Goal: Communication & Community: Answer question/provide support

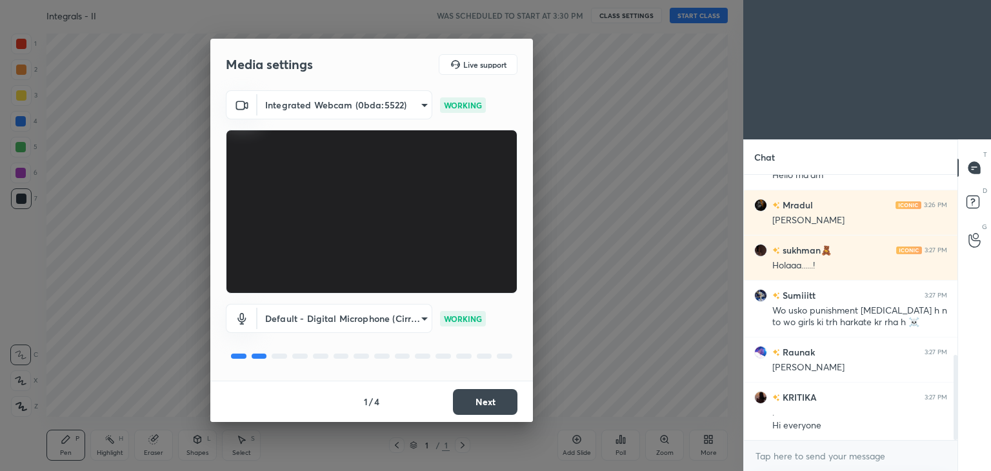
scroll to position [564, 0]
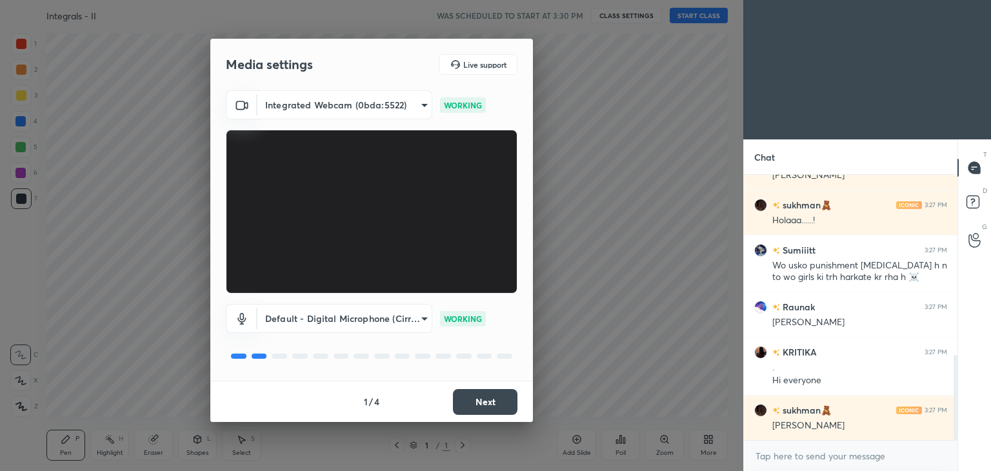
click at [478, 399] on button "Next" at bounding box center [485, 402] width 65 height 26
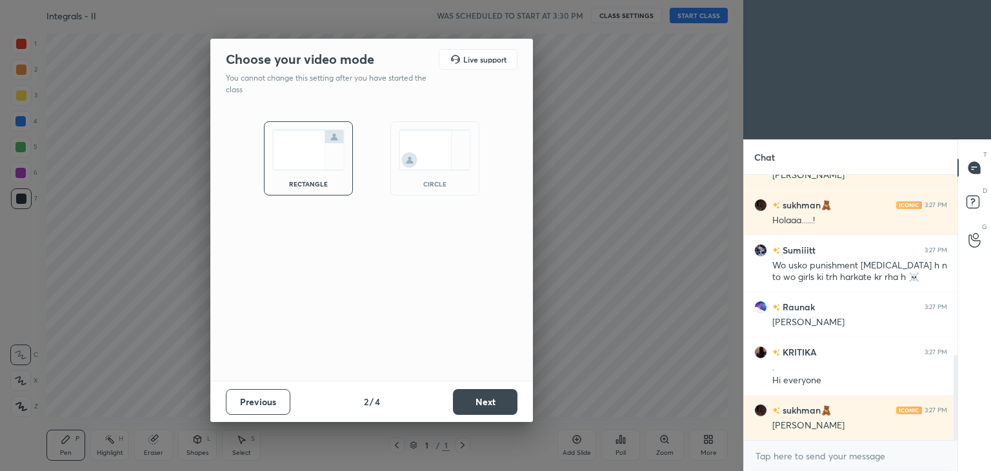
click at [483, 403] on button "Next" at bounding box center [485, 402] width 65 height 26
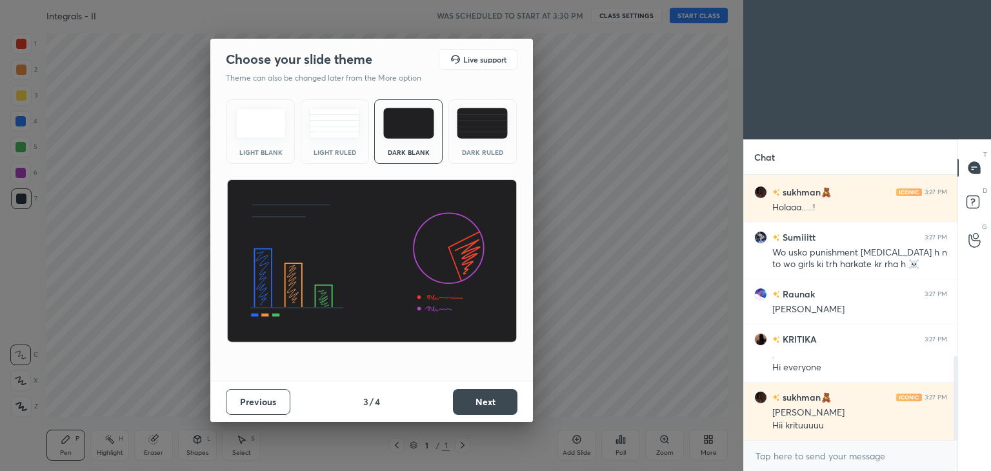
click at [483, 403] on button "Next" at bounding box center [485, 402] width 65 height 26
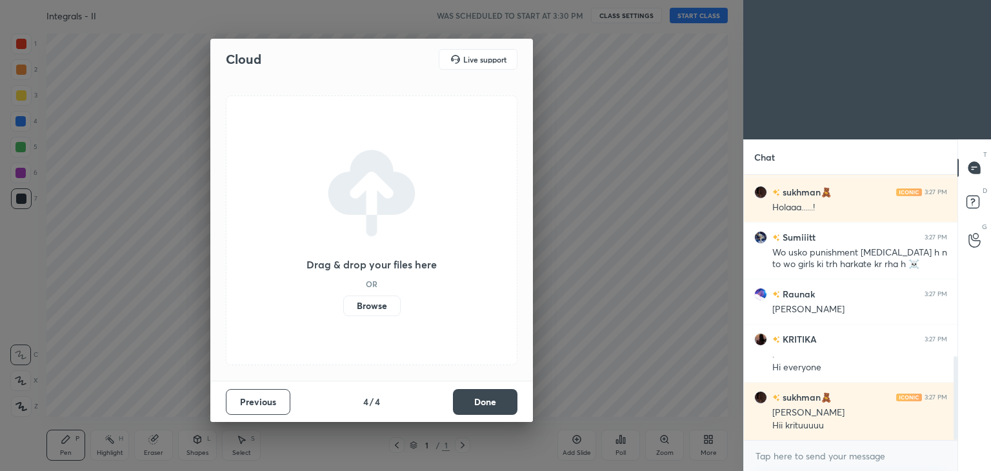
click at [483, 403] on button "Done" at bounding box center [485, 402] width 65 height 26
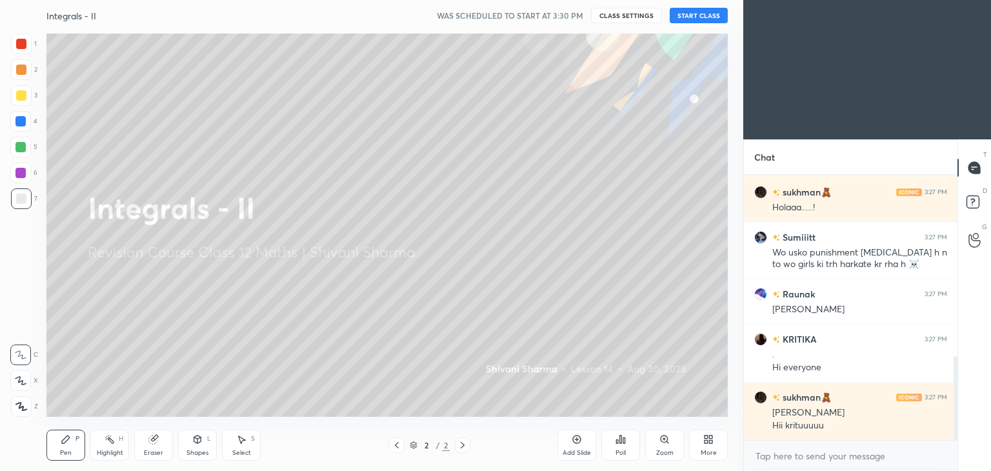
scroll to position [590, 0]
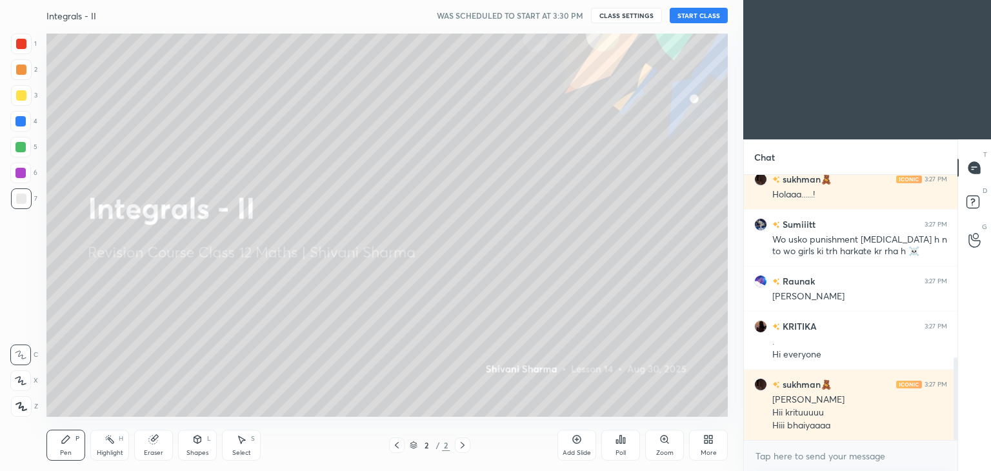
click at [705, 447] on div "More" at bounding box center [708, 445] width 39 height 31
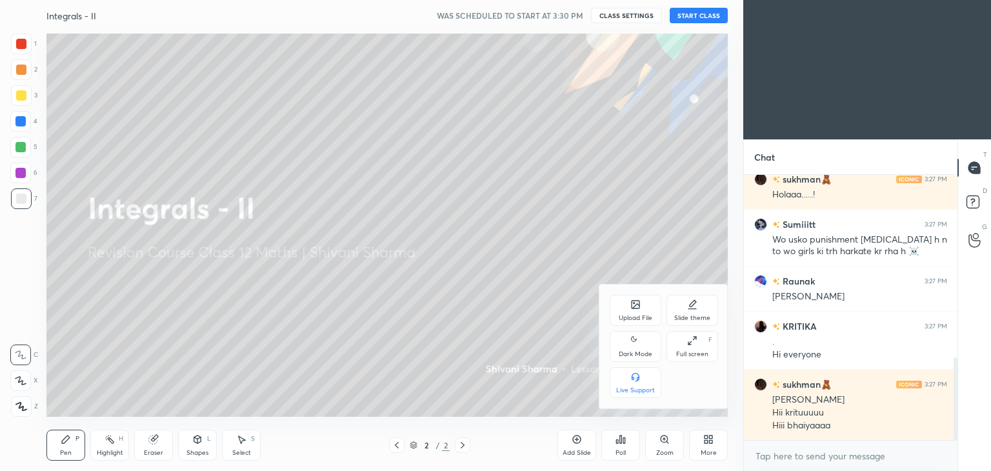
scroll to position [635, 0]
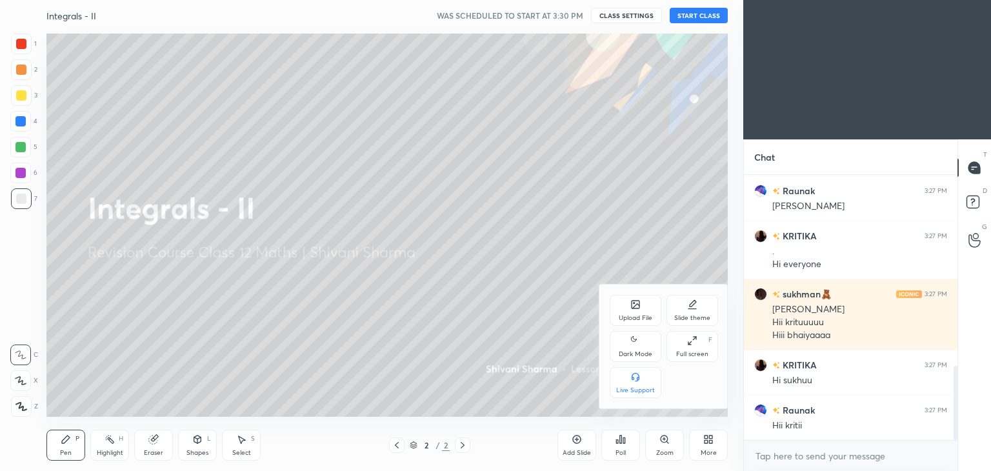
click at [620, 345] on div "Dark Mode" at bounding box center [636, 346] width 52 height 31
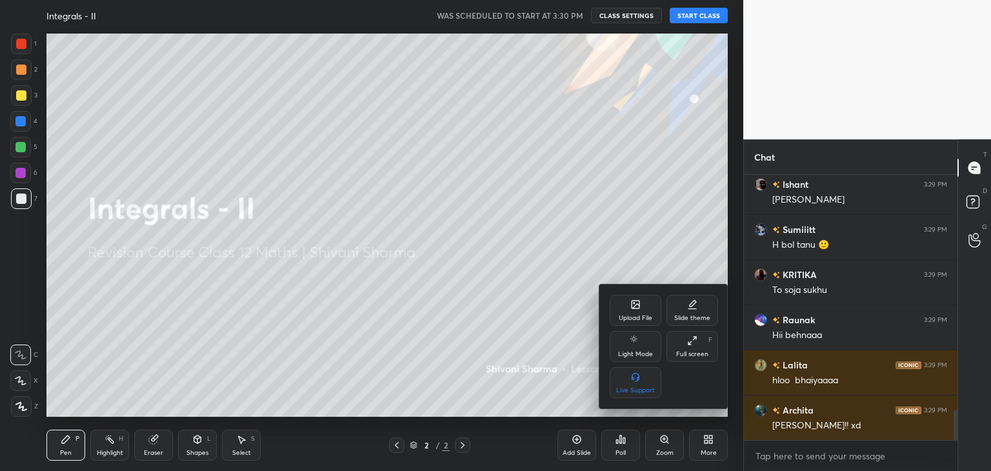
scroll to position [2043, 0]
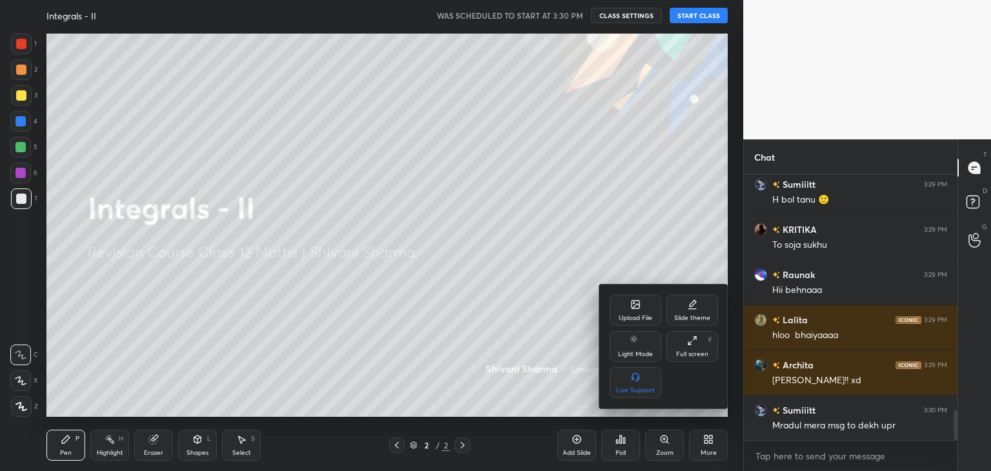
click at [698, 14] on div at bounding box center [495, 235] width 991 height 471
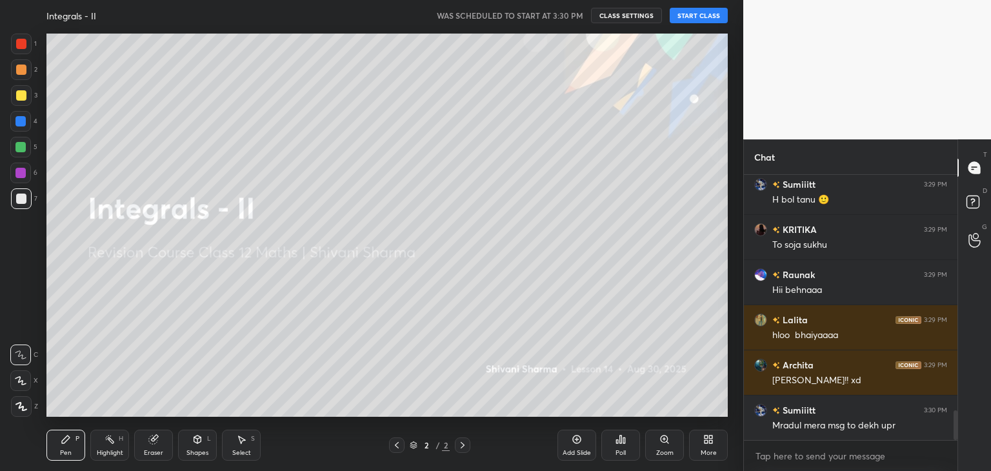
scroll to position [2088, 0]
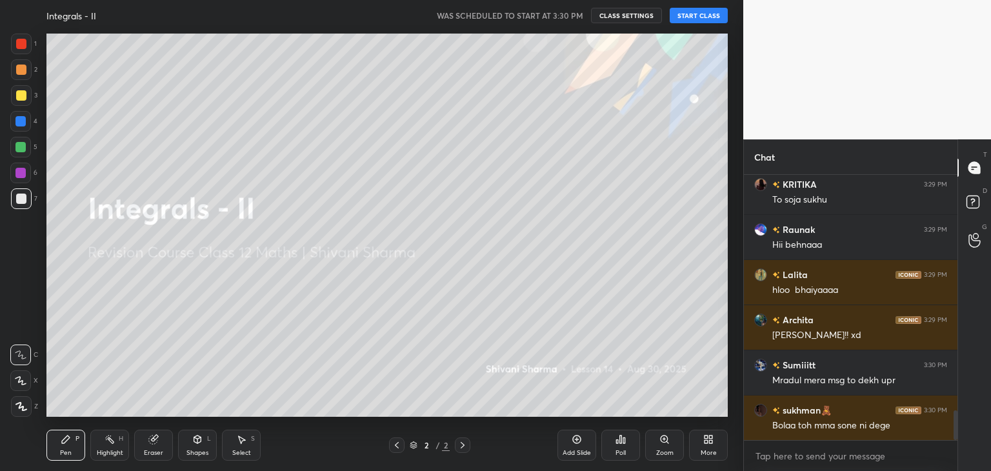
click at [698, 14] on button "START CLASS" at bounding box center [699, 15] width 58 height 15
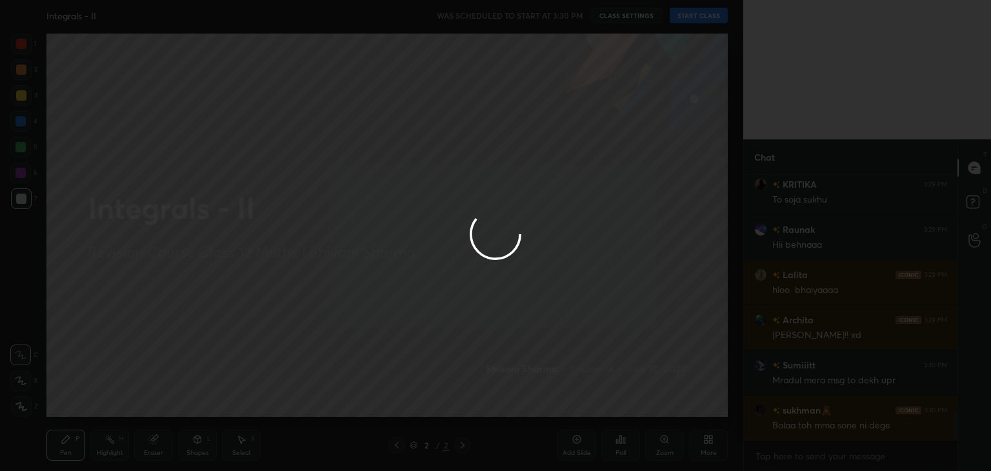
click at [698, 14] on div at bounding box center [495, 235] width 991 height 471
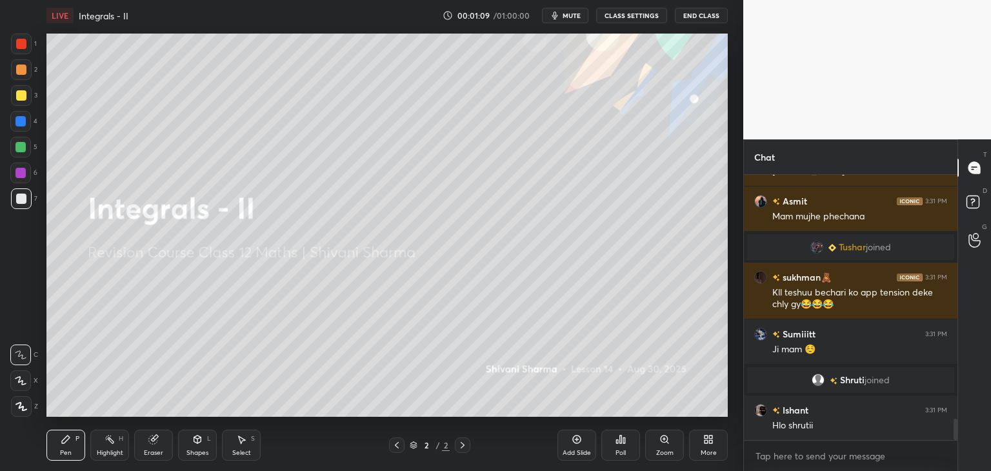
scroll to position [3113, 0]
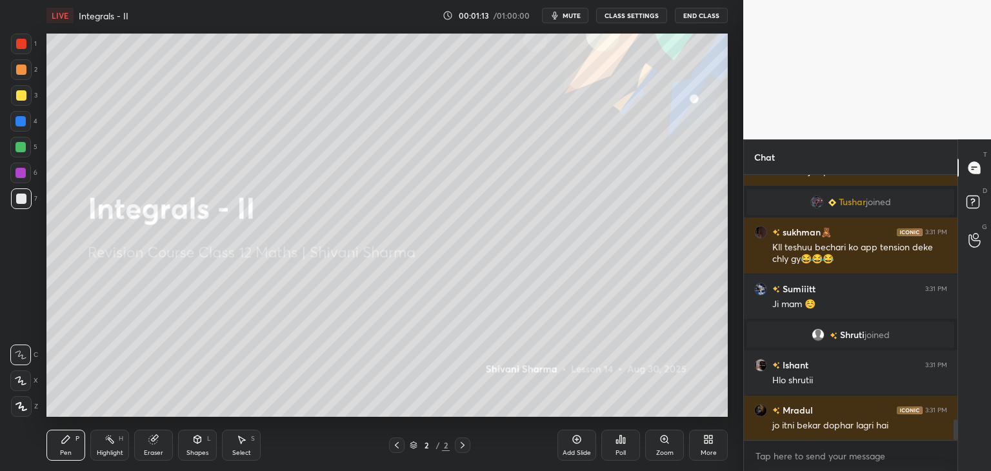
click at [19, 410] on icon at bounding box center [21, 406] width 12 height 9
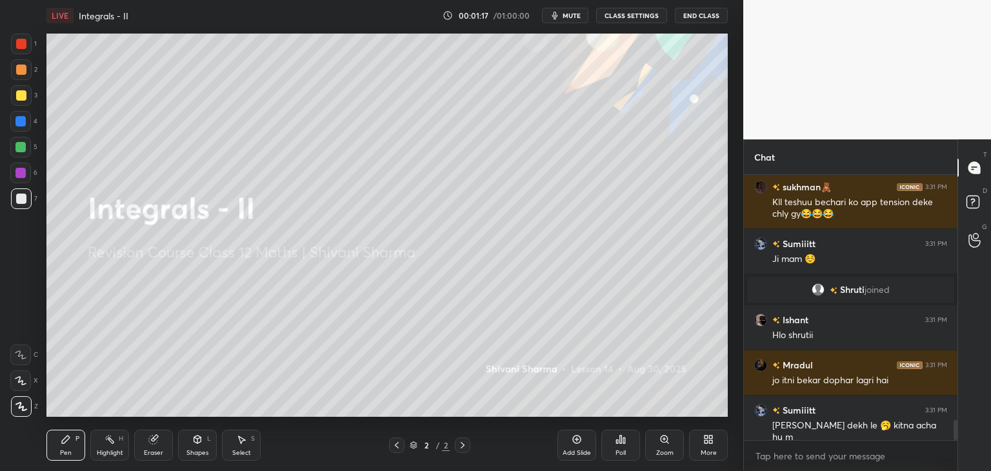
scroll to position [3203, 0]
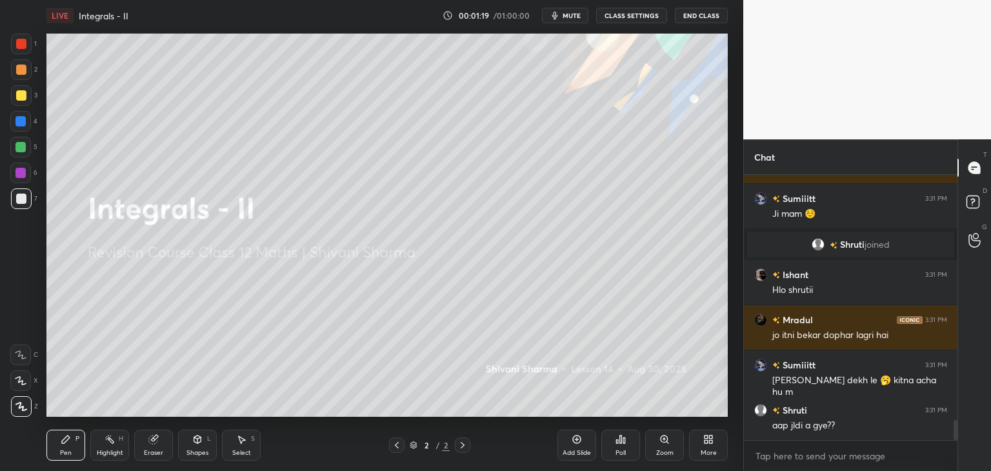
click at [712, 450] on div "More" at bounding box center [709, 453] width 16 height 6
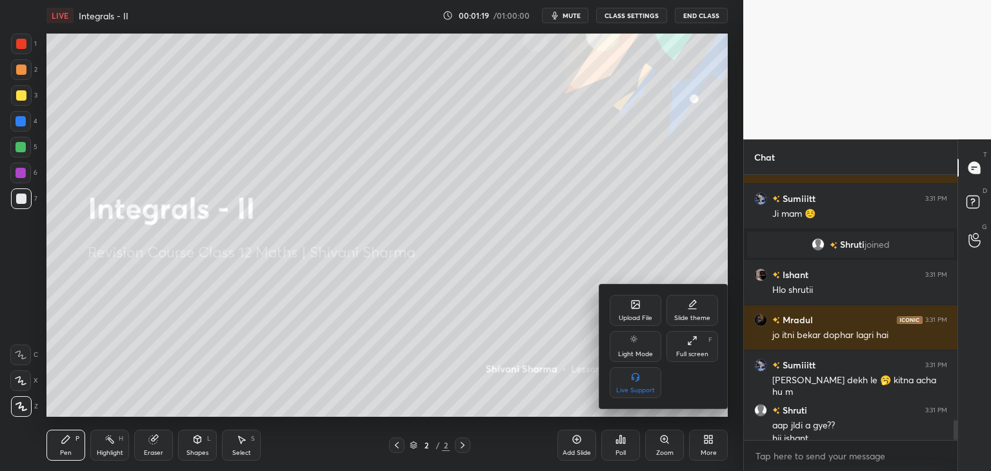
scroll to position [3216, 0]
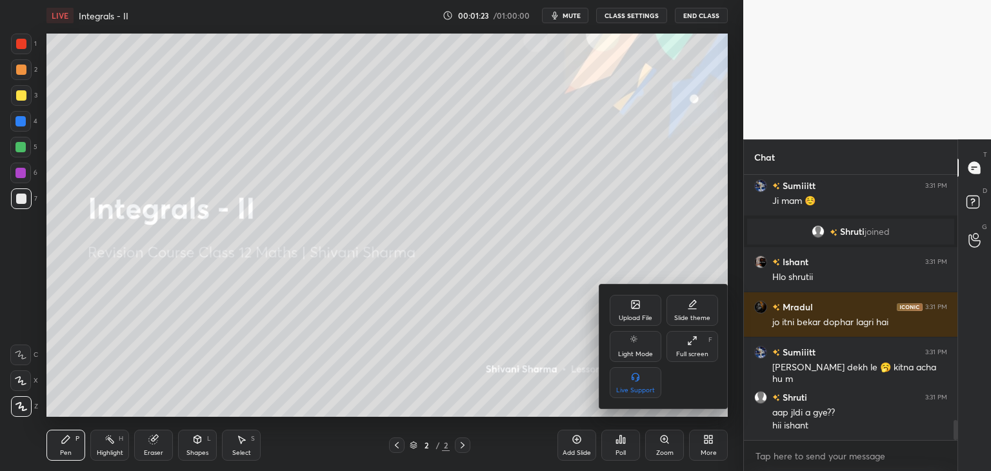
click at [622, 315] on div "Upload File" at bounding box center [636, 318] width 34 height 6
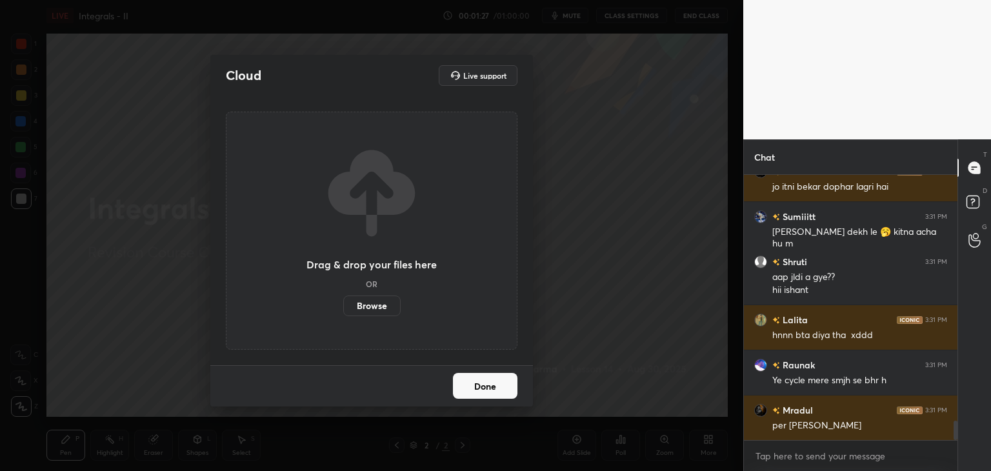
scroll to position [3382, 0]
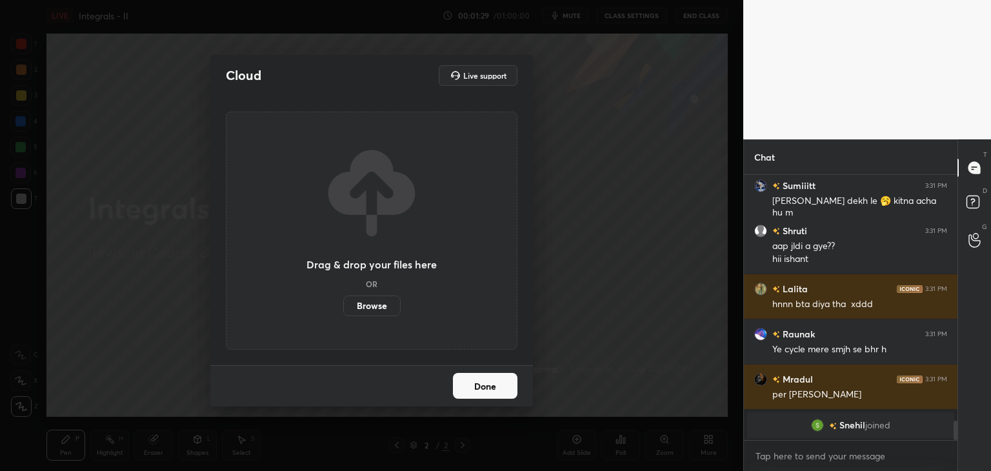
click at [372, 305] on label "Browse" at bounding box center [371, 306] width 57 height 21
click at [343, 305] on input "Browse" at bounding box center [343, 306] width 0 height 21
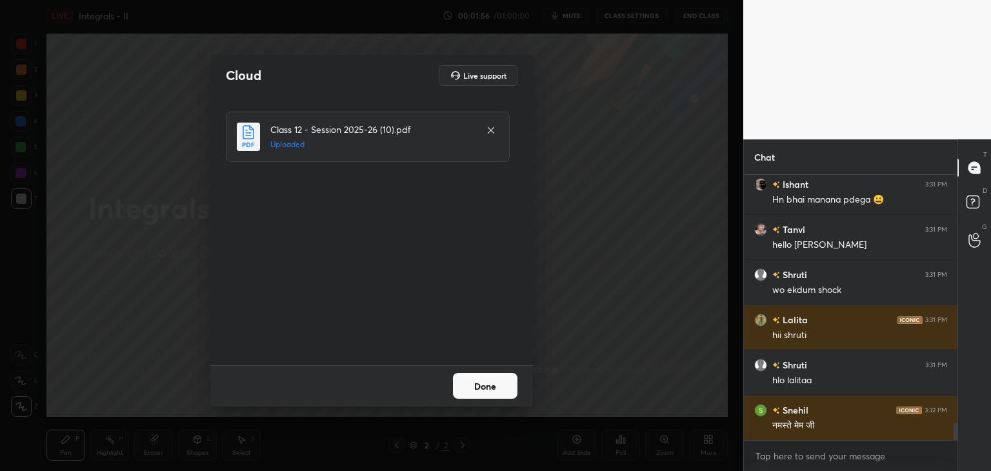
scroll to position [3852, 0]
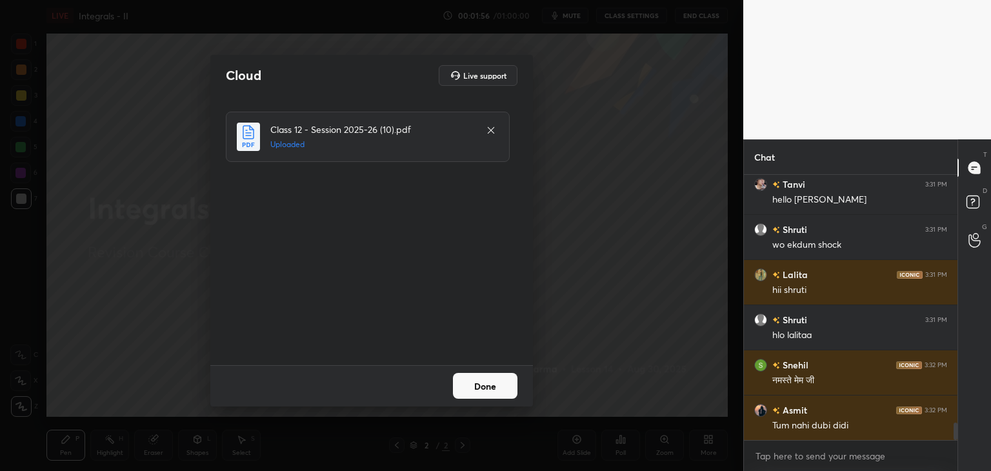
click at [493, 382] on button "Done" at bounding box center [485, 386] width 65 height 26
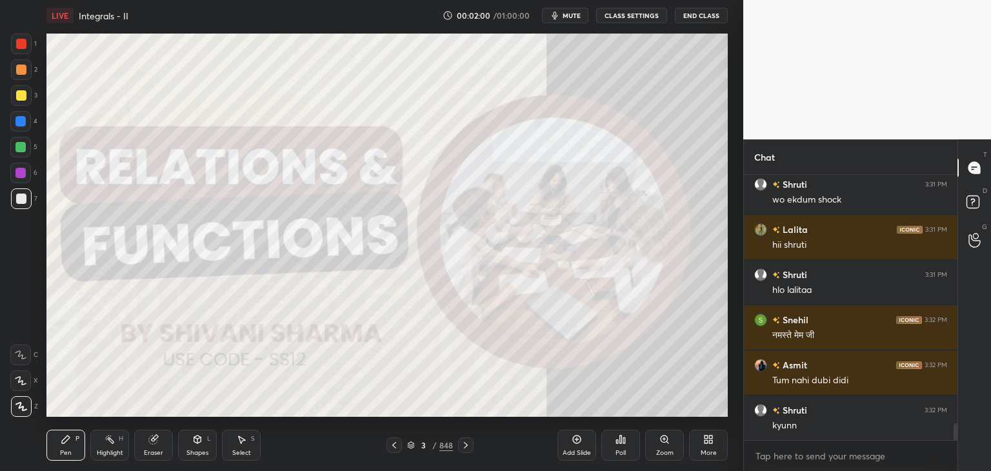
scroll to position [3942, 0]
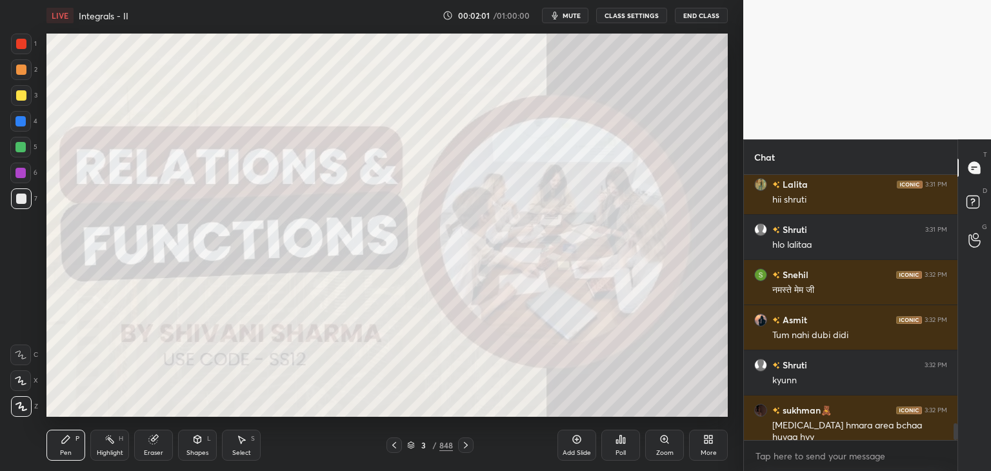
click at [434, 445] on div "/" at bounding box center [435, 445] width 4 height 8
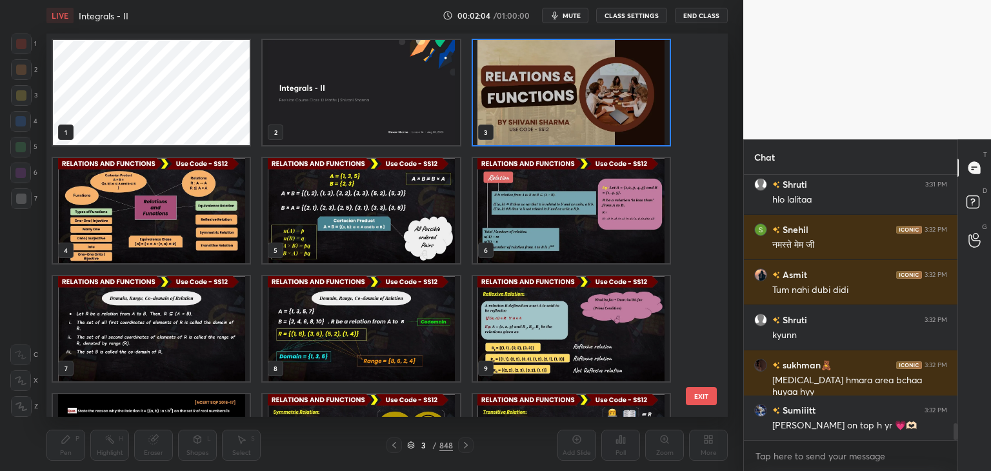
scroll to position [4033, 0]
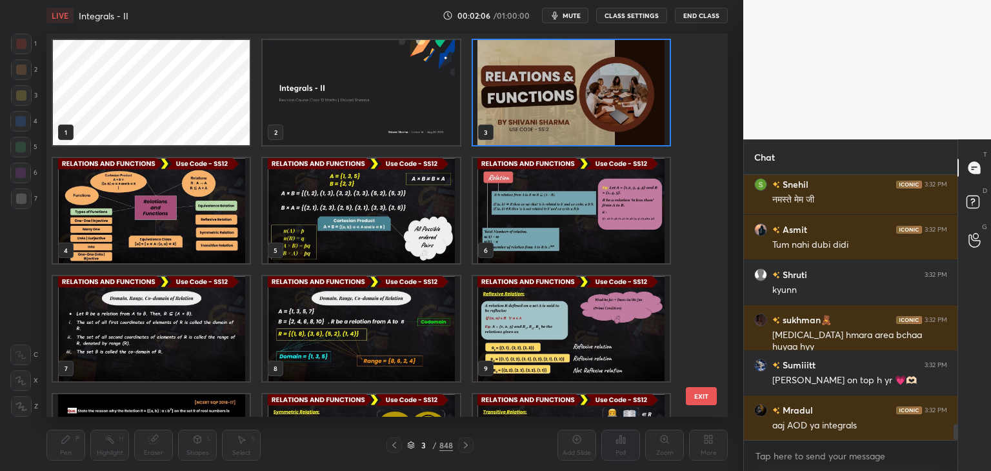
drag, startPoint x: 707, startPoint y: 50, endPoint x: 701, endPoint y: 54, distance: 6.9
click at [701, 54] on div "1 2 3 4 5 6 7 8 9 10 11 12 13 14 15 EXIT" at bounding box center [386, 225] width 681 height 383
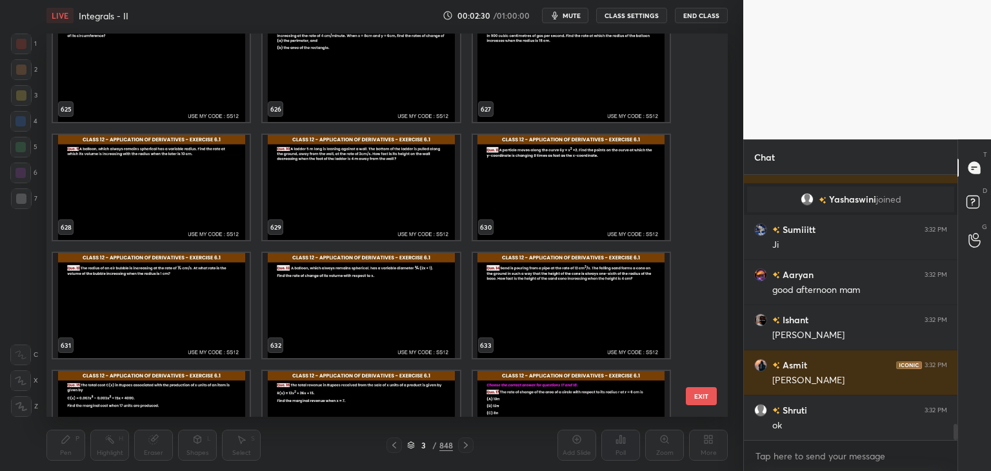
scroll to position [0, 0]
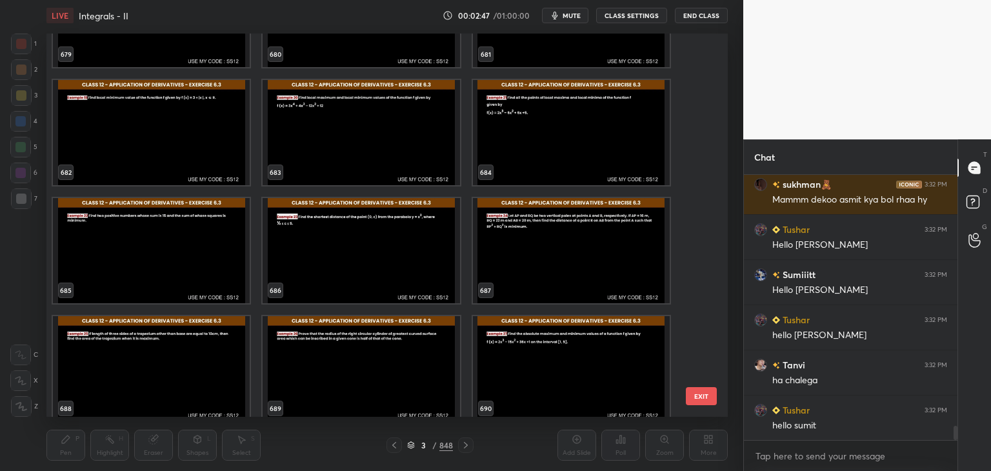
drag, startPoint x: 705, startPoint y: 300, endPoint x: 697, endPoint y: 294, distance: 9.7
click at [697, 294] on div "679 680 681 682 683 684 685 686 687 688 689 690 691 692 693" at bounding box center [375, 225] width 659 height 383
click at [699, 299] on div "679 680 681 682 683 684 685 686 687 688 689 690 691 692 693" at bounding box center [375, 225] width 659 height 383
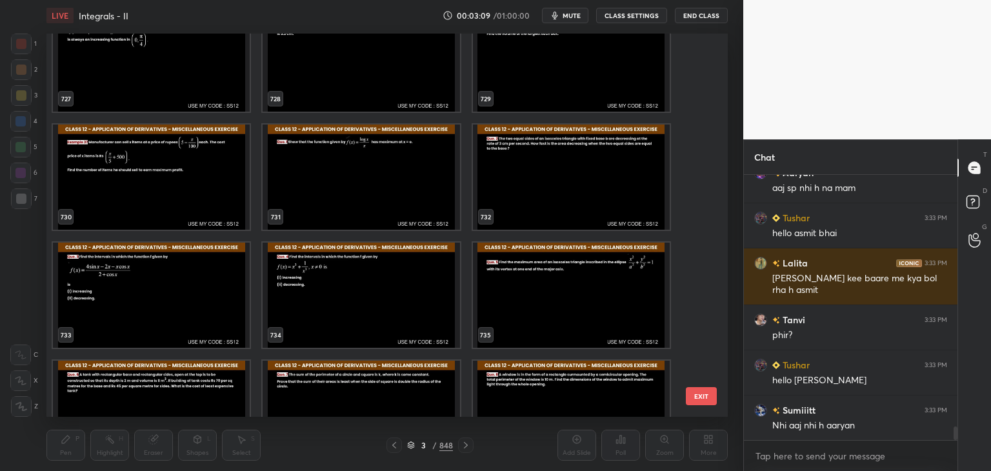
click at [401, 376] on img "grid" at bounding box center [361, 413] width 197 height 105
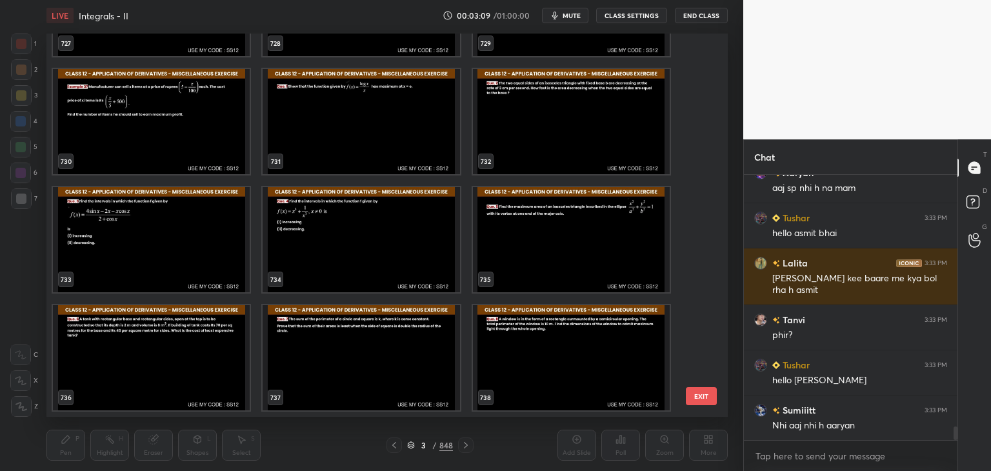
click at [401, 376] on img "grid" at bounding box center [361, 357] width 197 height 105
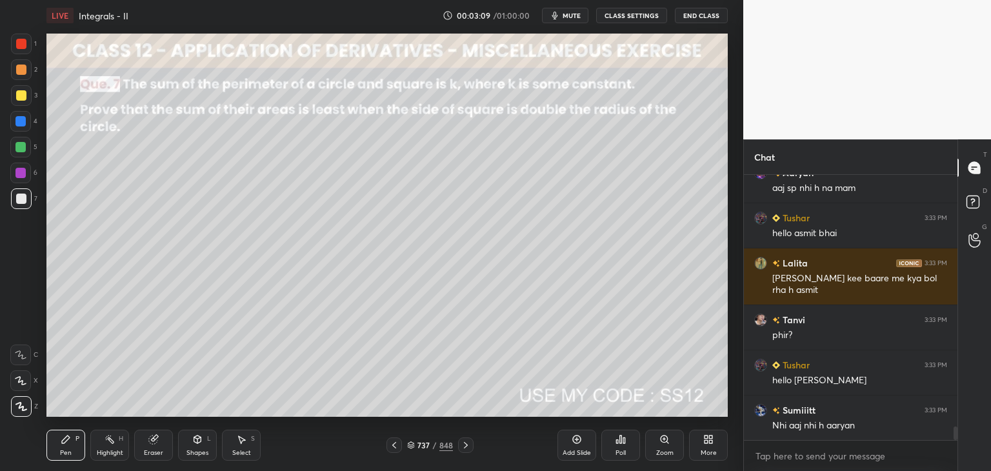
click at [401, 376] on img "grid" at bounding box center [361, 357] width 197 height 105
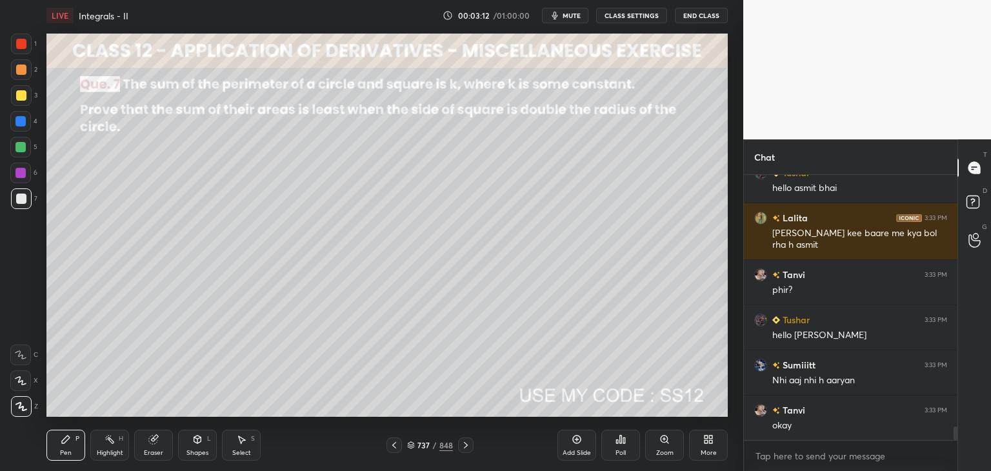
click at [461, 442] on icon at bounding box center [466, 445] width 10 height 10
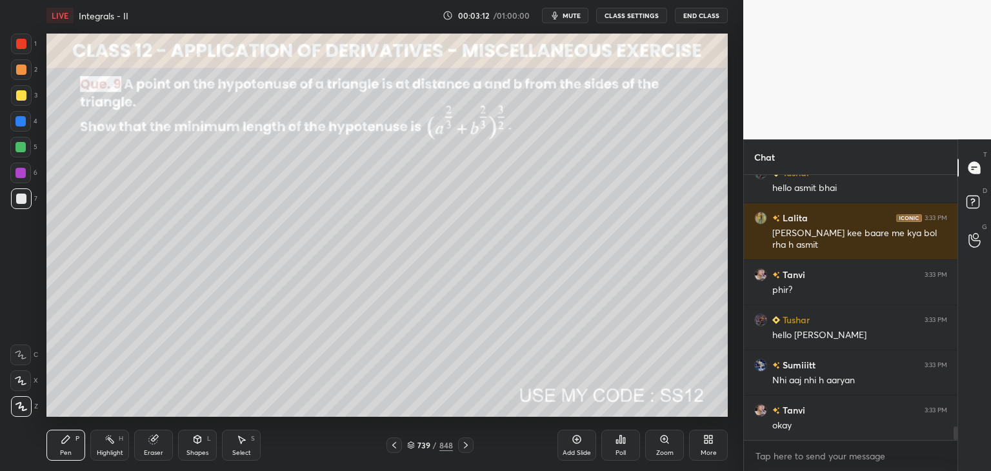
click at [461, 442] on icon at bounding box center [466, 445] width 10 height 10
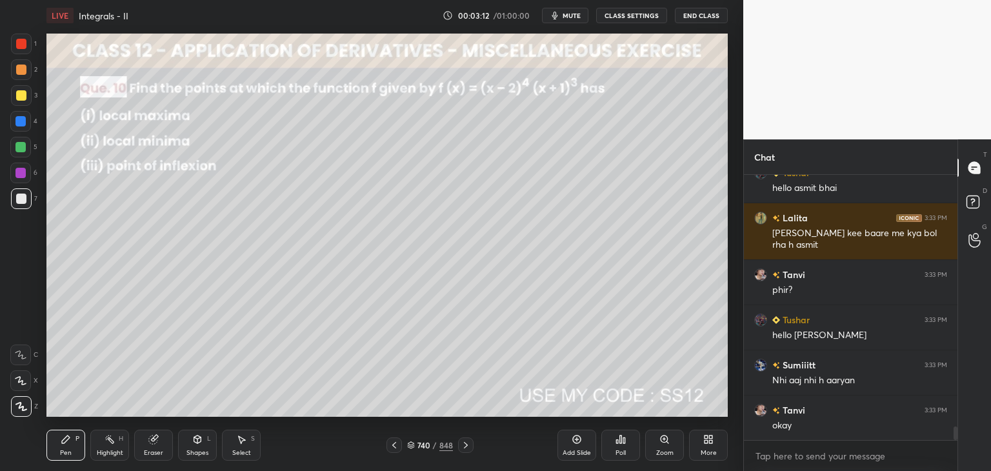
click at [461, 442] on icon at bounding box center [466, 445] width 10 height 10
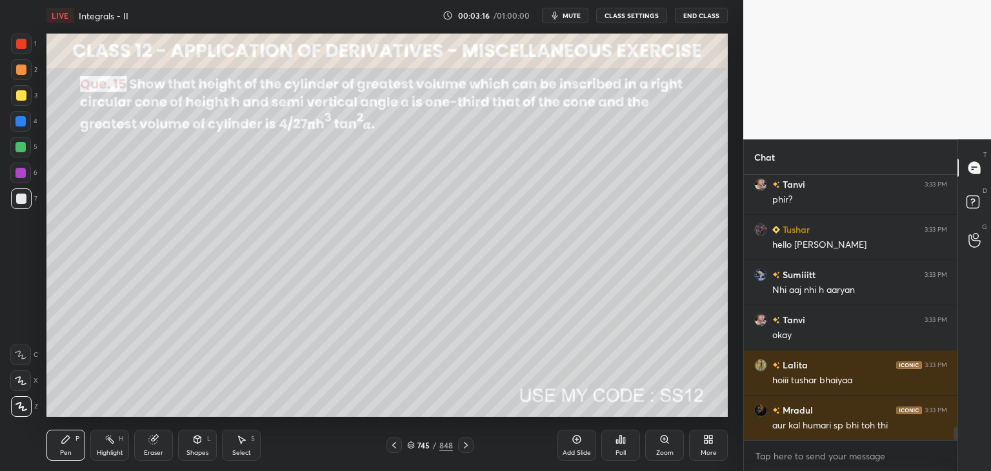
click at [388, 447] on div at bounding box center [394, 444] width 15 height 15
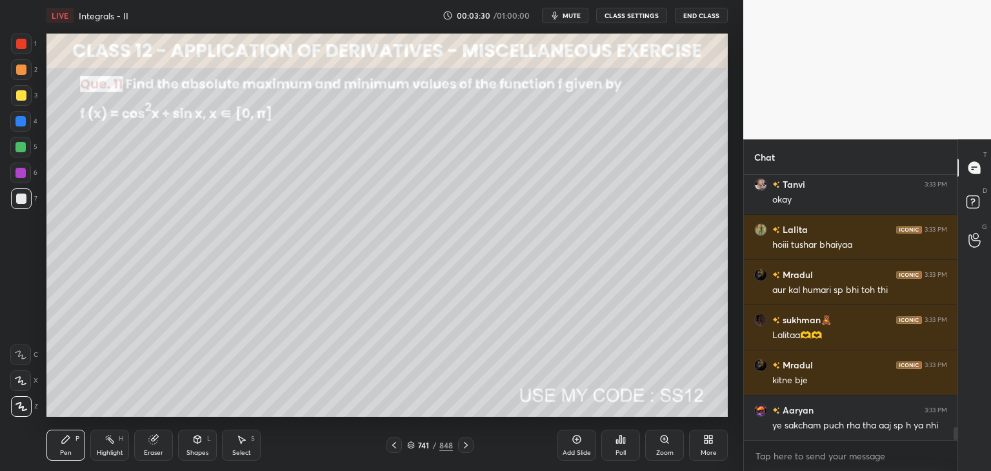
click at [395, 447] on icon at bounding box center [394, 445] width 10 height 10
click at [394, 448] on icon at bounding box center [394, 445] width 10 height 10
drag, startPoint x: 465, startPoint y: 447, endPoint x: 479, endPoint y: 450, distance: 14.4
click at [465, 447] on icon at bounding box center [466, 445] width 10 height 10
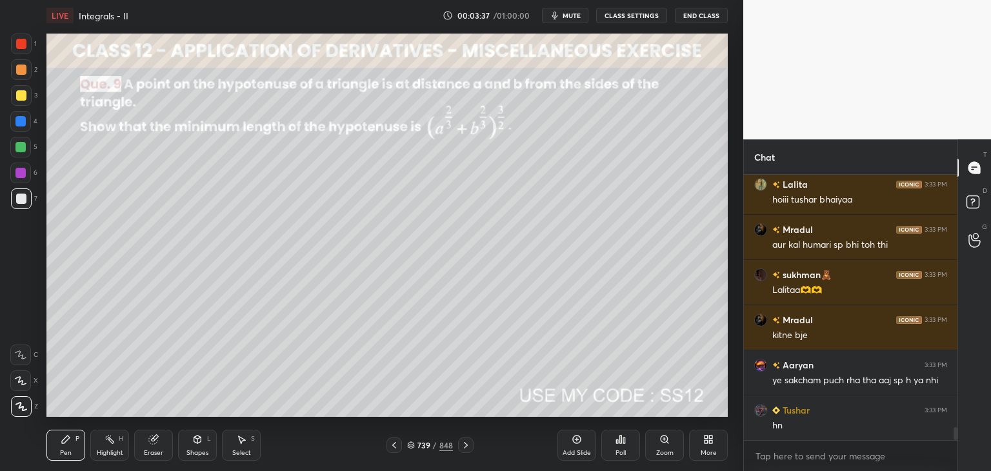
drag, startPoint x: 596, startPoint y: 448, endPoint x: 589, endPoint y: 438, distance: 12.0
click at [596, 448] on div "Add Slide Poll Zoom More" at bounding box center [642, 445] width 170 height 72
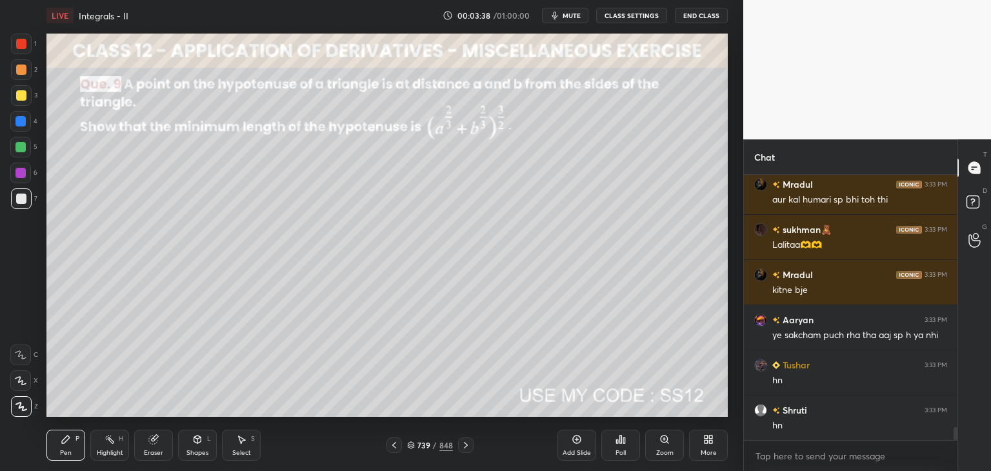
drag, startPoint x: 72, startPoint y: 439, endPoint x: 75, endPoint y: 420, distance: 19.5
click at [72, 439] on div "Pen P" at bounding box center [65, 445] width 39 height 31
click at [583, 447] on div "Add Slide" at bounding box center [576, 445] width 39 height 31
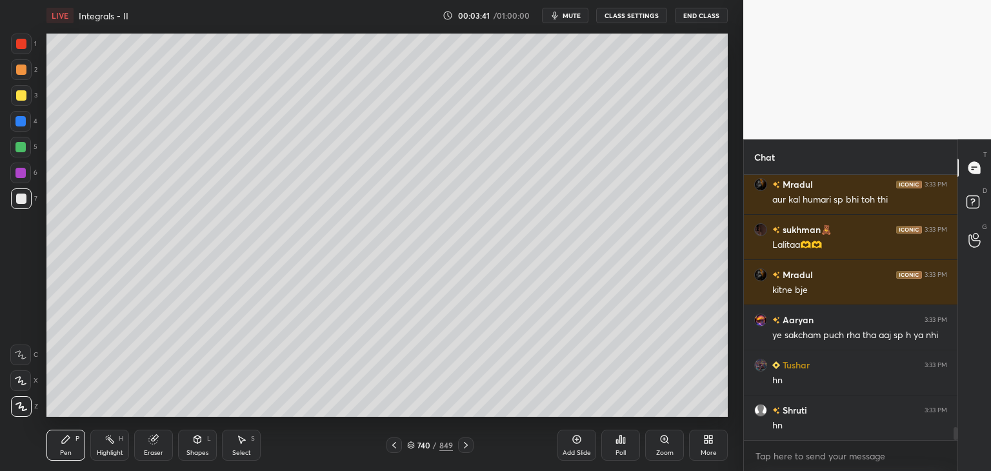
click at [17, 93] on div at bounding box center [21, 95] width 10 height 10
click at [21, 408] on icon at bounding box center [21, 406] width 12 height 9
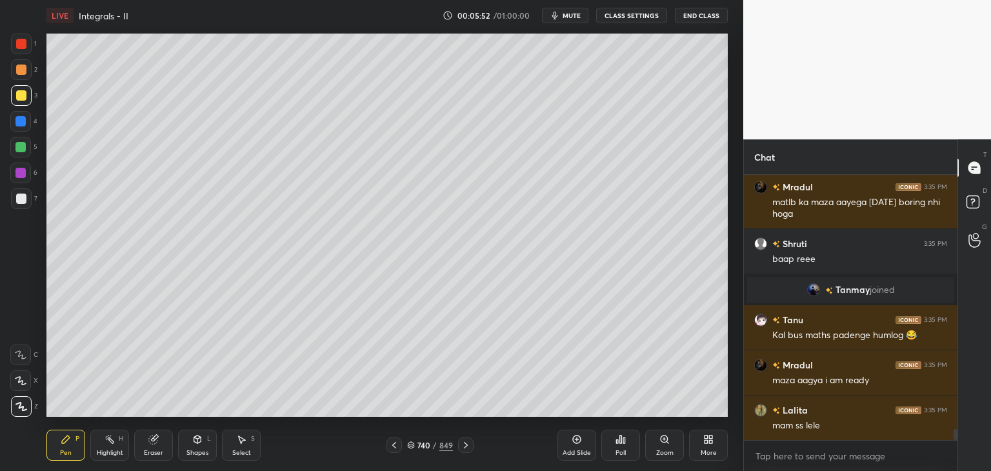
scroll to position [6292, 0]
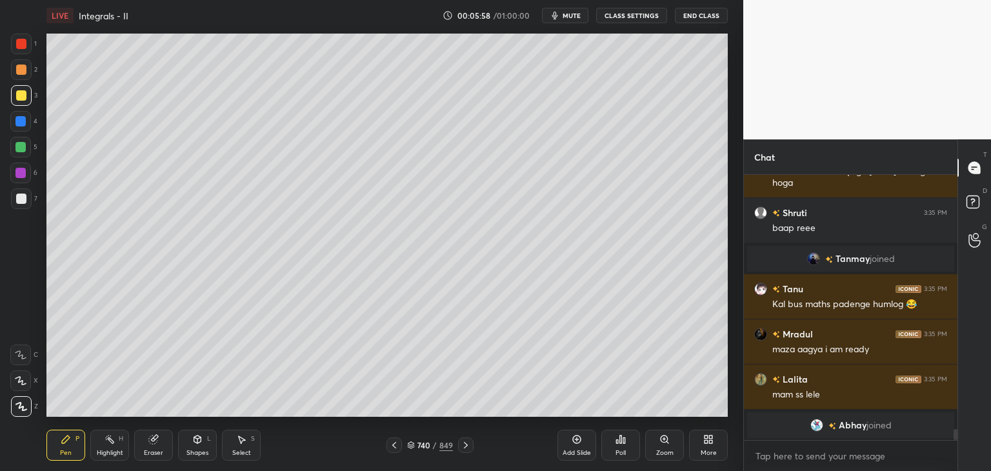
click at [161, 447] on div "Eraser" at bounding box center [153, 445] width 39 height 31
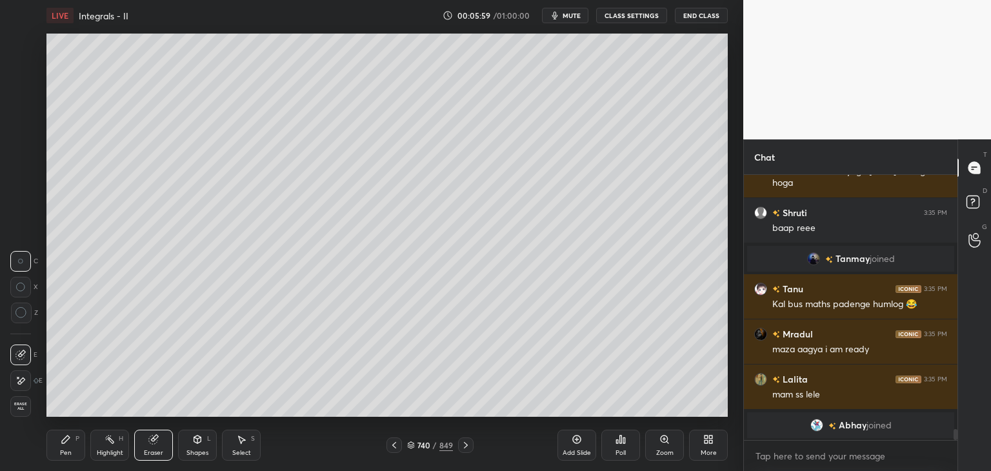
drag, startPoint x: 16, startPoint y: 404, endPoint x: 38, endPoint y: 412, distance: 23.5
click at [16, 403] on span "Erase all" at bounding box center [20, 406] width 19 height 9
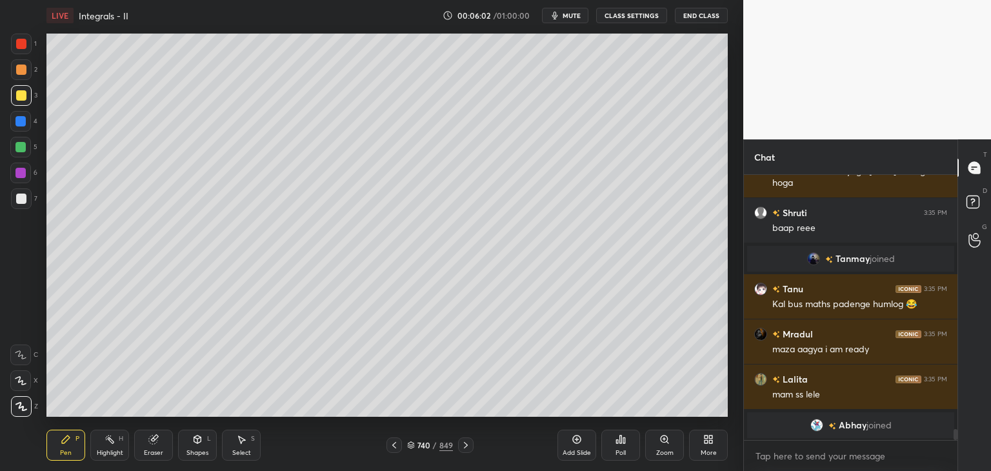
scroll to position [6299, 0]
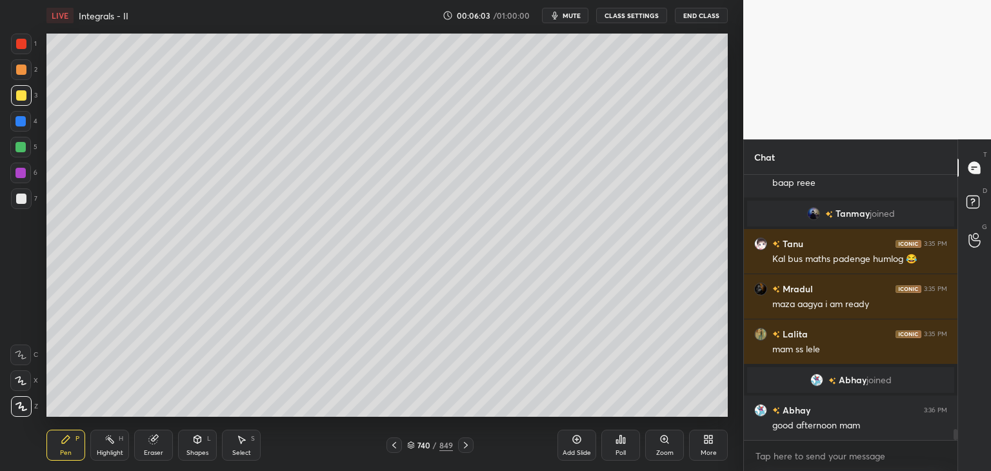
click at [393, 447] on icon at bounding box center [394, 445] width 4 height 6
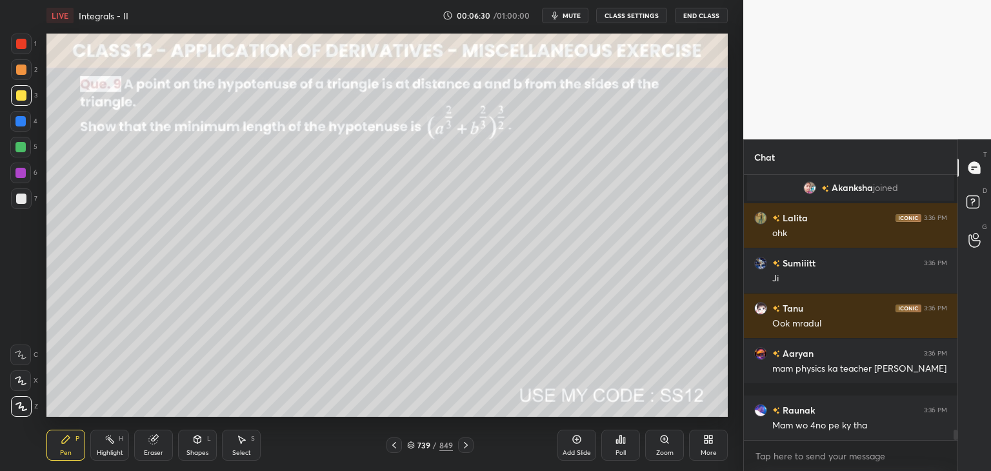
scroll to position [6619, 0]
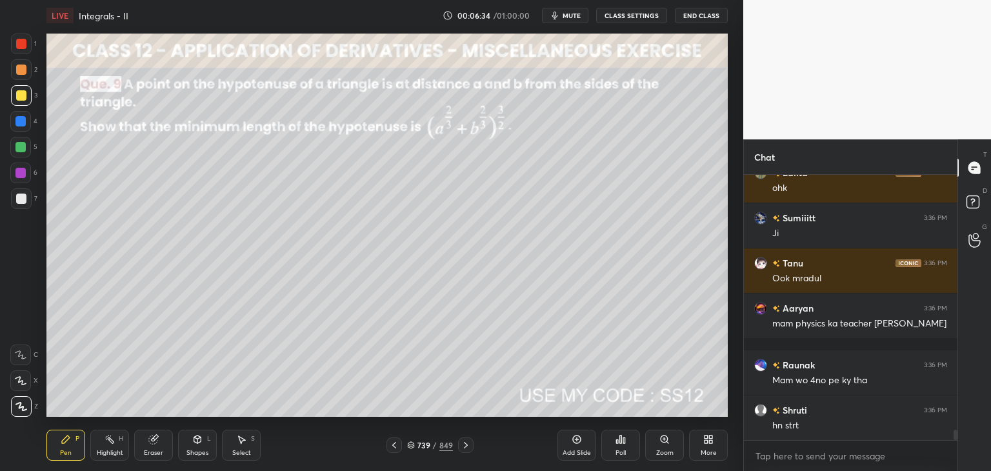
click at [21, 408] on icon at bounding box center [21, 406] width 12 height 9
drag, startPoint x: 17, startPoint y: 97, endPoint x: 35, endPoint y: 103, distance: 18.4
click at [18, 97] on div at bounding box center [21, 95] width 10 height 10
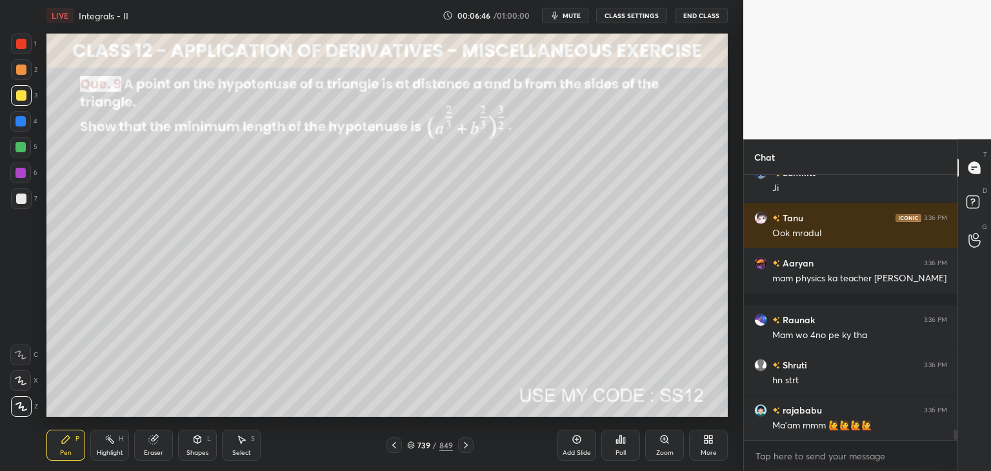
click at [199, 452] on div "Shapes" at bounding box center [197, 453] width 22 height 6
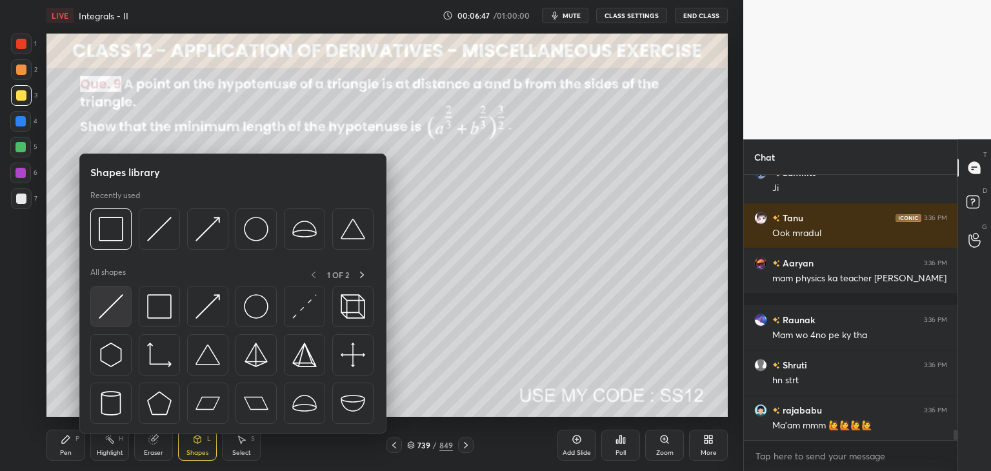
scroll to position [6709, 0]
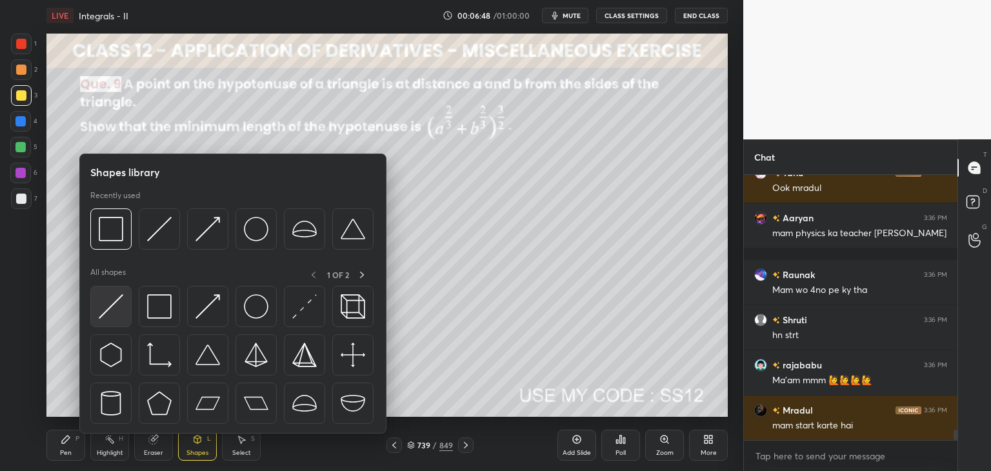
click at [108, 305] on img at bounding box center [111, 306] width 25 height 25
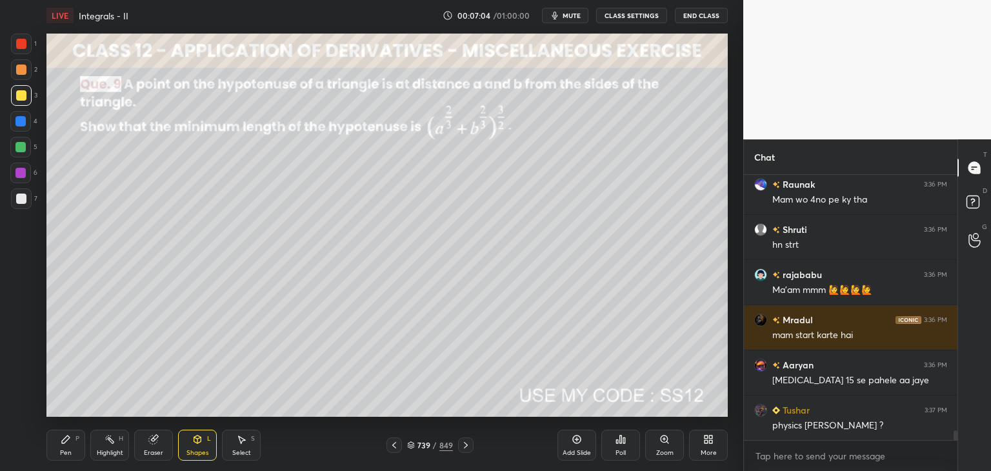
scroll to position [6845, 0]
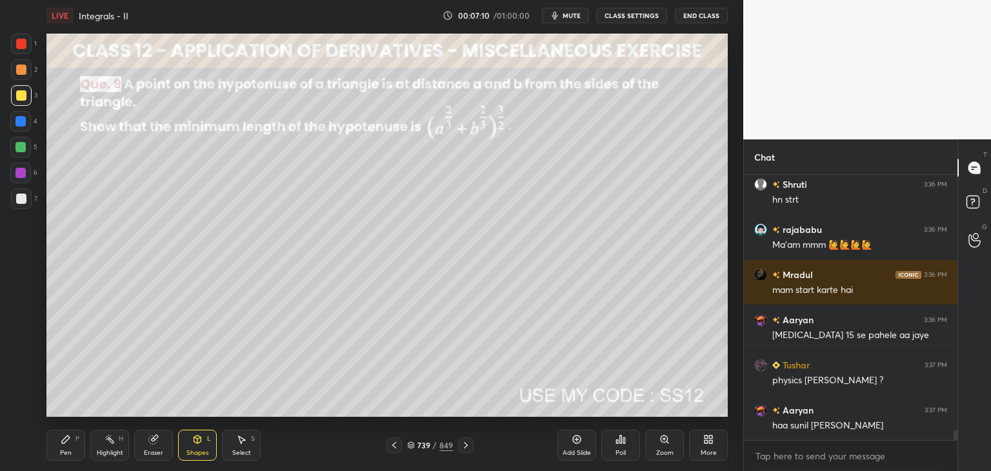
click at [67, 454] on div "Pen" at bounding box center [66, 453] width 12 height 6
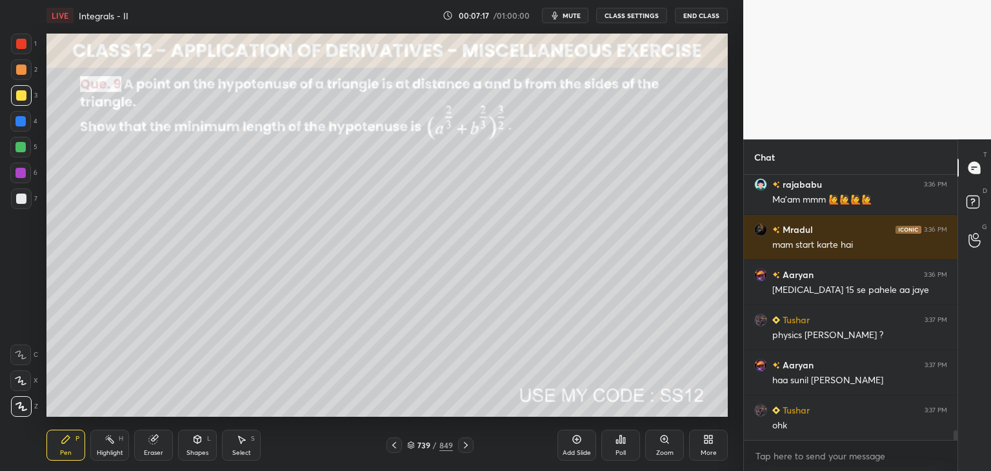
scroll to position [6935, 0]
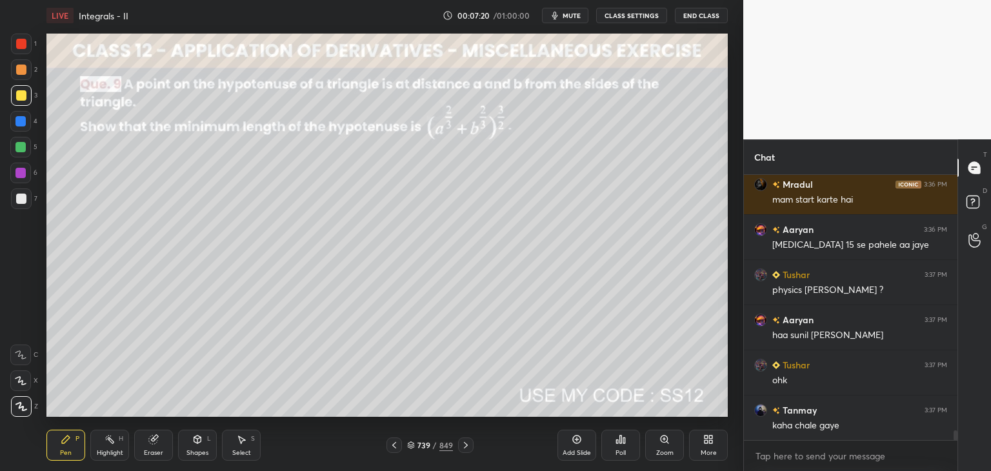
click at [20, 197] on div at bounding box center [21, 199] width 10 height 10
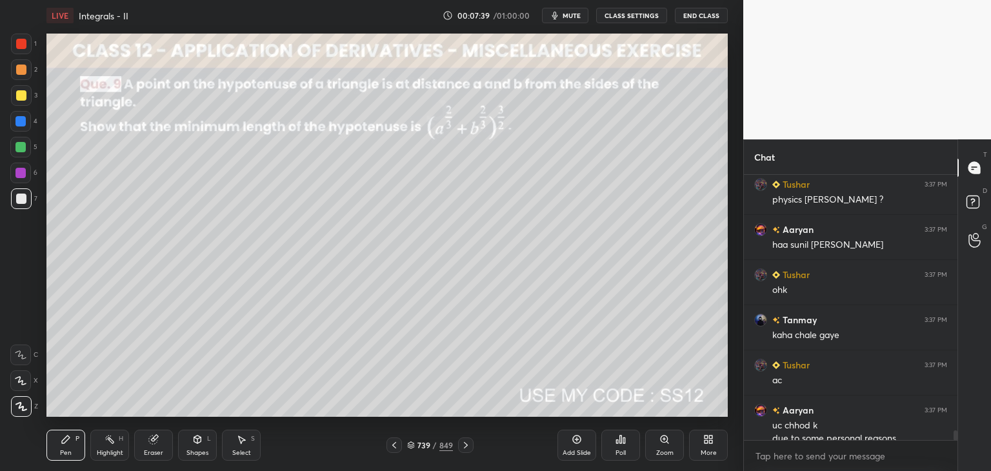
scroll to position [7038, 0]
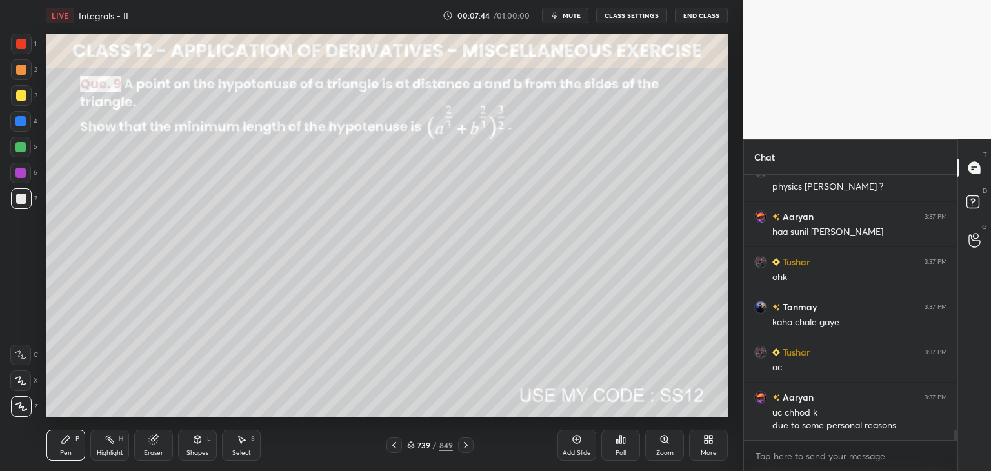
click at [196, 450] on div "Shapes" at bounding box center [197, 453] width 22 height 6
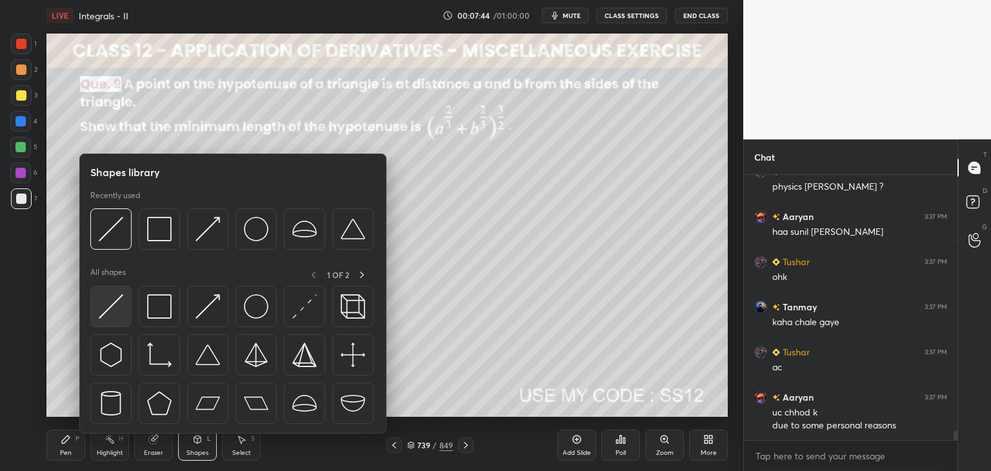
click at [110, 306] on img at bounding box center [111, 306] width 25 height 25
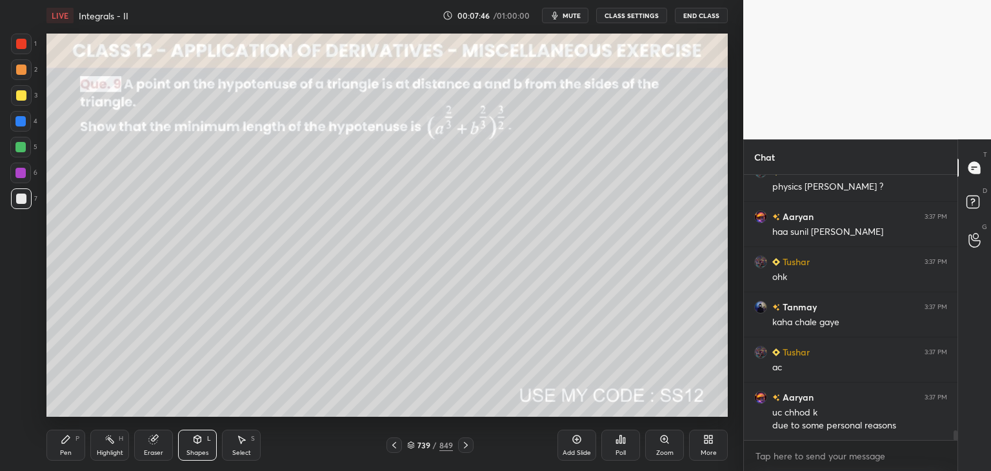
scroll to position [7084, 0]
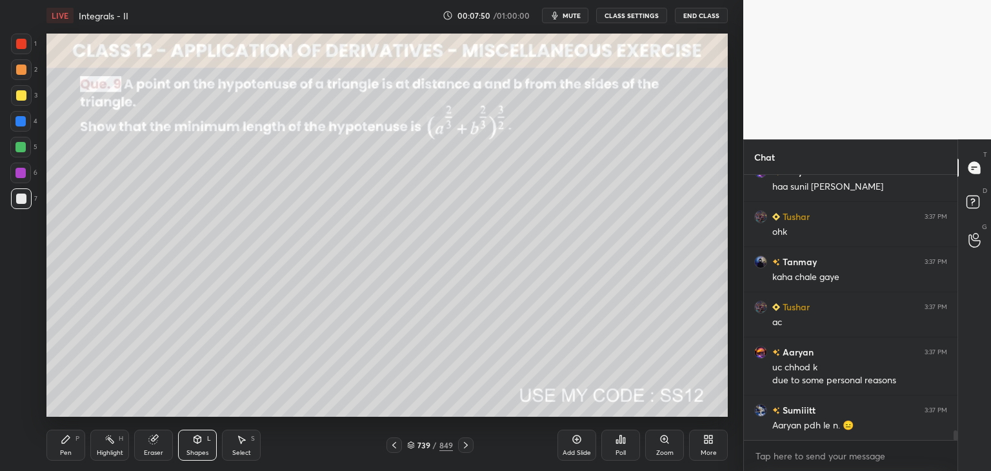
click at [59, 454] on div "Pen P" at bounding box center [65, 445] width 39 height 31
click at [205, 452] on div "Shapes" at bounding box center [197, 453] width 22 height 6
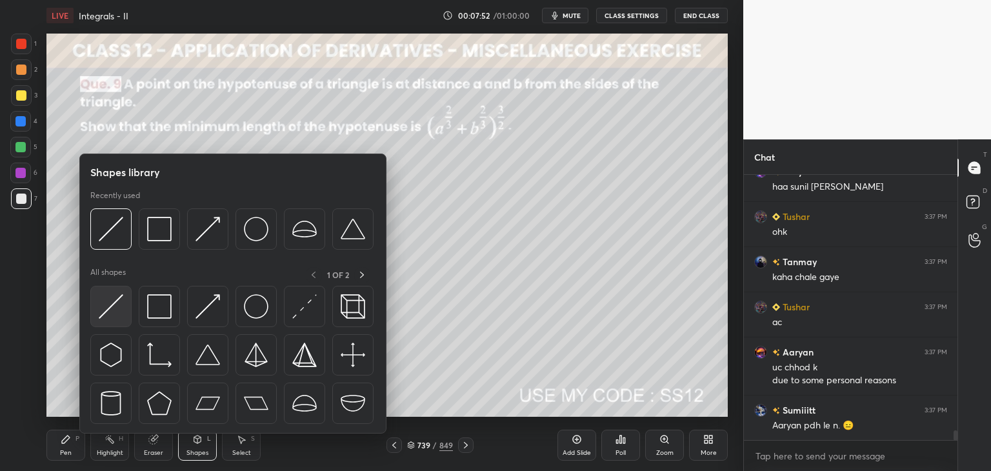
click at [124, 310] on div at bounding box center [110, 306] width 41 height 41
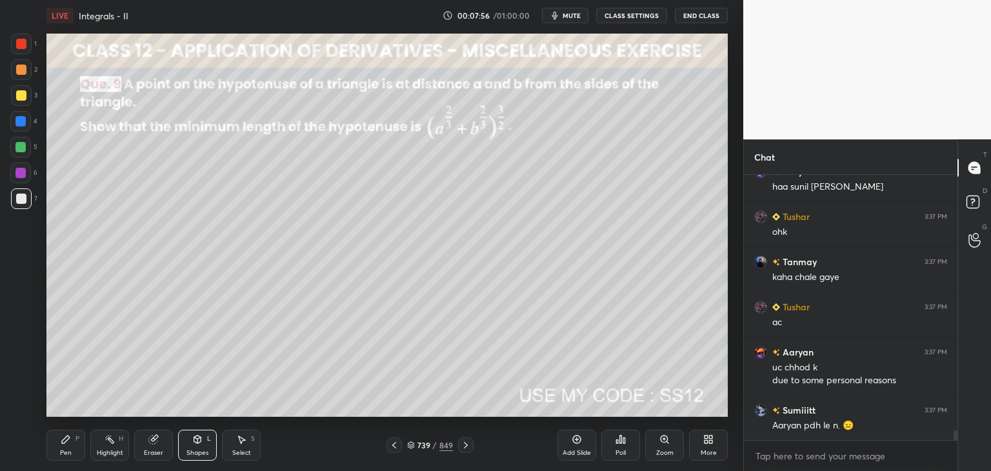
scroll to position [7129, 0]
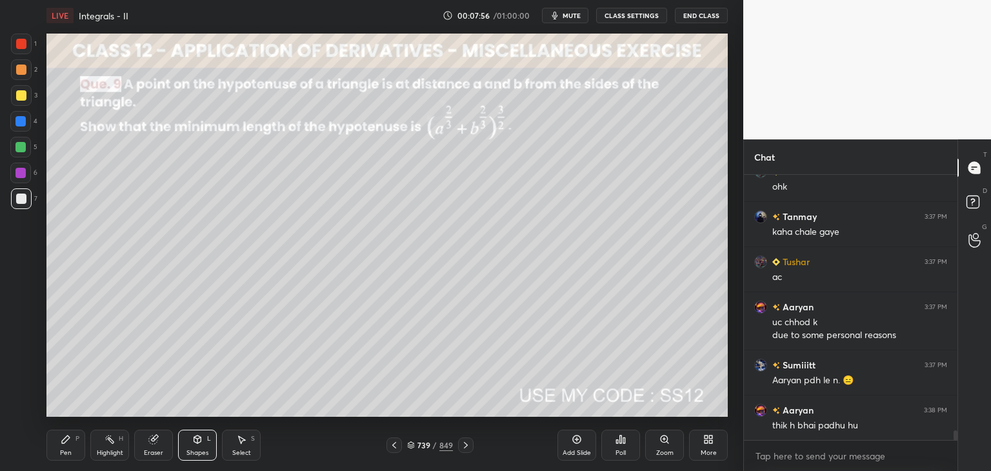
click at [241, 445] on div "Select S" at bounding box center [241, 445] width 39 height 31
click at [153, 445] on icon at bounding box center [153, 439] width 10 height 10
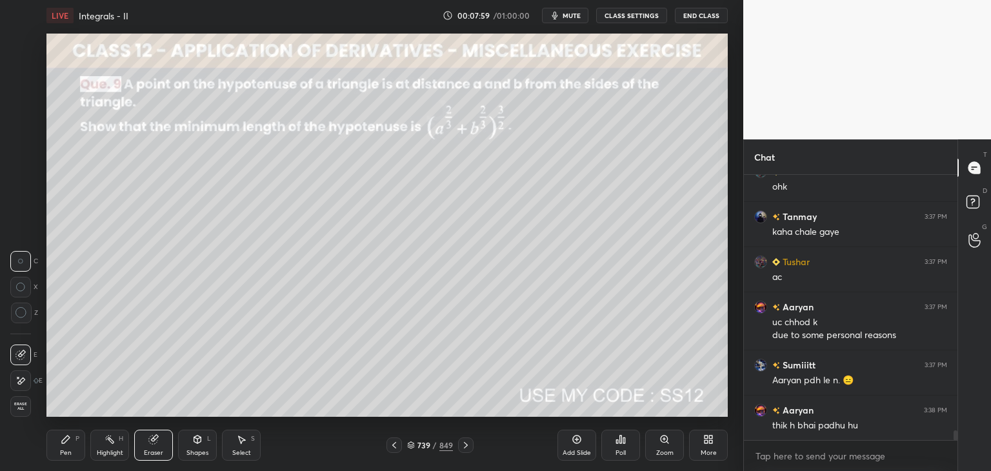
click at [24, 381] on icon at bounding box center [20, 381] width 10 height 11
click at [189, 452] on div "Shapes" at bounding box center [197, 453] width 22 height 6
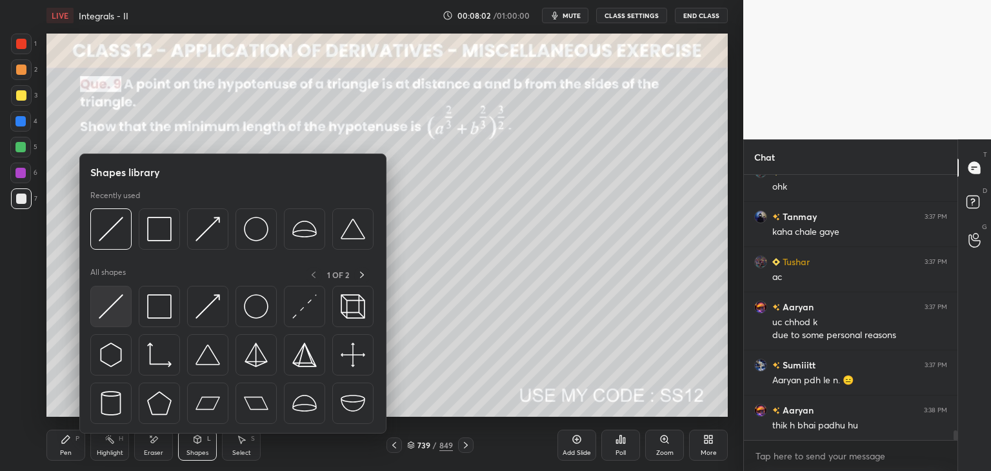
click at [116, 310] on img at bounding box center [111, 306] width 25 height 25
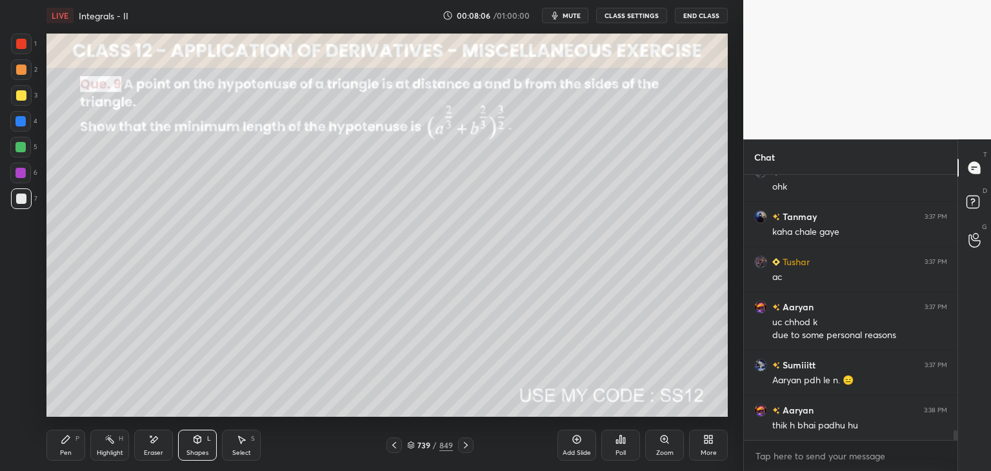
drag, startPoint x: 68, startPoint y: 449, endPoint x: 81, endPoint y: 437, distance: 17.3
click at [68, 450] on div "Pen" at bounding box center [66, 453] width 12 height 6
click at [61, 443] on icon at bounding box center [66, 439] width 10 height 10
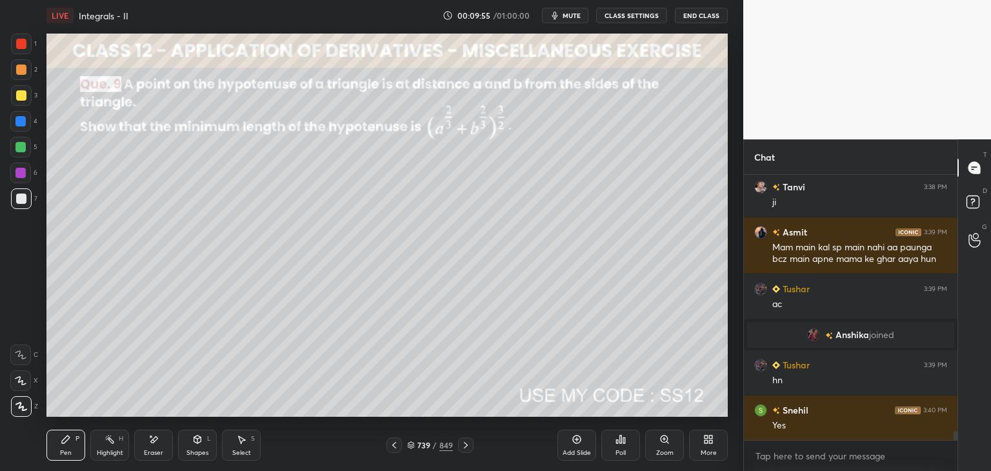
scroll to position [7449, 0]
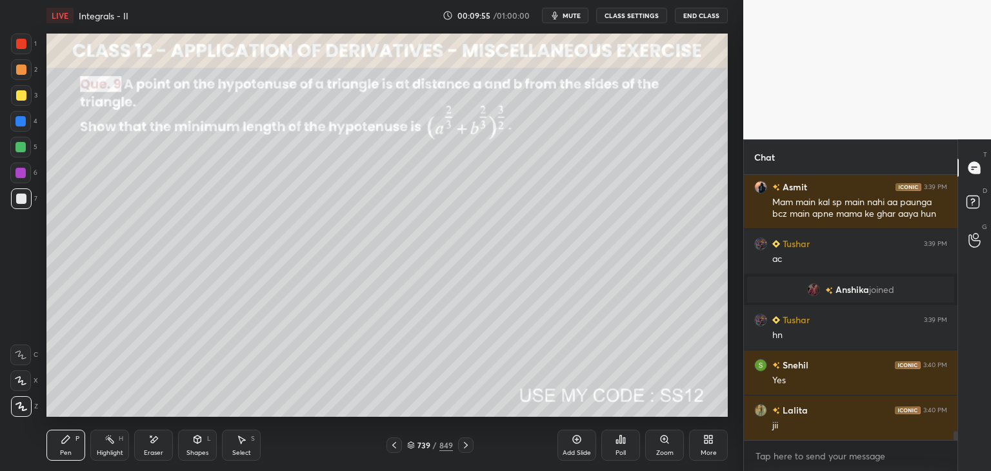
click at [245, 447] on div "Select S" at bounding box center [241, 445] width 39 height 31
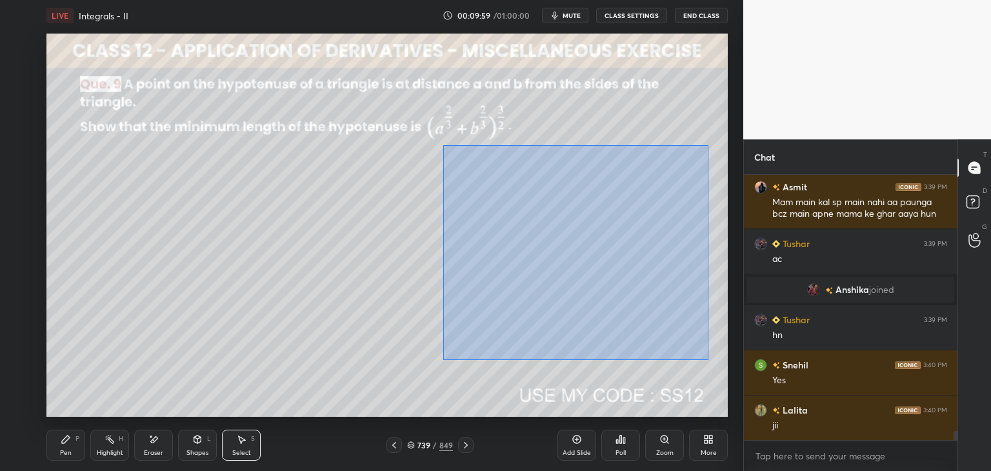
drag, startPoint x: 443, startPoint y: 145, endPoint x: 705, endPoint y: 365, distance: 341.2
click at [707, 361] on div "0 ° Undo Copy Duplicate Duplicate to new slide Delete" at bounding box center [386, 225] width 681 height 383
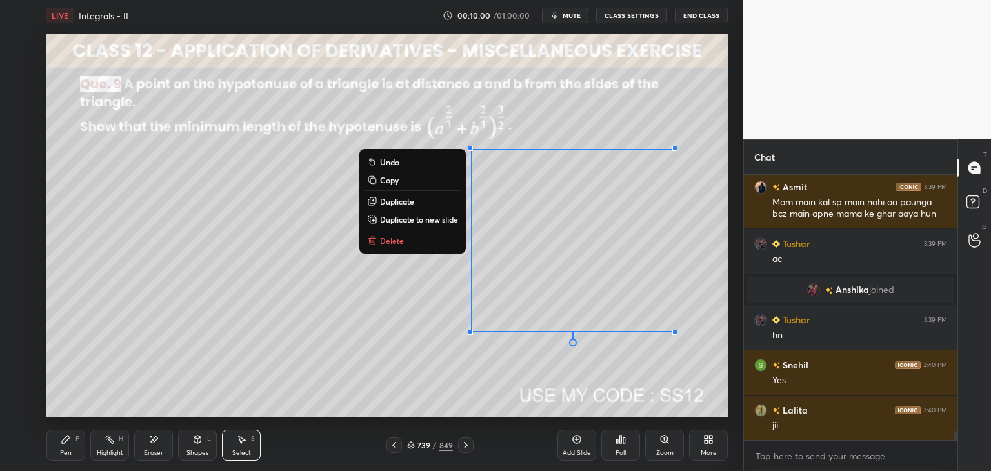
drag, startPoint x: 390, startPoint y: 181, endPoint x: 397, endPoint y: 192, distance: 14.0
click at [390, 180] on p "Copy" at bounding box center [389, 180] width 19 height 10
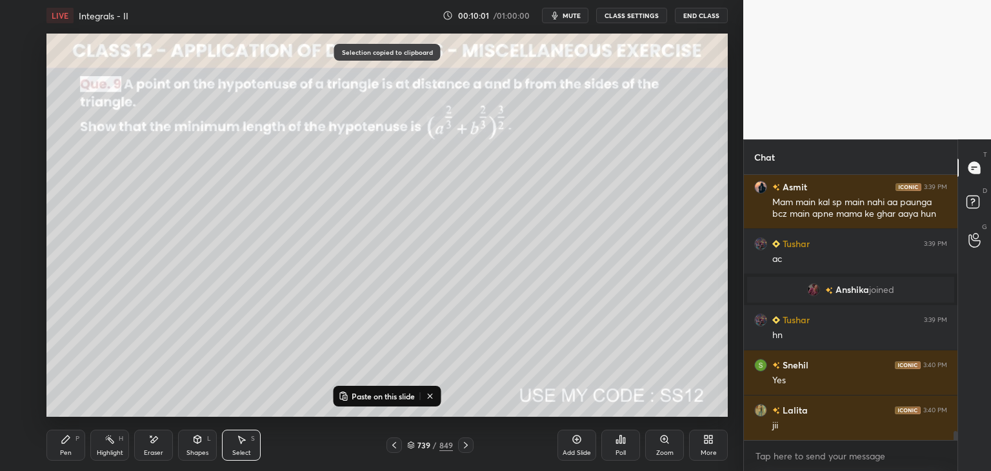
drag, startPoint x: 578, startPoint y: 449, endPoint x: 573, endPoint y: 441, distance: 9.8
click at [578, 450] on div "Add Slide" at bounding box center [577, 453] width 28 height 6
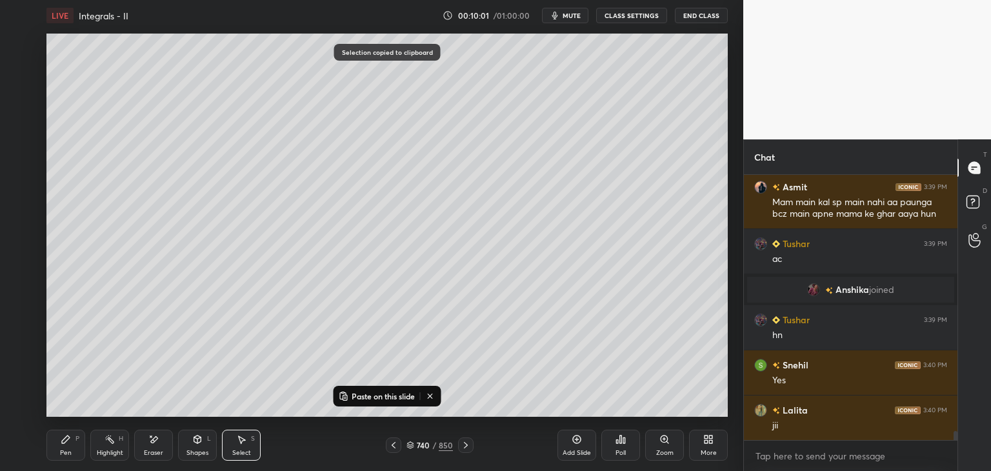
scroll to position [7494, 0]
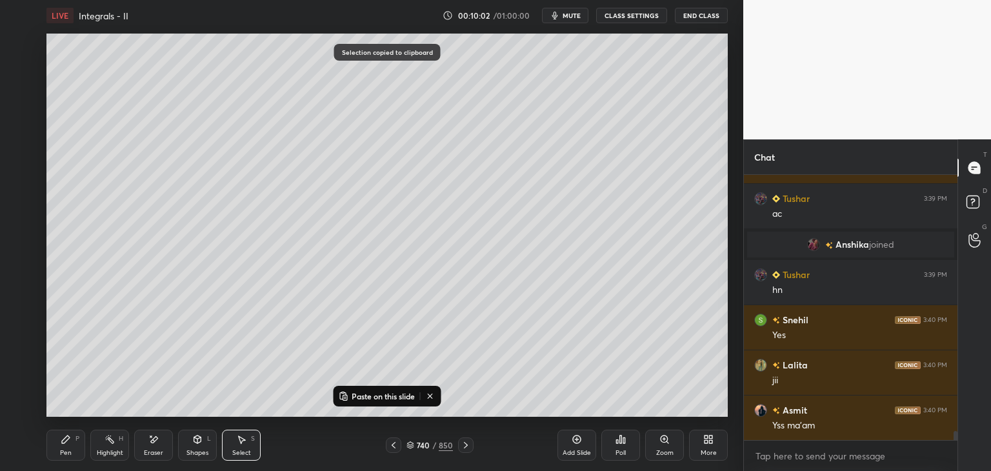
click at [374, 390] on button "Paste on this slide" at bounding box center [376, 395] width 81 height 15
drag, startPoint x: 534, startPoint y: 244, endPoint x: 558, endPoint y: 146, distance: 100.5
click at [558, 146] on div "0 ° Undo Copy Paste here Duplicate Duplicate to new slide Delete" at bounding box center [386, 225] width 681 height 383
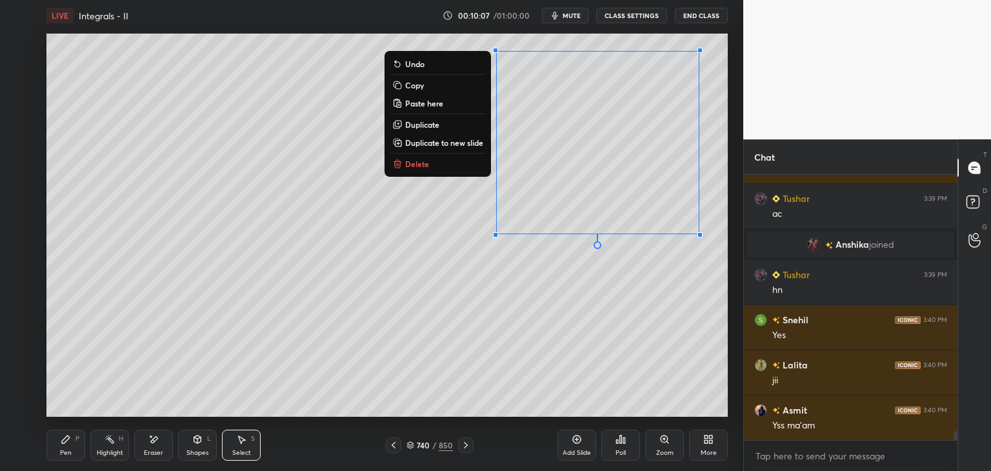
drag, startPoint x: 65, startPoint y: 448, endPoint x: 87, endPoint y: 454, distance: 23.3
click at [65, 449] on div "Pen P" at bounding box center [65, 445] width 39 height 31
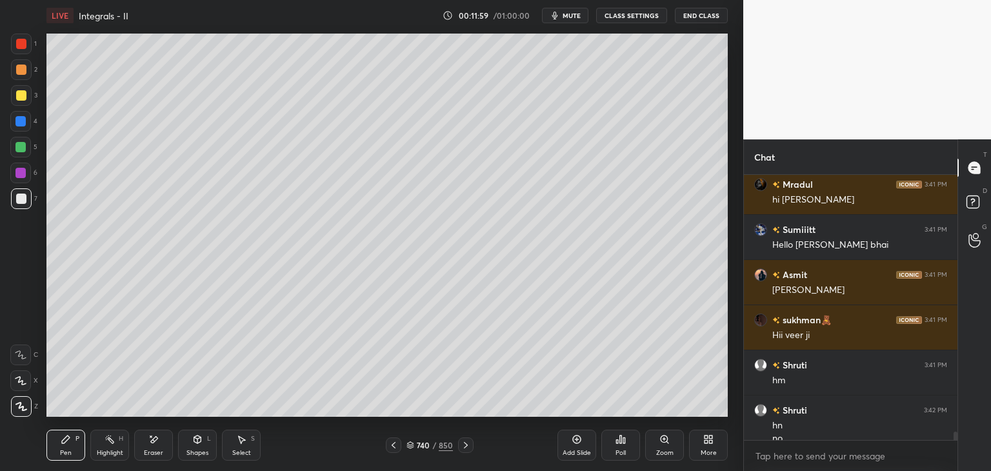
scroll to position [8209, 0]
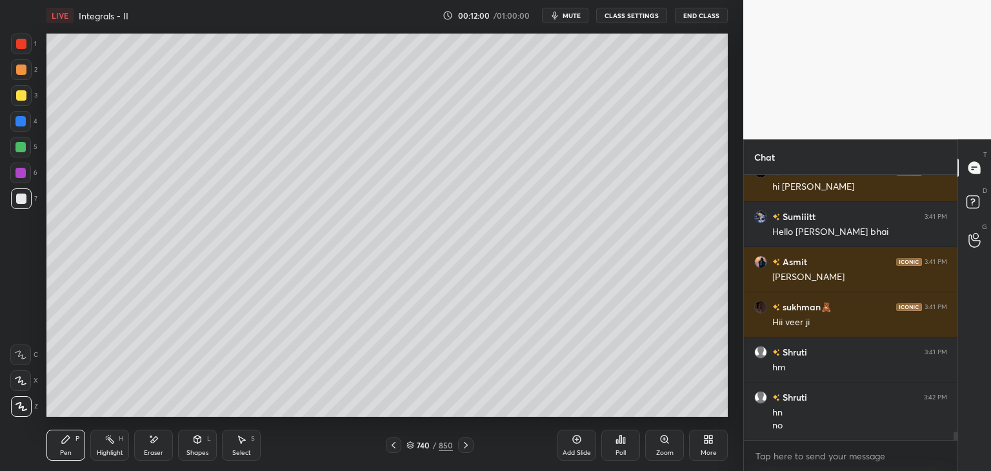
drag, startPoint x: 232, startPoint y: 459, endPoint x: 235, endPoint y: 452, distance: 7.6
click at [232, 460] on div "Select S" at bounding box center [241, 445] width 39 height 31
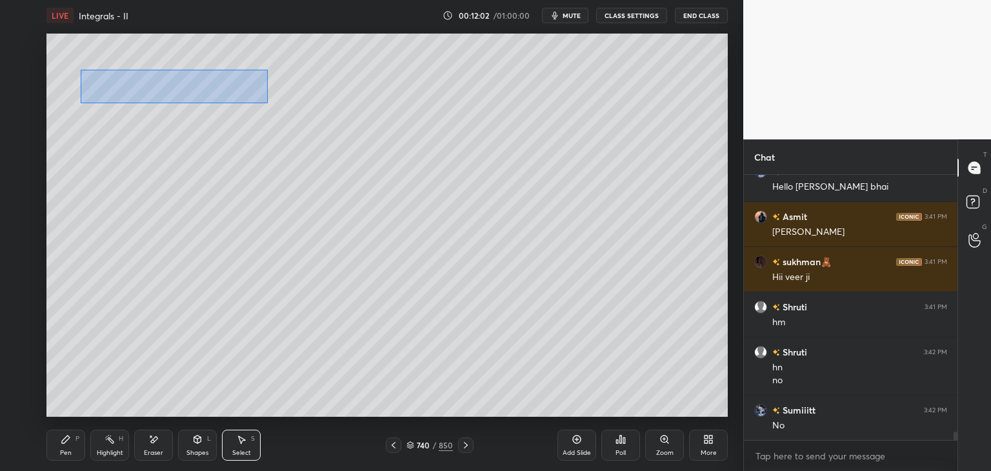
drag, startPoint x: 81, startPoint y: 70, endPoint x: 272, endPoint y: 100, distance: 193.3
click at [266, 103] on div "0 ° Undo Copy Paste here Duplicate Duplicate to new slide Delete" at bounding box center [386, 225] width 681 height 383
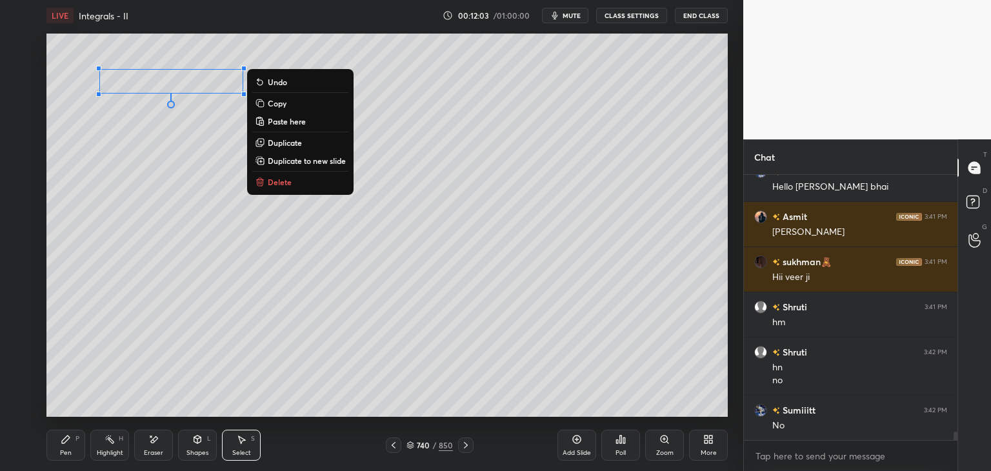
scroll to position [8299, 0]
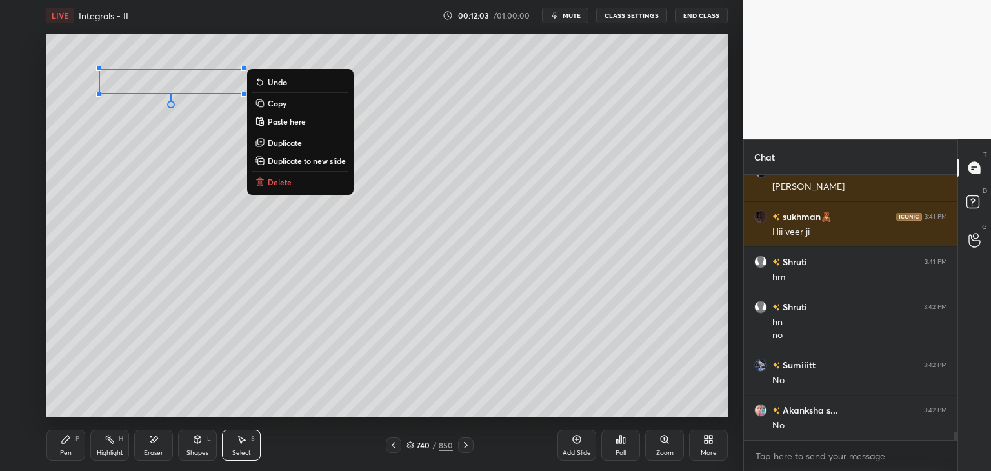
click at [274, 106] on p "Copy" at bounding box center [277, 103] width 19 height 10
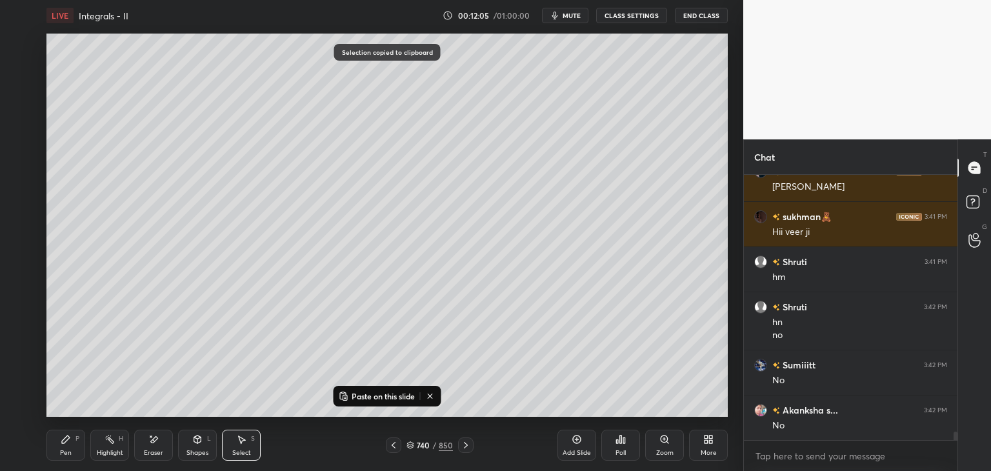
click at [578, 454] on div "Add Slide" at bounding box center [577, 453] width 28 height 6
click at [345, 398] on icon at bounding box center [344, 396] width 10 height 10
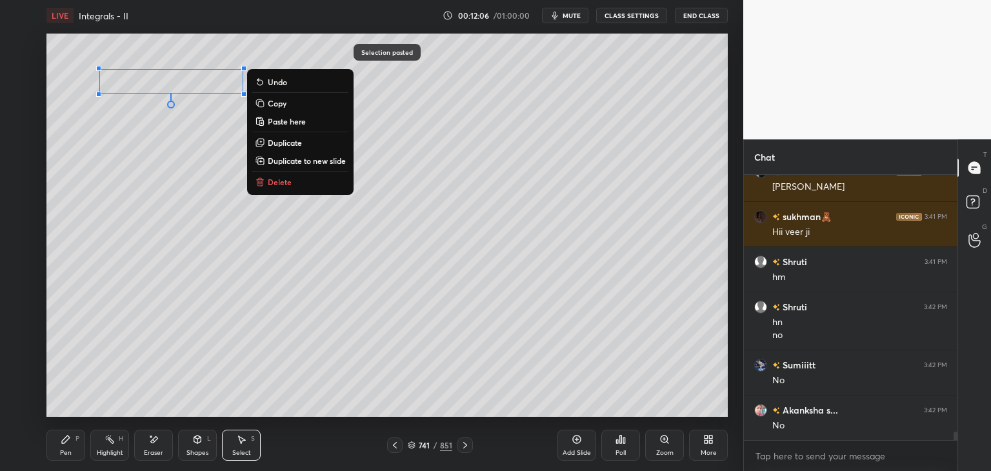
click at [177, 194] on div "0 ° Undo Copy Paste here Duplicate Duplicate to new slide Delete" at bounding box center [386, 225] width 681 height 383
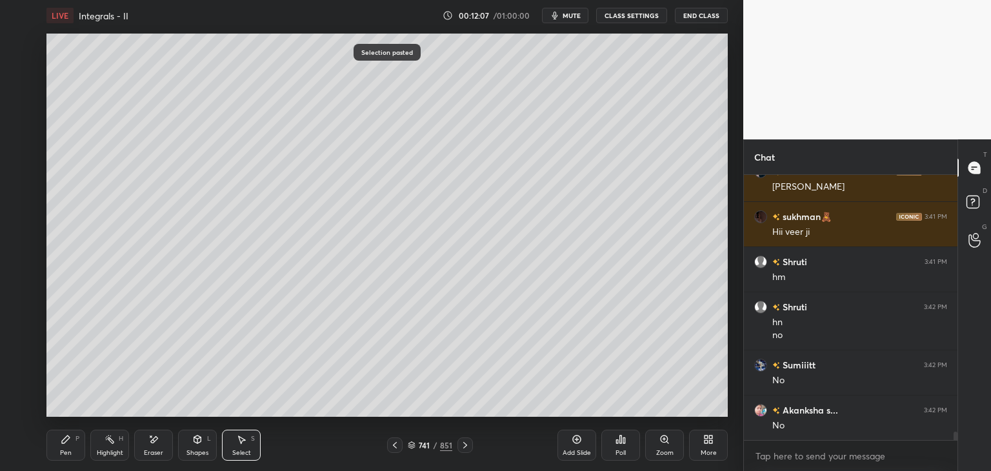
click at [70, 447] on div "Pen P" at bounding box center [65, 445] width 39 height 31
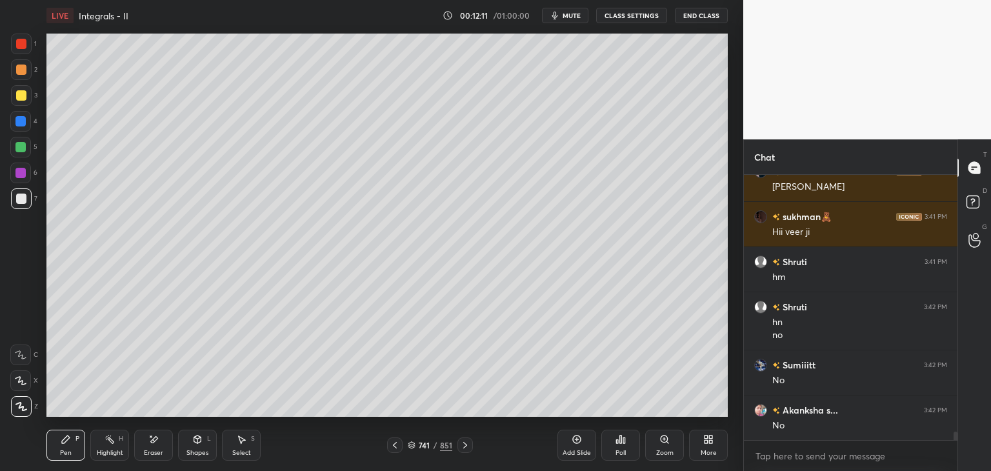
click at [392, 447] on icon at bounding box center [395, 445] width 10 height 10
click at [462, 448] on icon at bounding box center [465, 445] width 10 height 10
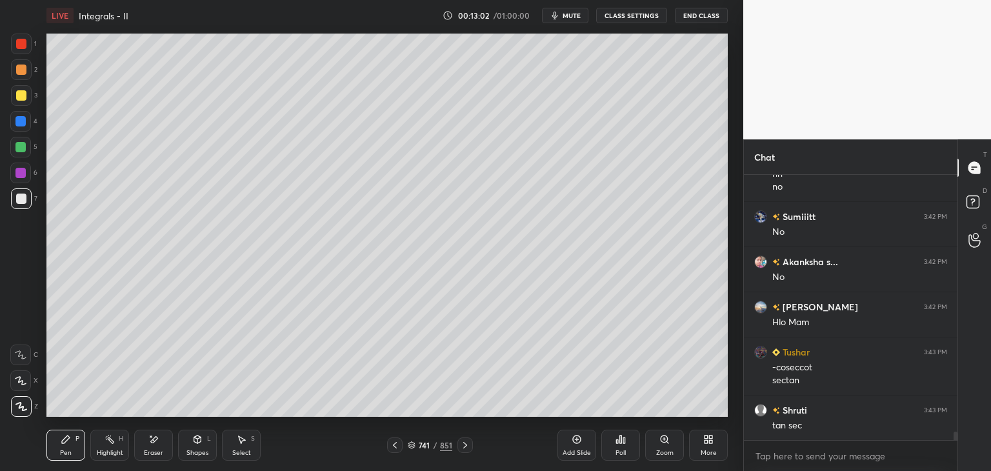
scroll to position [8460, 0]
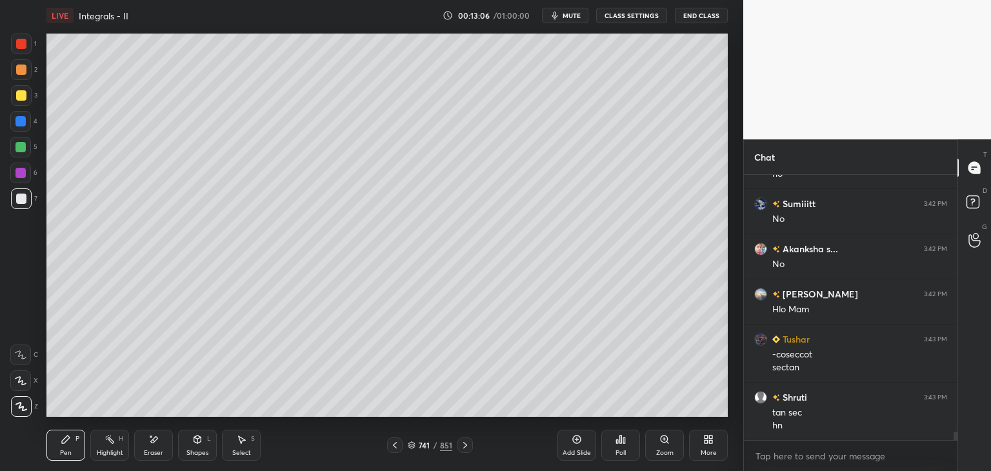
click at [585, 452] on div "Add Slide" at bounding box center [577, 453] width 28 height 6
drag, startPoint x: 400, startPoint y: 445, endPoint x: 372, endPoint y: 445, distance: 28.4
click at [400, 444] on div at bounding box center [394, 444] width 15 height 15
click at [247, 450] on div "Select" at bounding box center [241, 453] width 19 height 6
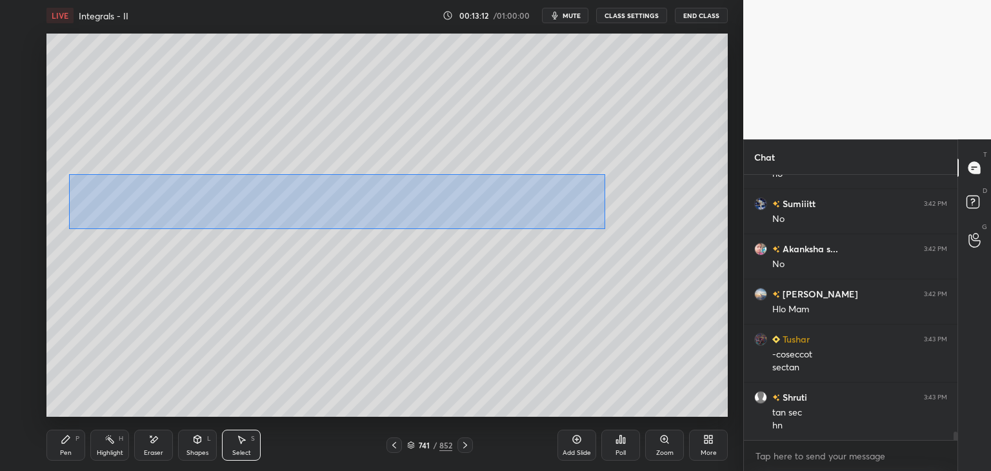
drag, startPoint x: 69, startPoint y: 174, endPoint x: 584, endPoint y: 259, distance: 521.9
click at [604, 227] on div "0 ° Undo Copy Paste here Duplicate Duplicate to new slide Delete" at bounding box center [386, 225] width 681 height 383
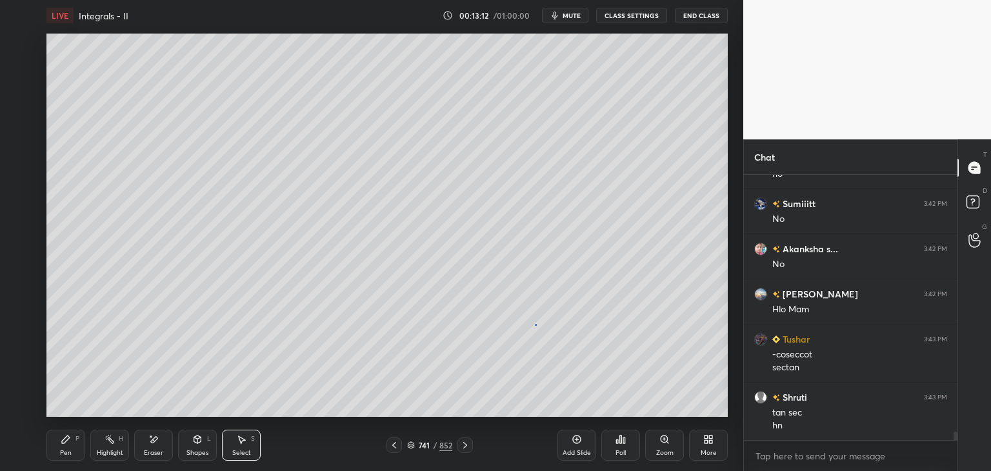
drag, startPoint x: 536, startPoint y: 325, endPoint x: 493, endPoint y: 321, distance: 42.8
click at [533, 325] on div "0 ° Undo Copy Paste here Duplicate Duplicate to new slide Delete" at bounding box center [386, 225] width 681 height 383
drag, startPoint x: 259, startPoint y: 457, endPoint x: 258, endPoint y: 451, distance: 6.6
click at [260, 457] on div "Select S" at bounding box center [241, 445] width 39 height 31
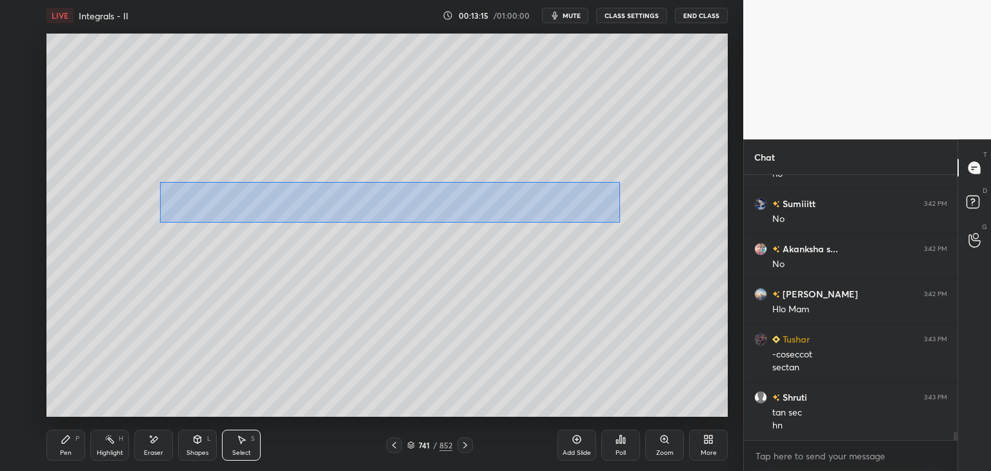
drag, startPoint x: 160, startPoint y: 182, endPoint x: 619, endPoint y: 214, distance: 460.5
click at [619, 223] on div "0 ° Undo Copy Paste here Duplicate Duplicate to new slide Delete" at bounding box center [386, 225] width 681 height 383
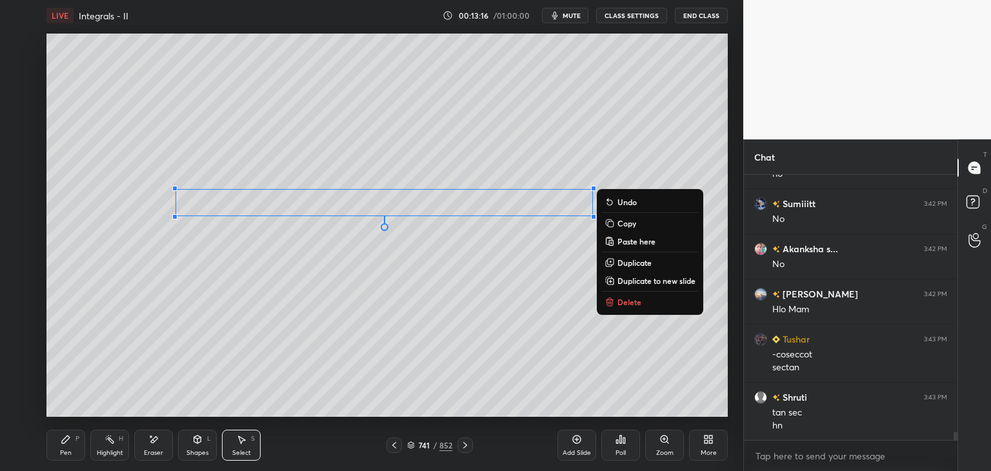
drag, startPoint x: 619, startPoint y: 223, endPoint x: 614, endPoint y: 252, distance: 29.4
click at [619, 221] on p "Copy" at bounding box center [627, 223] width 19 height 10
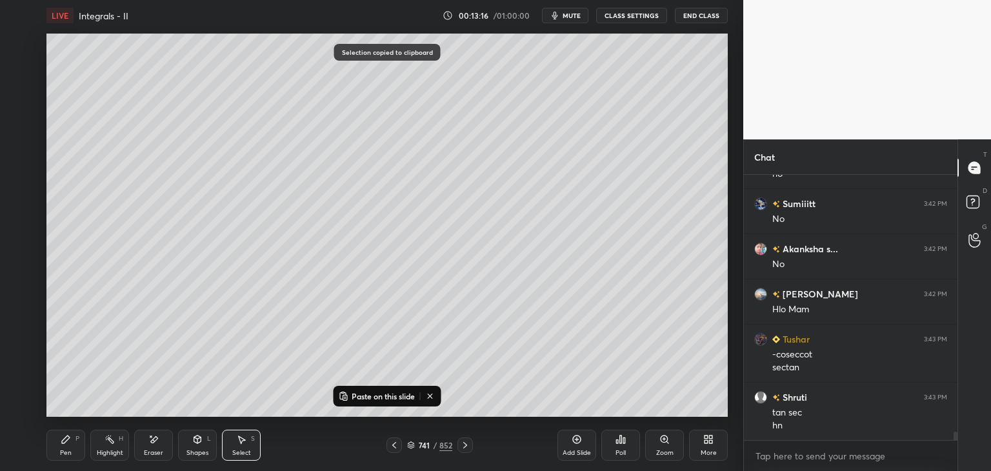
click at [589, 452] on div "Add Slide" at bounding box center [577, 453] width 28 height 6
click at [371, 400] on p "Paste on this slide" at bounding box center [383, 396] width 63 height 10
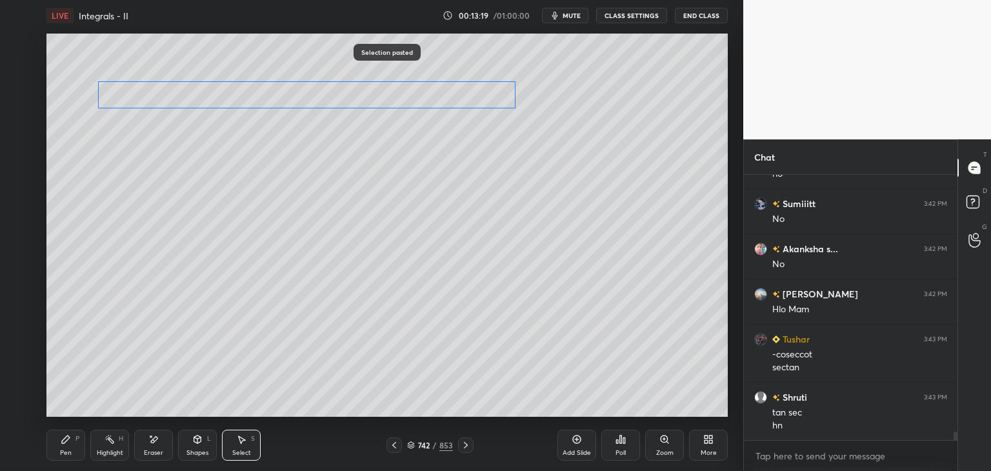
drag, startPoint x: 270, startPoint y: 197, endPoint x: 199, endPoint y: 117, distance: 106.9
click at [197, 96] on div "0 ° Undo Copy Paste here Duplicate Duplicate to new slide Delete" at bounding box center [386, 225] width 681 height 383
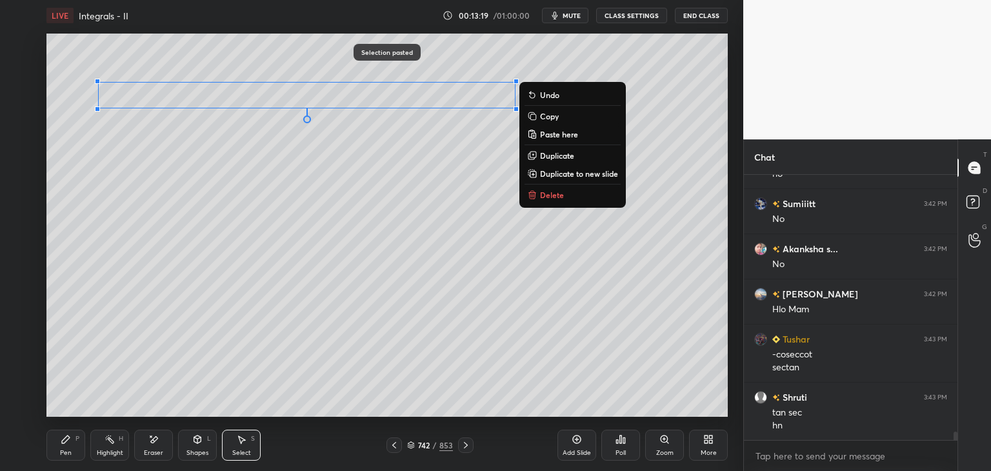
click at [145, 241] on div "0 ° Undo Copy Paste here Duplicate Duplicate to new slide Delete" at bounding box center [386, 225] width 681 height 383
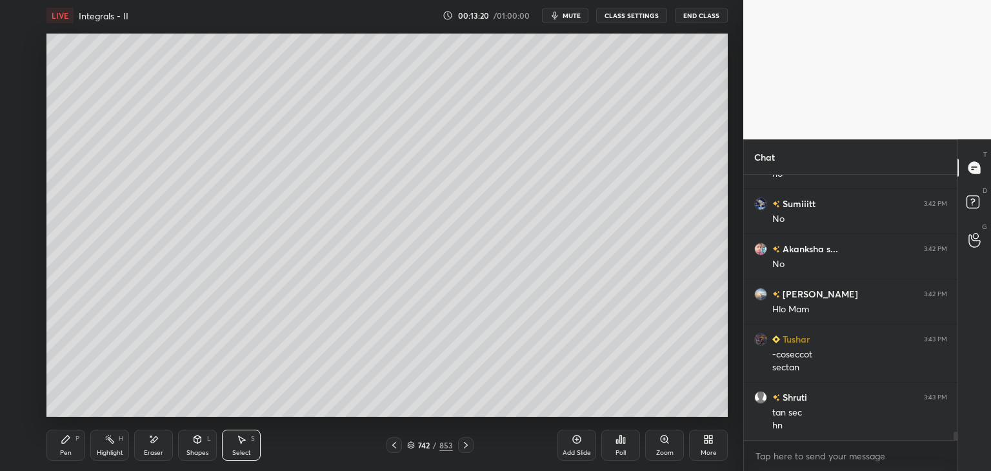
click at [65, 460] on div "Pen P" at bounding box center [65, 445] width 39 height 31
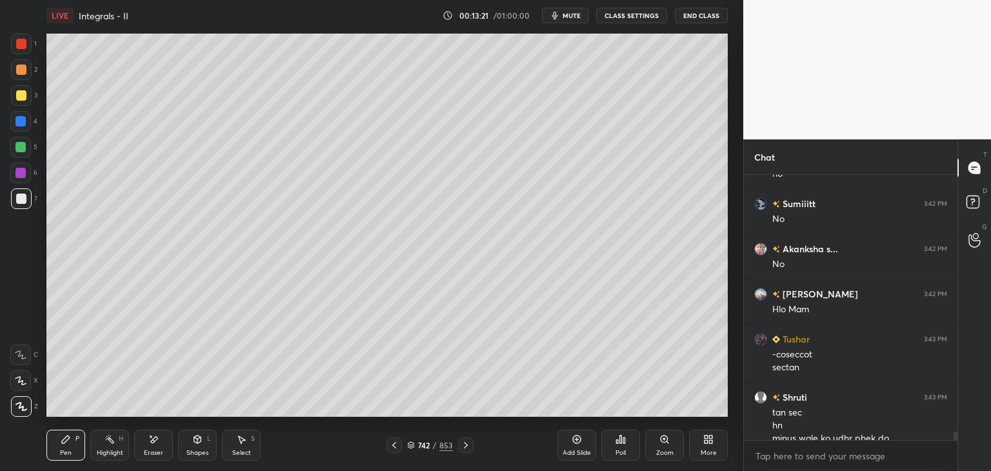
scroll to position [8473, 0]
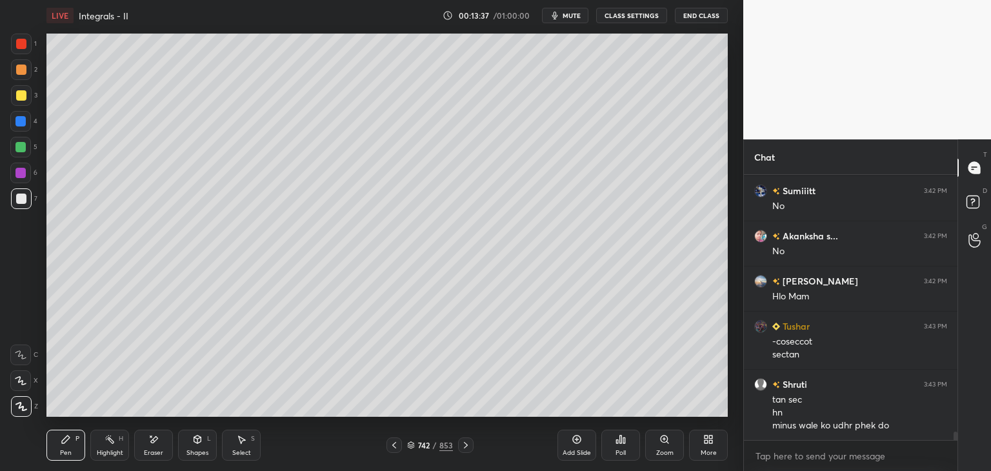
click at [163, 445] on div "Eraser" at bounding box center [153, 445] width 39 height 31
click at [74, 455] on div "Pen P" at bounding box center [65, 445] width 39 height 31
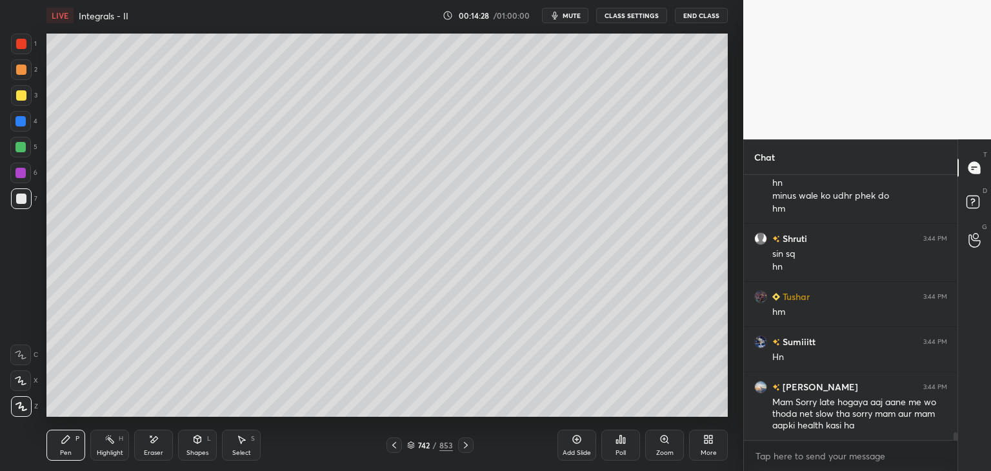
scroll to position [8748, 0]
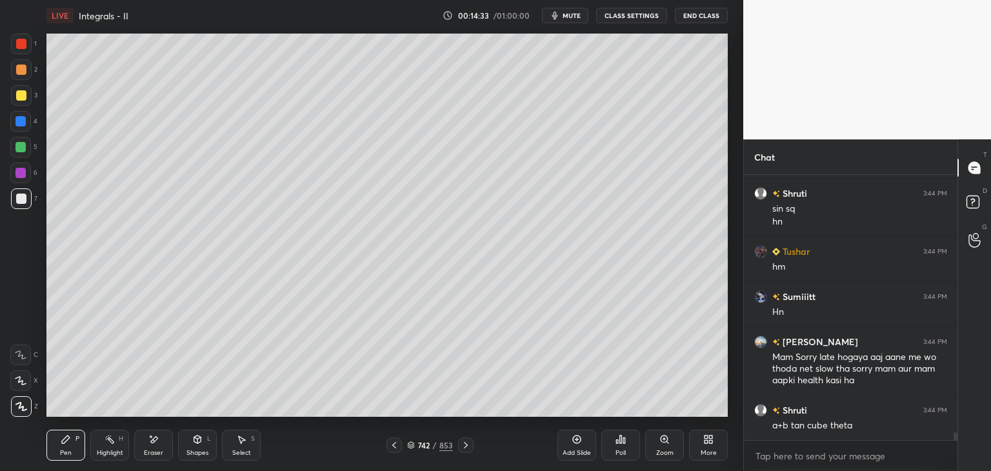
click at [242, 447] on div "Select S" at bounding box center [241, 445] width 39 height 31
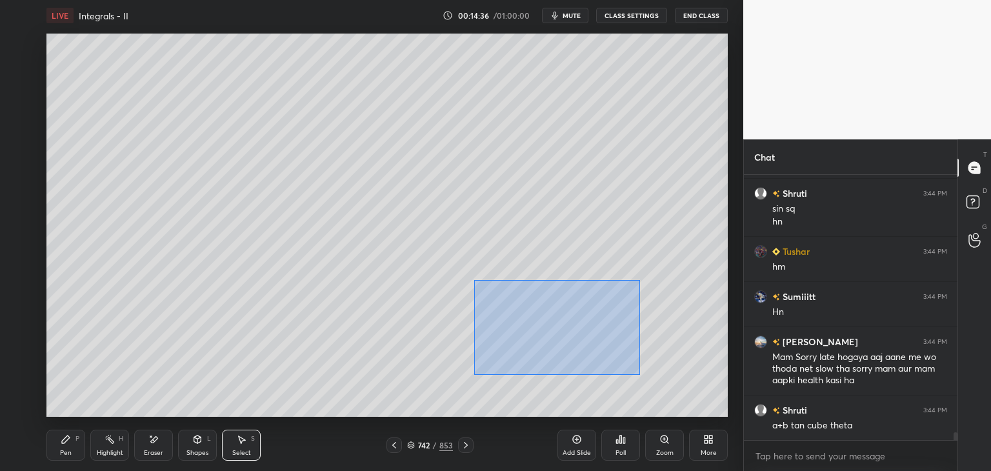
drag, startPoint x: 477, startPoint y: 283, endPoint x: 628, endPoint y: 361, distance: 169.4
click at [640, 374] on div "0 ° Undo Copy Paste here Duplicate Duplicate to new slide Delete" at bounding box center [386, 225] width 681 height 383
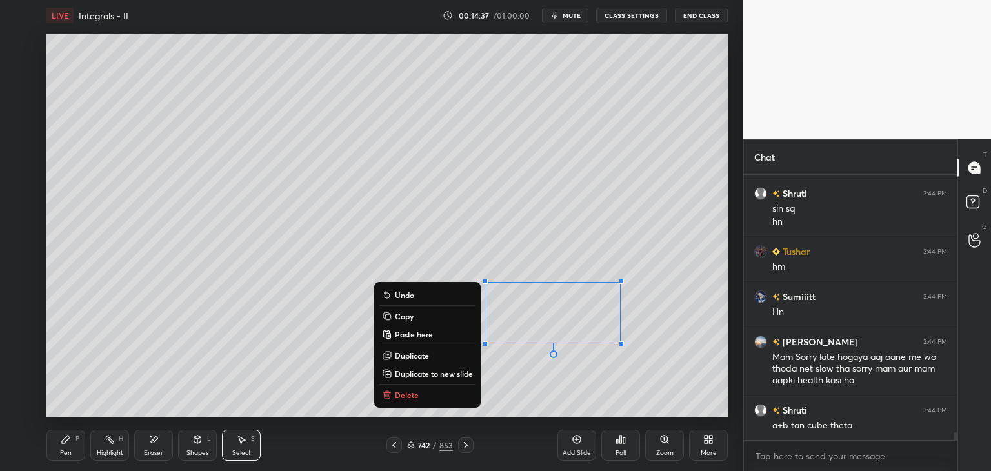
click at [408, 316] on p "Copy" at bounding box center [404, 316] width 19 height 10
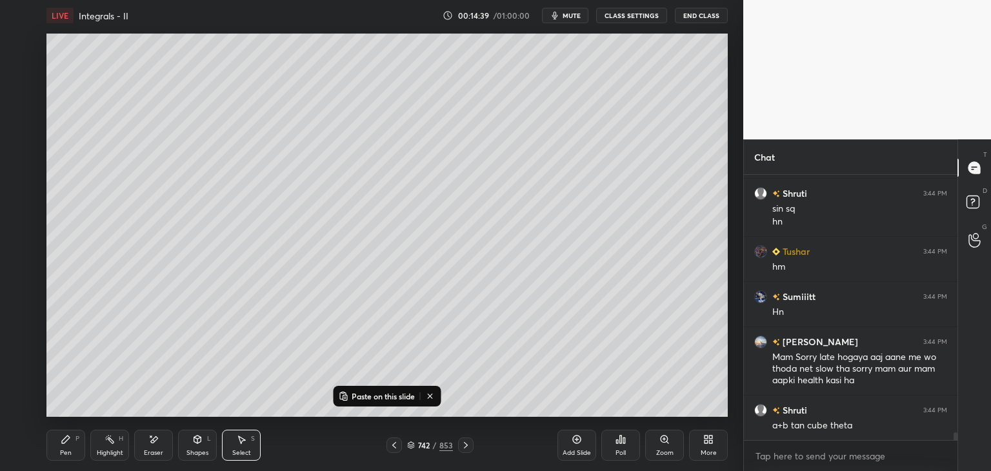
click at [581, 447] on div "Add Slide" at bounding box center [576, 445] width 39 height 31
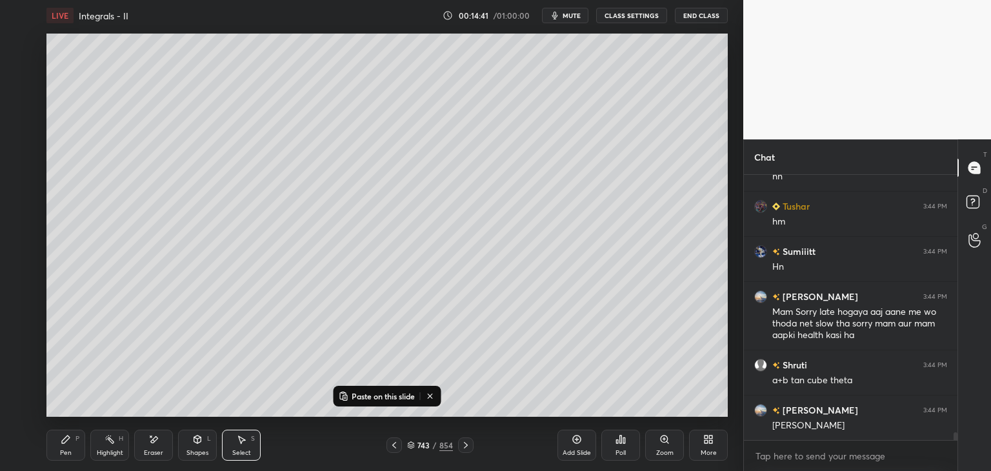
click at [354, 395] on p "Paste on this slide" at bounding box center [383, 396] width 63 height 10
drag, startPoint x: 524, startPoint y: 310, endPoint x: 179, endPoint y: 130, distance: 389.3
click at [178, 127] on div "0 ° Undo Copy Paste here Duplicate Duplicate to new slide Delete" at bounding box center [386, 225] width 681 height 383
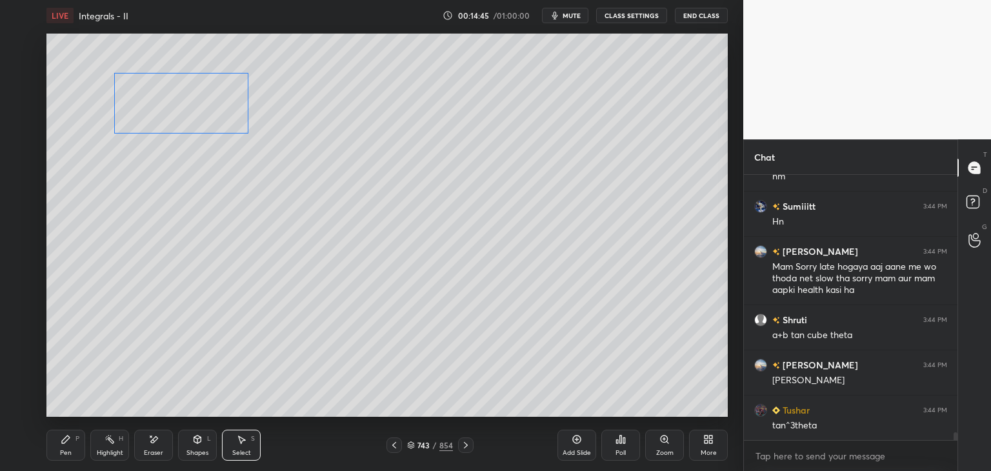
drag, startPoint x: 181, startPoint y: 107, endPoint x: 181, endPoint y: 143, distance: 36.1
click at [181, 101] on div "0 ° Undo Copy Paste here Duplicate Duplicate to new slide Delete" at bounding box center [386, 225] width 681 height 383
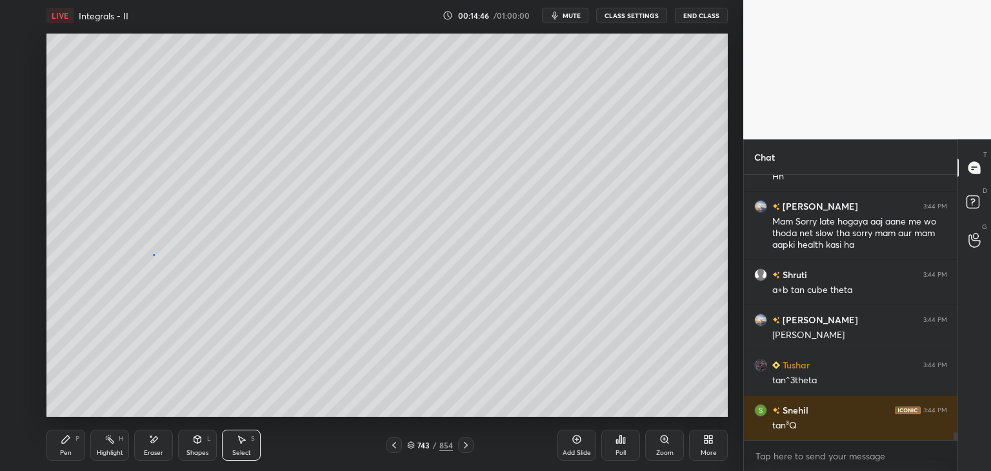
click at [152, 254] on div "0 ° Undo Copy Paste here Duplicate Duplicate to new slide Delete" at bounding box center [386, 225] width 681 height 383
click at [68, 445] on div "Pen P" at bounding box center [65, 445] width 39 height 31
click at [25, 196] on div at bounding box center [21, 199] width 10 height 10
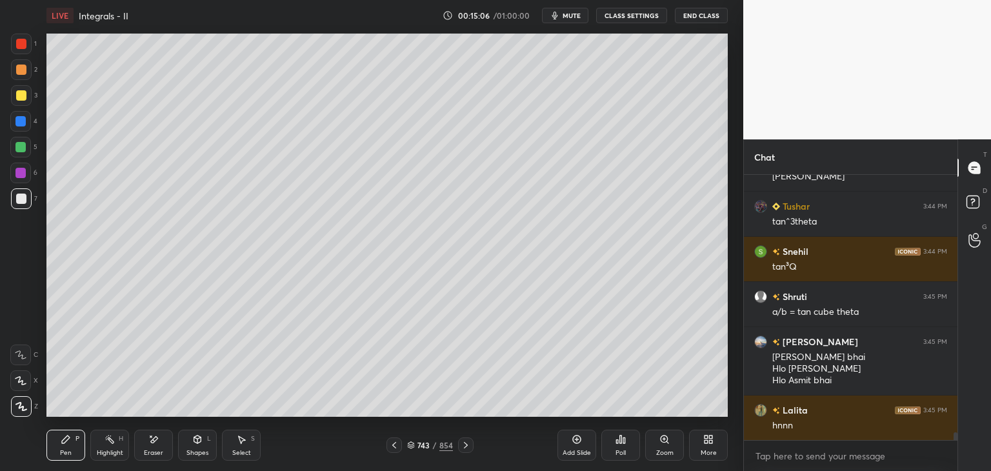
scroll to position [9088, 0]
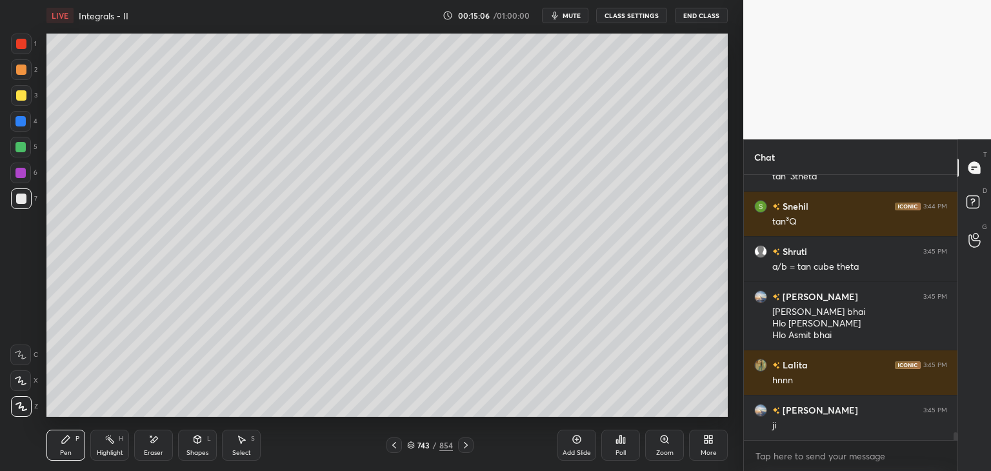
click at [388, 447] on div at bounding box center [394, 444] width 15 height 15
click at [390, 448] on icon at bounding box center [394, 445] width 10 height 10
click at [391, 447] on icon at bounding box center [394, 445] width 10 height 10
click at [397, 443] on icon at bounding box center [394, 445] width 10 height 10
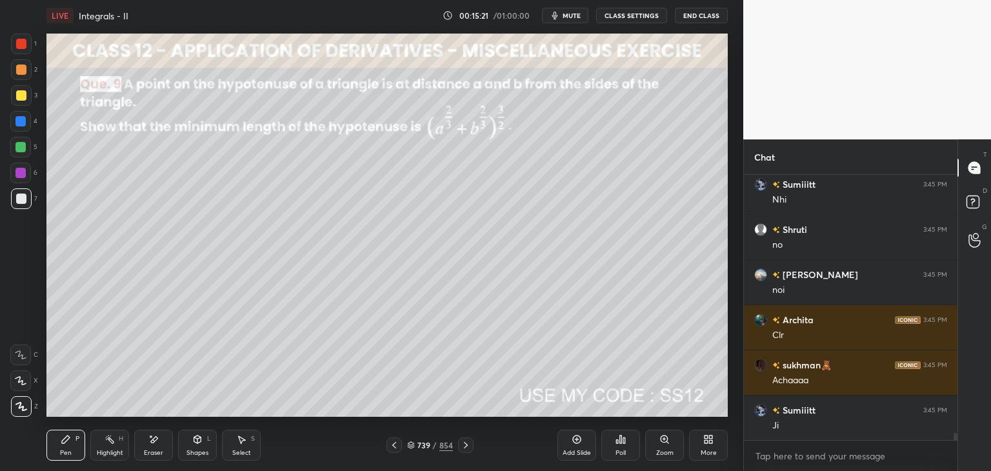
scroll to position [9404, 0]
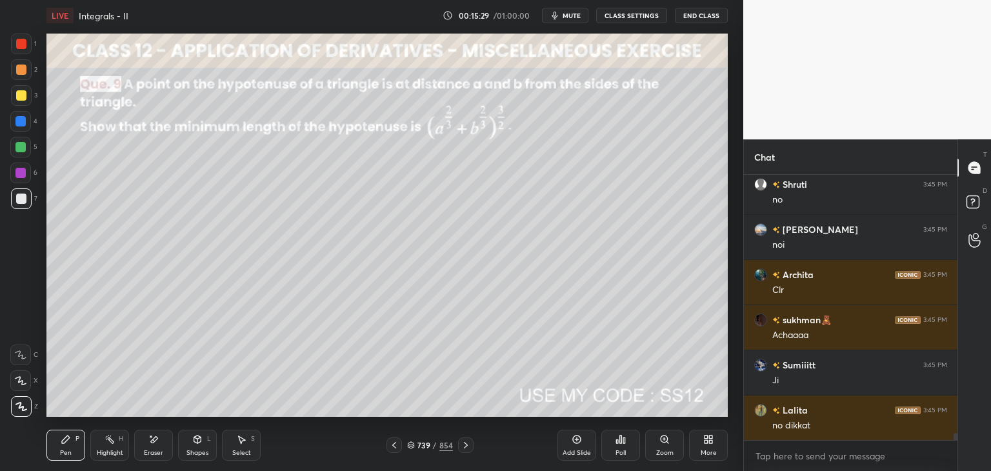
click at [465, 445] on icon at bounding box center [466, 445] width 10 height 10
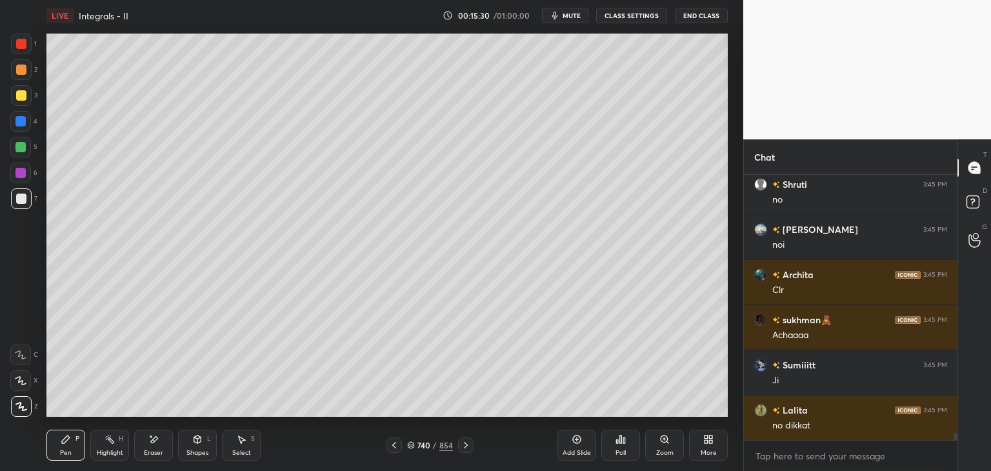
click at [466, 446] on icon at bounding box center [466, 445] width 4 height 6
click at [465, 445] on icon at bounding box center [466, 445] width 10 height 10
click at [465, 447] on icon at bounding box center [466, 445] width 4 height 6
click at [392, 449] on icon at bounding box center [394, 445] width 10 height 10
click at [393, 442] on icon at bounding box center [394, 445] width 10 height 10
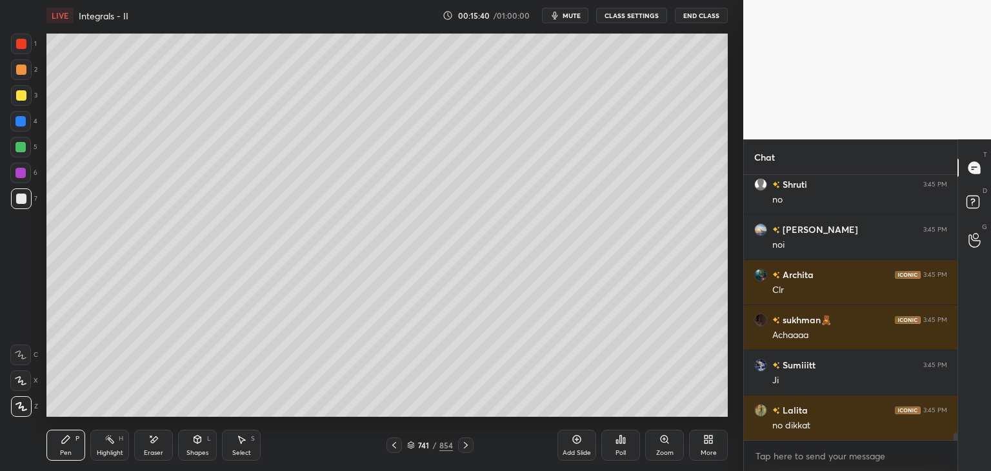
click at [250, 453] on div "Select S" at bounding box center [241, 445] width 39 height 31
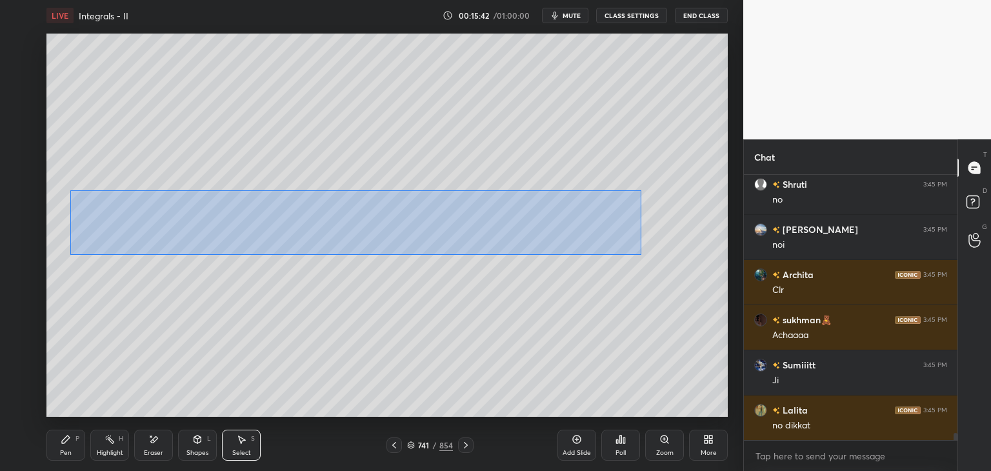
drag, startPoint x: 70, startPoint y: 190, endPoint x: 641, endPoint y: 255, distance: 575.3
click at [641, 255] on div "0 ° Undo Copy Paste here Duplicate Duplicate to new slide Delete" at bounding box center [386, 225] width 681 height 383
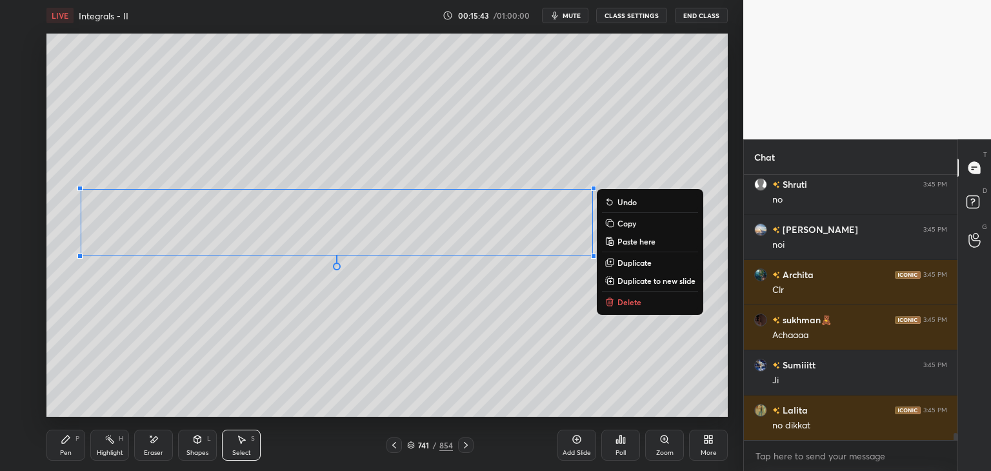
click at [616, 221] on button "Copy" at bounding box center [650, 223] width 96 height 15
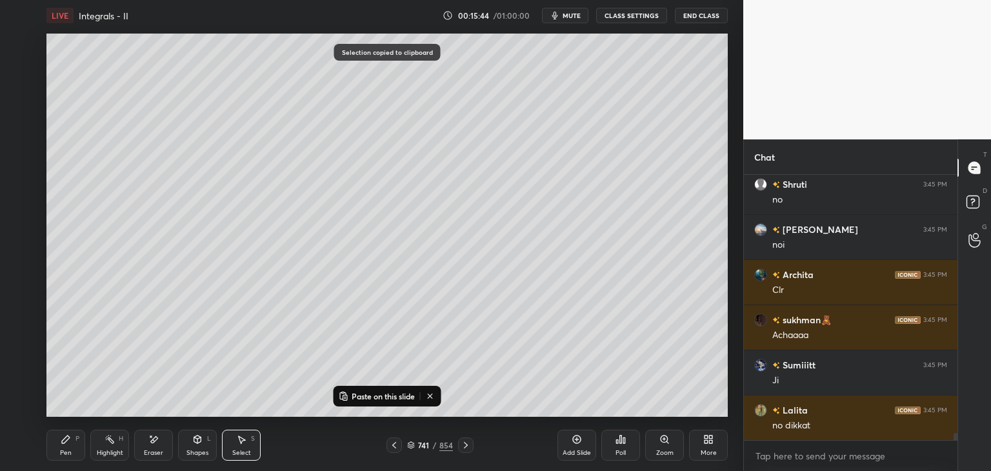
click at [467, 445] on icon at bounding box center [466, 445] width 10 height 10
click at [468, 445] on icon at bounding box center [466, 445] width 10 height 10
click at [467, 447] on icon at bounding box center [466, 445] width 10 height 10
click at [388, 401] on button "Paste on this slide" at bounding box center [376, 395] width 81 height 15
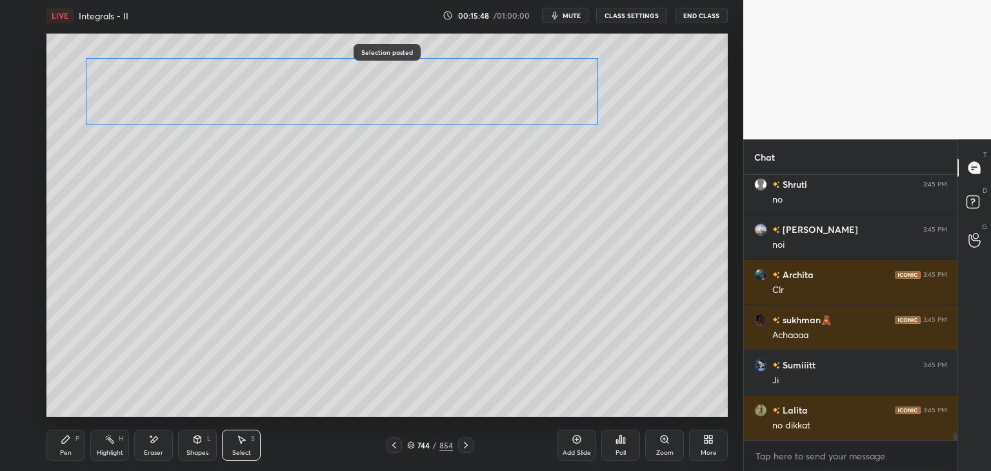
drag, startPoint x: 250, startPoint y: 199, endPoint x: 258, endPoint y: 105, distance: 94.5
click at [258, 94] on div "0 ° Undo Copy Paste here Duplicate Duplicate to new slide Delete" at bounding box center [386, 225] width 681 height 383
drag, startPoint x: 199, startPoint y: 264, endPoint x: 201, endPoint y: 272, distance: 8.0
click at [197, 264] on div "0 ° Undo Copy Paste here Duplicate Duplicate to new slide Delete" at bounding box center [386, 225] width 681 height 383
click at [65, 456] on div "Pen" at bounding box center [66, 453] width 12 height 6
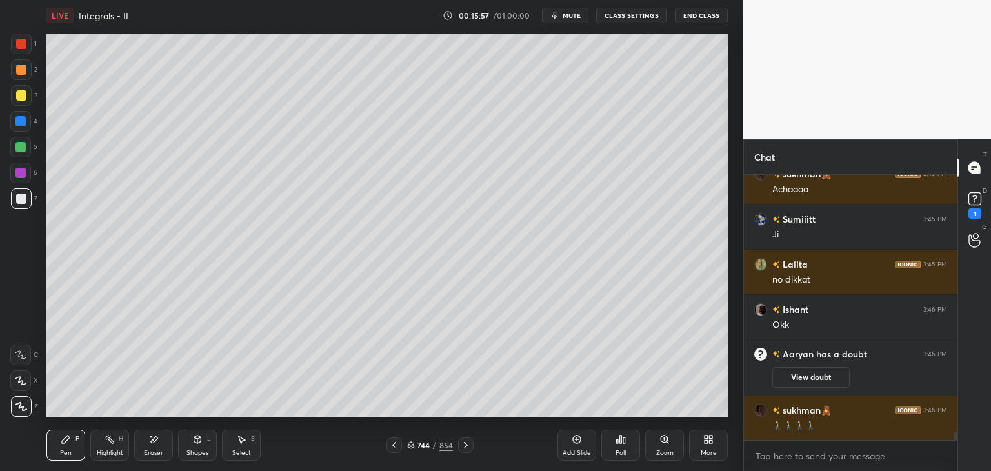
scroll to position [8999, 0]
click at [152, 441] on icon at bounding box center [154, 439] width 7 height 6
drag, startPoint x: 66, startPoint y: 449, endPoint x: 88, endPoint y: 425, distance: 32.9
click at [66, 450] on div "Pen" at bounding box center [66, 453] width 12 height 6
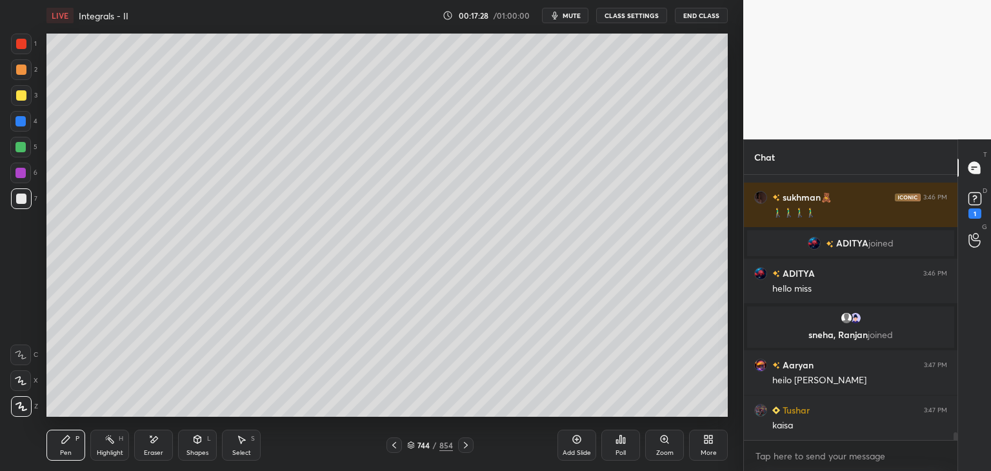
scroll to position [9169, 0]
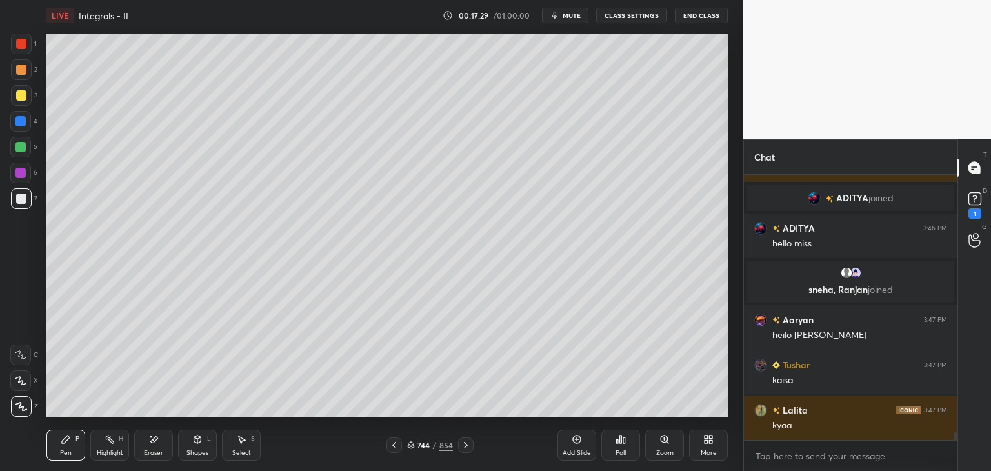
drag, startPoint x: 407, startPoint y: 445, endPoint x: 394, endPoint y: 436, distance: 15.8
click at [407, 445] on icon at bounding box center [411, 445] width 8 height 8
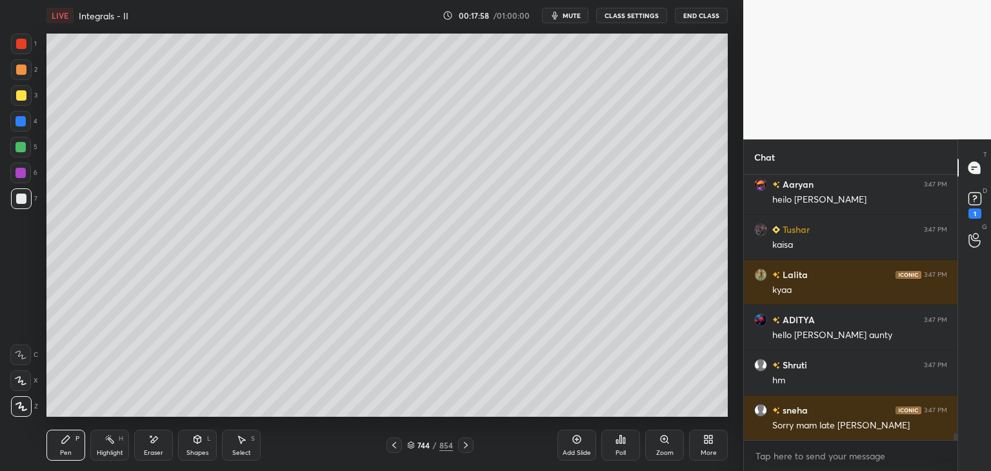
scroll to position [9350, 0]
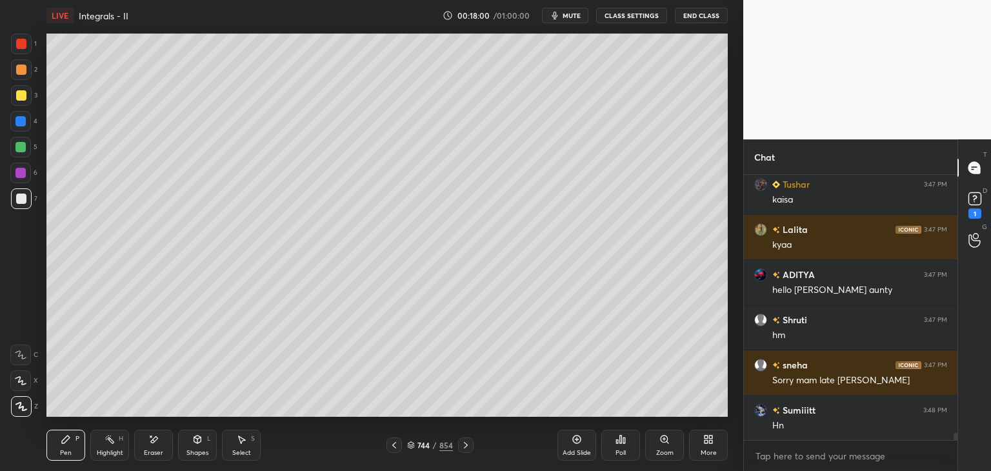
click at [392, 442] on icon at bounding box center [394, 445] width 10 height 10
click at [395, 443] on icon at bounding box center [394, 445] width 10 height 10
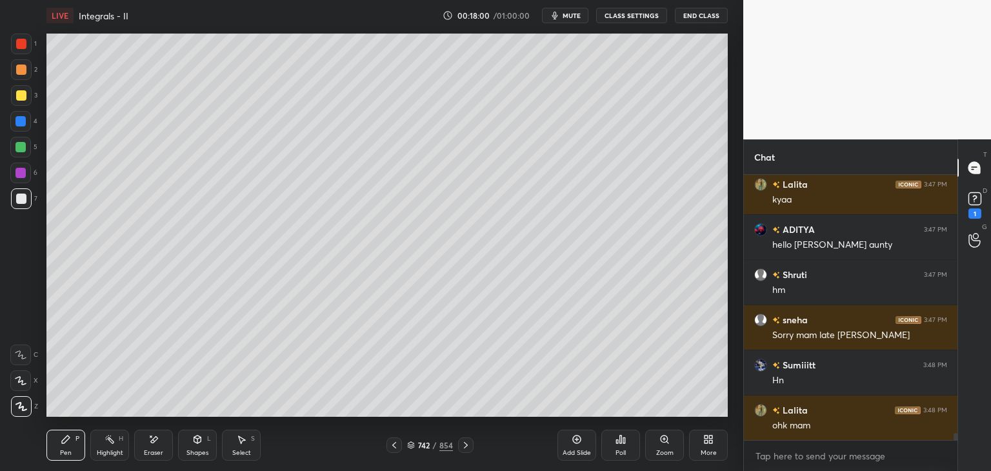
click at [396, 443] on icon at bounding box center [394, 445] width 10 height 10
click at [398, 442] on icon at bounding box center [394, 445] width 10 height 10
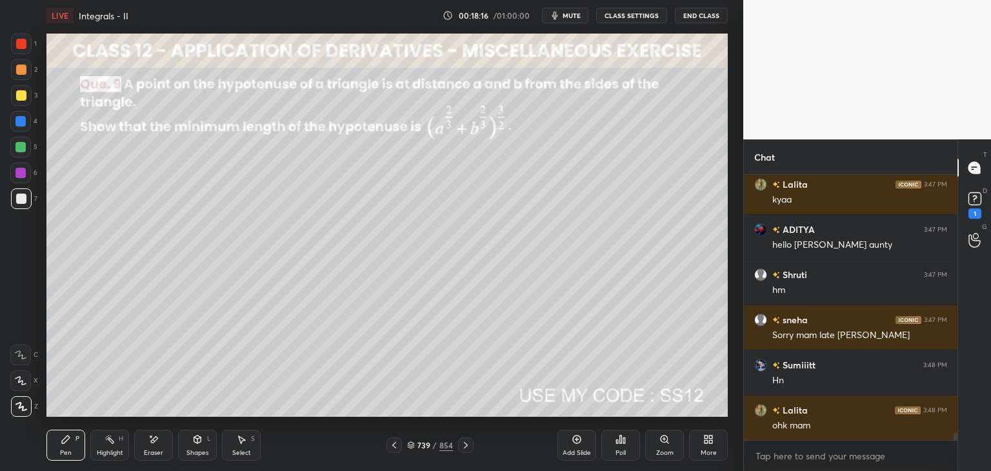
click at [468, 445] on icon at bounding box center [466, 445] width 10 height 10
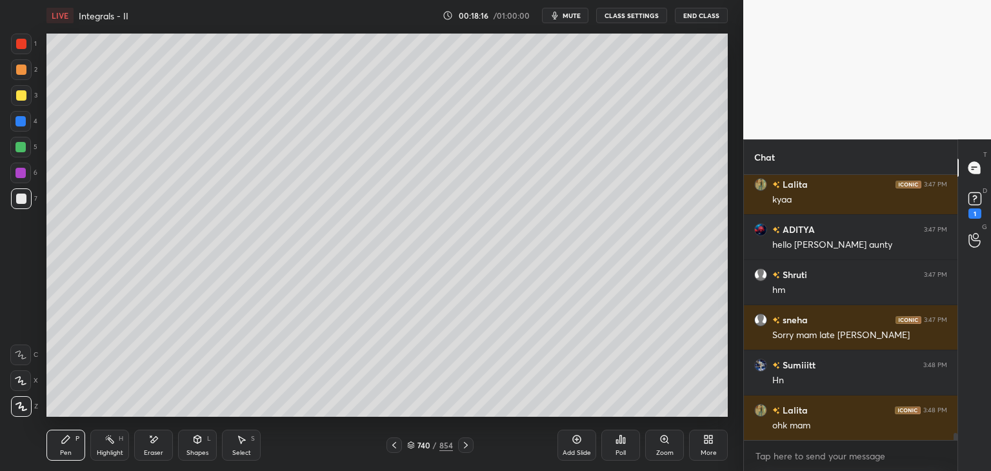
click at [467, 446] on icon at bounding box center [466, 445] width 10 height 10
click at [467, 445] on icon at bounding box center [466, 445] width 10 height 10
click at [466, 442] on icon at bounding box center [466, 445] width 10 height 10
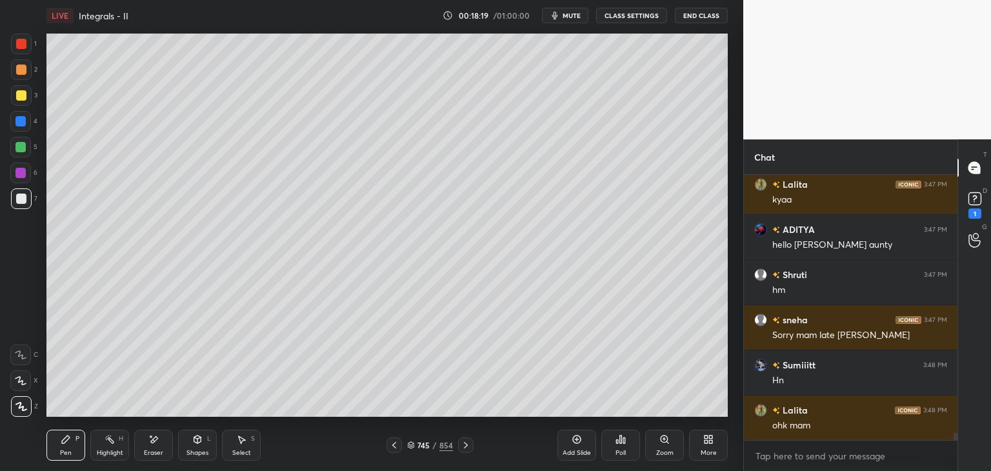
click at [392, 445] on icon at bounding box center [394, 445] width 4 height 6
click at [394, 445] on icon at bounding box center [394, 445] width 10 height 10
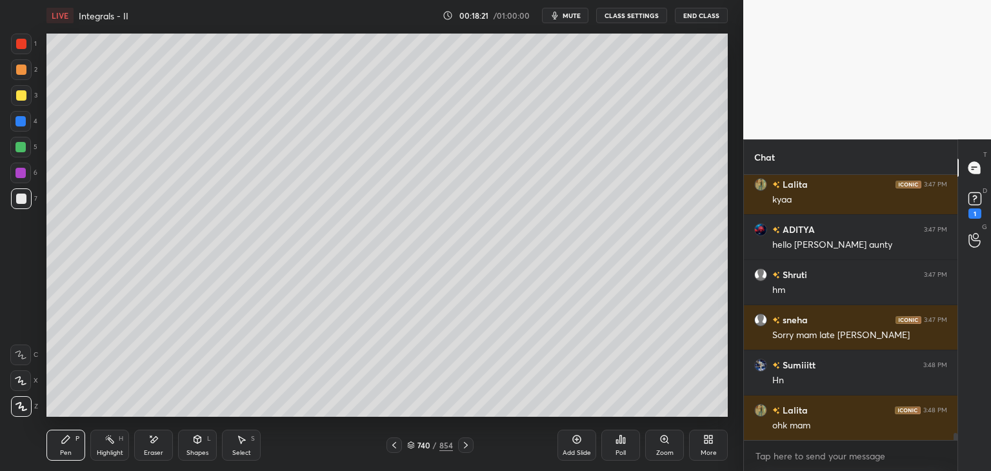
drag, startPoint x: 468, startPoint y: 447, endPoint x: 436, endPoint y: 434, distance: 34.5
click at [468, 447] on icon at bounding box center [466, 445] width 10 height 10
click at [244, 450] on div "Select" at bounding box center [241, 453] width 19 height 6
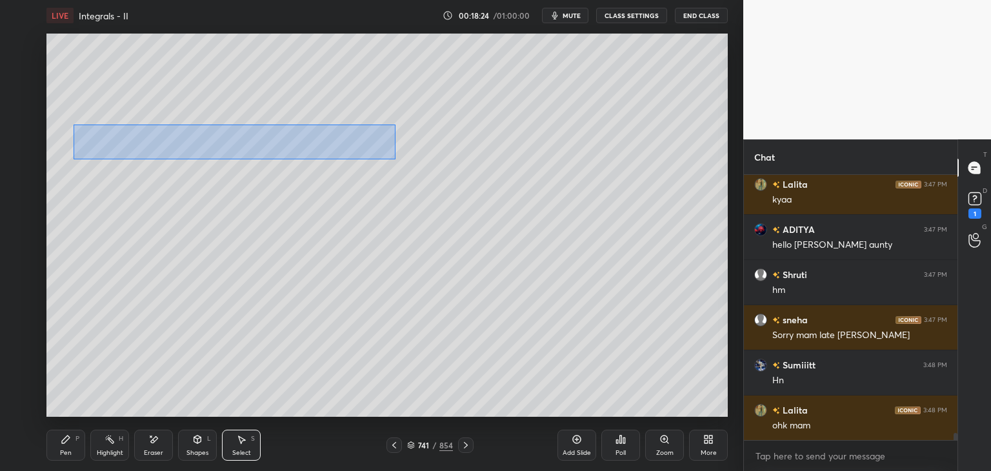
drag, startPoint x: 77, startPoint y: 127, endPoint x: 392, endPoint y: 167, distance: 317.4
click at [393, 169] on div "0 ° Undo Copy Paste here Duplicate Duplicate to new slide Delete" at bounding box center [386, 225] width 681 height 383
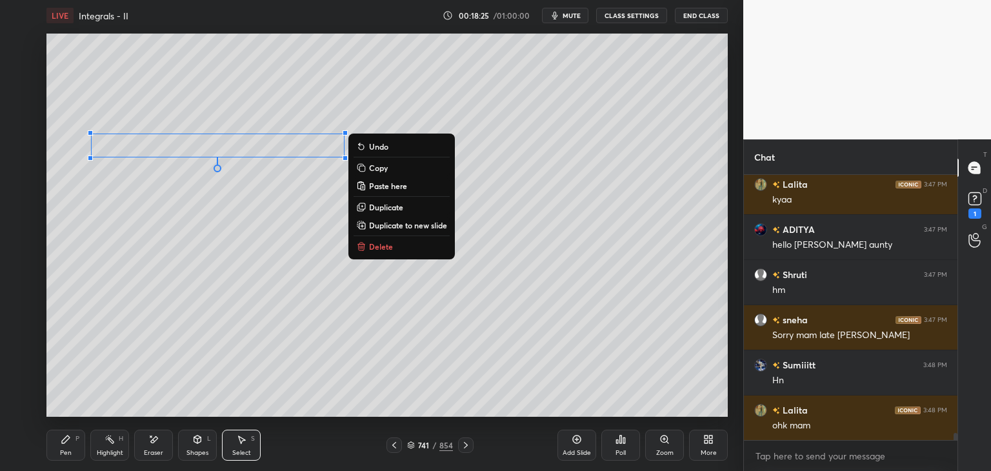
drag, startPoint x: 392, startPoint y: 170, endPoint x: 394, endPoint y: 179, distance: 9.2
click at [391, 170] on button "Copy" at bounding box center [402, 167] width 96 height 15
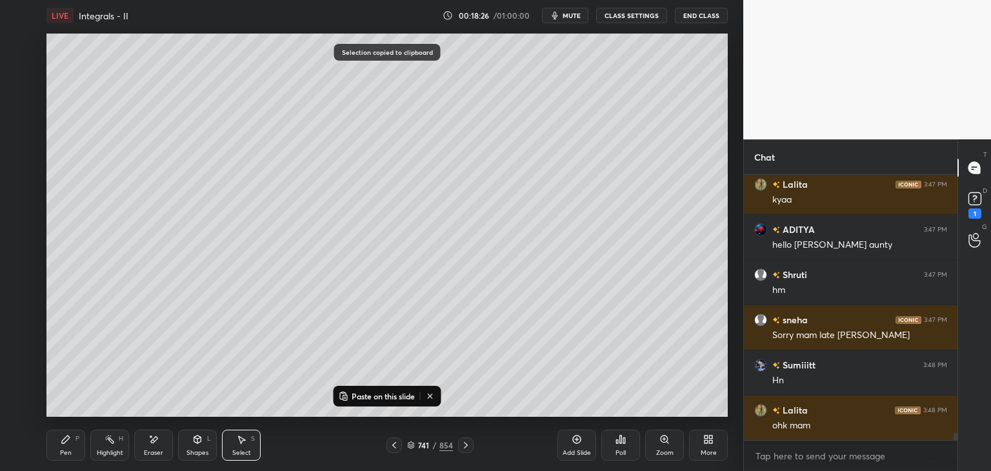
click at [467, 443] on icon at bounding box center [466, 445] width 10 height 10
click at [468, 444] on icon at bounding box center [466, 445] width 10 height 10
click at [468, 445] on icon at bounding box center [466, 445] width 10 height 10
click at [470, 445] on icon at bounding box center [466, 445] width 10 height 10
click at [386, 398] on p "Paste on this slide" at bounding box center [383, 396] width 63 height 10
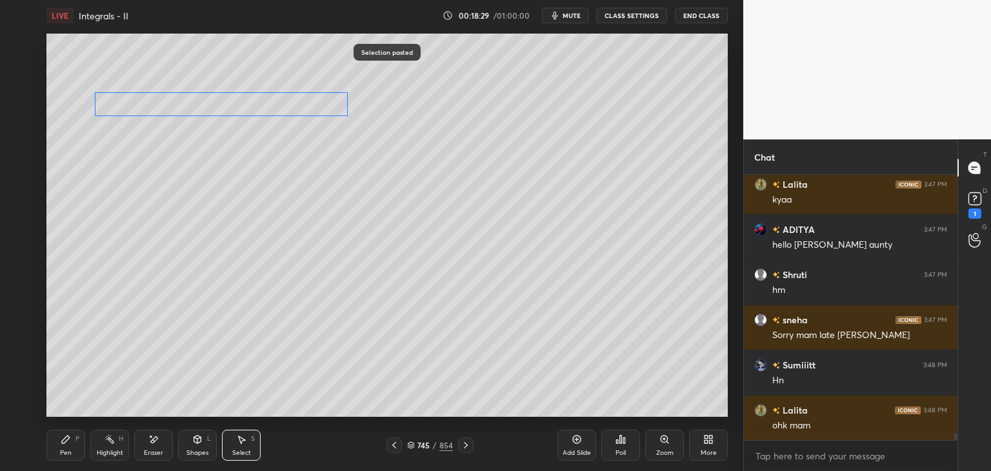
drag, startPoint x: 235, startPoint y: 127, endPoint x: 228, endPoint y: 92, distance: 35.4
click at [232, 88] on div "0 ° Undo Copy Paste here Duplicate Duplicate to new slide Delete" at bounding box center [386, 225] width 681 height 383
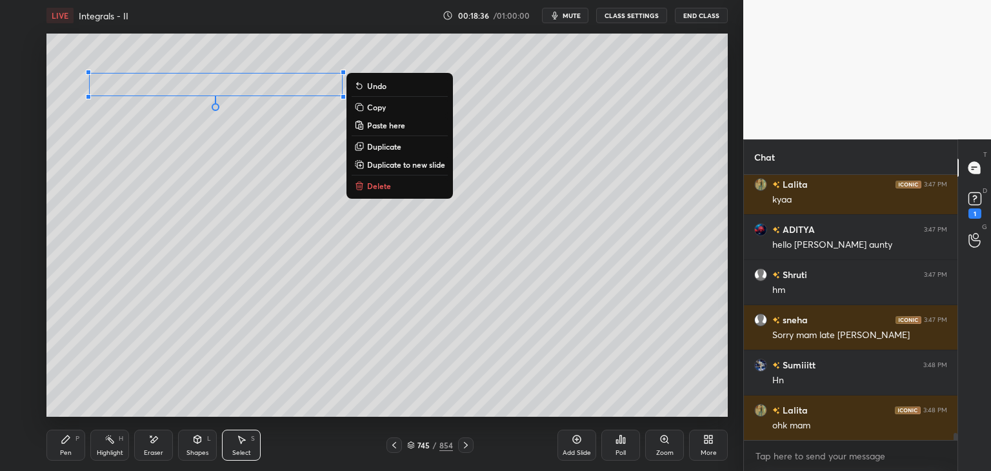
click at [395, 448] on icon at bounding box center [394, 445] width 10 height 10
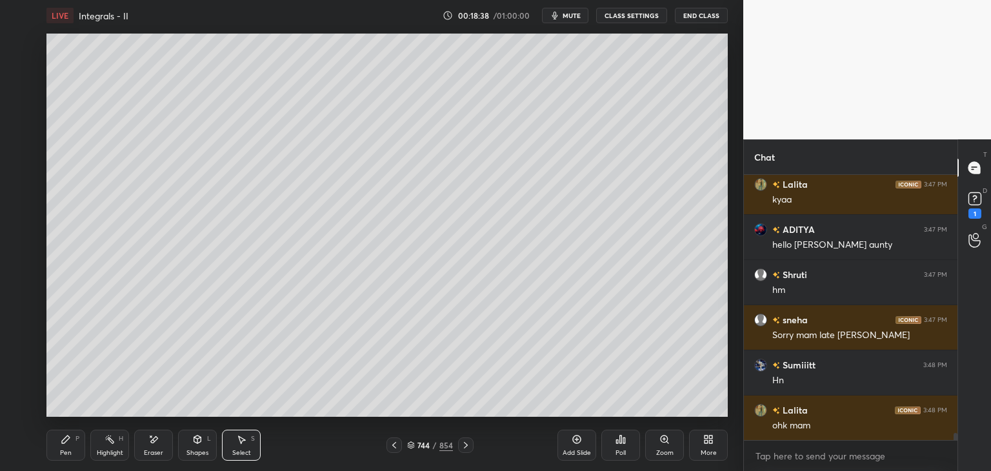
click at [393, 447] on icon at bounding box center [394, 445] width 10 height 10
click at [394, 447] on icon at bounding box center [394, 445] width 4 height 6
click at [393, 446] on icon at bounding box center [394, 445] width 4 height 6
click at [394, 445] on icon at bounding box center [394, 445] width 10 height 10
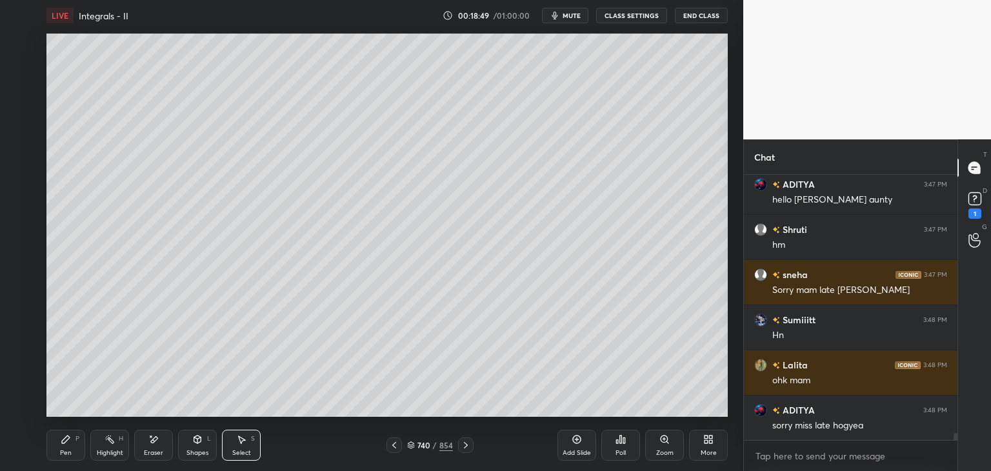
scroll to position [9485, 0]
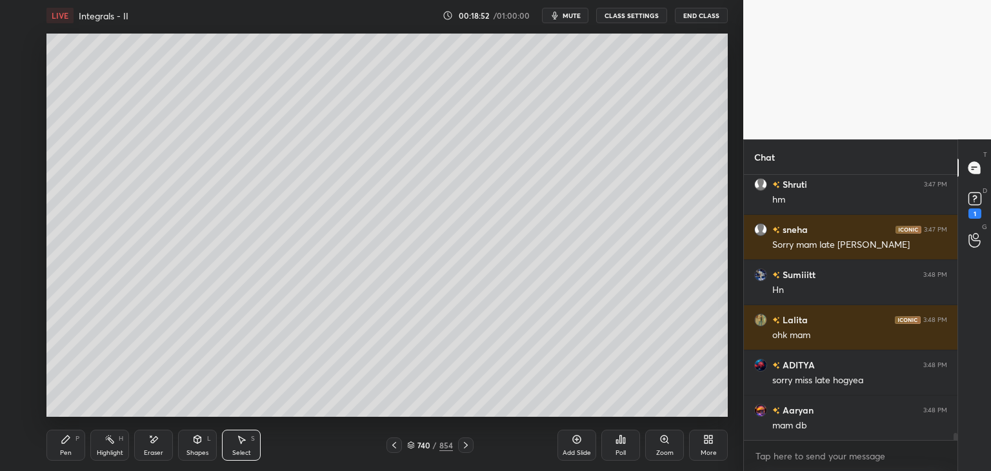
click at [464, 448] on icon at bounding box center [466, 445] width 4 height 6
click at [465, 447] on icon at bounding box center [466, 445] width 10 height 10
click at [465, 447] on icon at bounding box center [466, 445] width 4 height 6
click at [465, 448] on icon at bounding box center [466, 445] width 10 height 10
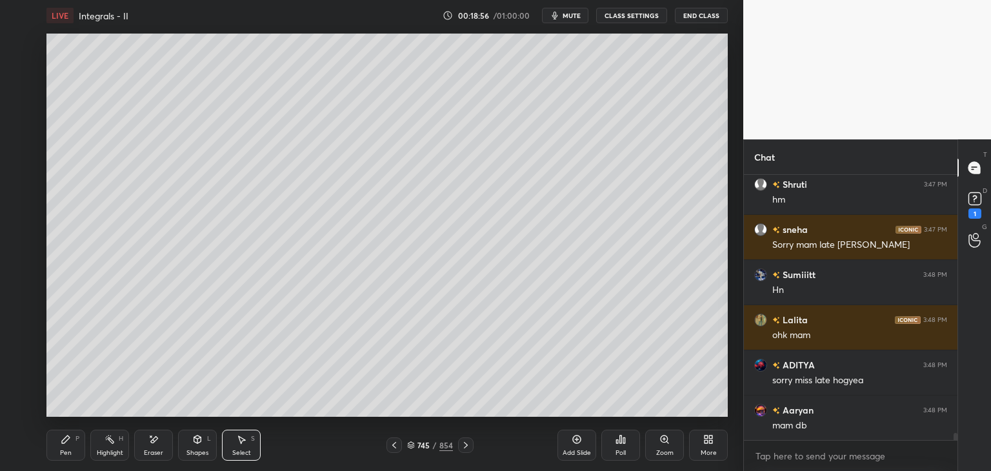
click at [54, 450] on div "Pen P" at bounding box center [65, 445] width 39 height 31
click at [394, 445] on icon at bounding box center [394, 445] width 10 height 10
drag, startPoint x: 457, startPoint y: 449, endPoint x: 425, endPoint y: 421, distance: 42.6
click at [459, 449] on div at bounding box center [465, 444] width 15 height 15
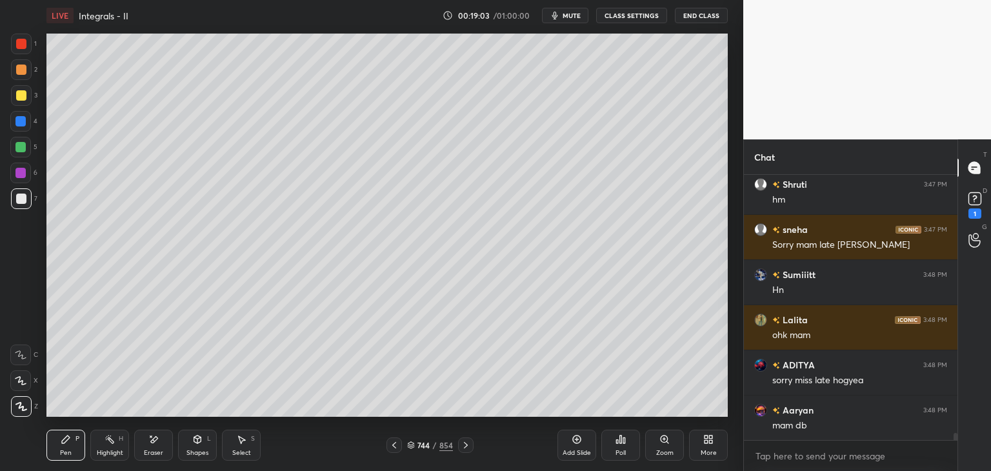
drag, startPoint x: 465, startPoint y: 442, endPoint x: 463, endPoint y: 425, distance: 16.9
click at [465, 442] on icon at bounding box center [466, 445] width 10 height 10
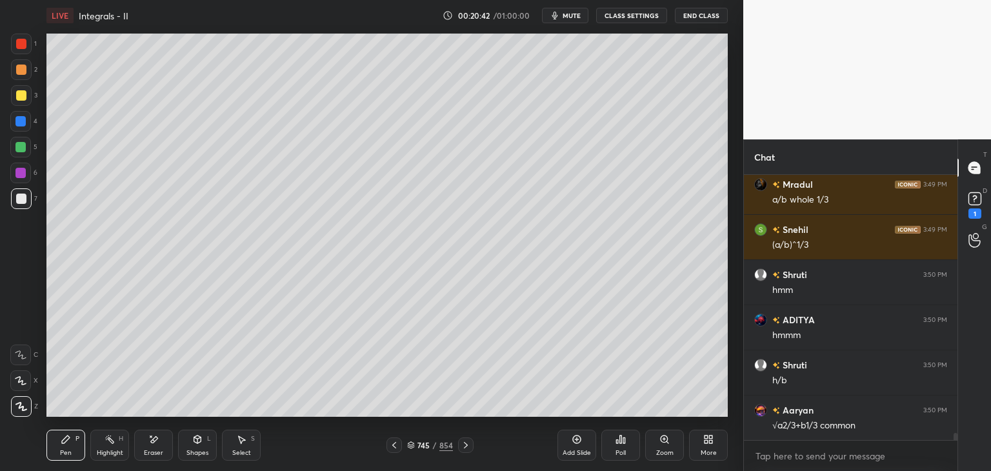
scroll to position [9606, 0]
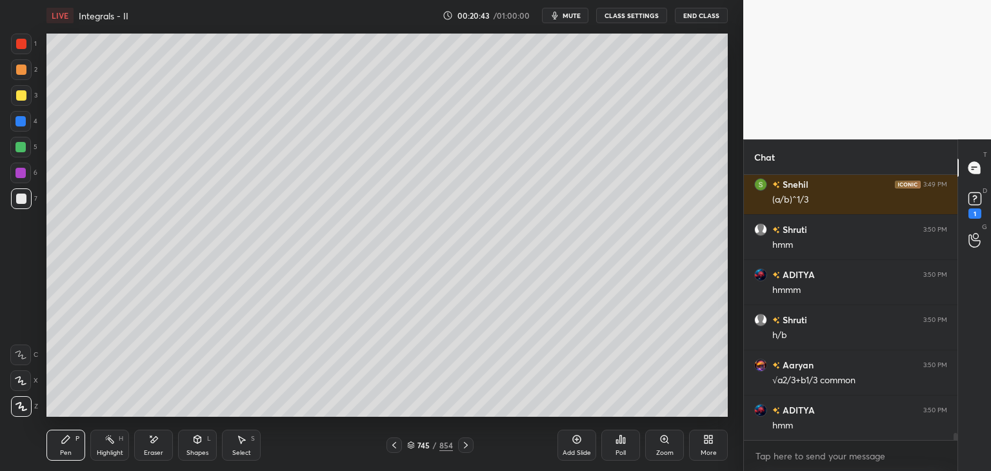
click at [392, 446] on icon at bounding box center [394, 445] width 10 height 10
click at [394, 445] on icon at bounding box center [394, 445] width 10 height 10
click at [392, 445] on icon at bounding box center [394, 445] width 10 height 10
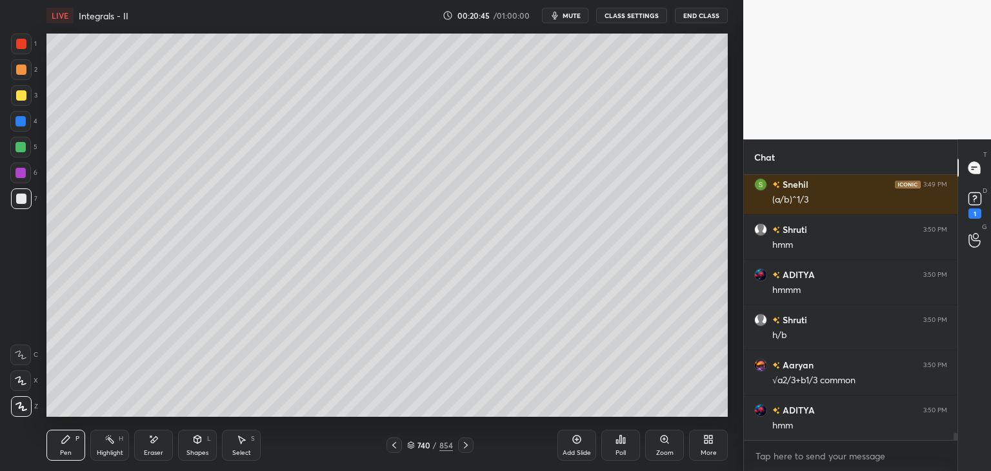
click at [395, 445] on icon at bounding box center [394, 445] width 10 height 10
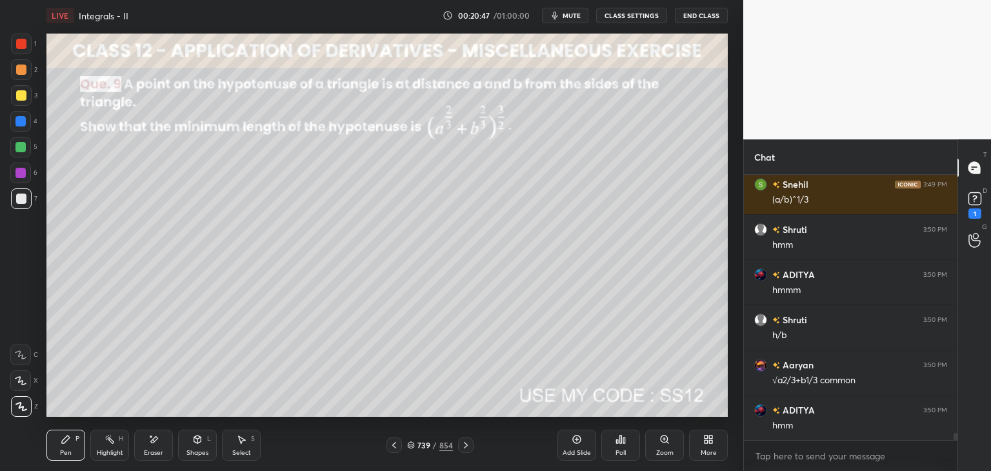
click at [465, 447] on icon at bounding box center [466, 445] width 10 height 10
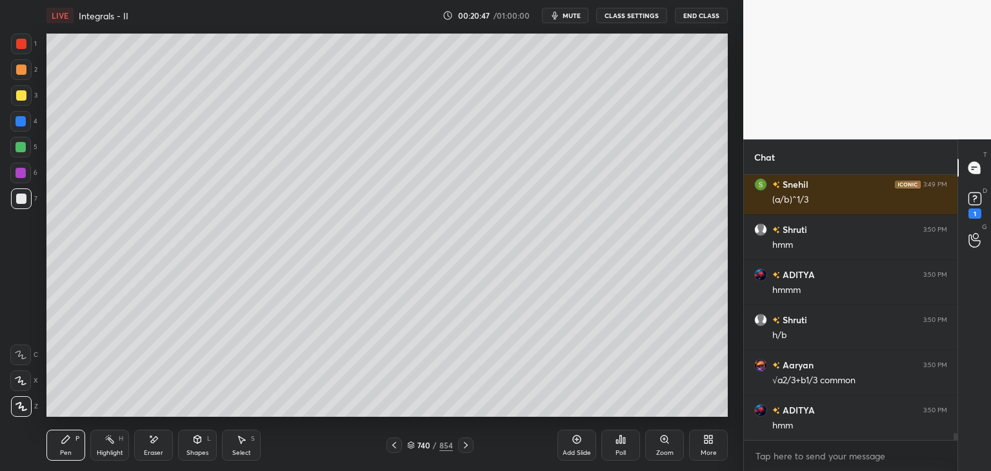
click at [463, 447] on icon at bounding box center [466, 445] width 10 height 10
click at [464, 446] on icon at bounding box center [466, 445] width 10 height 10
click at [464, 447] on icon at bounding box center [466, 445] width 4 height 6
click at [463, 446] on icon at bounding box center [466, 445] width 10 height 10
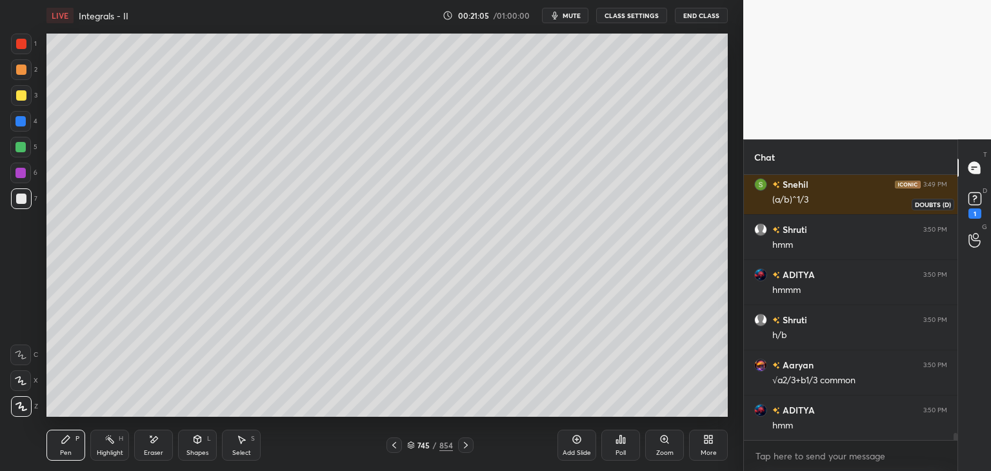
scroll to position [9652, 0]
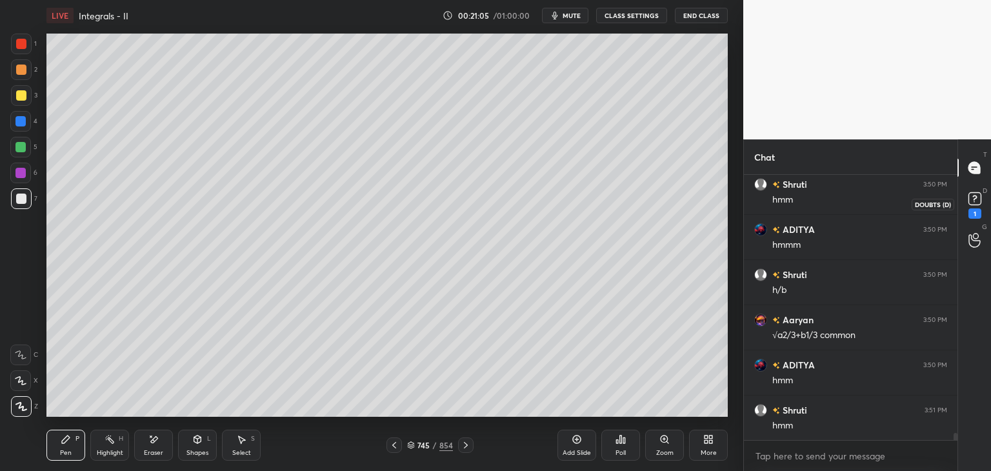
drag, startPoint x: 976, startPoint y: 205, endPoint x: 974, endPoint y: 234, distance: 29.1
click at [974, 204] on rect at bounding box center [975, 199] width 12 height 12
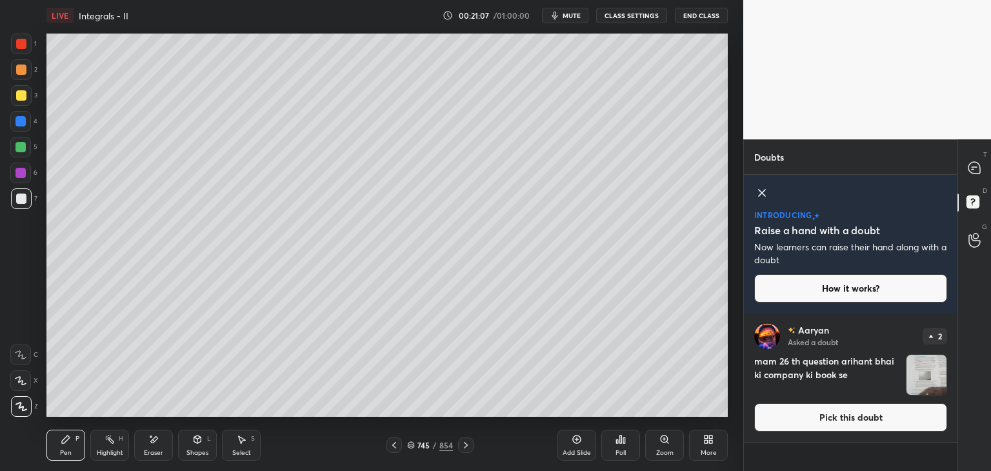
click at [921, 370] on img "grid" at bounding box center [927, 375] width 40 height 40
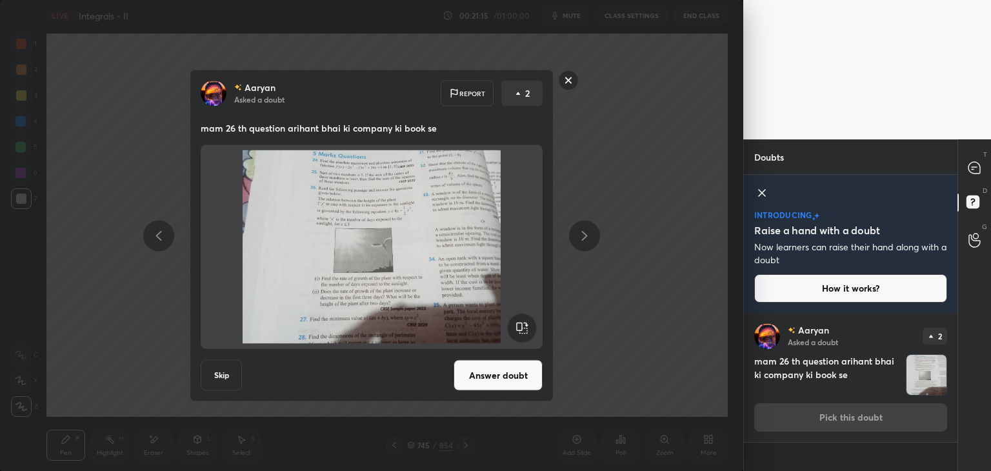
click at [564, 81] on rect at bounding box center [569, 80] width 20 height 20
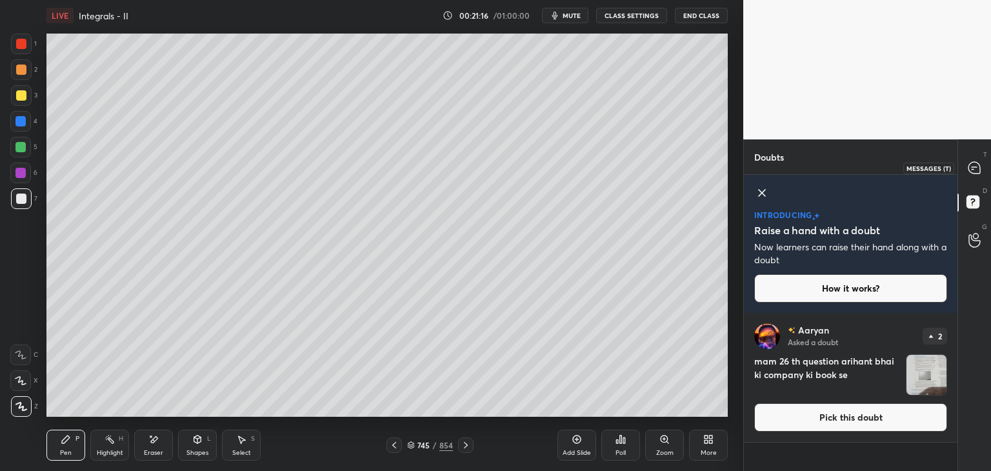
drag, startPoint x: 969, startPoint y: 172, endPoint x: 961, endPoint y: 237, distance: 65.6
click at [969, 174] on icon at bounding box center [975, 168] width 14 height 14
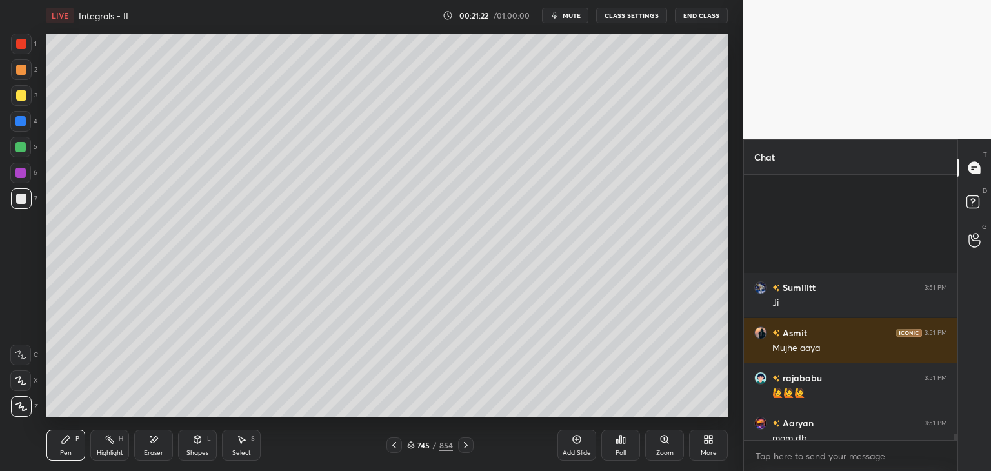
scroll to position [10204, 0]
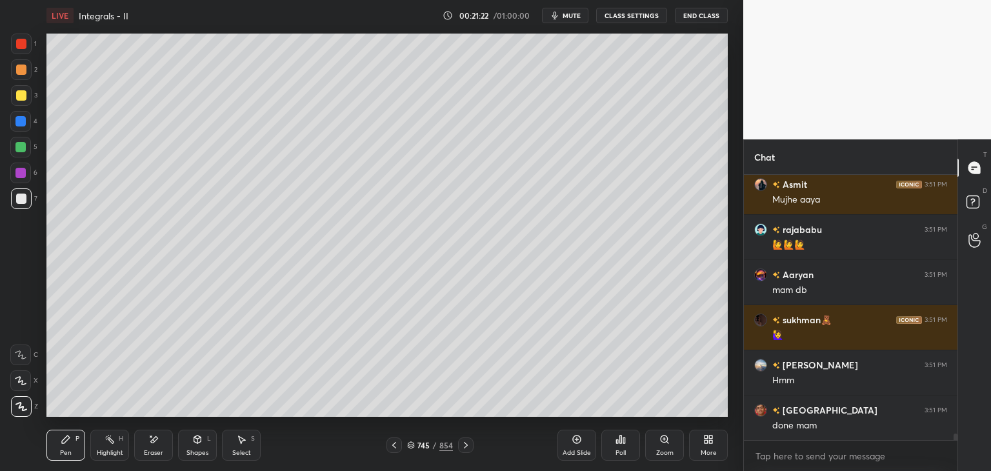
click at [400, 447] on div at bounding box center [394, 444] width 15 height 15
click at [400, 445] on div at bounding box center [394, 444] width 15 height 15
click at [397, 442] on icon at bounding box center [394, 445] width 10 height 10
click at [397, 443] on icon at bounding box center [394, 445] width 10 height 10
click at [396, 443] on icon at bounding box center [394, 445] width 10 height 10
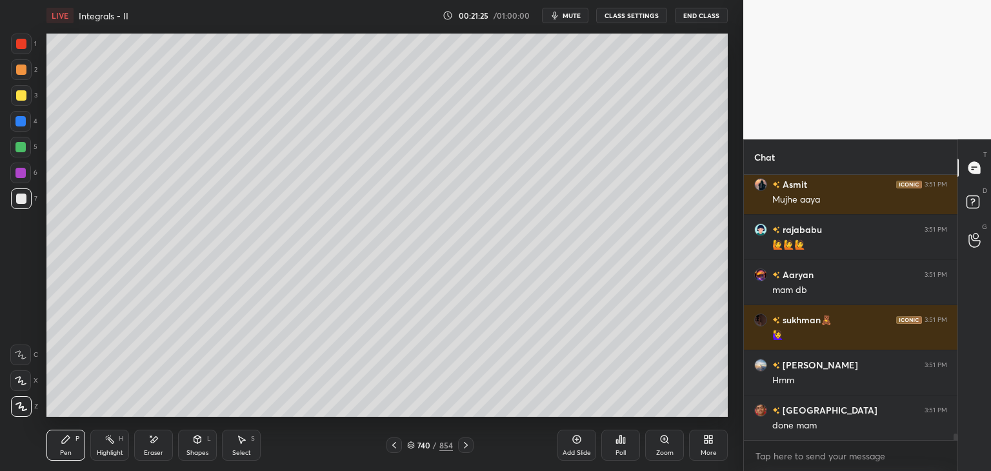
click at [394, 442] on icon at bounding box center [394, 445] width 10 height 10
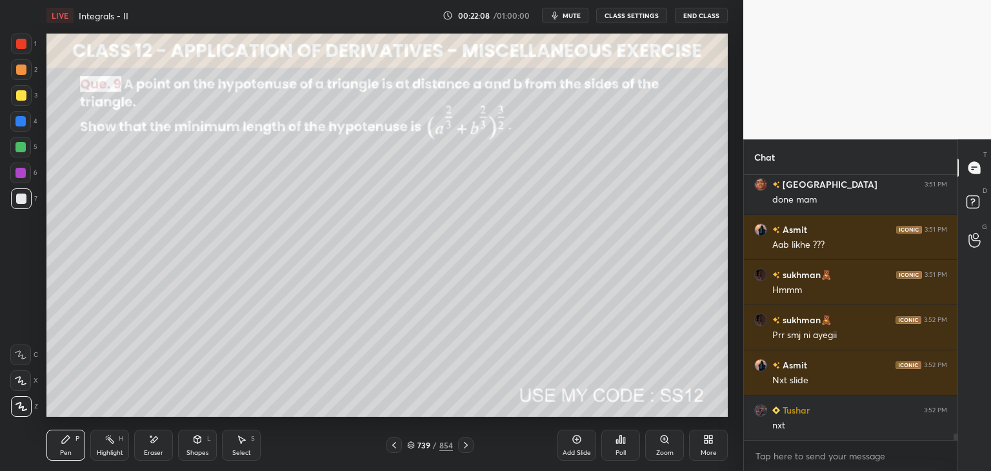
scroll to position [10475, 0]
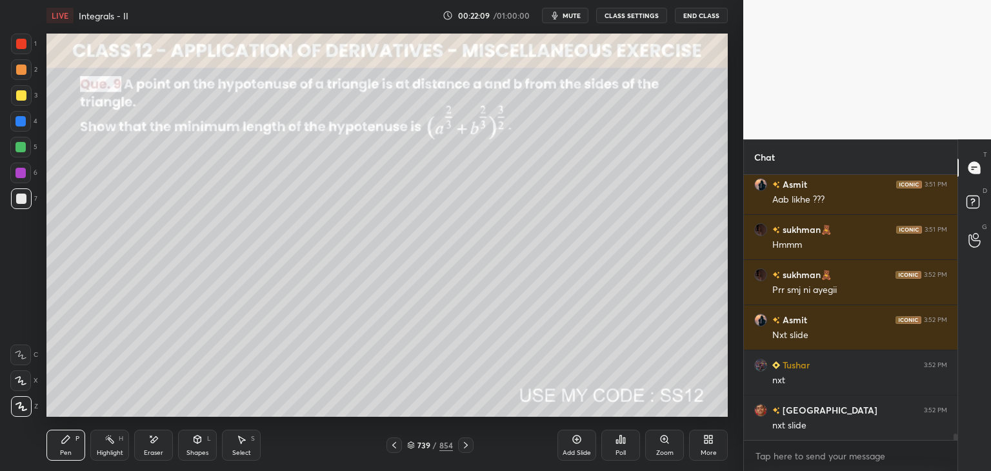
click at [464, 445] on icon at bounding box center [466, 445] width 10 height 10
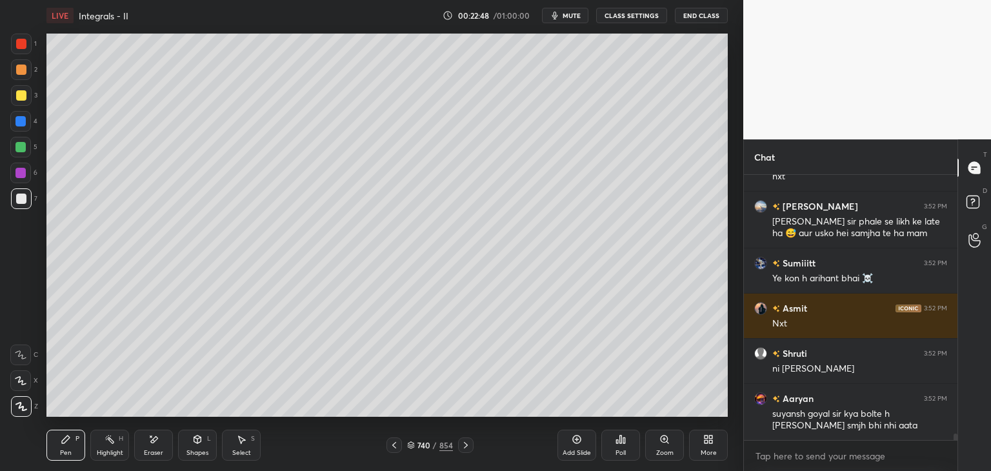
scroll to position [10814, 0]
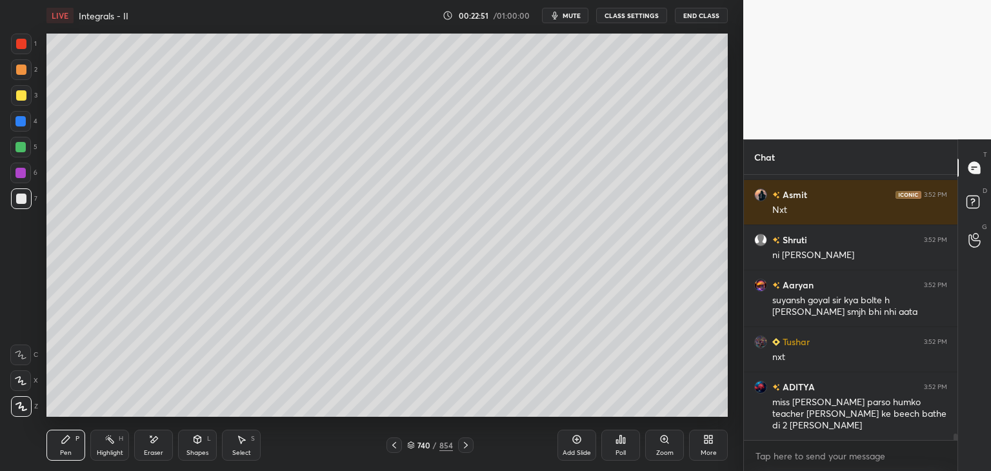
click at [461, 448] on icon at bounding box center [466, 445] width 10 height 10
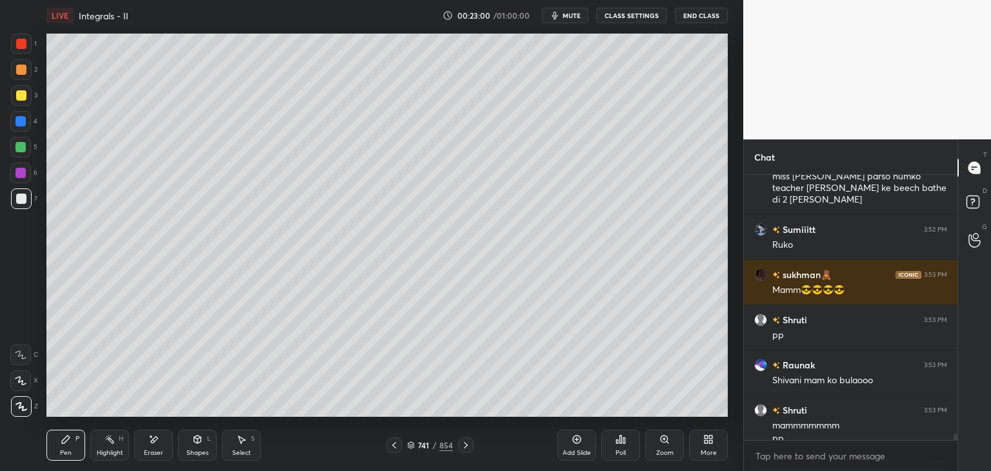
scroll to position [11121, 0]
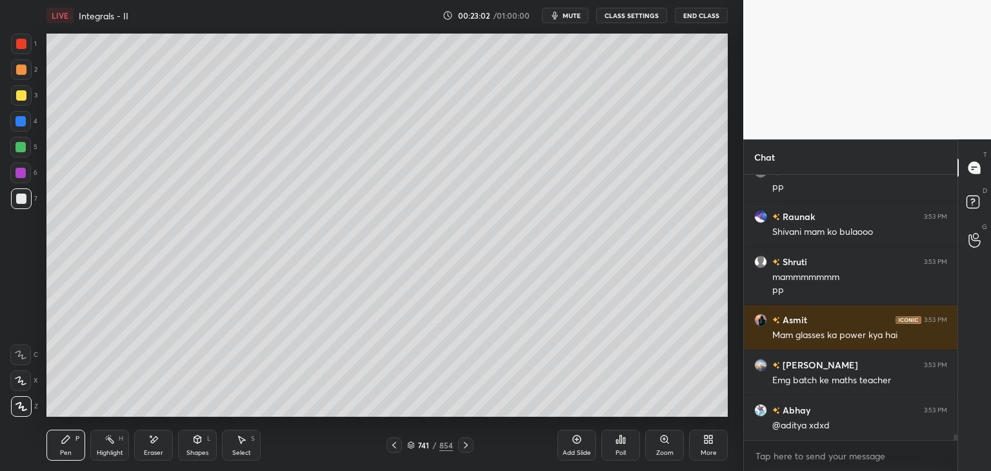
click at [393, 447] on icon at bounding box center [394, 445] width 10 height 10
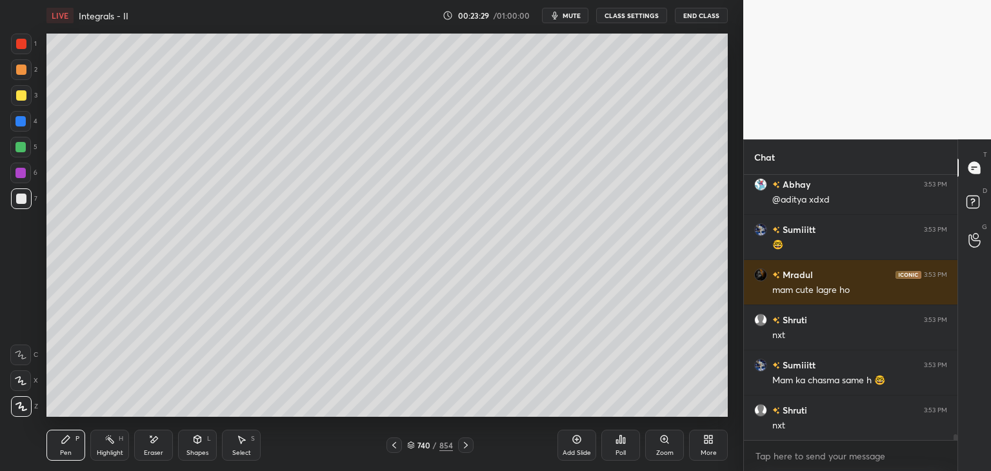
scroll to position [11528, 0]
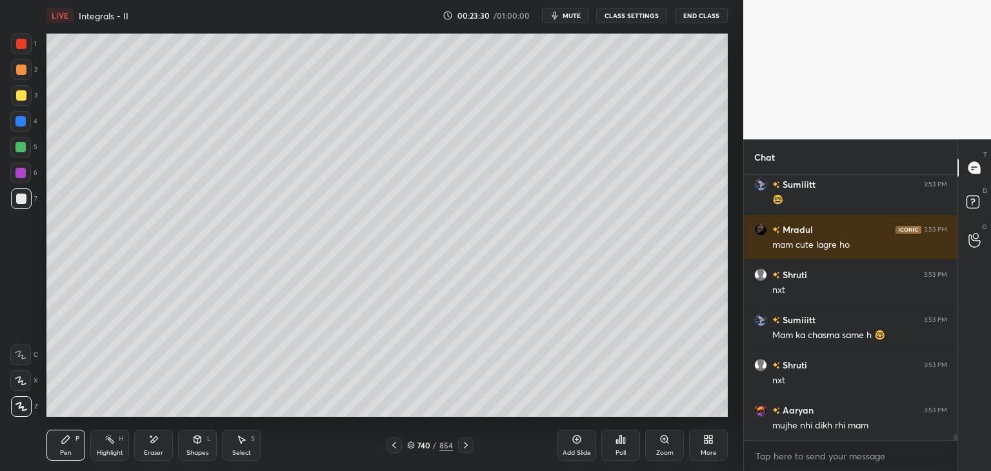
click at [462, 447] on icon at bounding box center [466, 445] width 10 height 10
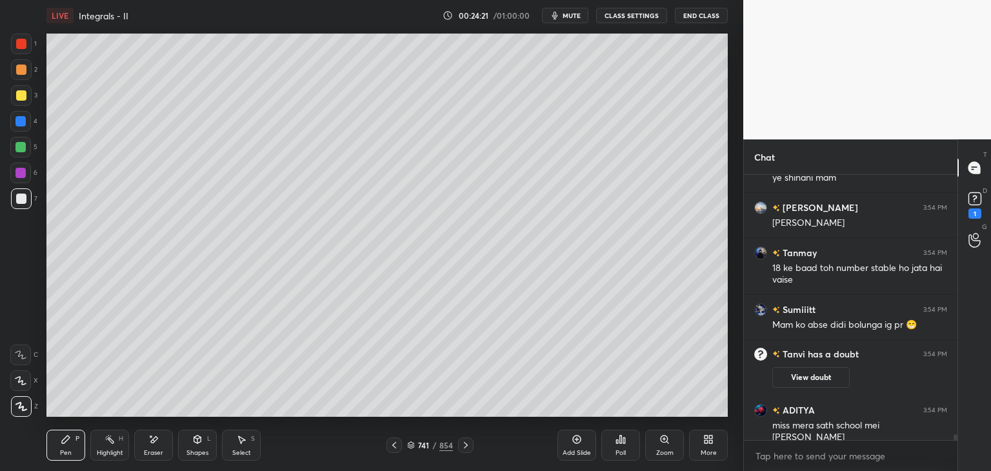
scroll to position [11325, 0]
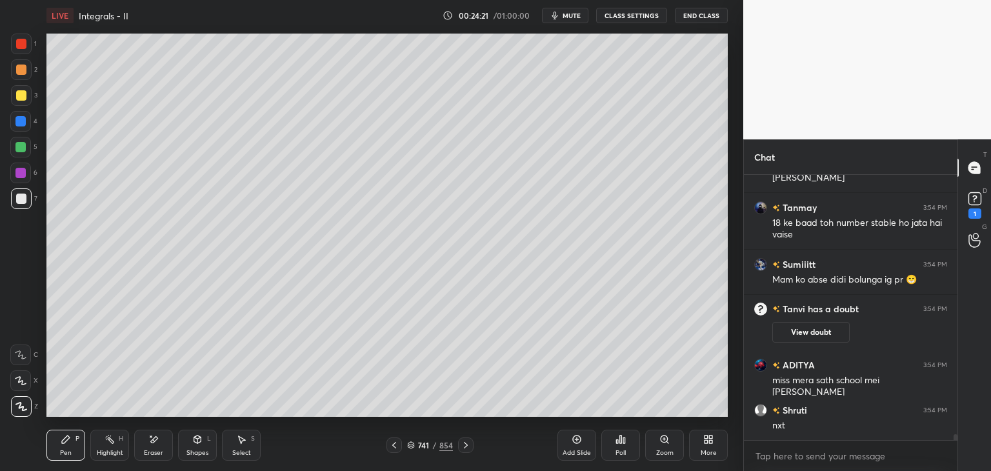
click at [462, 448] on icon at bounding box center [466, 445] width 10 height 10
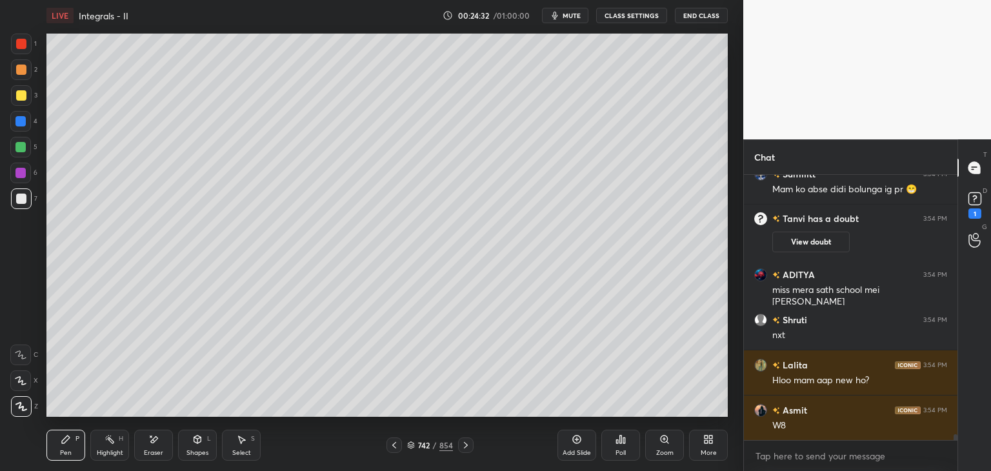
scroll to position [11461, 0]
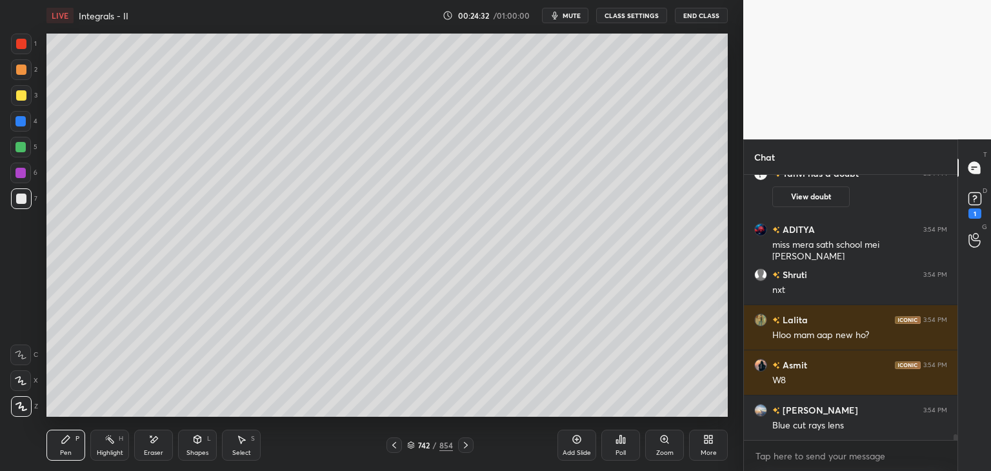
drag, startPoint x: 394, startPoint y: 450, endPoint x: 401, endPoint y: 447, distance: 8.2
click at [394, 452] on div at bounding box center [394, 444] width 15 height 15
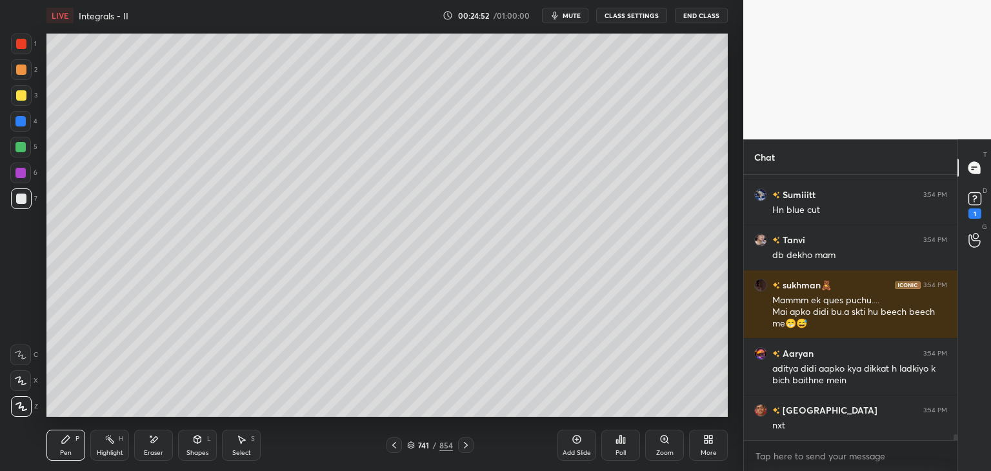
scroll to position [11824, 0]
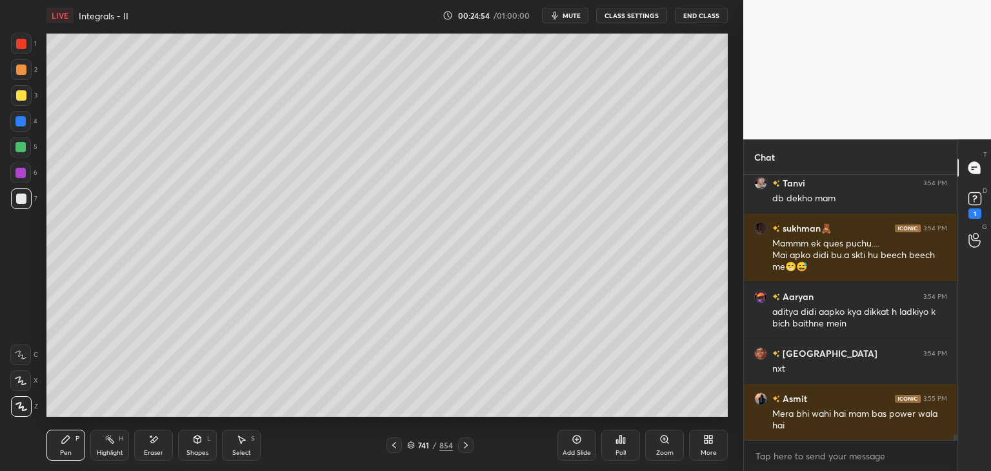
click at [464, 446] on icon at bounding box center [466, 445] width 10 height 10
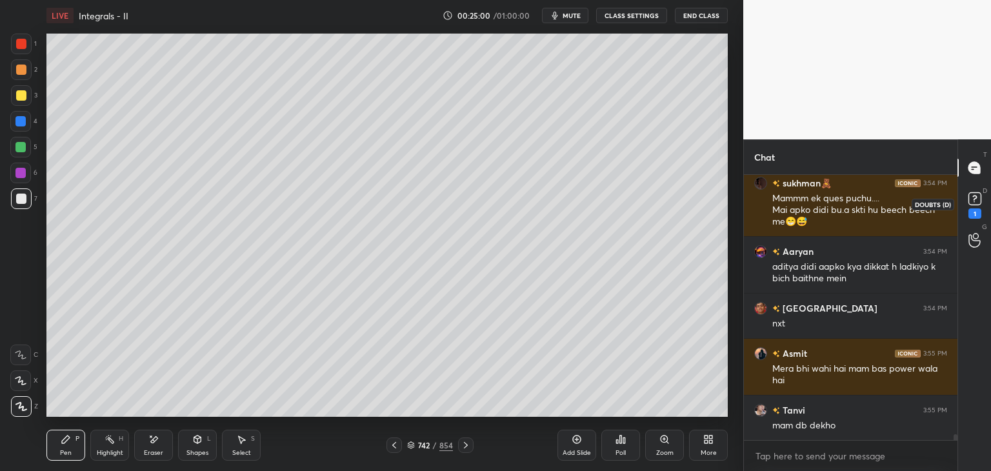
click at [970, 205] on rect at bounding box center [975, 199] width 12 height 12
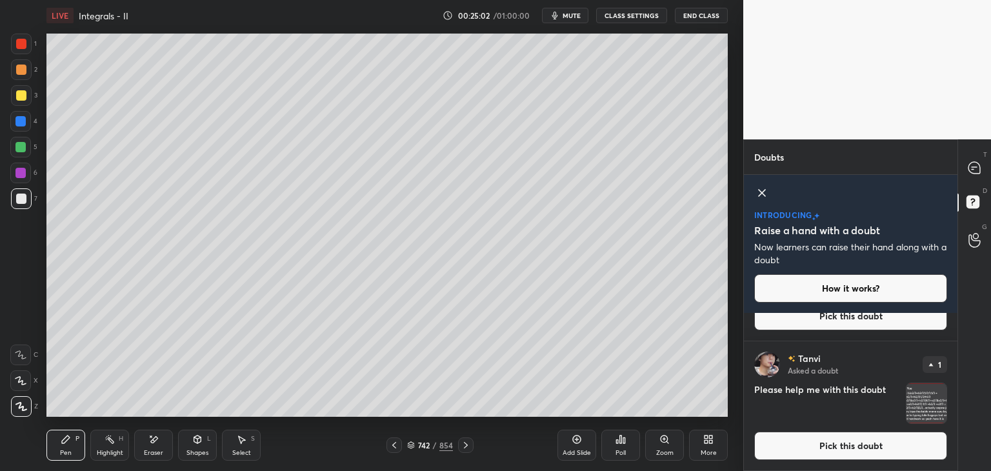
click at [930, 403] on img "grid" at bounding box center [927, 403] width 40 height 40
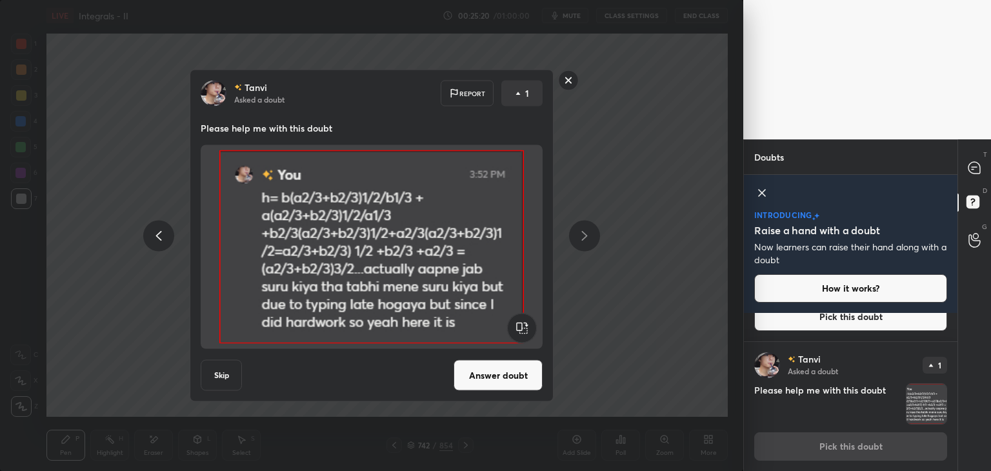
click at [563, 83] on rect at bounding box center [569, 80] width 20 height 20
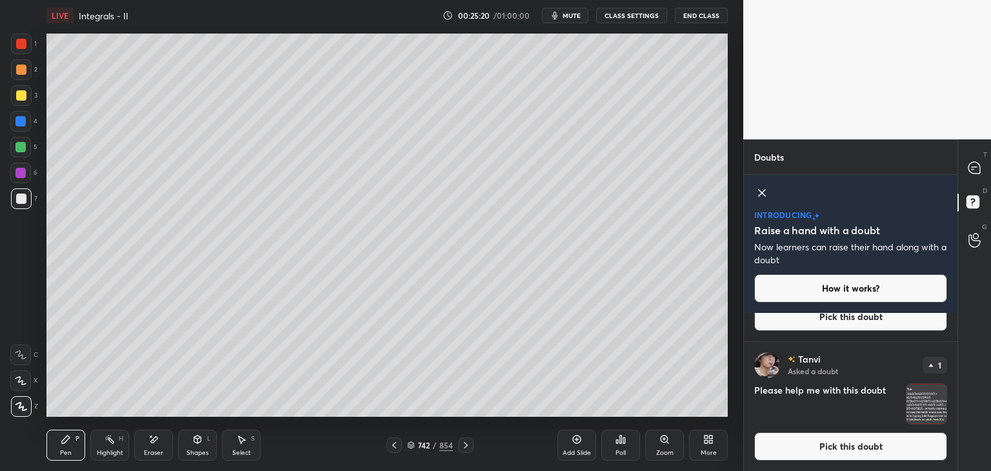
scroll to position [0, 0]
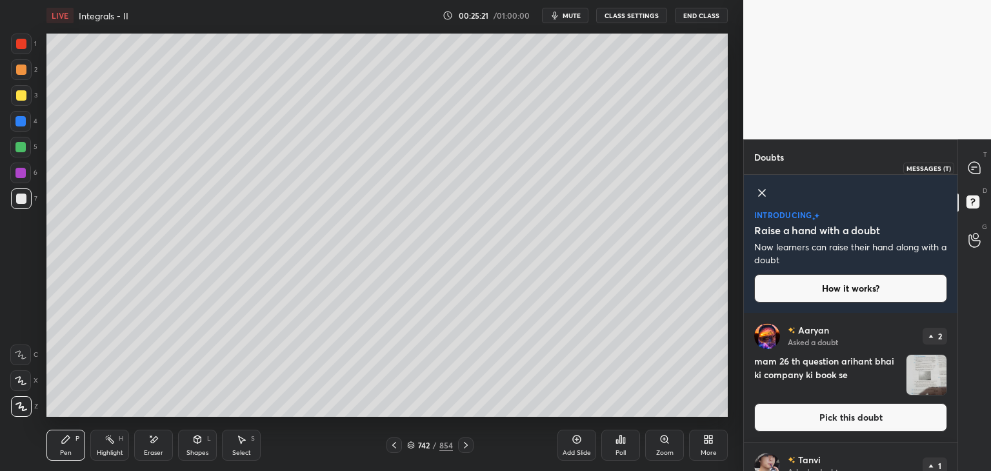
click at [974, 168] on icon at bounding box center [975, 168] width 12 height 12
type textarea "x"
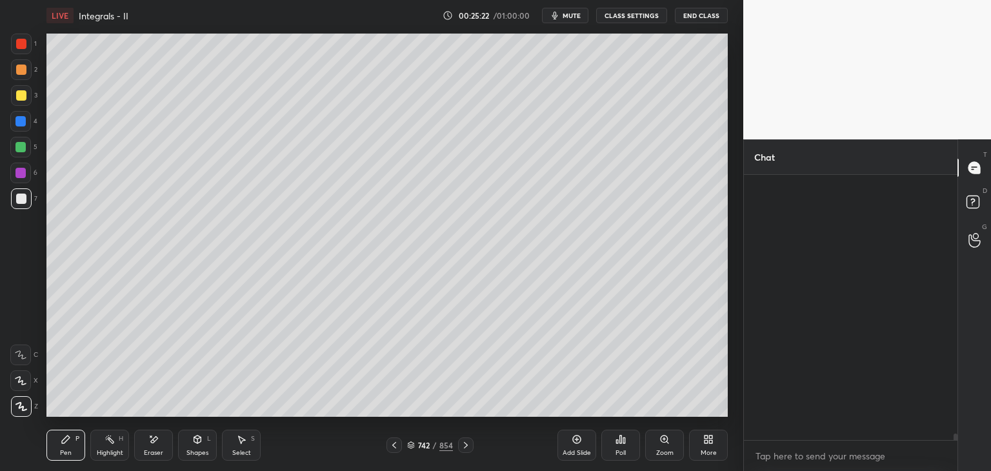
scroll to position [261, 210]
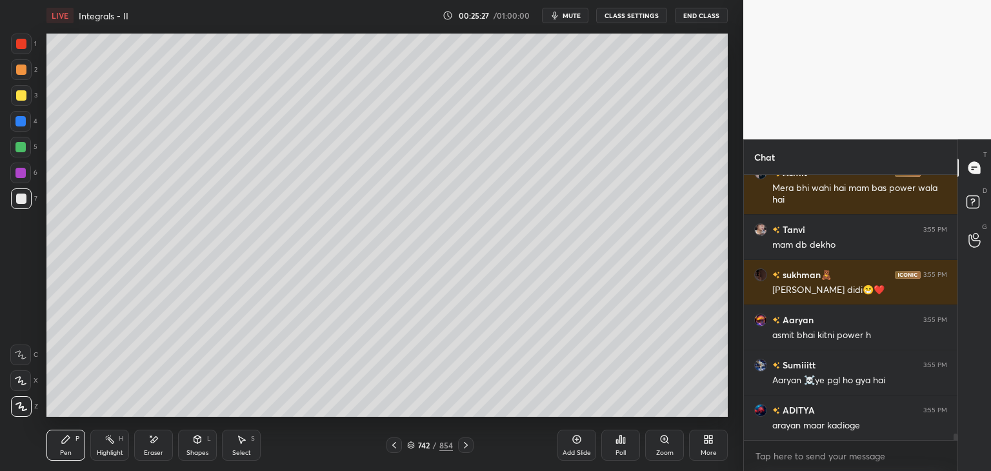
click at [956, 442] on div "Aaryan 3:54 PM aditya didi aapko kya dikkat h ladkiyo k bich baithne mein Milan…" at bounding box center [851, 323] width 214 height 296
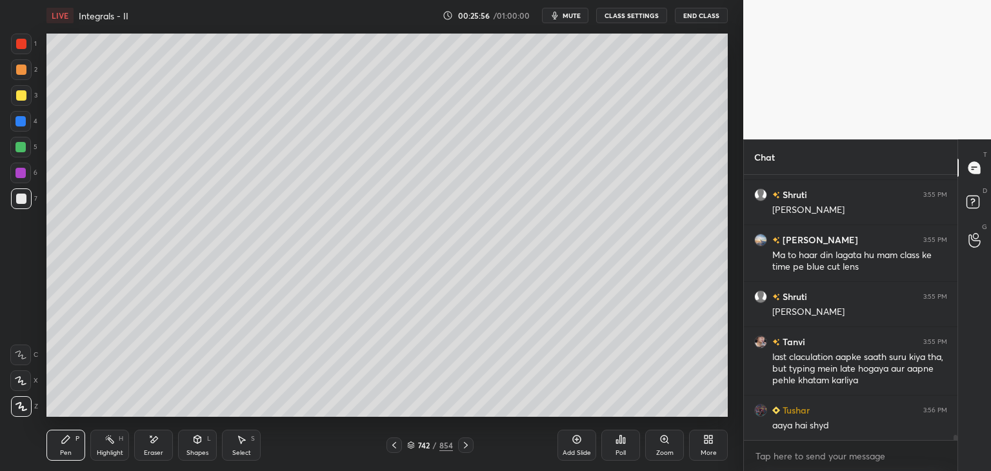
scroll to position [12804, 0]
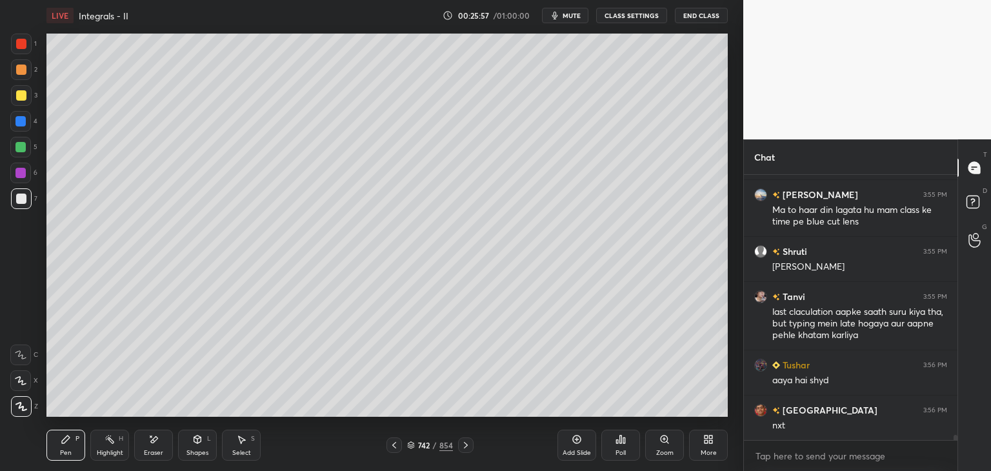
click at [465, 449] on icon at bounding box center [466, 445] width 10 height 10
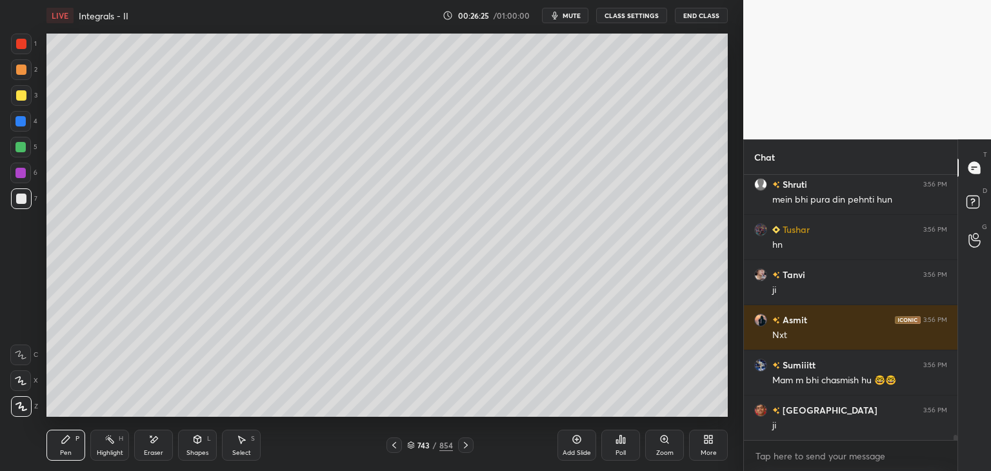
scroll to position [13279, 0]
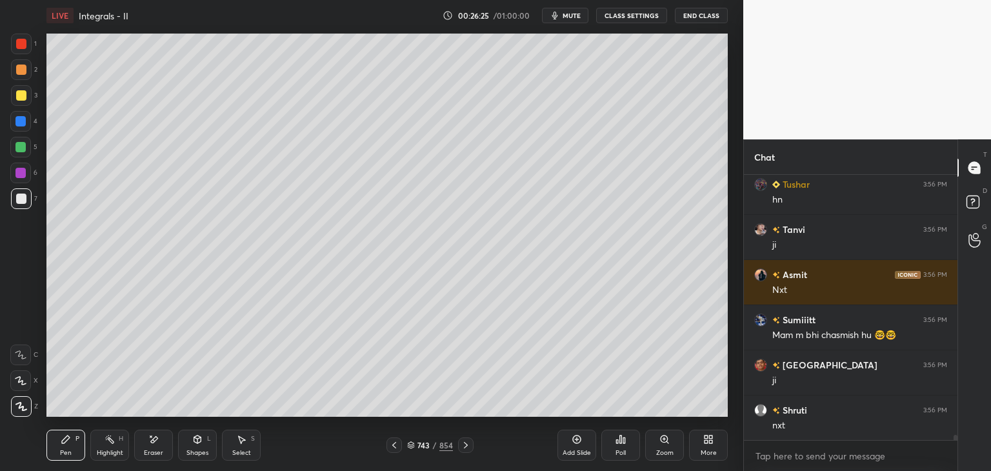
drag, startPoint x: 462, startPoint y: 445, endPoint x: 472, endPoint y: 445, distance: 10.3
click at [462, 445] on icon at bounding box center [466, 445] width 10 height 10
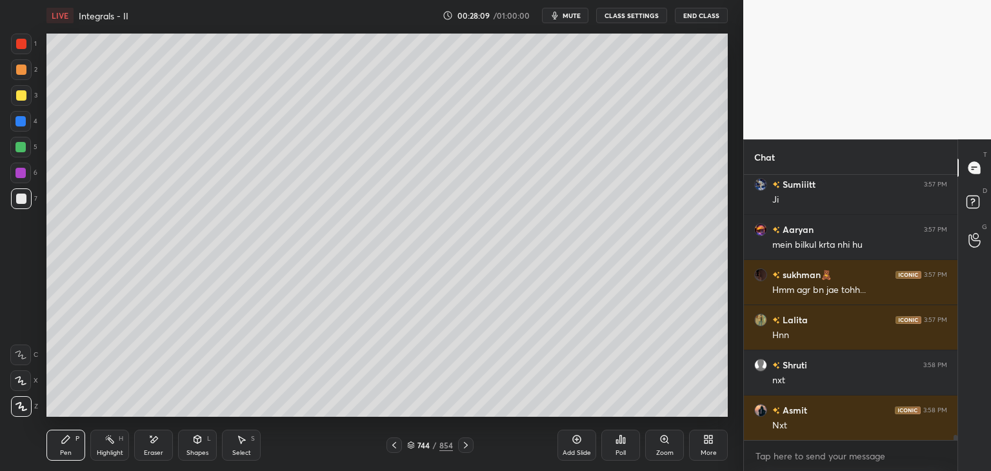
scroll to position [14265, 0]
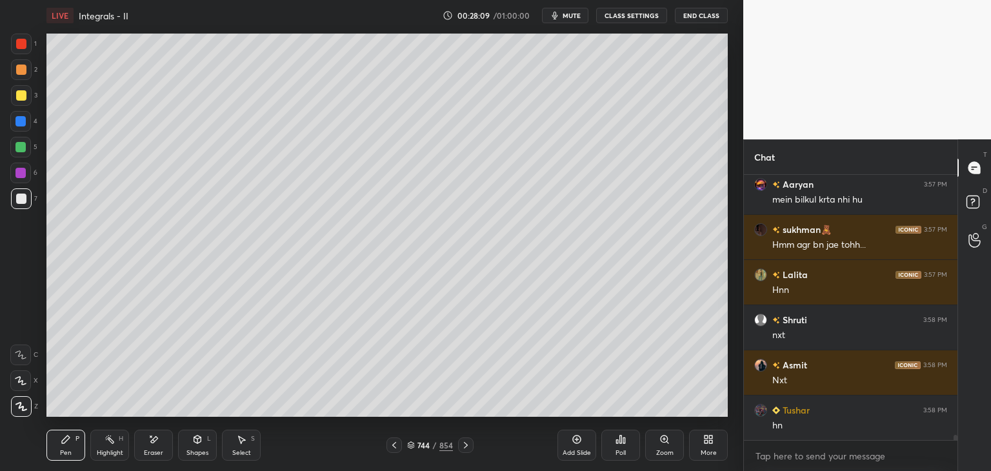
click at [467, 441] on icon at bounding box center [466, 445] width 10 height 10
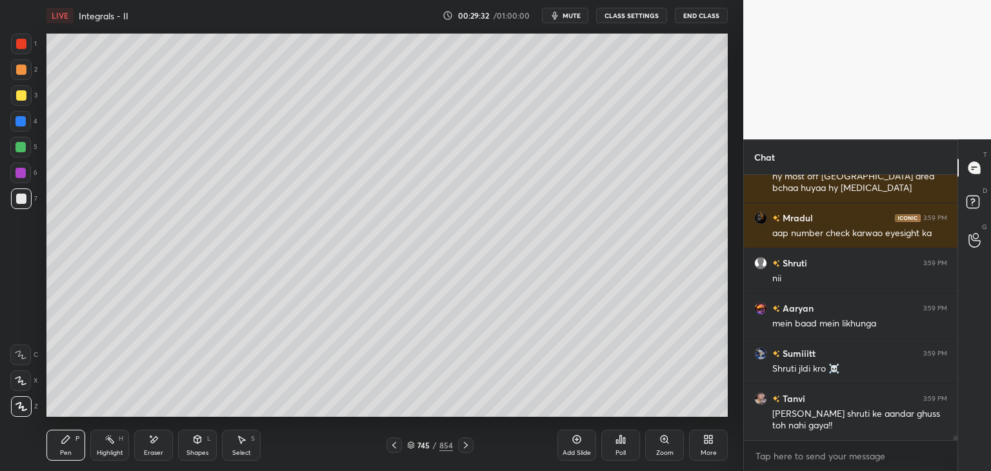
scroll to position [14979, 0]
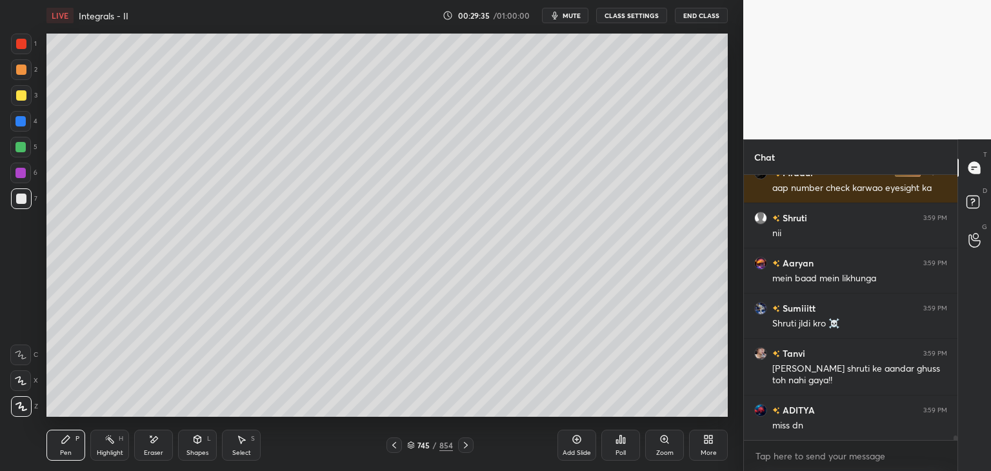
click at [463, 444] on icon at bounding box center [466, 445] width 10 height 10
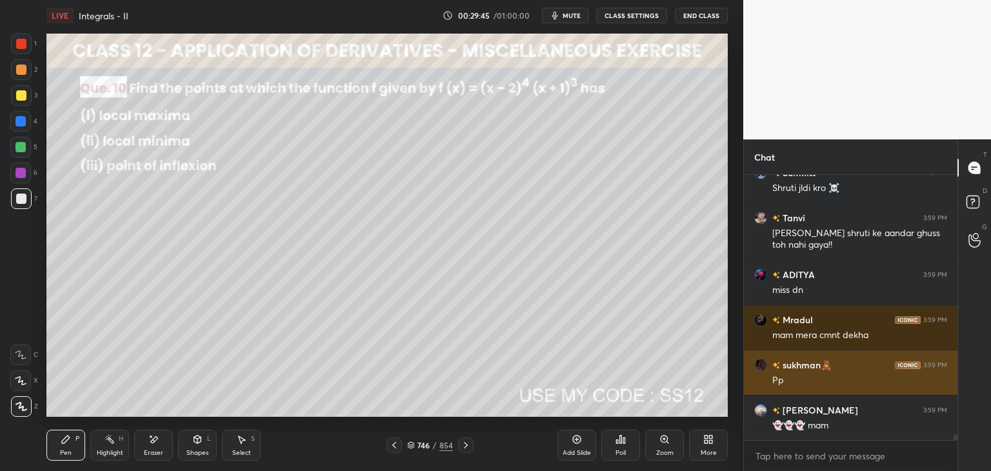
scroll to position [13824, 0]
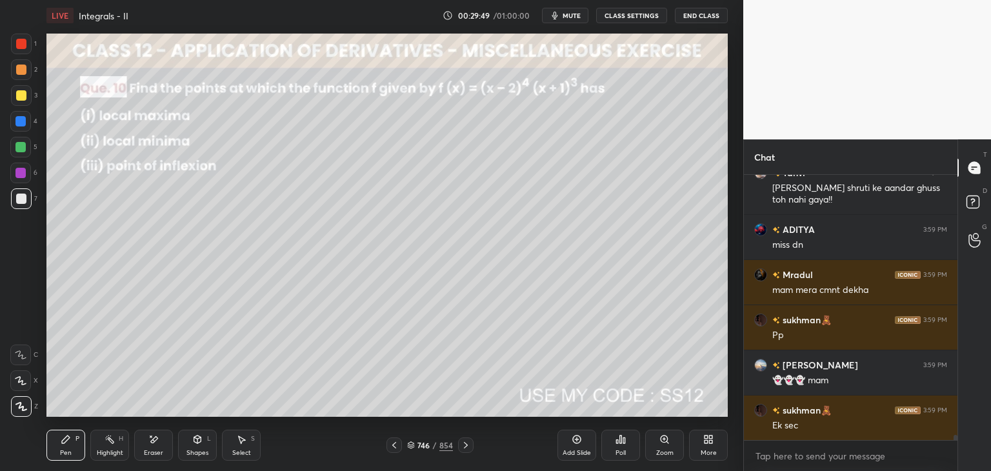
click at [390, 438] on div at bounding box center [394, 444] width 15 height 15
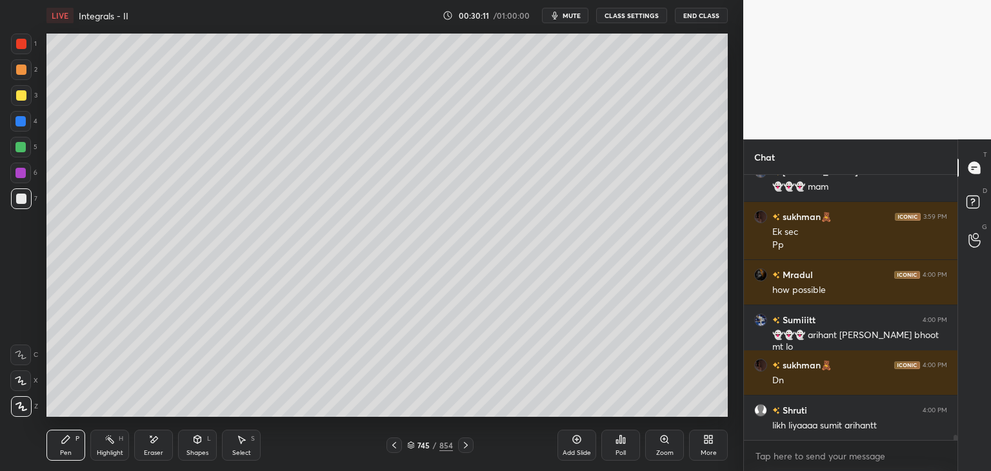
scroll to position [14063, 0]
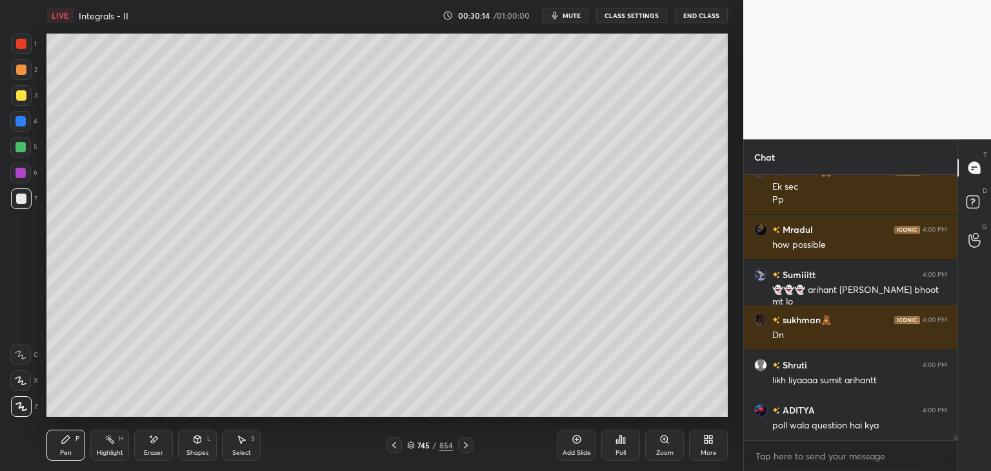
click at [467, 447] on icon at bounding box center [466, 445] width 10 height 10
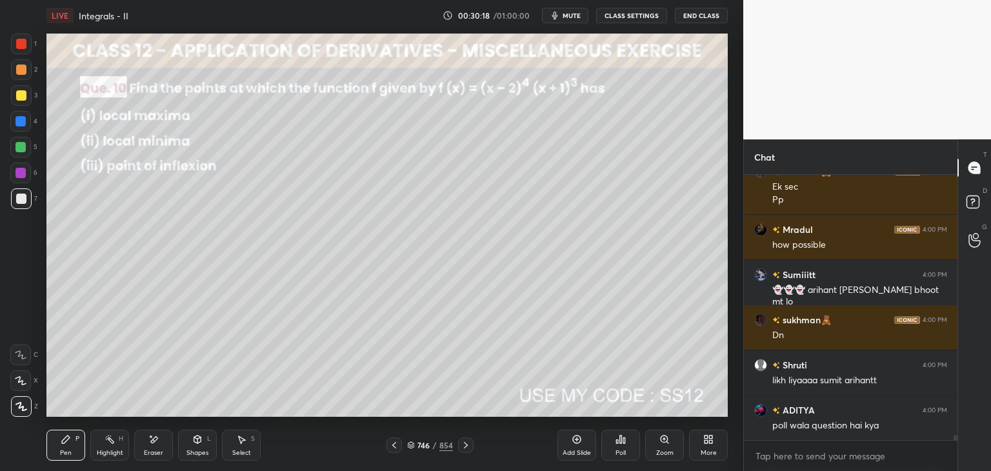
scroll to position [14108, 0]
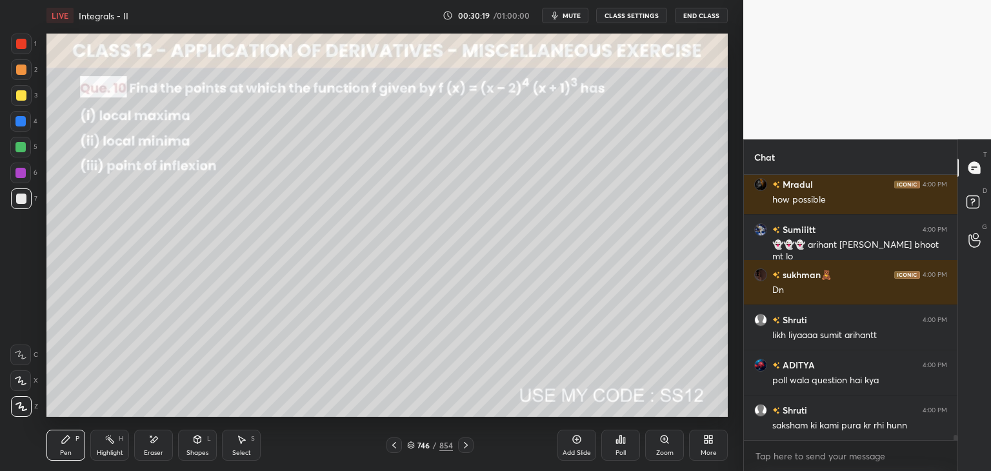
click at [619, 450] on div "Poll" at bounding box center [621, 453] width 10 height 6
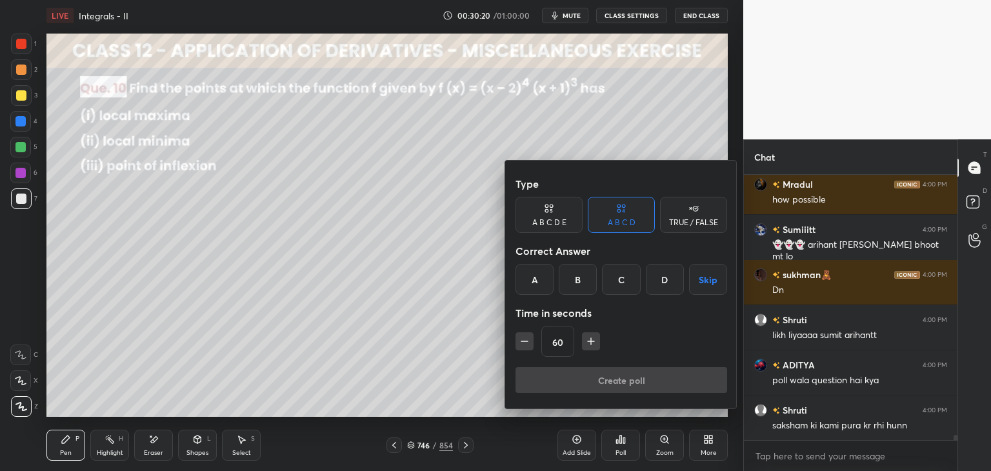
click at [591, 337] on icon "button" at bounding box center [591, 341] width 13 height 13
click at [591, 337] on icon "button" at bounding box center [596, 341] width 13 height 13
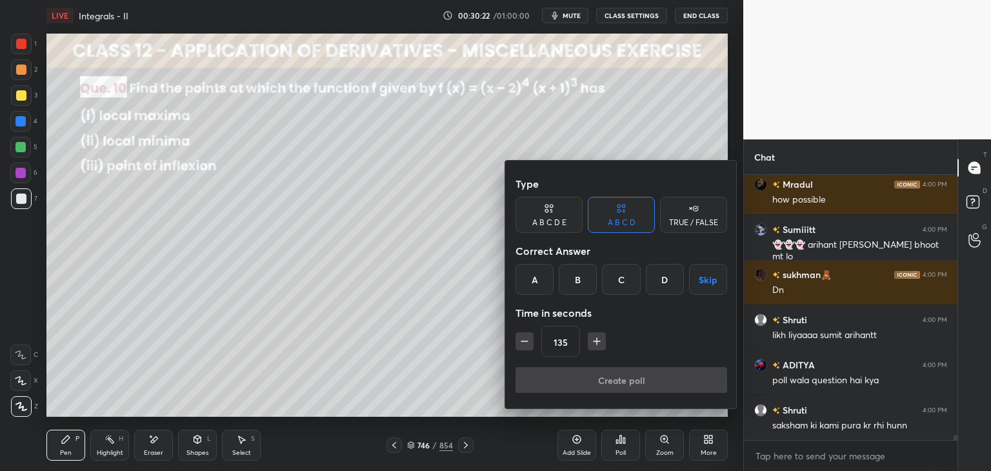
click at [591, 337] on icon "button" at bounding box center [596, 341] width 13 height 13
type input "180"
click at [701, 281] on button "Skip" at bounding box center [708, 279] width 38 height 31
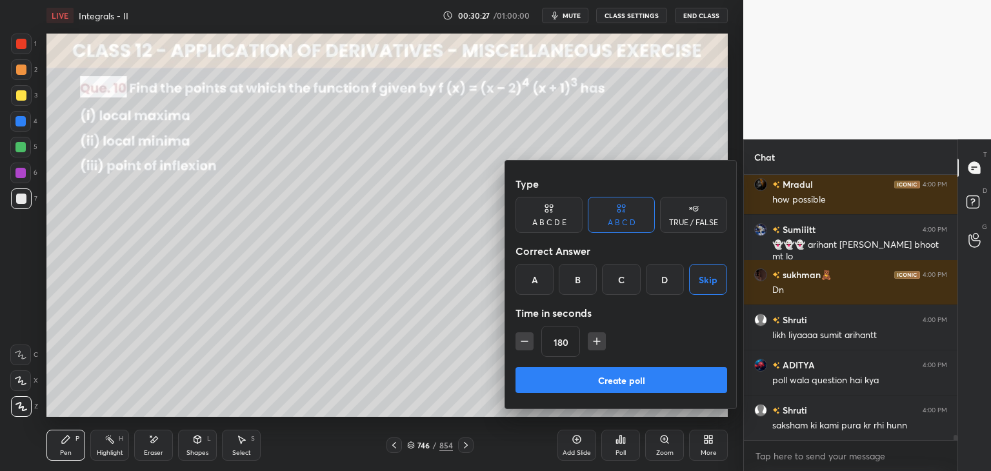
scroll to position [14164, 0]
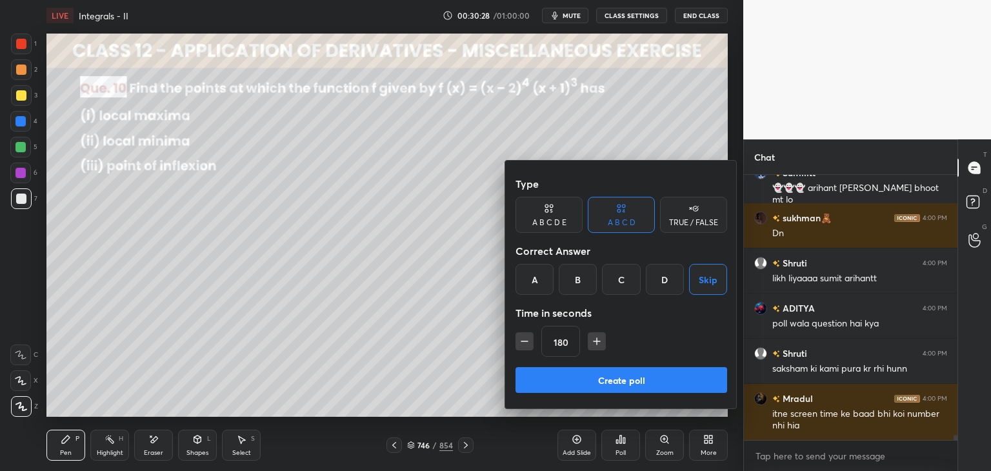
click at [643, 365] on div "Type A B C D E A B C D TRUE / FALSE Correct Answer A B C D Skip Time in seconds…" at bounding box center [622, 269] width 212 height 196
click at [632, 379] on button "Create poll" at bounding box center [622, 380] width 212 height 26
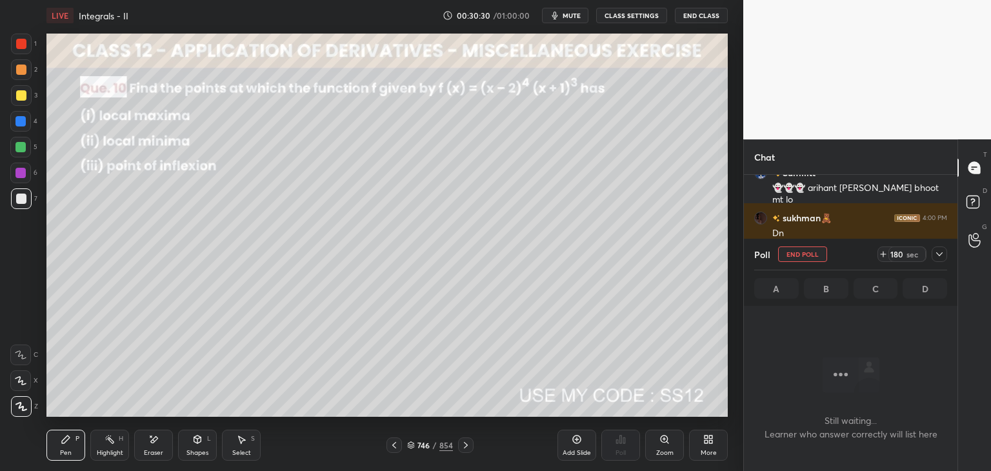
scroll to position [194, 210]
click at [939, 254] on icon at bounding box center [939, 254] width 10 height 10
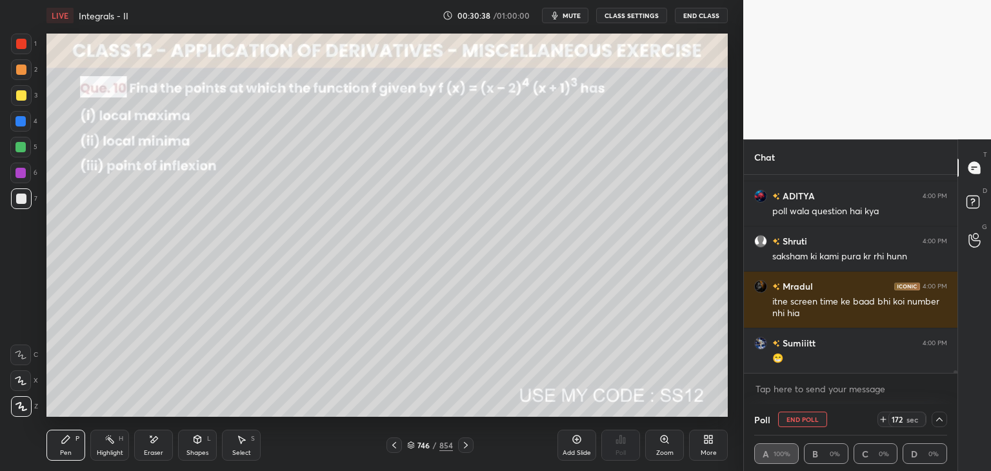
scroll to position [14322, 0]
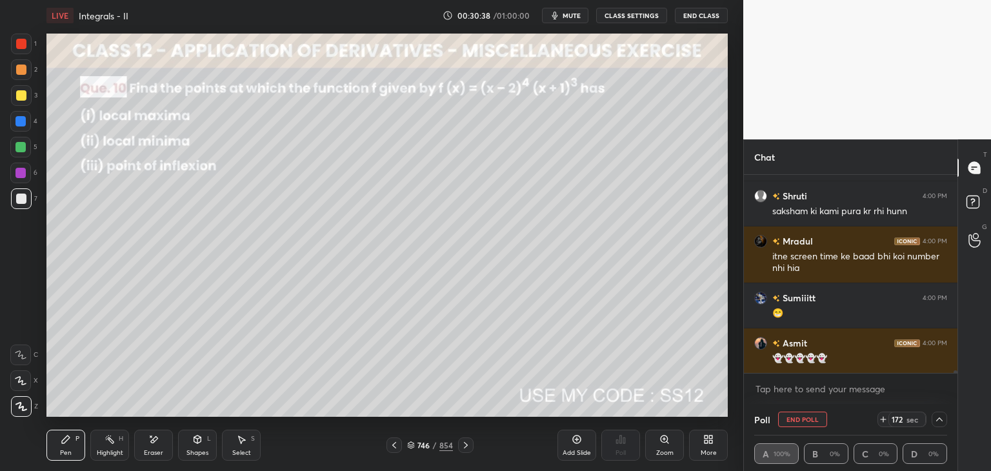
click at [581, 20] on button "mute" at bounding box center [565, 15] width 46 height 15
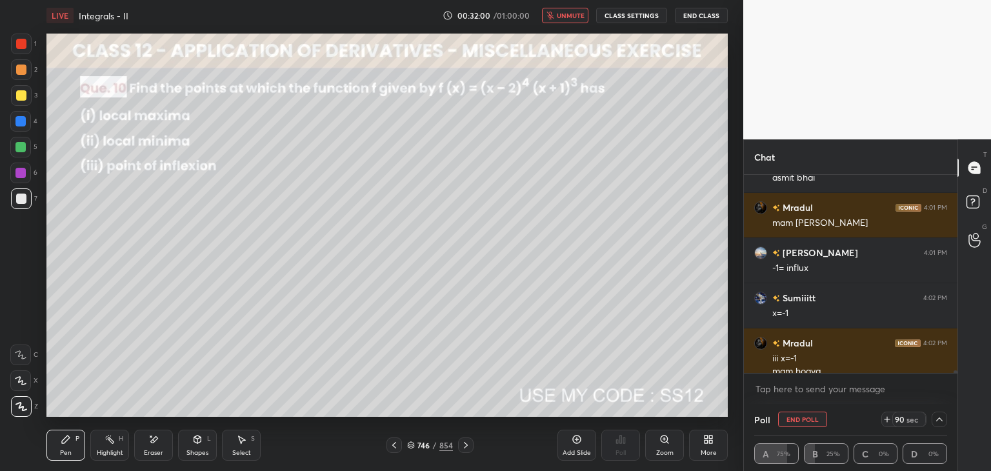
scroll to position [14900, 0]
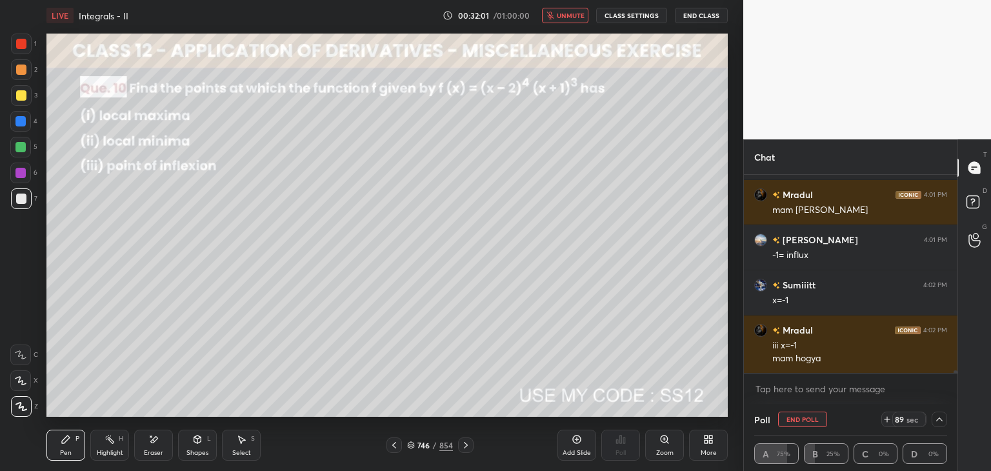
click at [566, 15] on span "unmute" at bounding box center [571, 15] width 28 height 9
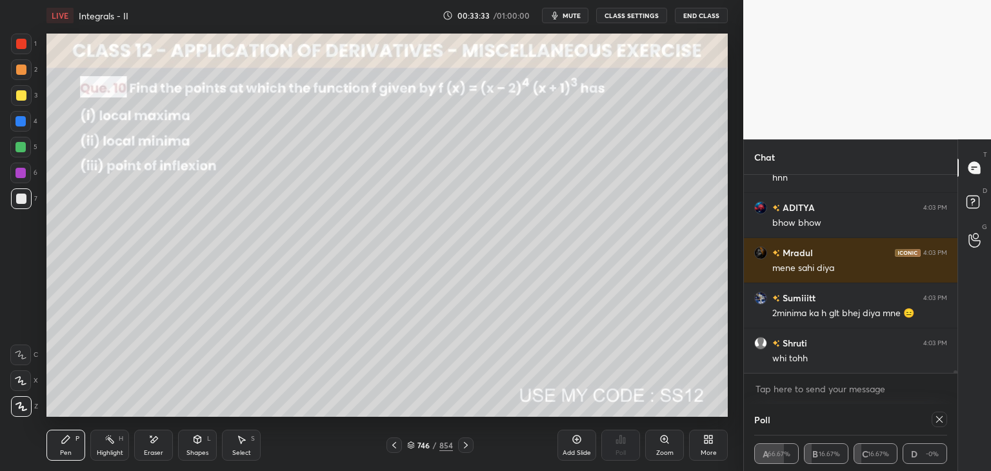
scroll to position [16203, 0]
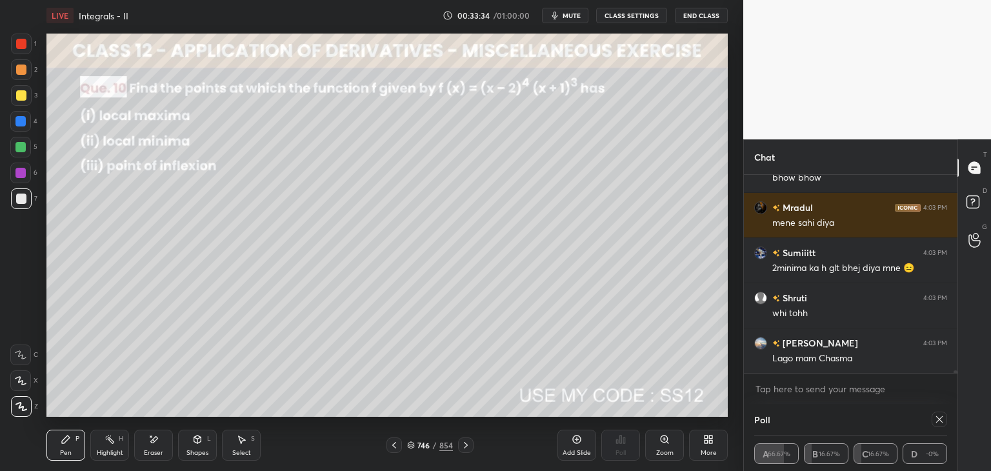
click at [941, 419] on icon at bounding box center [939, 419] width 10 height 10
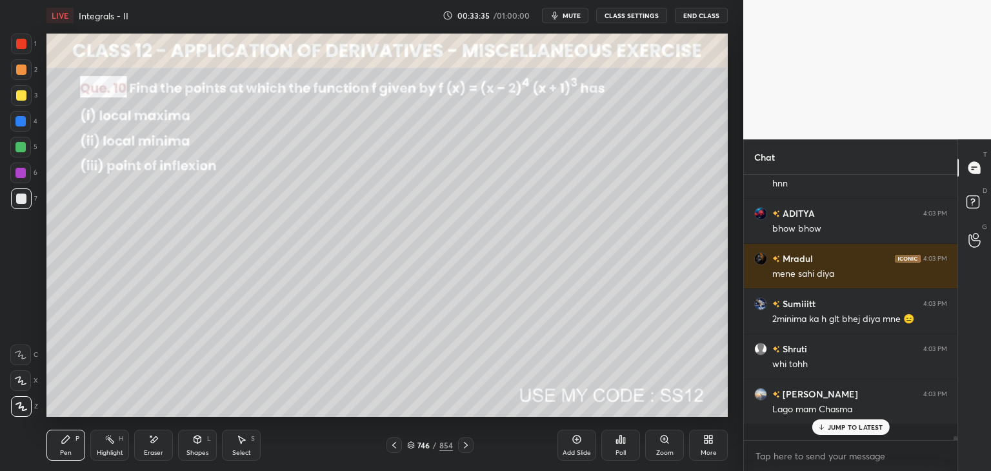
scroll to position [4, 4]
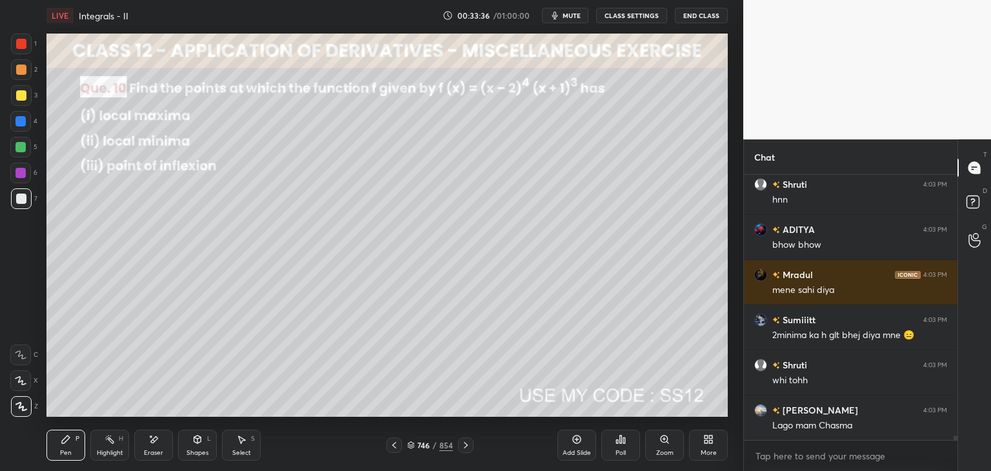
click at [19, 96] on div at bounding box center [21, 95] width 10 height 10
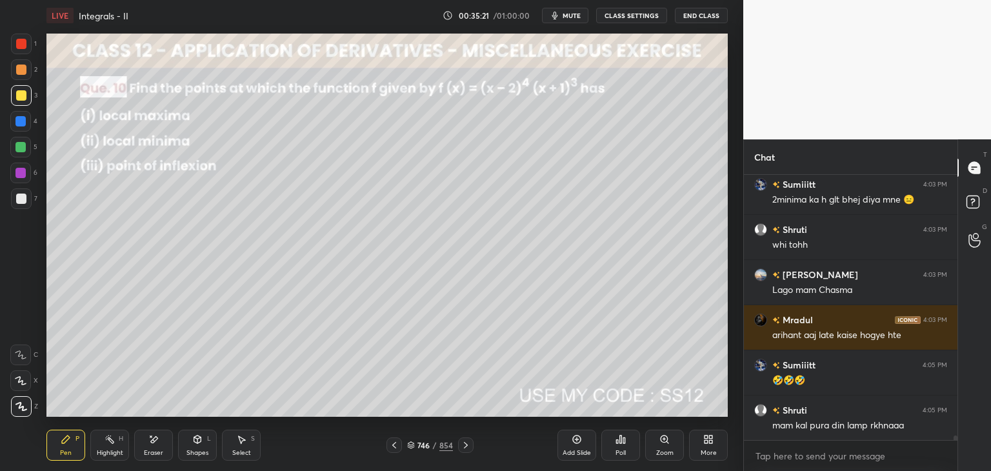
scroll to position [16317, 0]
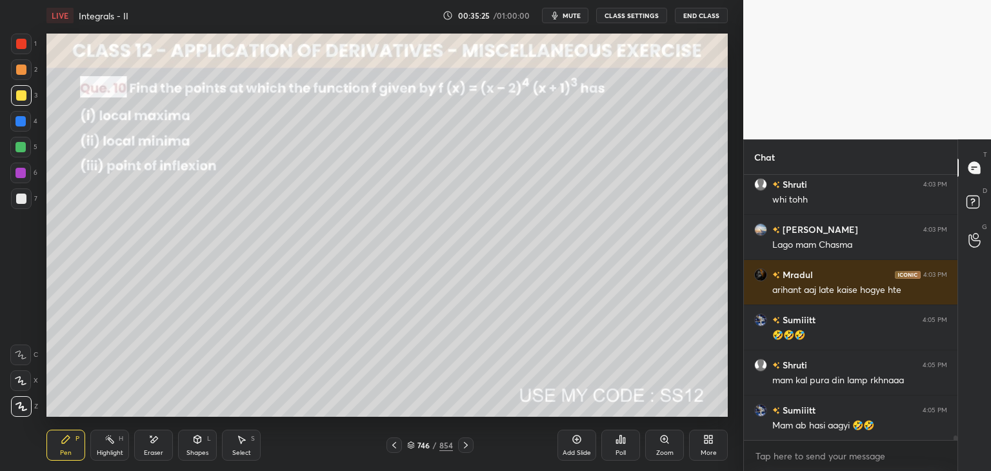
click at [576, 450] on div "Add Slide" at bounding box center [577, 453] width 28 height 6
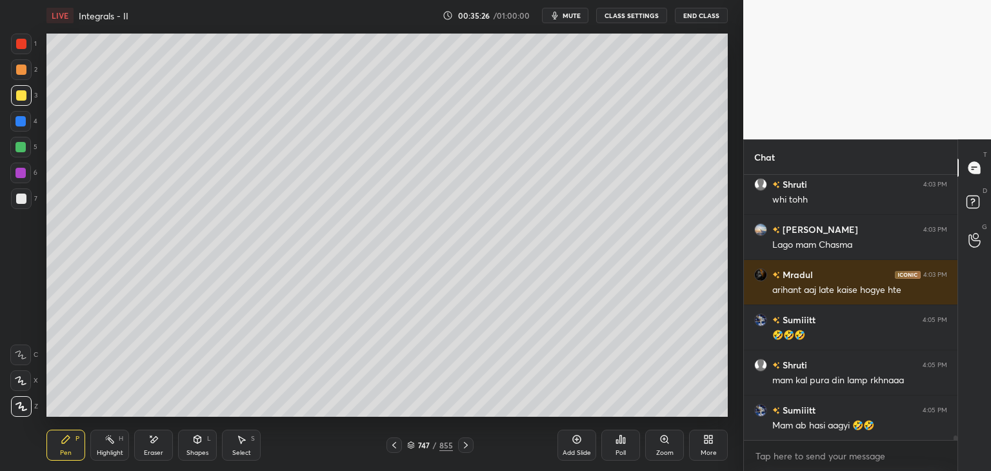
click at [196, 452] on div "Shapes" at bounding box center [197, 453] width 22 height 6
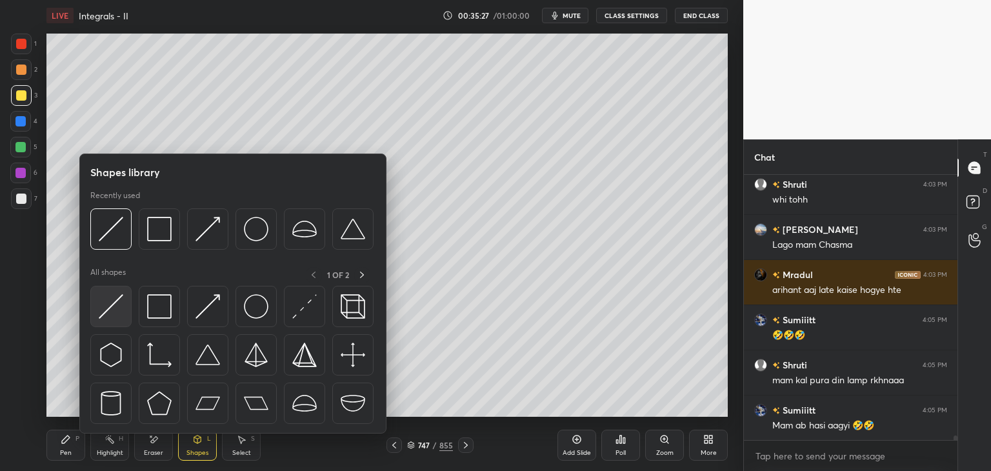
click at [108, 305] on img at bounding box center [111, 306] width 25 height 25
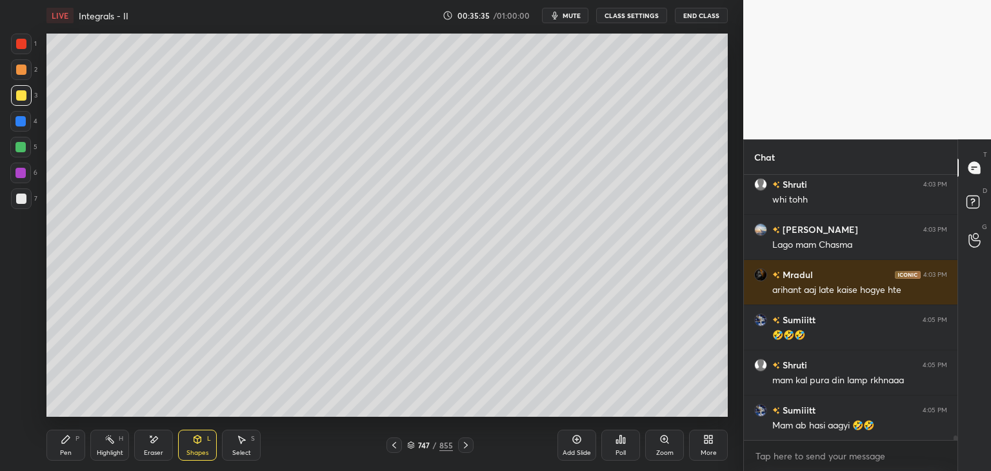
click at [75, 447] on div "Pen P" at bounding box center [65, 445] width 39 height 31
click at [395, 445] on icon at bounding box center [394, 445] width 10 height 10
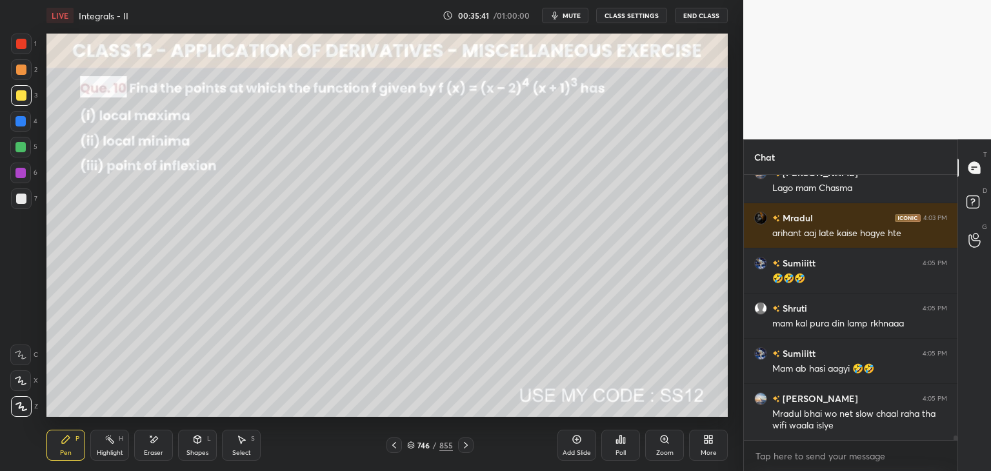
scroll to position [16419, 0]
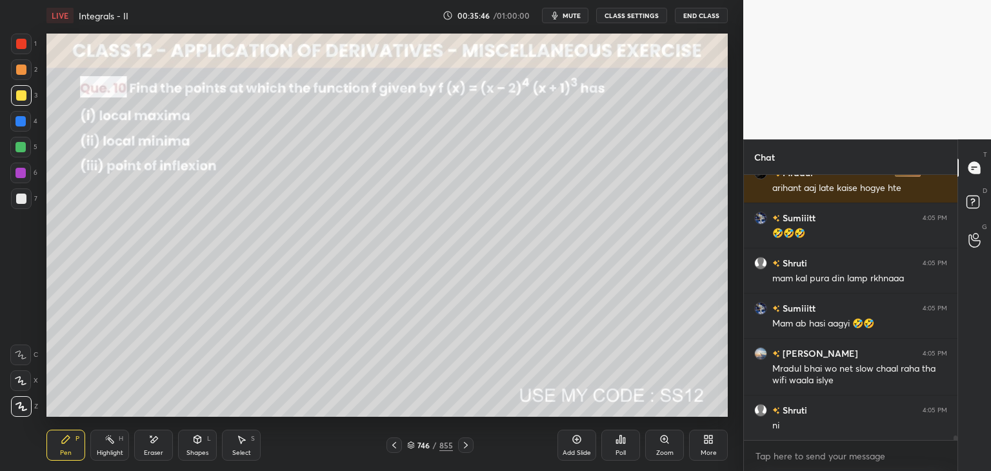
click at [465, 445] on icon at bounding box center [466, 445] width 10 height 10
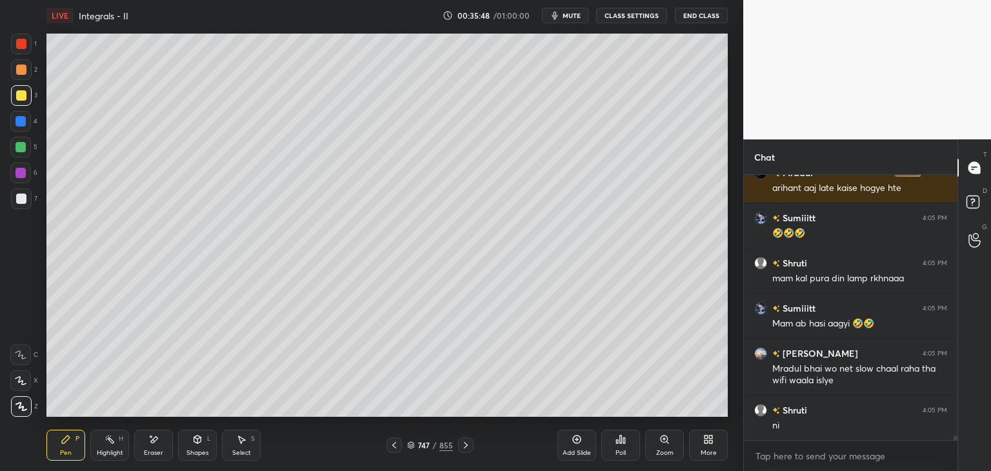
scroll to position [16464, 0]
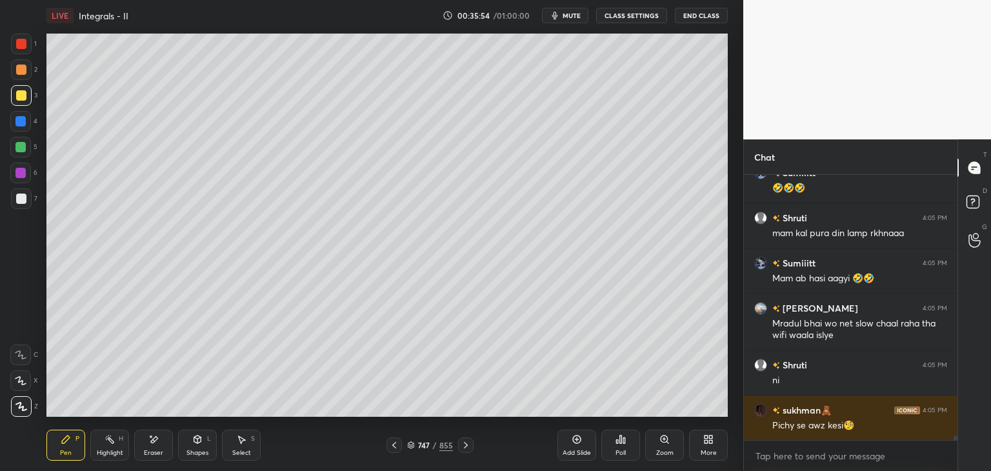
click at [395, 448] on icon at bounding box center [394, 445] width 10 height 10
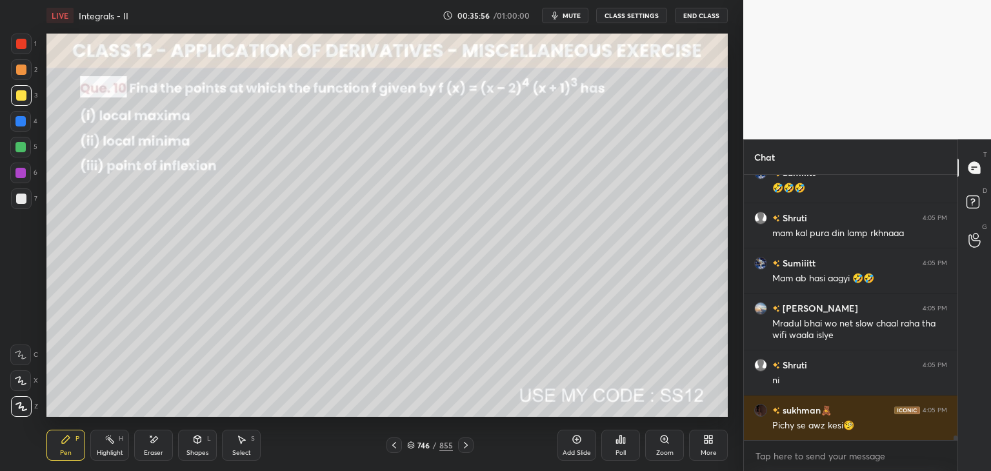
drag, startPoint x: 465, startPoint y: 450, endPoint x: 465, endPoint y: 442, distance: 7.8
click at [465, 449] on icon at bounding box center [466, 445] width 10 height 10
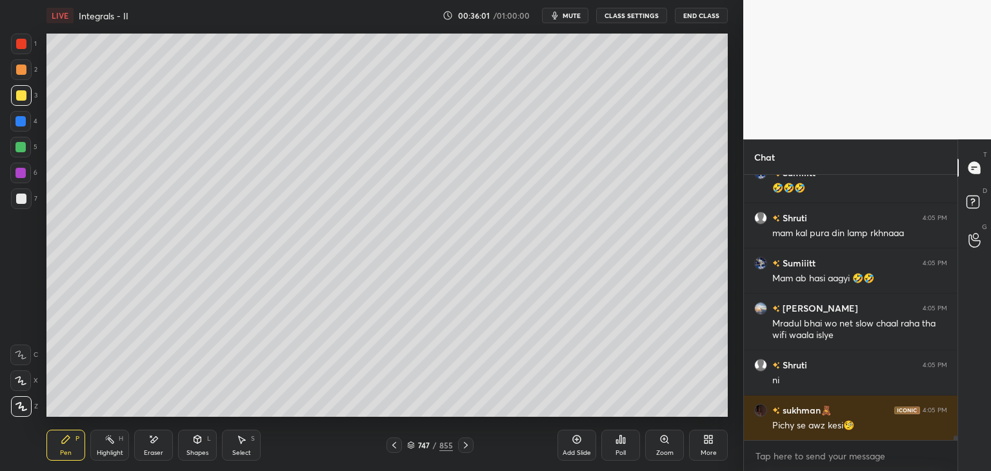
click at [392, 445] on icon at bounding box center [394, 445] width 10 height 10
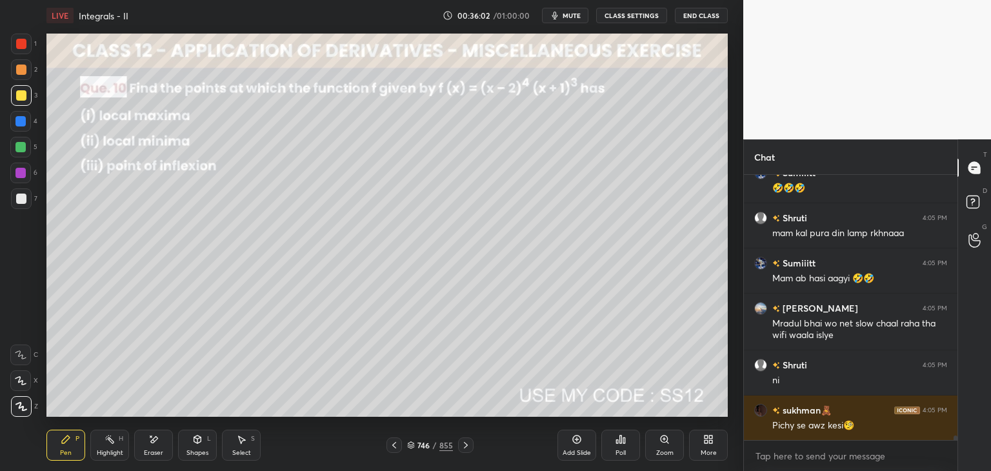
click at [248, 450] on div "Select" at bounding box center [241, 453] width 19 height 6
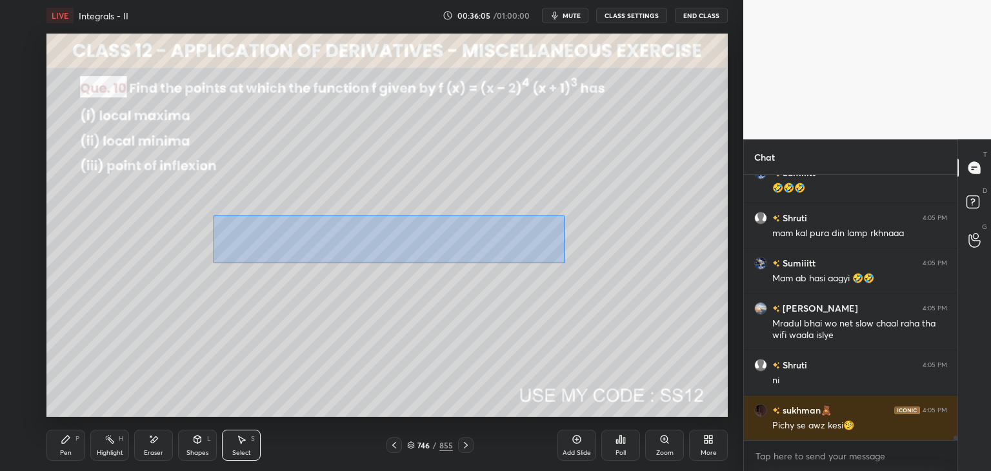
drag, startPoint x: 214, startPoint y: 215, endPoint x: 565, endPoint y: 263, distance: 354.3
click at [565, 263] on div "0 ° Undo Copy Paste here Duplicate Duplicate to new slide Delete" at bounding box center [386, 225] width 681 height 383
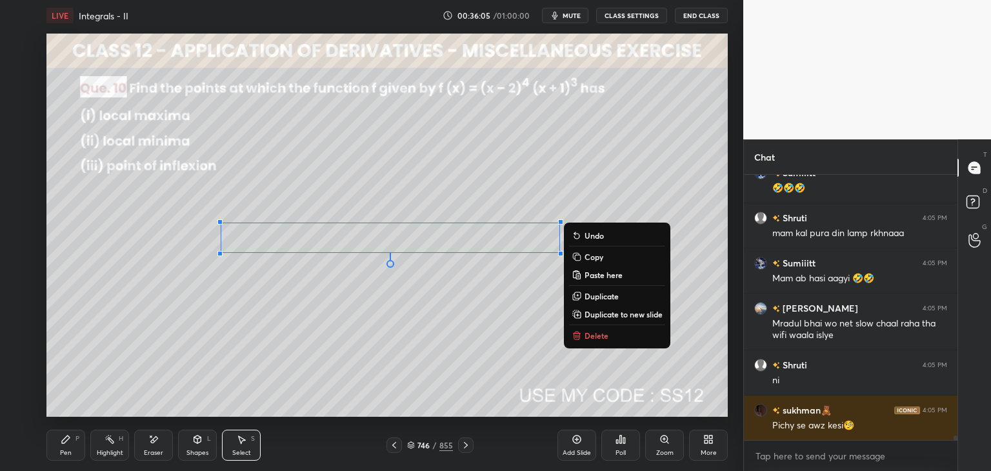
click at [585, 255] on p "Copy" at bounding box center [594, 257] width 19 height 10
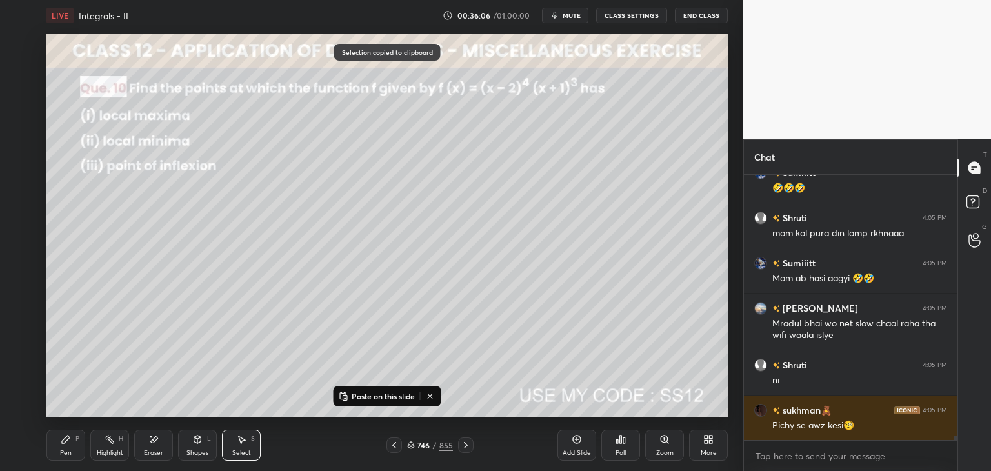
click at [462, 452] on div at bounding box center [465, 444] width 15 height 15
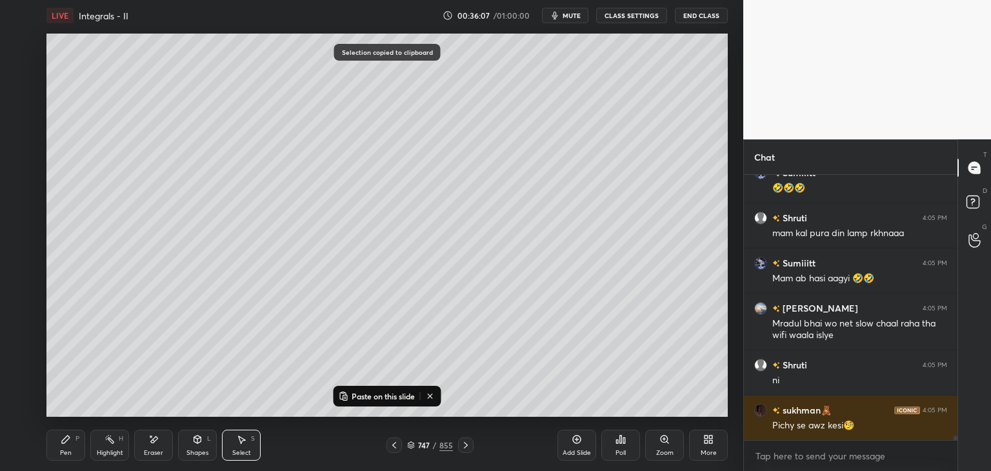
click at [366, 397] on p "Paste on this slide" at bounding box center [383, 396] width 63 height 10
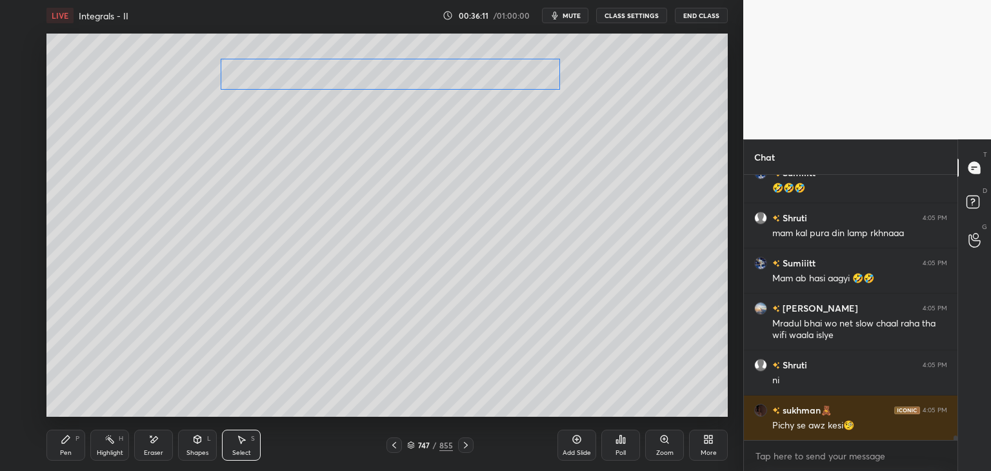
drag, startPoint x: 334, startPoint y: 242, endPoint x: 333, endPoint y: 81, distance: 161.3
click at [334, 79] on div "0 ° Undo Copy Paste here Duplicate Duplicate to new slide Delete" at bounding box center [386, 225] width 681 height 383
drag, startPoint x: 139, startPoint y: 356, endPoint x: 140, endPoint y: 372, distance: 15.5
click at [138, 356] on div "0 ° Undo Copy Paste here Duplicate Duplicate to new slide Delete" at bounding box center [386, 225] width 681 height 383
click at [62, 451] on div "Pen" at bounding box center [66, 453] width 12 height 6
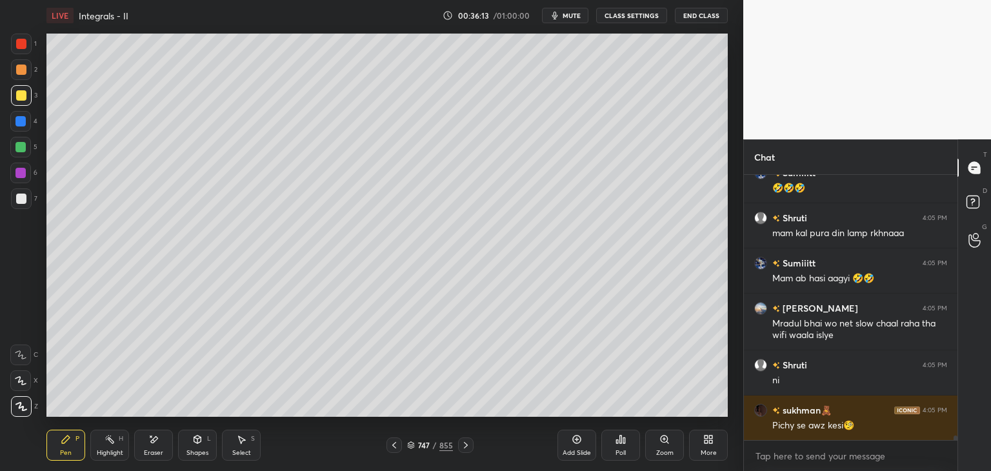
drag, startPoint x: 21, startPoint y: 202, endPoint x: 34, endPoint y: 205, distance: 13.8
click at [21, 202] on div at bounding box center [21, 199] width 10 height 10
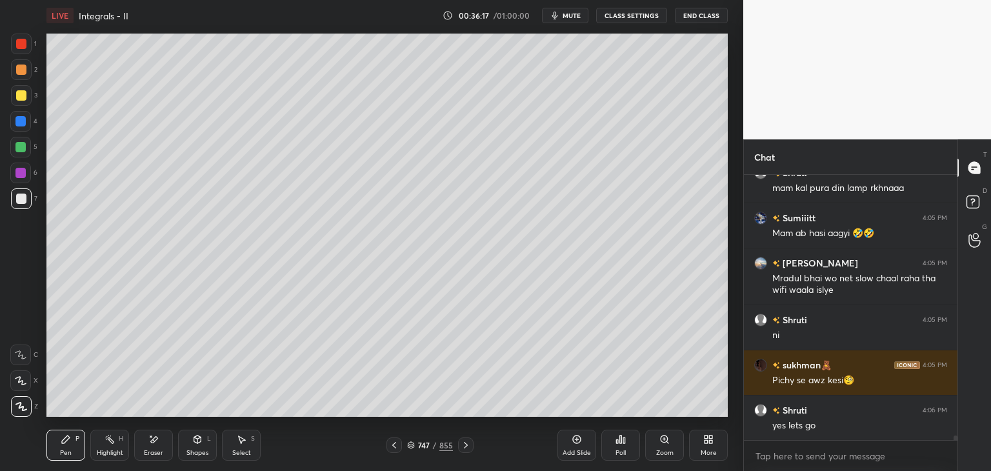
click at [245, 450] on div "Select" at bounding box center [241, 453] width 19 height 6
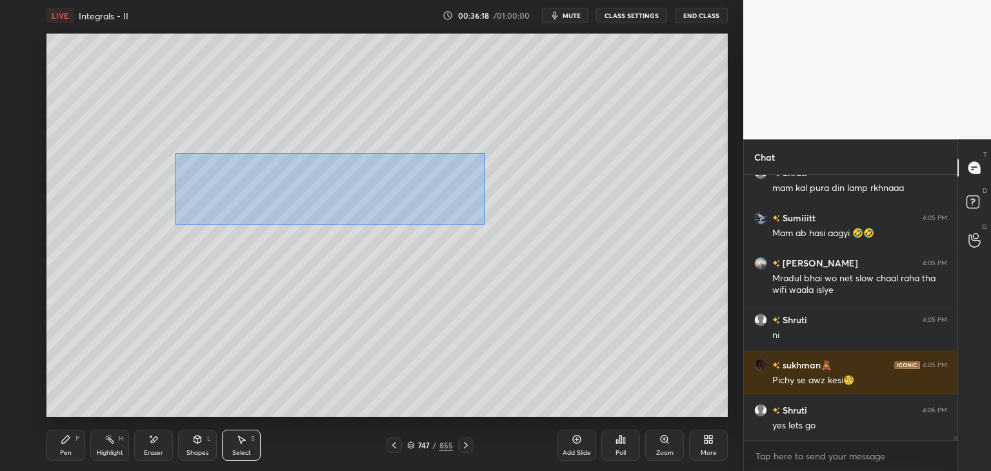
scroll to position [16554, 0]
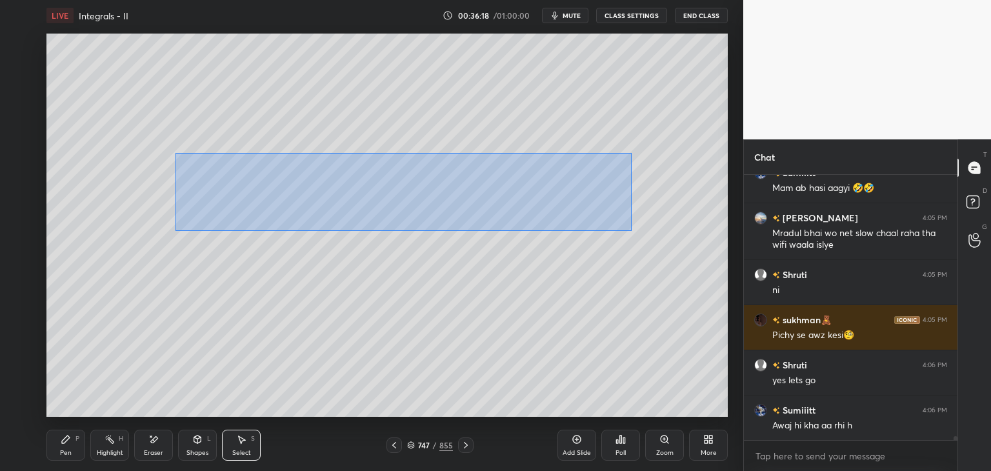
drag, startPoint x: 176, startPoint y: 153, endPoint x: 577, endPoint y: 212, distance: 406.3
click at [630, 230] on div "0 ° Undo Copy Paste here Duplicate Duplicate to new slide Delete" at bounding box center [386, 225] width 681 height 383
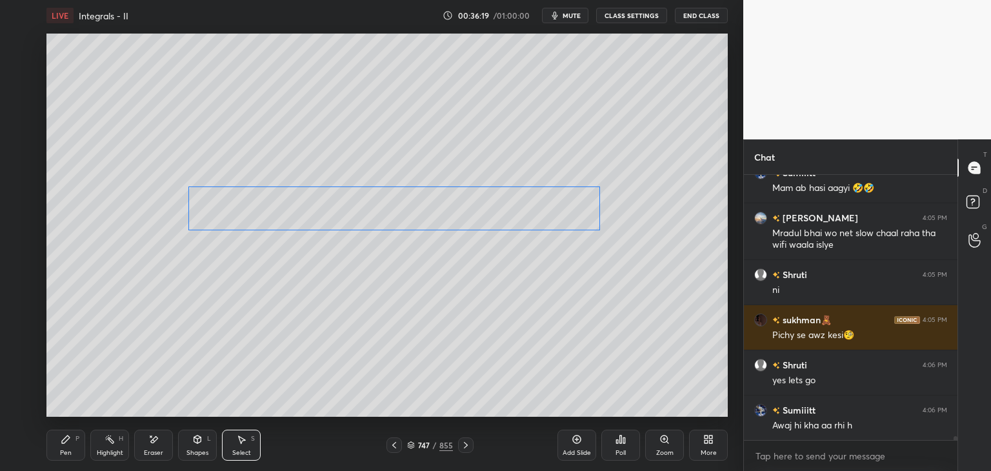
drag, startPoint x: 419, startPoint y: 196, endPoint x: 412, endPoint y: 237, distance: 41.4
click at [420, 223] on div "0 ° Undo Copy Paste here Duplicate Duplicate to new slide Delete" at bounding box center [386, 225] width 681 height 383
drag, startPoint x: 300, startPoint y: 347, endPoint x: 288, endPoint y: 350, distance: 11.9
click at [302, 344] on div "0 ° Undo Copy Paste here Duplicate Duplicate to new slide Delete" at bounding box center [386, 225] width 681 height 383
click at [67, 450] on div "Pen" at bounding box center [66, 453] width 12 height 6
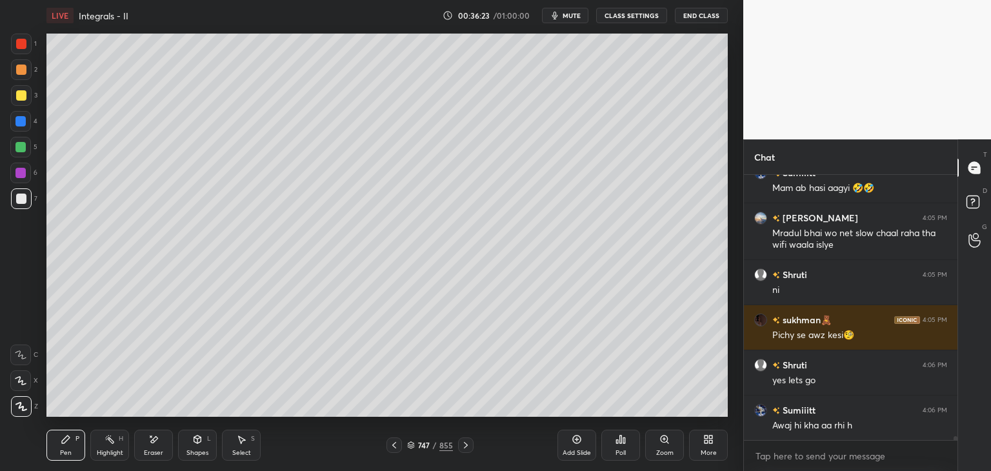
click at [18, 45] on div at bounding box center [21, 44] width 10 height 10
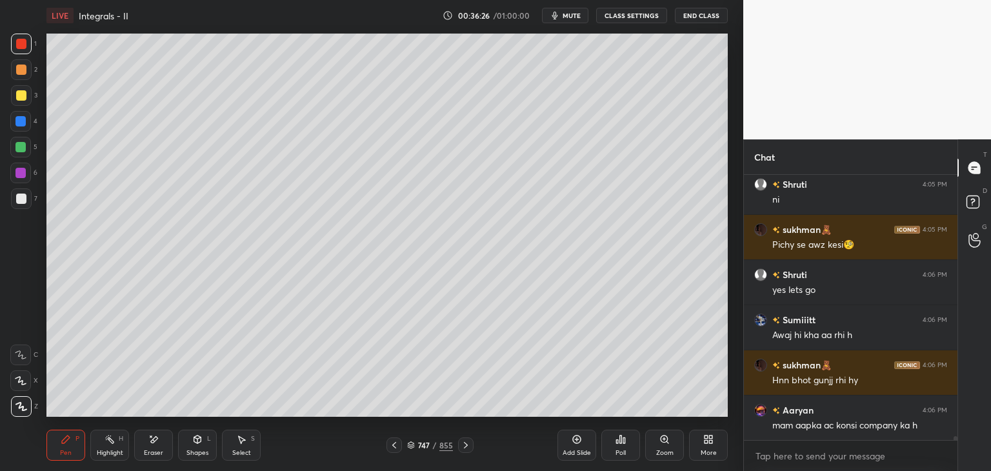
scroll to position [16690, 0]
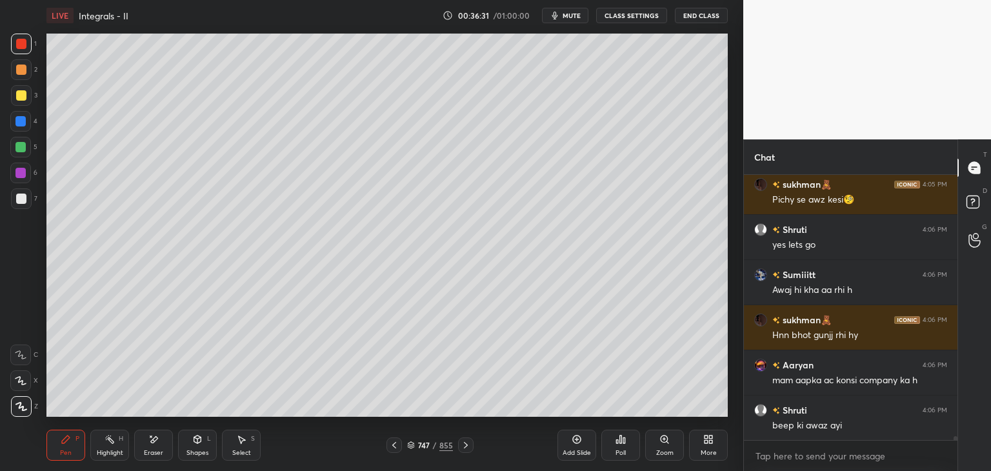
click at [154, 450] on div "Eraser" at bounding box center [153, 453] width 19 height 6
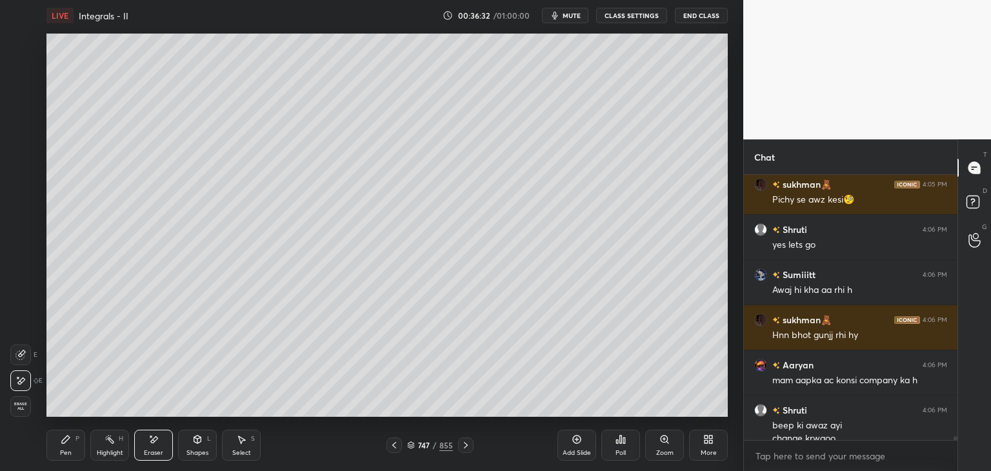
scroll to position [16703, 0]
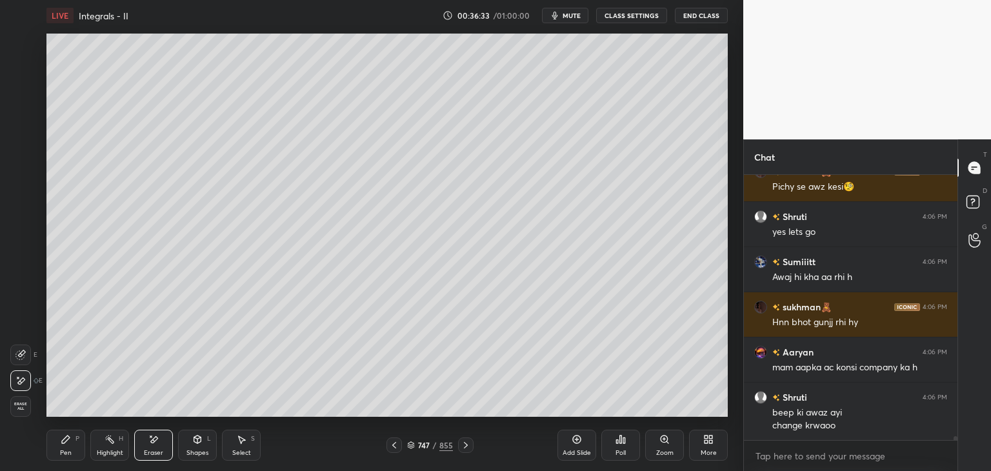
click at [62, 443] on icon at bounding box center [66, 440] width 8 height 8
click at [23, 198] on div at bounding box center [21, 199] width 10 height 10
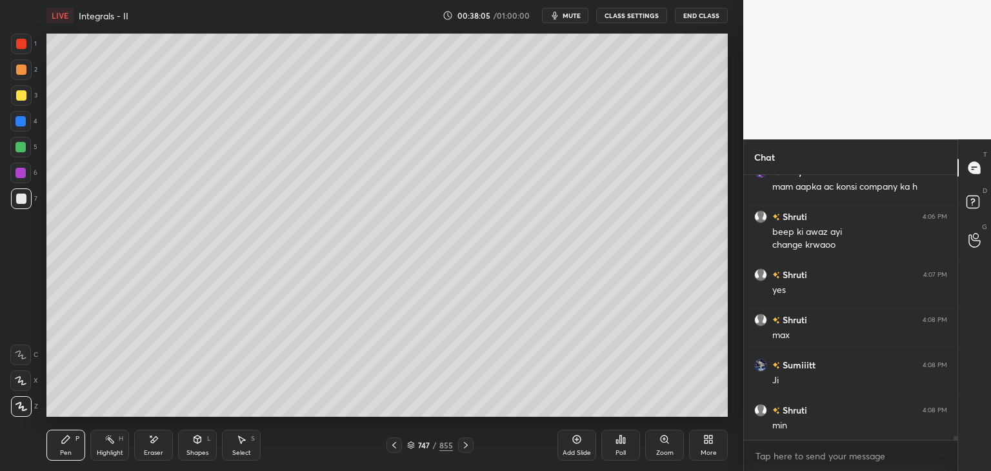
scroll to position [16929, 0]
click at [388, 447] on div at bounding box center [394, 444] width 15 height 15
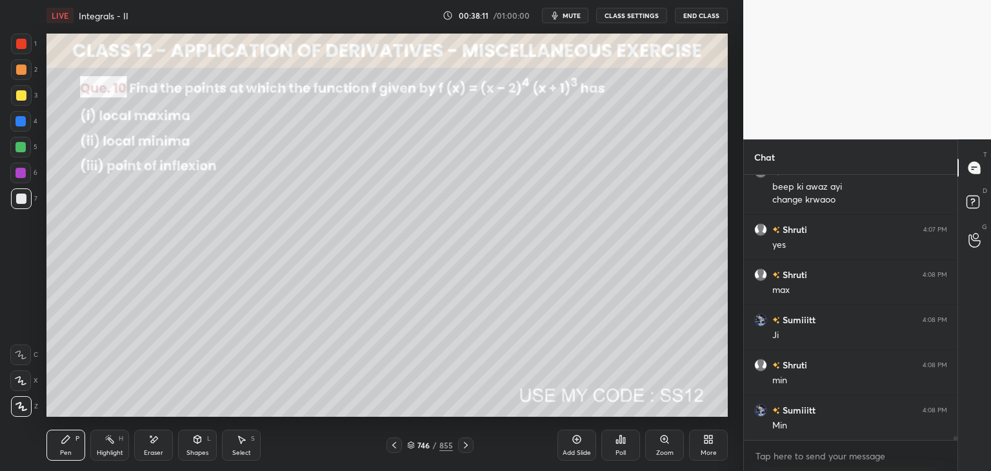
scroll to position [16974, 0]
click at [467, 447] on icon at bounding box center [466, 445] width 10 height 10
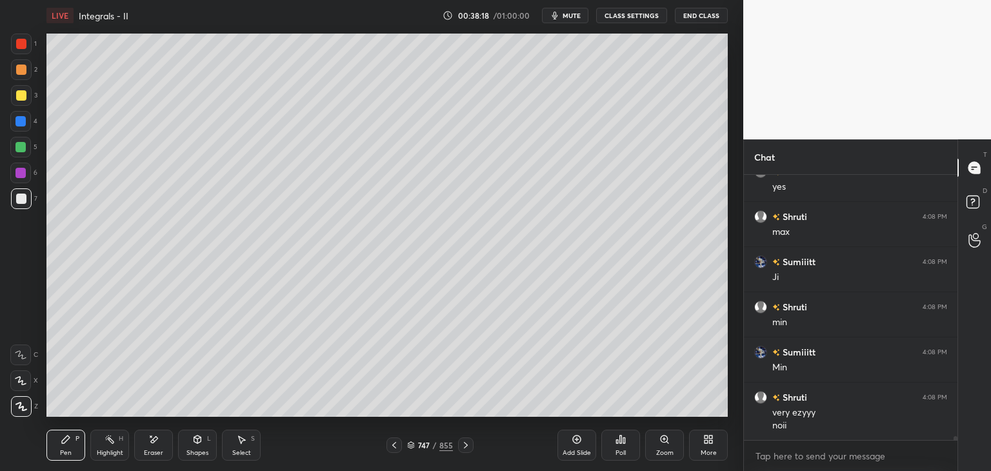
scroll to position [17000, 0]
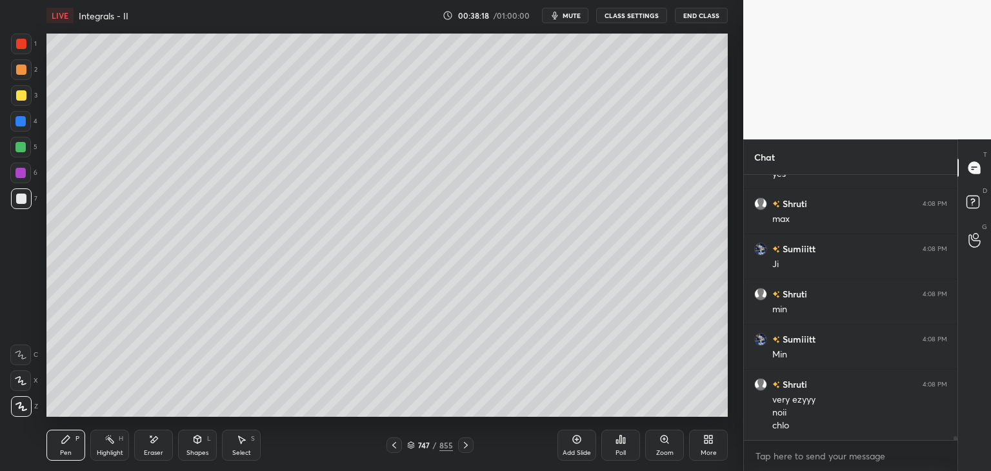
click at [466, 445] on icon at bounding box center [466, 445] width 10 height 10
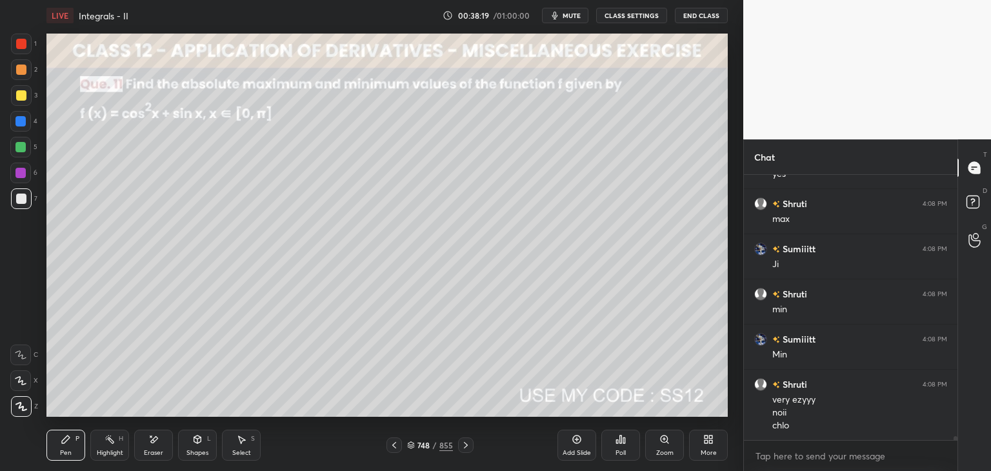
scroll to position [17045, 0]
click at [621, 455] on div "Poll" at bounding box center [621, 453] width 10 height 6
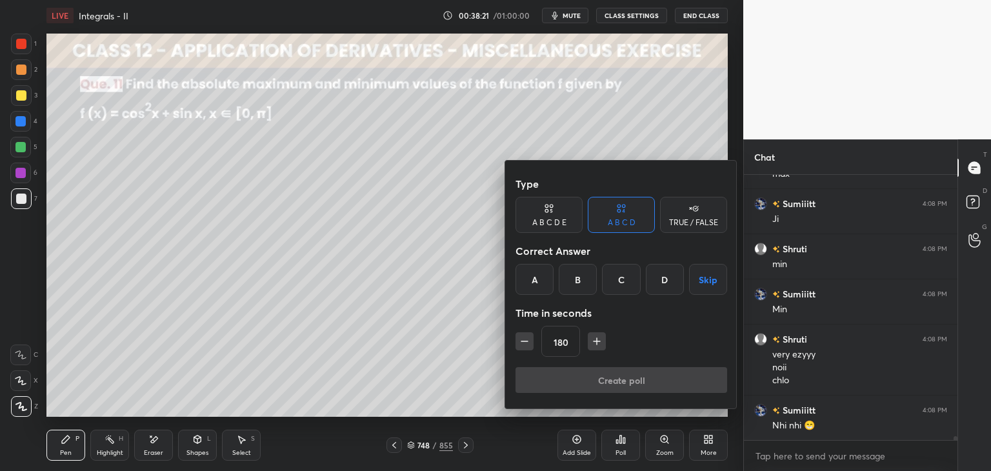
scroll to position [17090, 0]
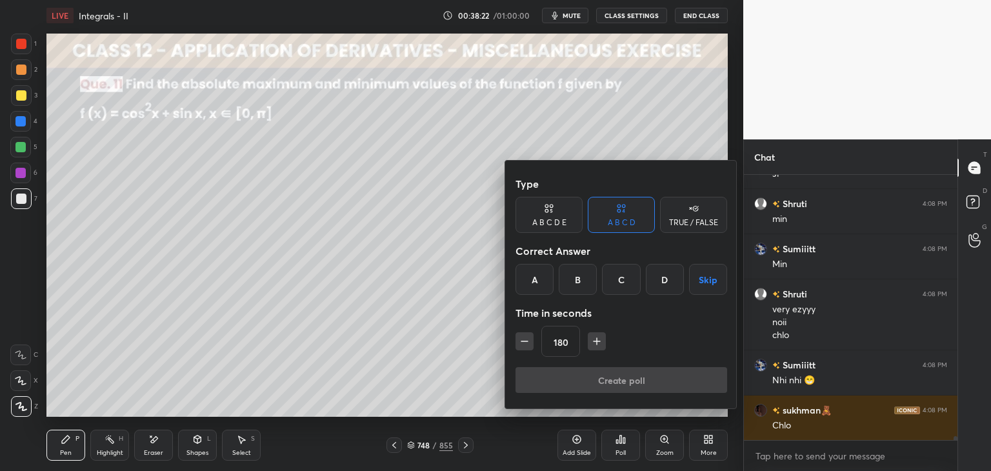
click at [708, 282] on button "Skip" at bounding box center [708, 279] width 38 height 31
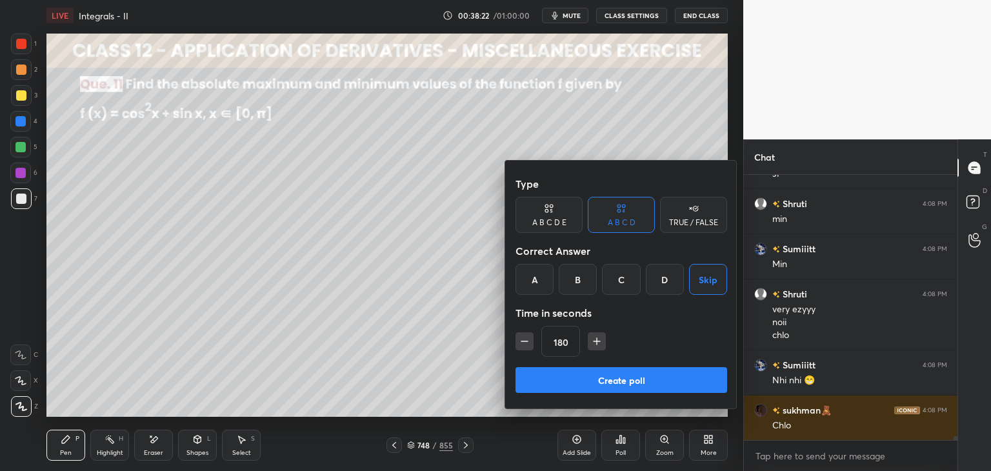
scroll to position [17135, 0]
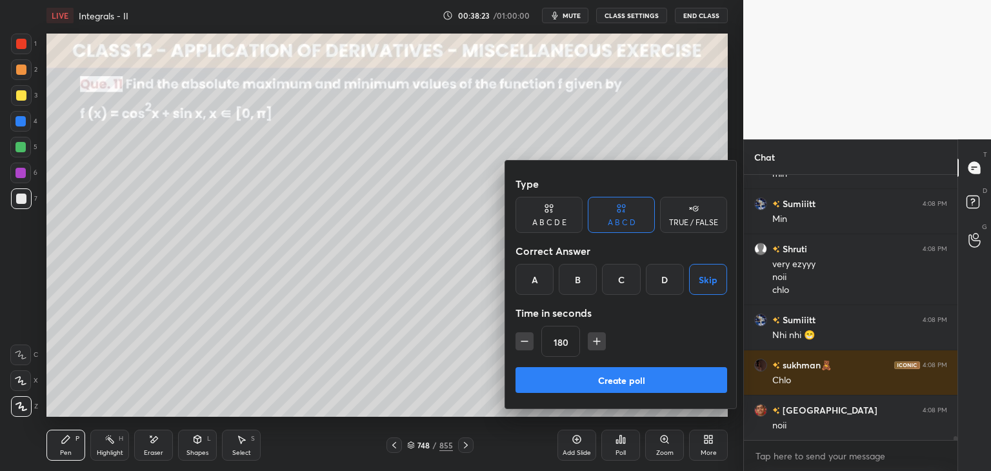
click at [601, 381] on button "Create poll" at bounding box center [622, 380] width 212 height 26
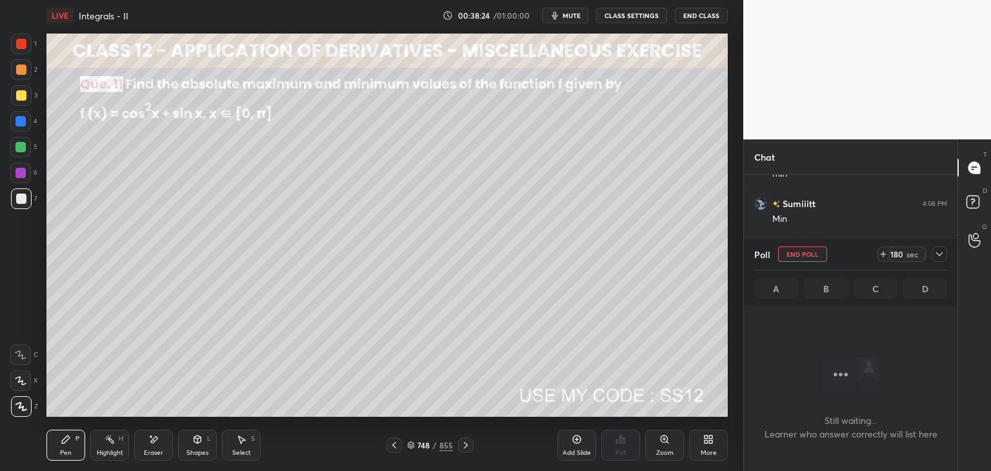
scroll to position [17247, 0]
click at [947, 252] on div at bounding box center [939, 253] width 15 height 15
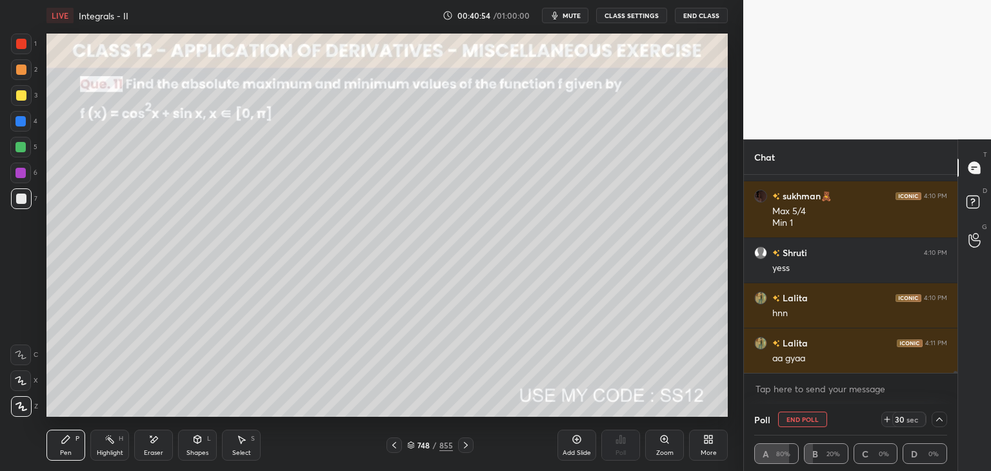
scroll to position [18914, 0]
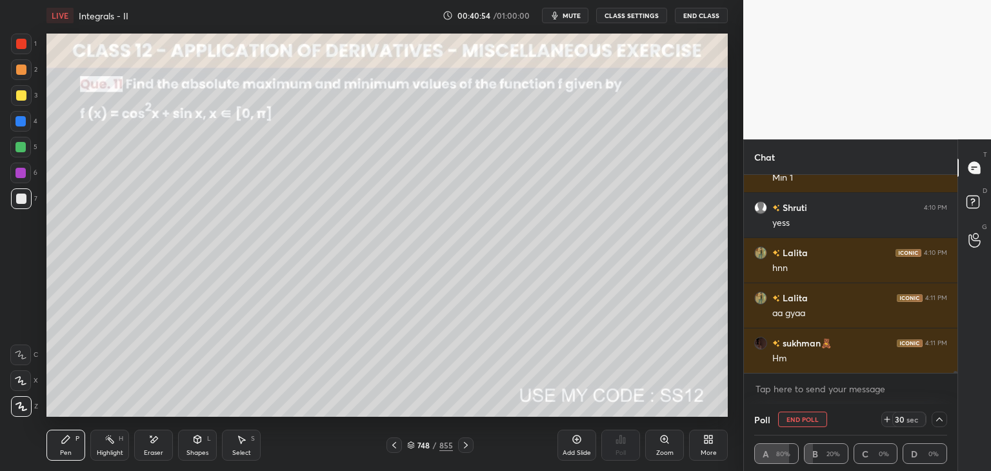
click at [788, 417] on button "End Poll" at bounding box center [802, 419] width 49 height 15
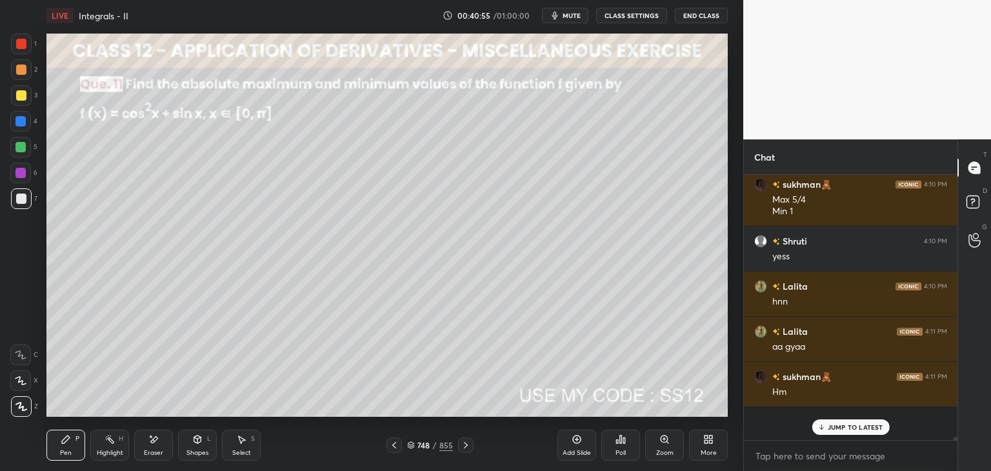
scroll to position [4, 4]
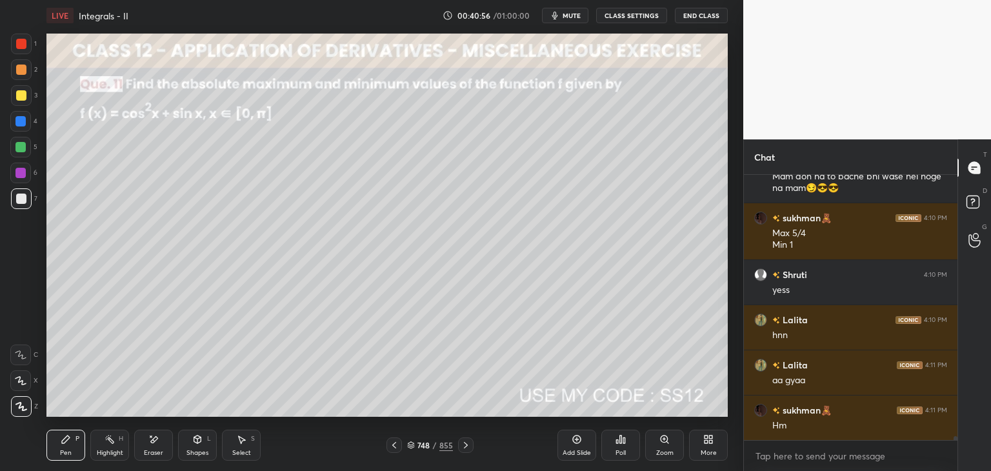
click at [65, 447] on div "Pen P" at bounding box center [65, 445] width 39 height 31
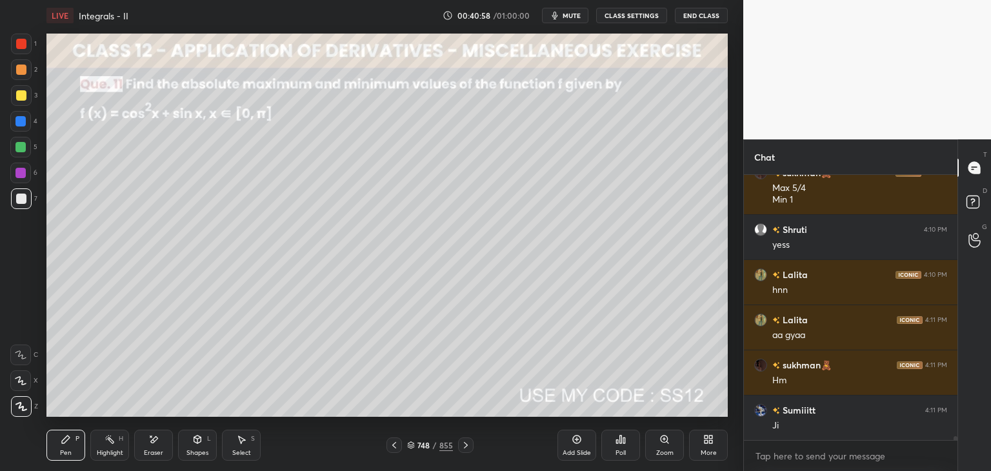
click at [22, 94] on div at bounding box center [21, 95] width 10 height 10
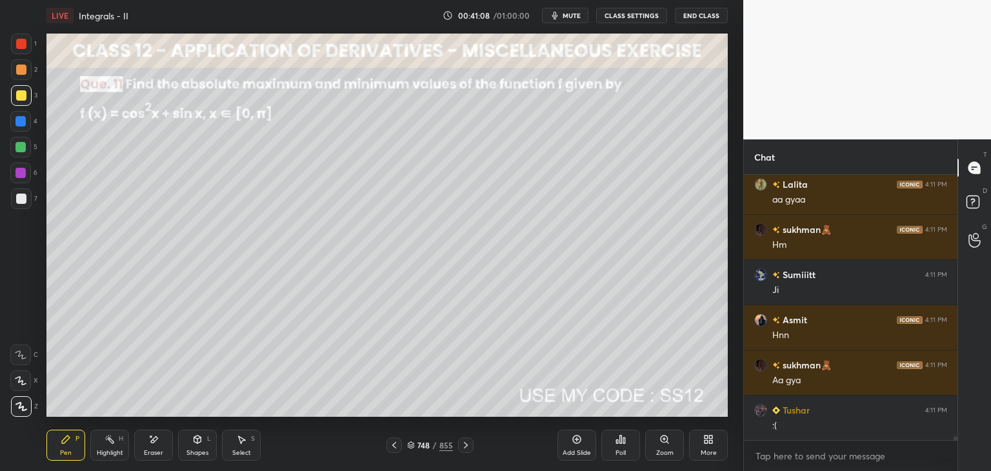
scroll to position [19072, 0]
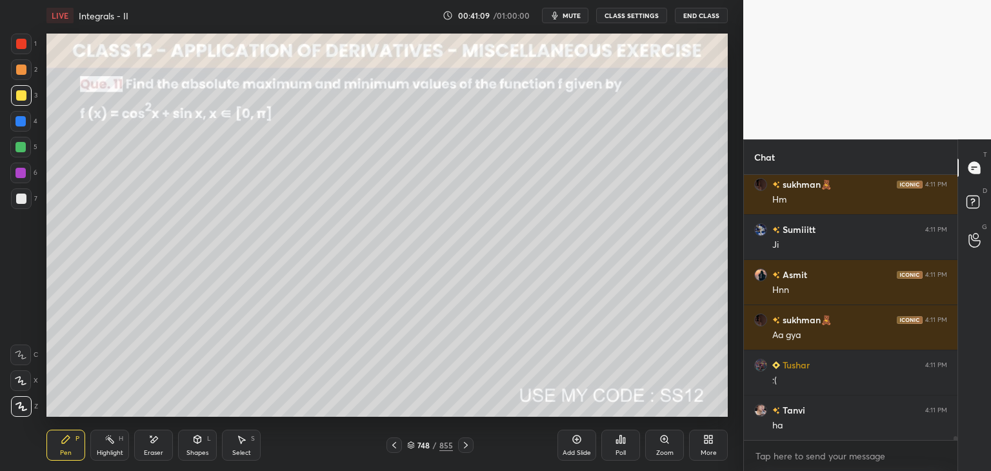
click at [199, 452] on div "Shapes" at bounding box center [197, 453] width 22 height 6
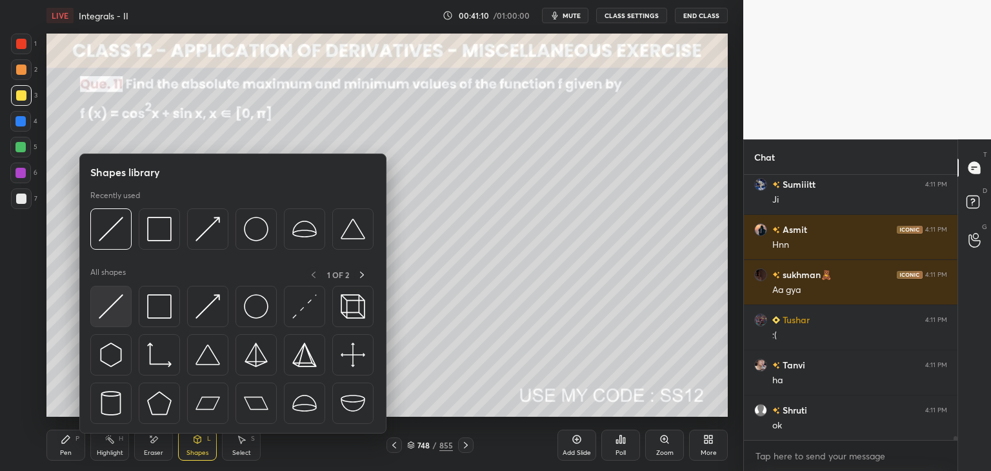
click at [109, 299] on img at bounding box center [111, 306] width 25 height 25
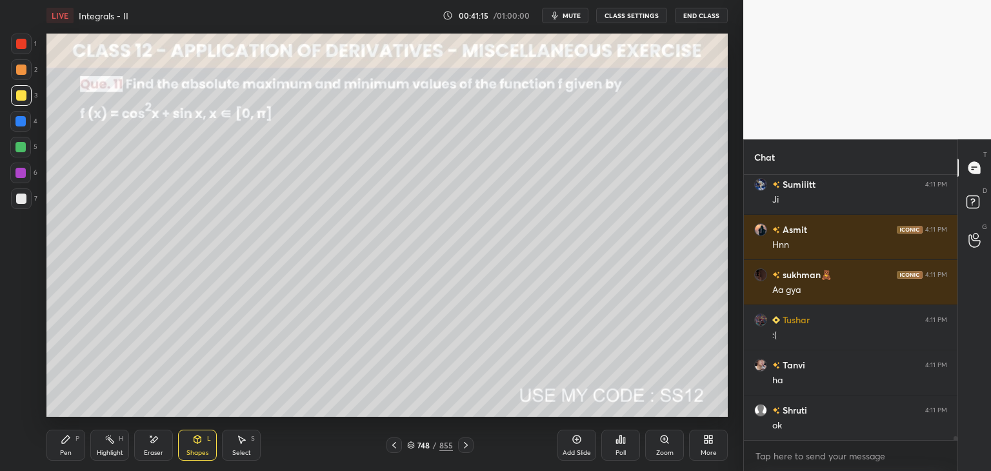
scroll to position [19163, 0]
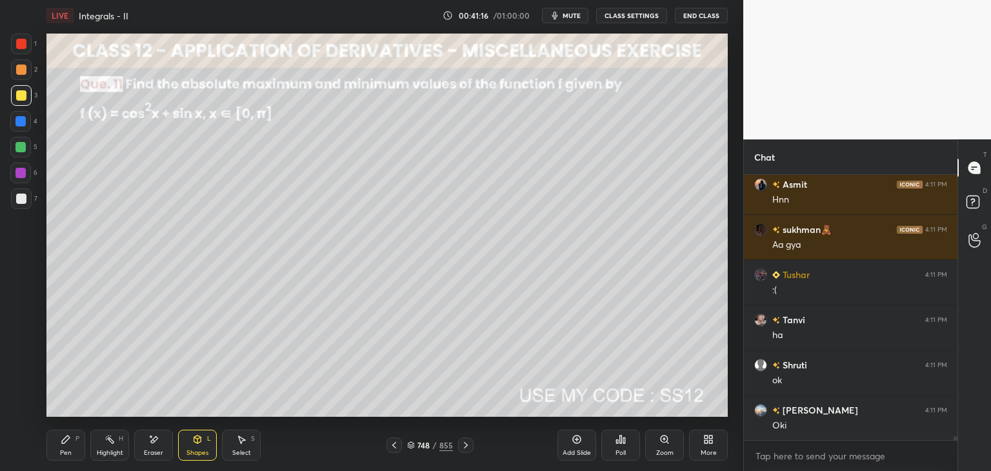
drag, startPoint x: 66, startPoint y: 450, endPoint x: 79, endPoint y: 435, distance: 19.7
click at [67, 450] on div "Pen" at bounding box center [66, 453] width 12 height 6
click at [23, 94] on div at bounding box center [21, 95] width 10 height 10
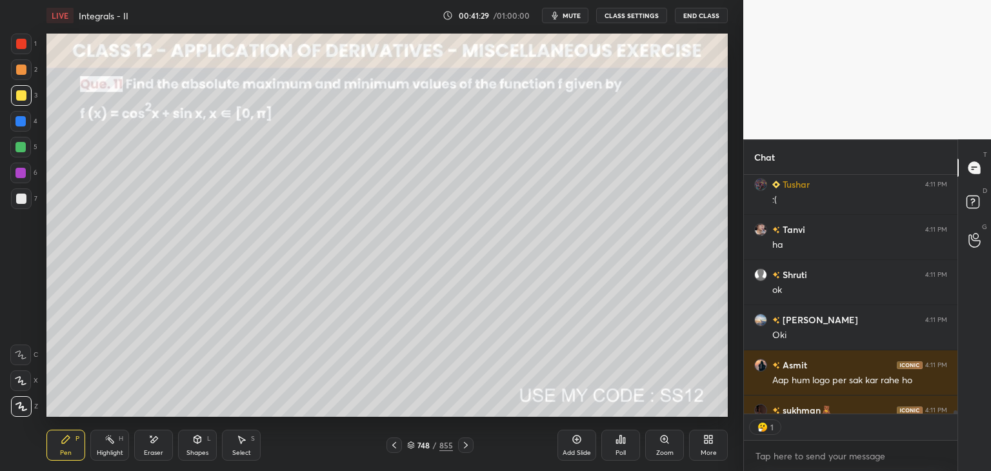
scroll to position [236, 210]
click at [191, 450] on div "Shapes" at bounding box center [197, 453] width 22 height 6
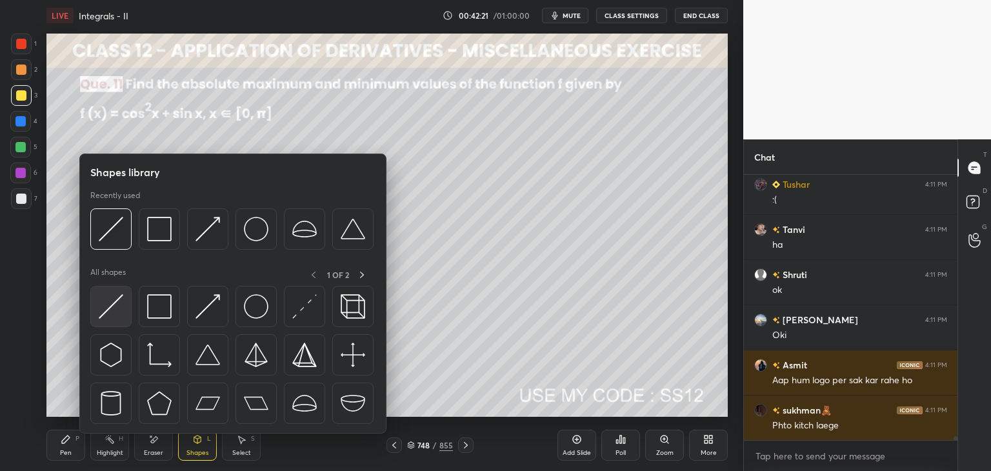
click at [108, 311] on img at bounding box center [111, 306] width 25 height 25
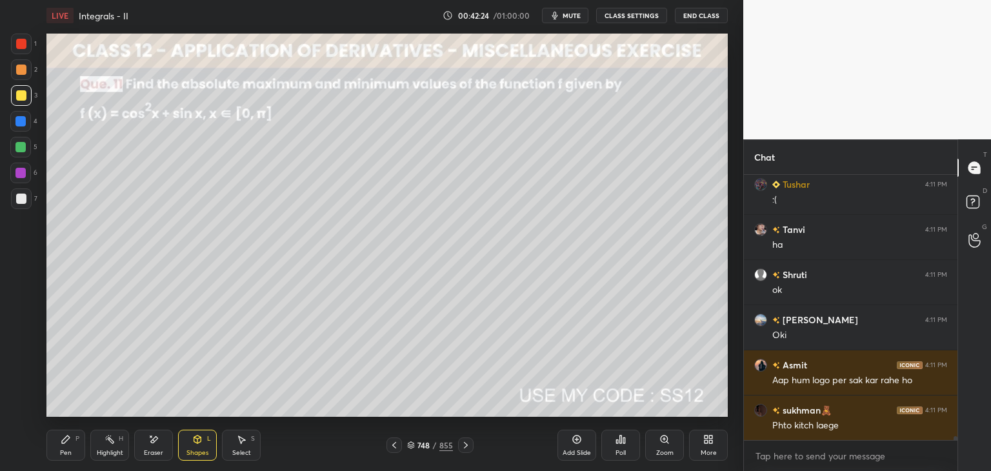
scroll to position [19284, 0]
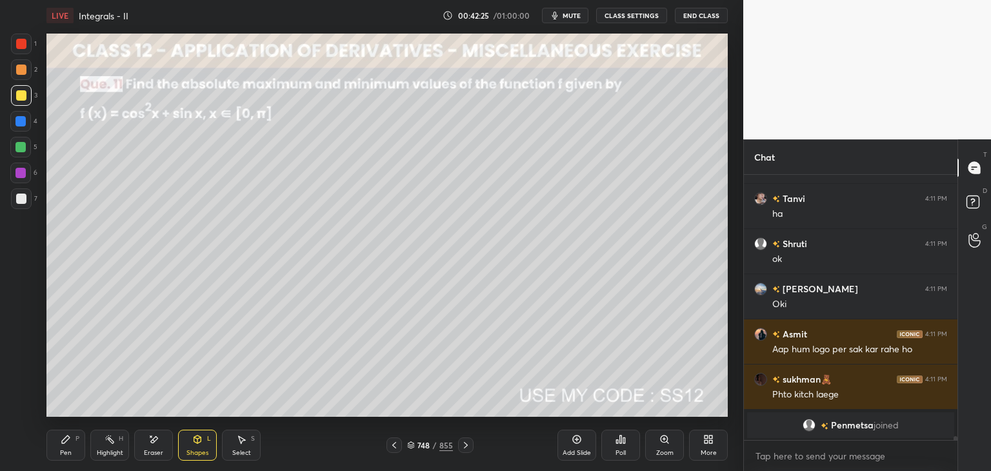
drag, startPoint x: 57, startPoint y: 450, endPoint x: 94, endPoint y: 427, distance: 44.0
click at [57, 450] on div "Pen P" at bounding box center [65, 445] width 39 height 31
click at [68, 447] on div "Pen P" at bounding box center [65, 445] width 39 height 31
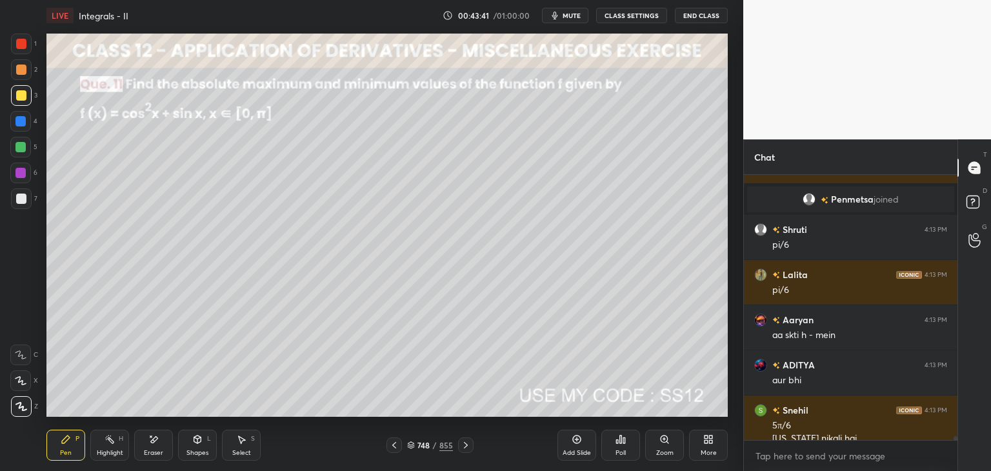
scroll to position [17558, 0]
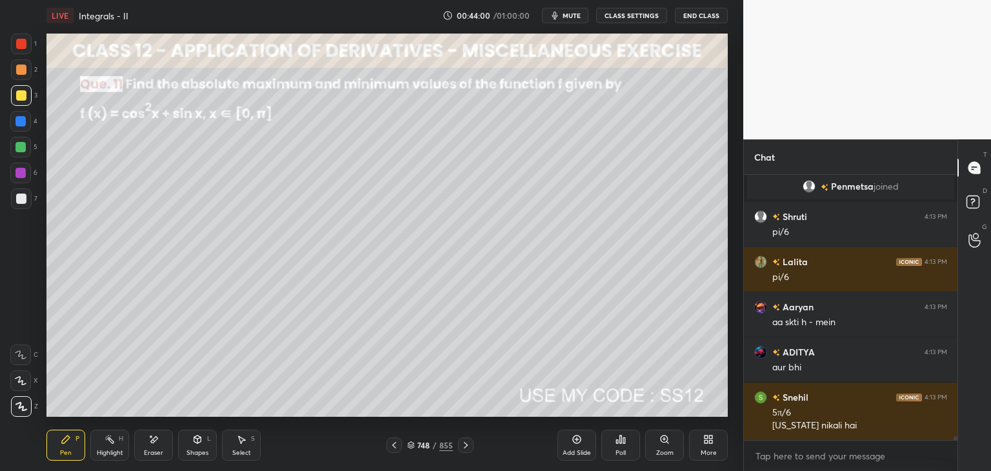
click at [581, 452] on div "Add Slide" at bounding box center [577, 453] width 28 height 6
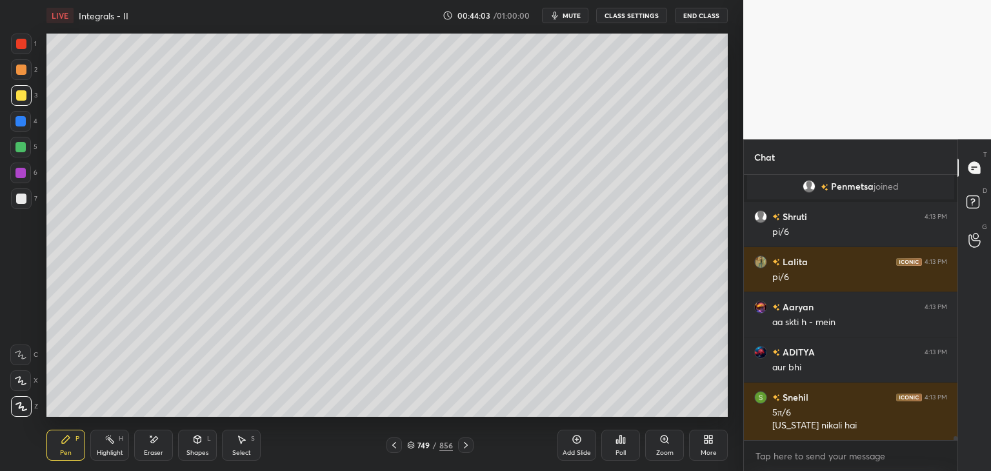
drag, startPoint x: 394, startPoint y: 445, endPoint x: 413, endPoint y: 445, distance: 18.7
click at [394, 445] on icon at bounding box center [394, 445] width 10 height 10
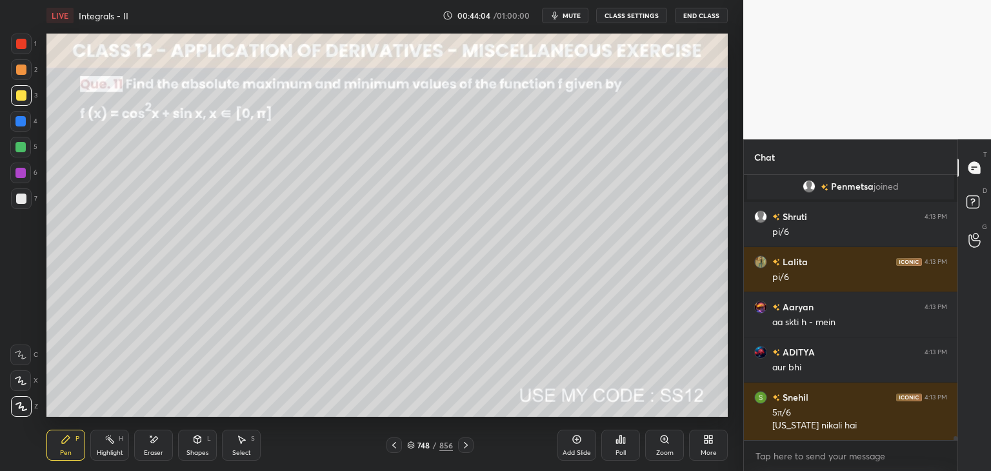
click at [467, 447] on icon at bounding box center [466, 445] width 10 height 10
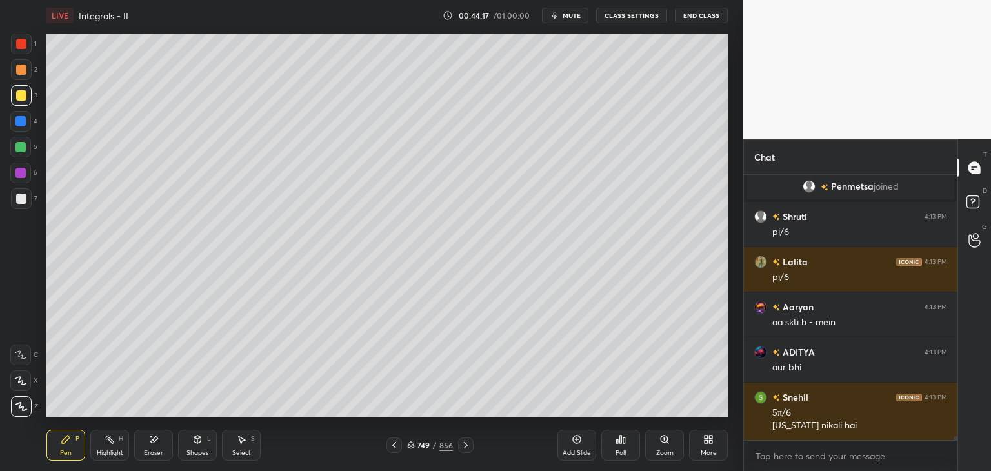
click at [395, 445] on icon at bounding box center [394, 445] width 10 height 10
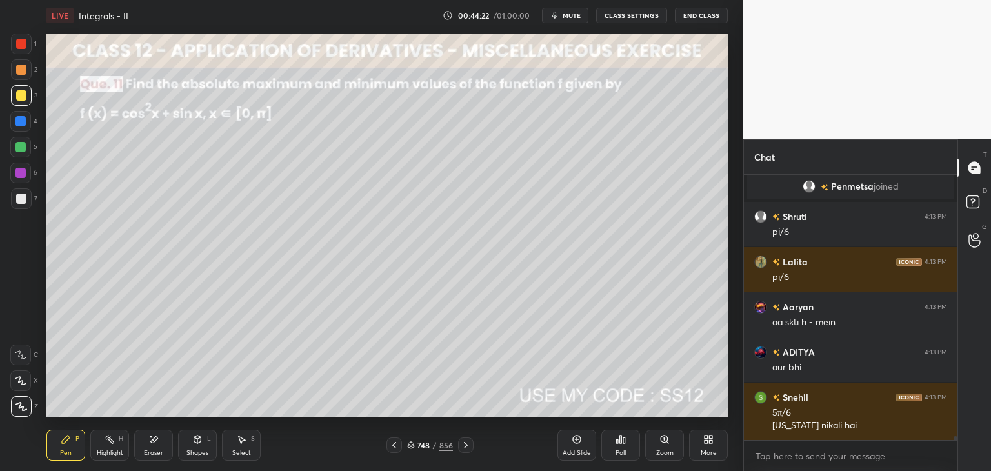
click at [467, 450] on icon at bounding box center [466, 445] width 10 height 10
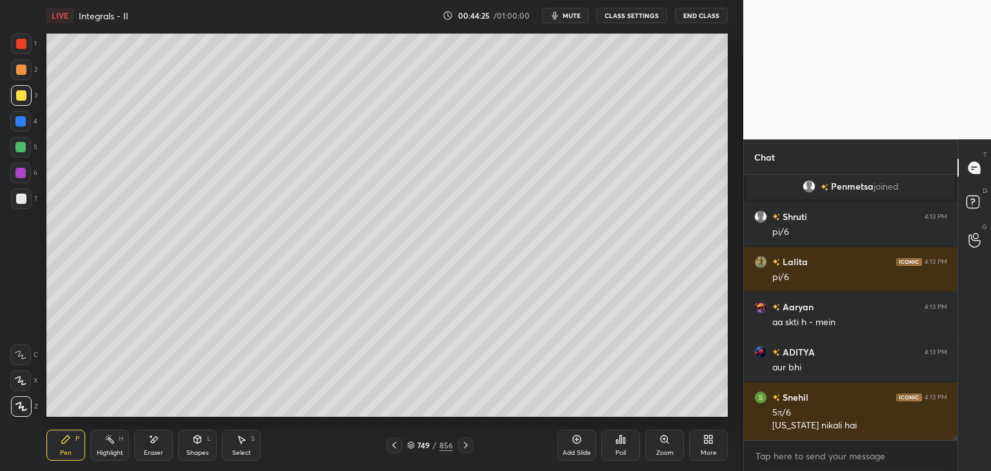
click at [467, 447] on icon at bounding box center [466, 445] width 10 height 10
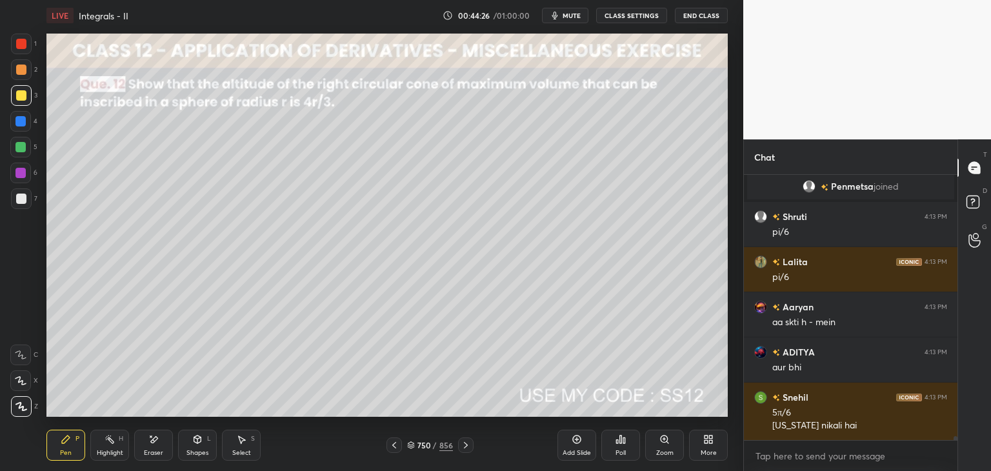
drag, startPoint x: 392, startPoint y: 445, endPoint x: 424, endPoint y: 441, distance: 31.8
click at [392, 445] on icon at bounding box center [394, 445] width 10 height 10
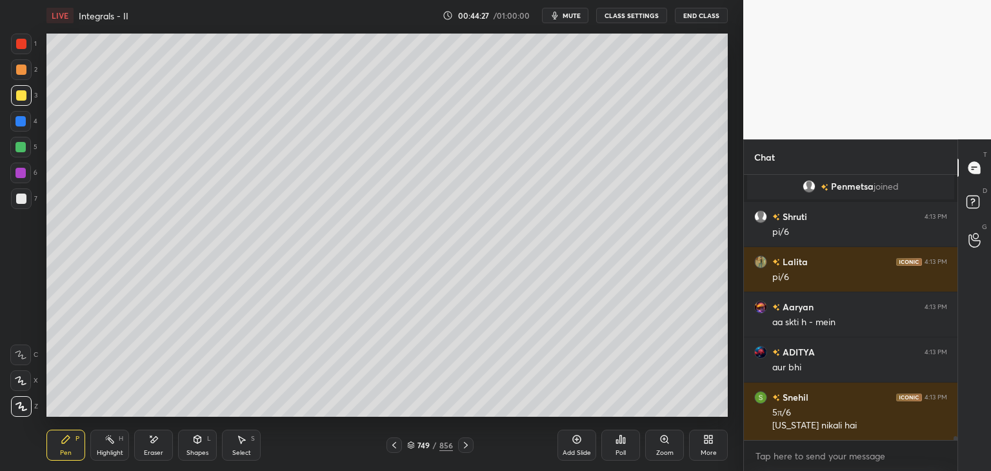
drag, startPoint x: 579, startPoint y: 450, endPoint x: 534, endPoint y: 423, distance: 52.3
click at [576, 448] on div "Add Slide" at bounding box center [576, 445] width 39 height 31
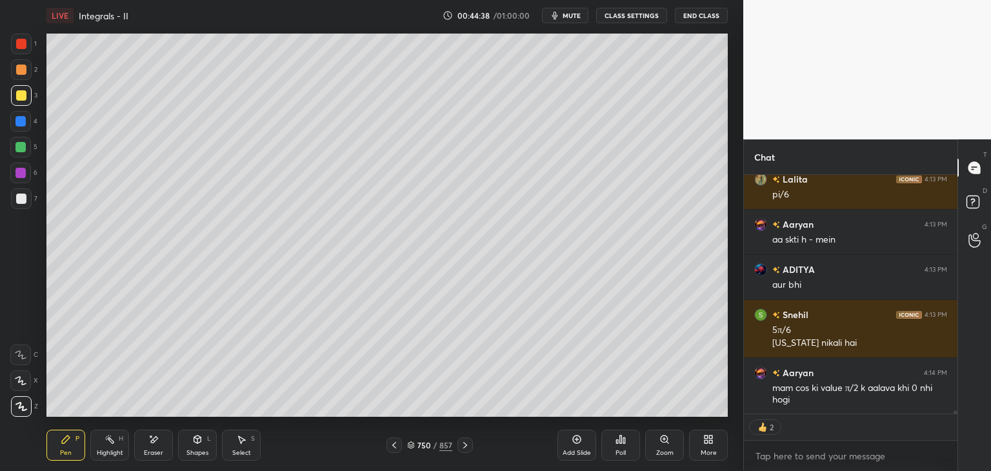
click at [394, 442] on icon at bounding box center [394, 445] width 10 height 10
click at [395, 442] on icon at bounding box center [394, 445] width 10 height 10
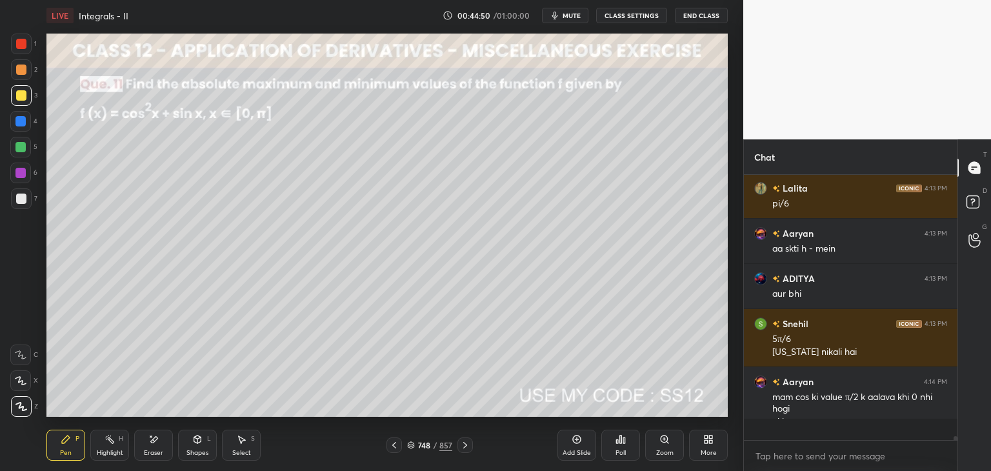
scroll to position [261, 210]
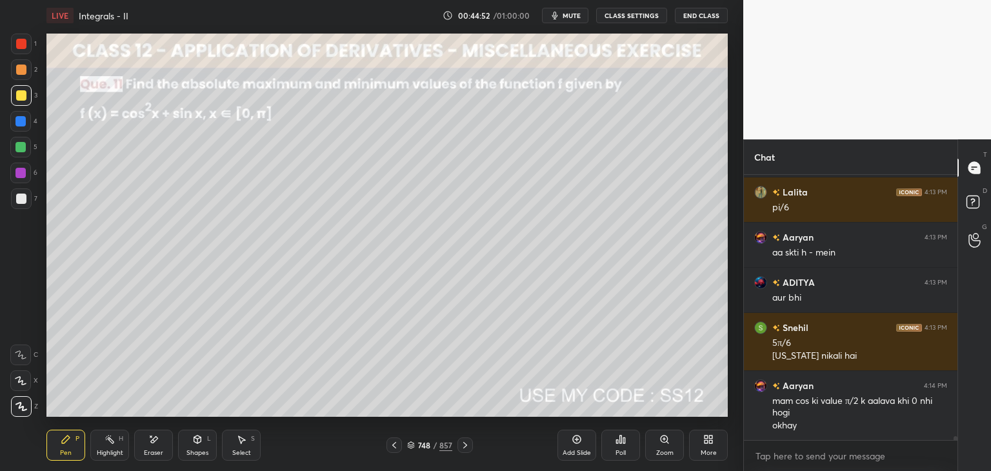
click at [465, 444] on icon at bounding box center [465, 445] width 4 height 6
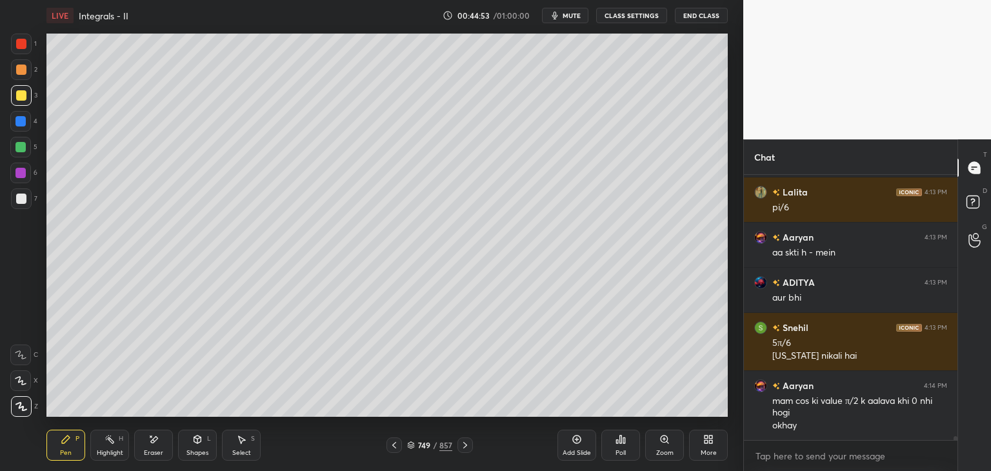
click at [467, 445] on icon at bounding box center [465, 445] width 10 height 10
click at [392, 445] on icon at bounding box center [394, 445] width 10 height 10
click at [392, 447] on icon at bounding box center [394, 445] width 10 height 10
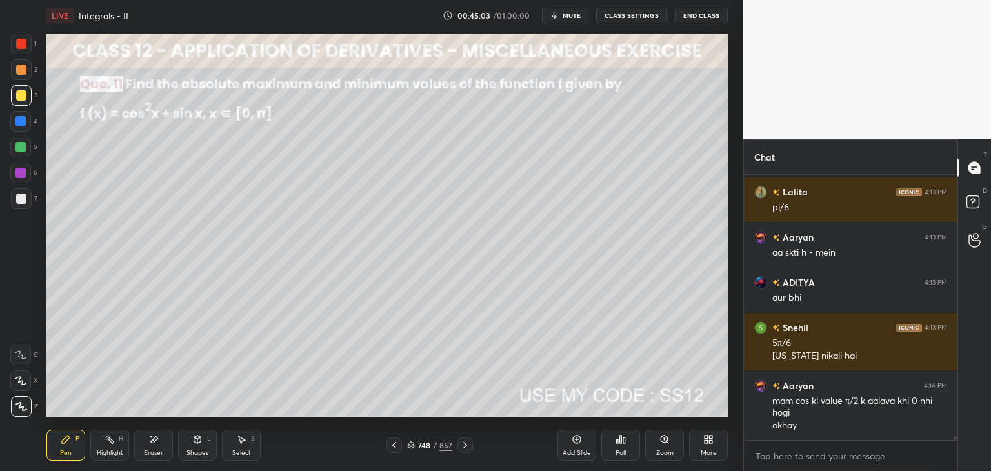
click at [461, 445] on icon at bounding box center [465, 445] width 10 height 10
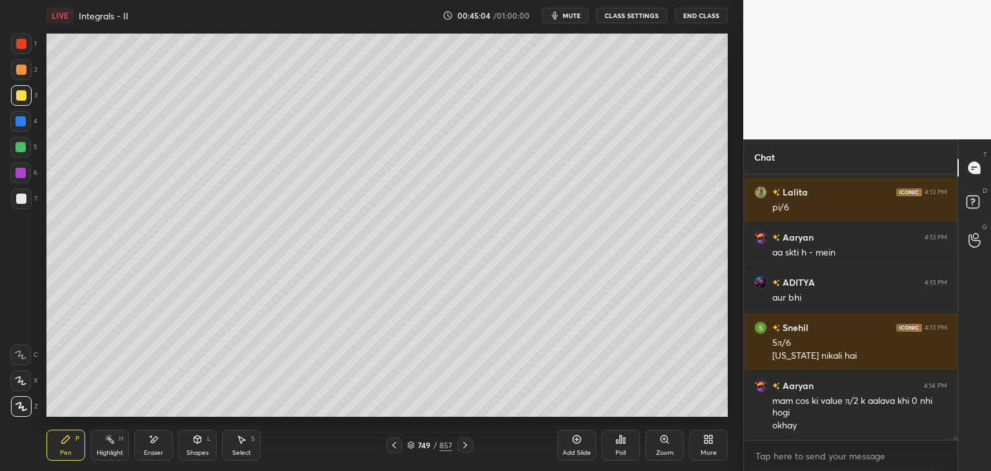
click at [463, 448] on icon at bounding box center [465, 445] width 10 height 10
click at [20, 197] on div at bounding box center [21, 199] width 10 height 10
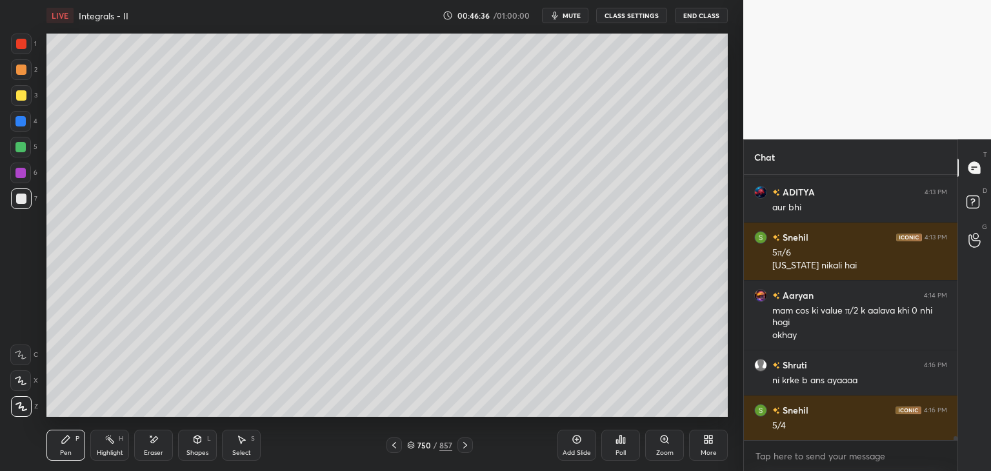
scroll to position [17764, 0]
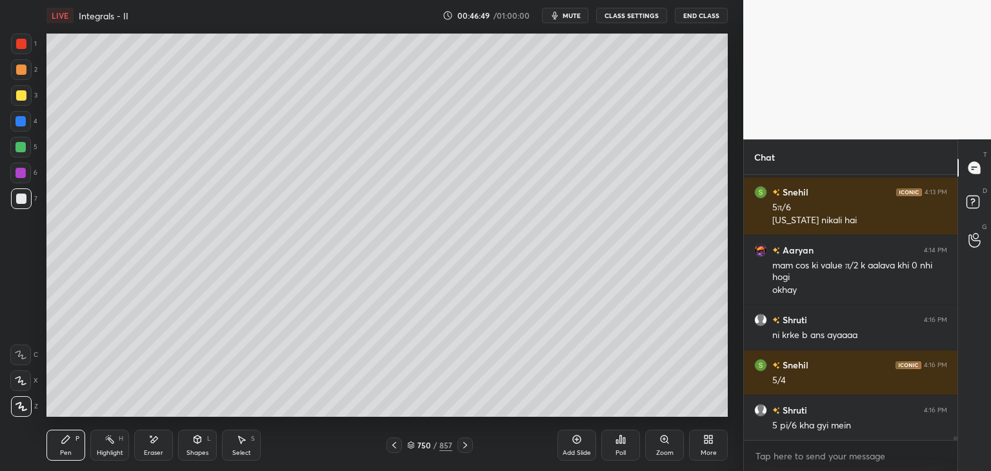
drag, startPoint x: 395, startPoint y: 443, endPoint x: 403, endPoint y: 447, distance: 8.4
click at [396, 443] on icon at bounding box center [394, 445] width 10 height 10
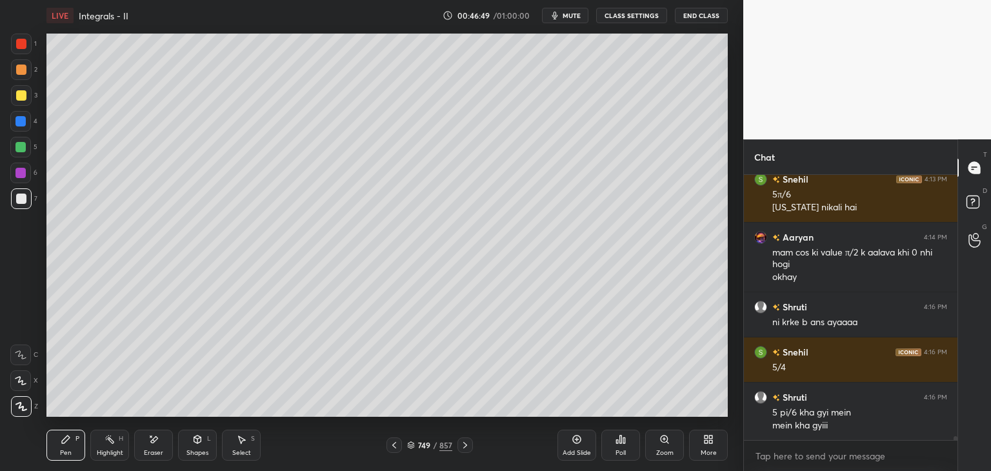
click at [397, 447] on icon at bounding box center [394, 445] width 10 height 10
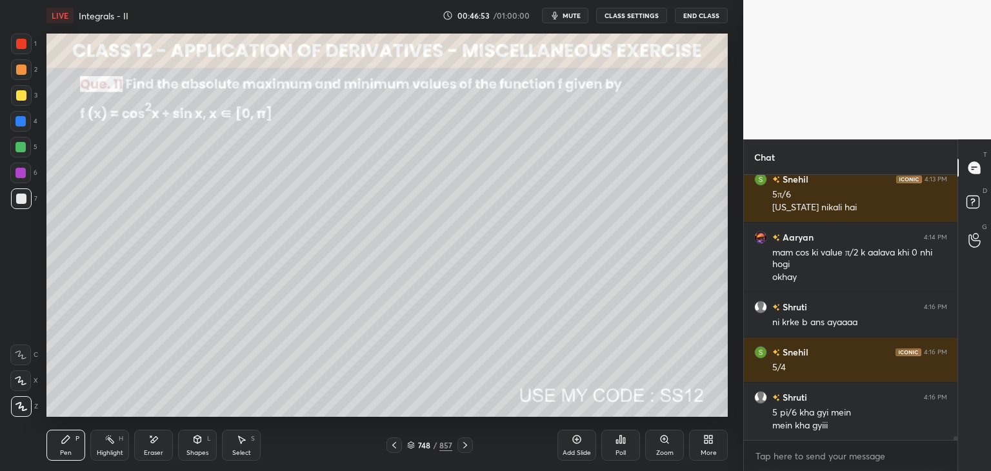
click at [464, 443] on icon at bounding box center [465, 445] width 4 height 6
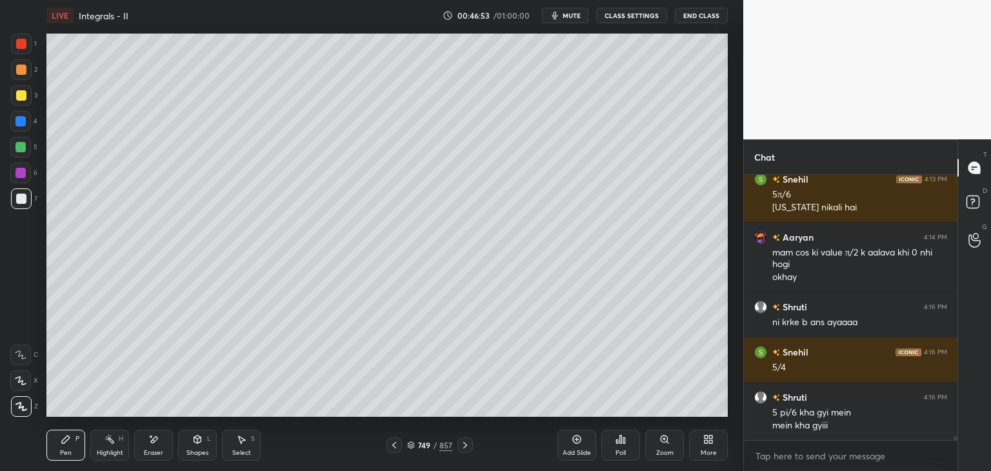
scroll to position [17822, 0]
click at [465, 443] on icon at bounding box center [465, 445] width 10 height 10
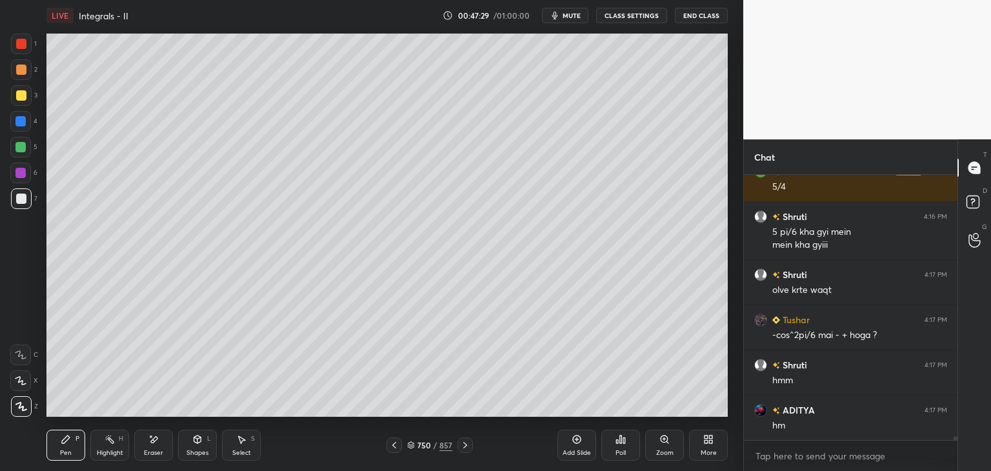
scroll to position [18002, 0]
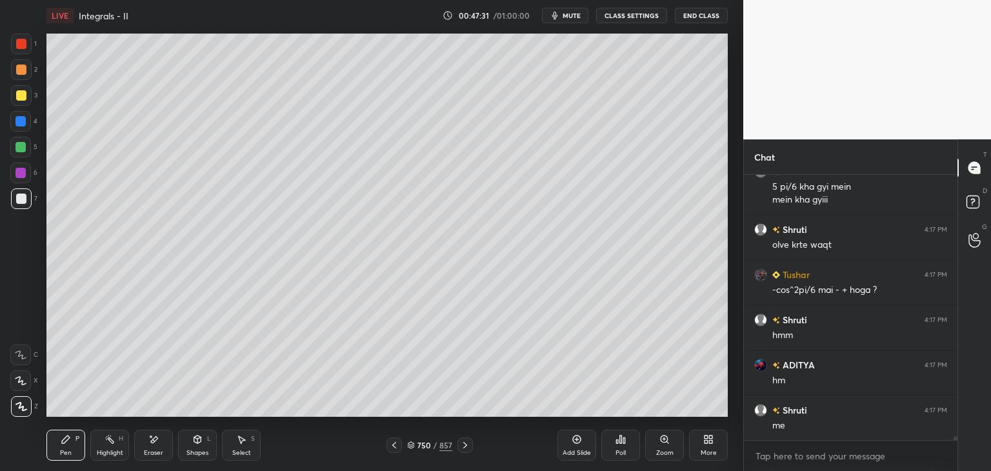
click at [397, 447] on icon at bounding box center [394, 445] width 10 height 10
click at [395, 445] on icon at bounding box center [394, 445] width 10 height 10
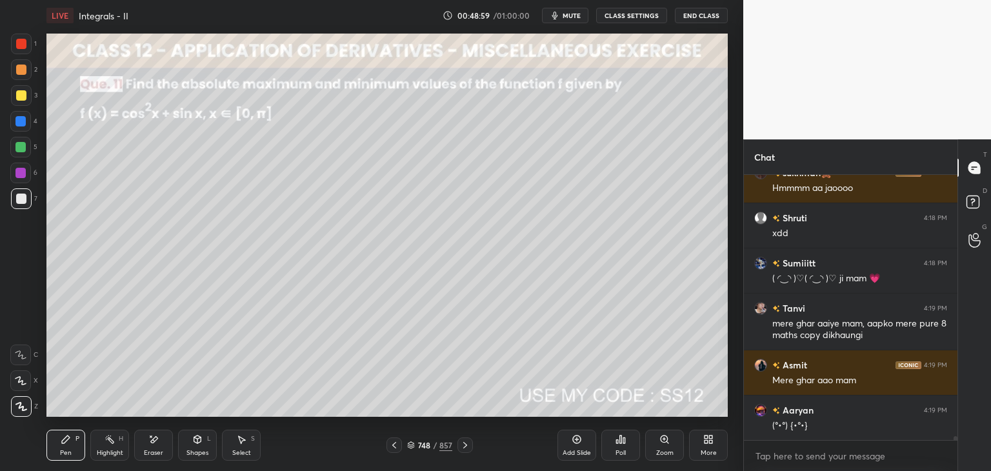
scroll to position [19554, 0]
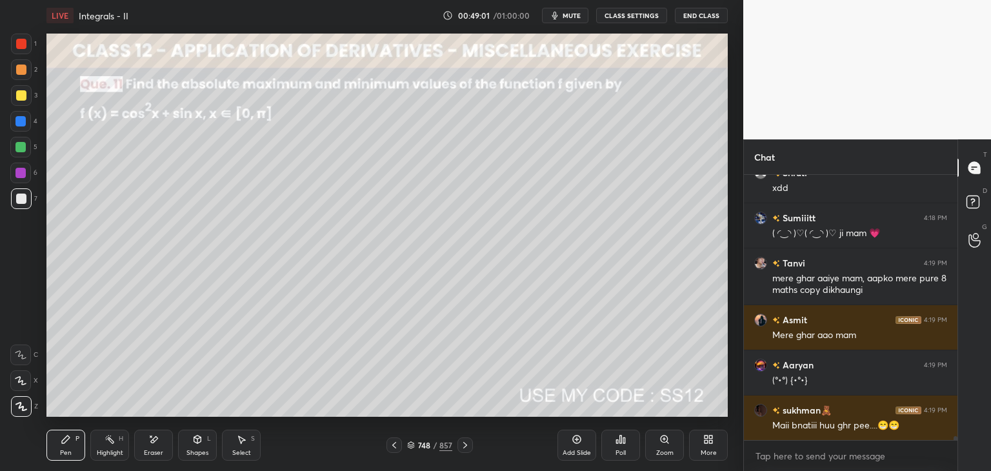
click at [461, 443] on icon at bounding box center [465, 445] width 10 height 10
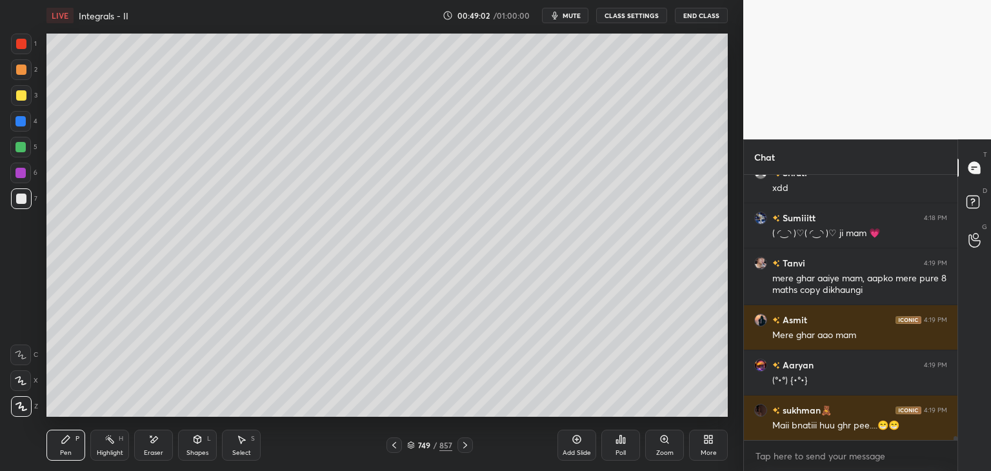
click at [467, 450] on icon at bounding box center [465, 445] width 10 height 10
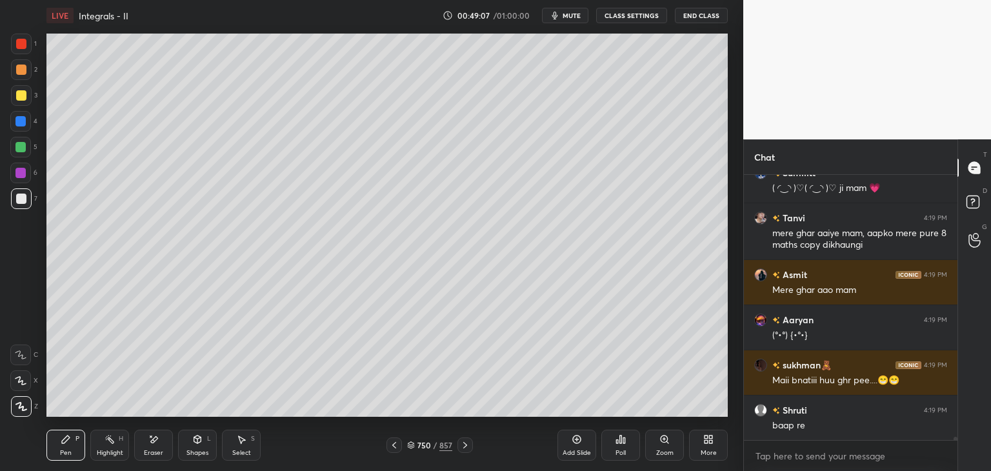
scroll to position [19644, 0]
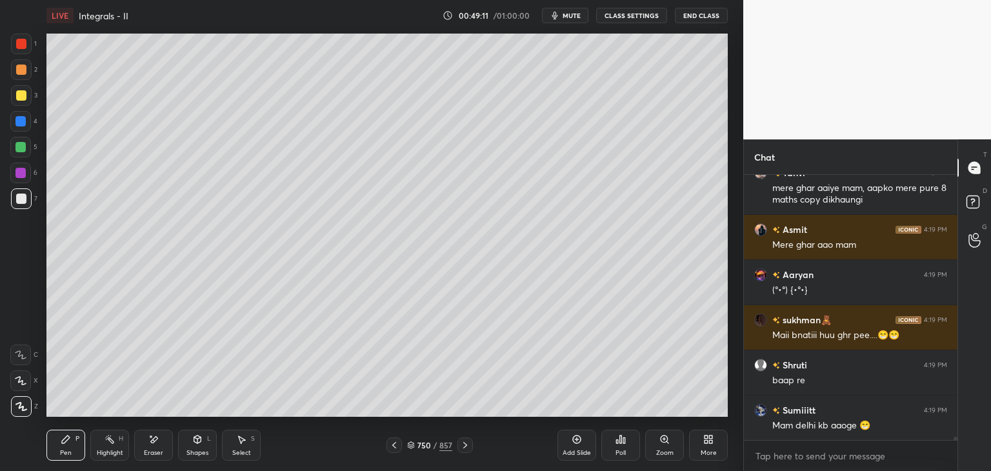
click at [393, 446] on icon at bounding box center [394, 445] width 10 height 10
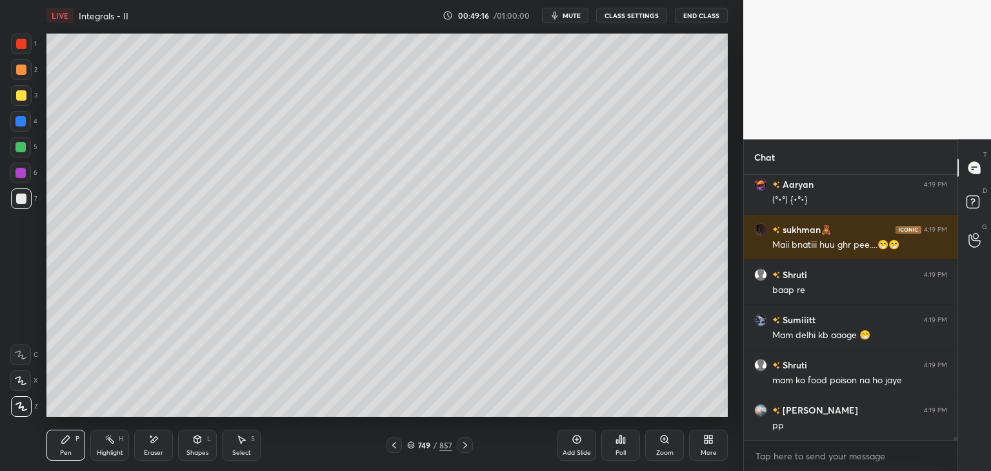
scroll to position [19779, 0]
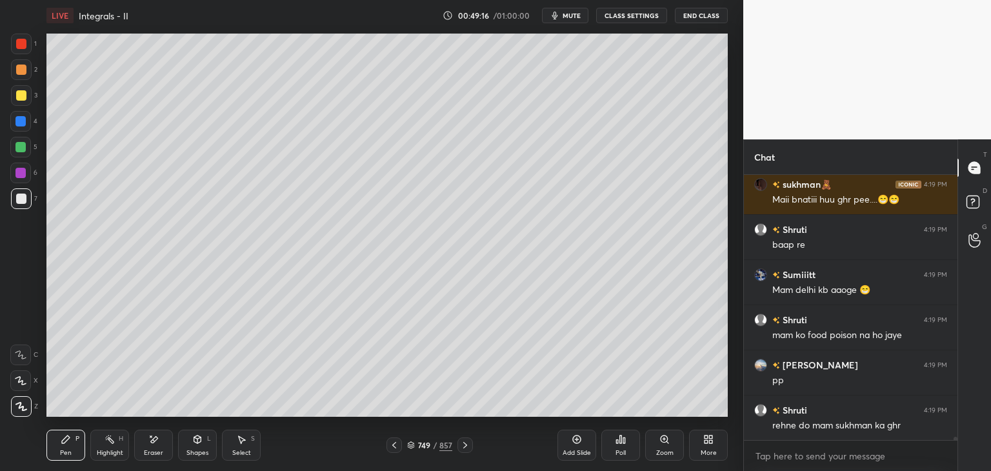
click at [394, 448] on icon at bounding box center [394, 445] width 10 height 10
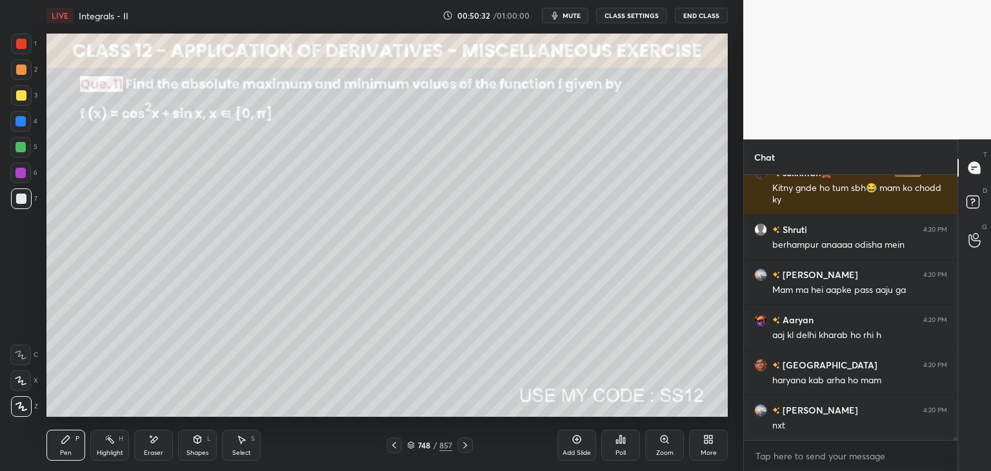
scroll to position [20809, 0]
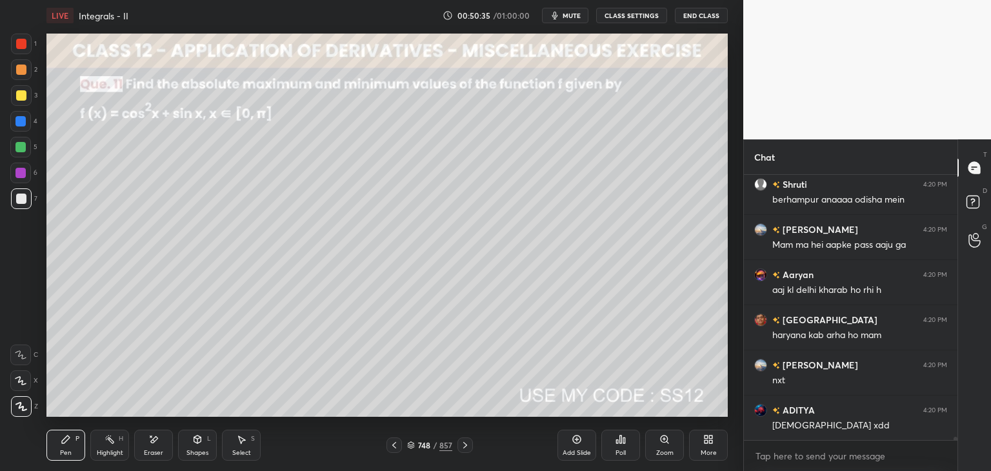
click at [464, 447] on icon at bounding box center [465, 445] width 10 height 10
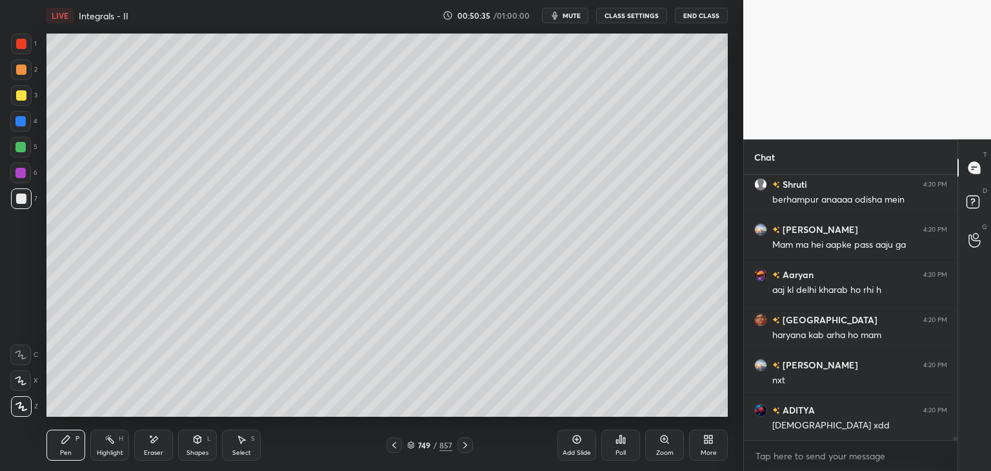
click at [468, 447] on icon at bounding box center [465, 445] width 10 height 10
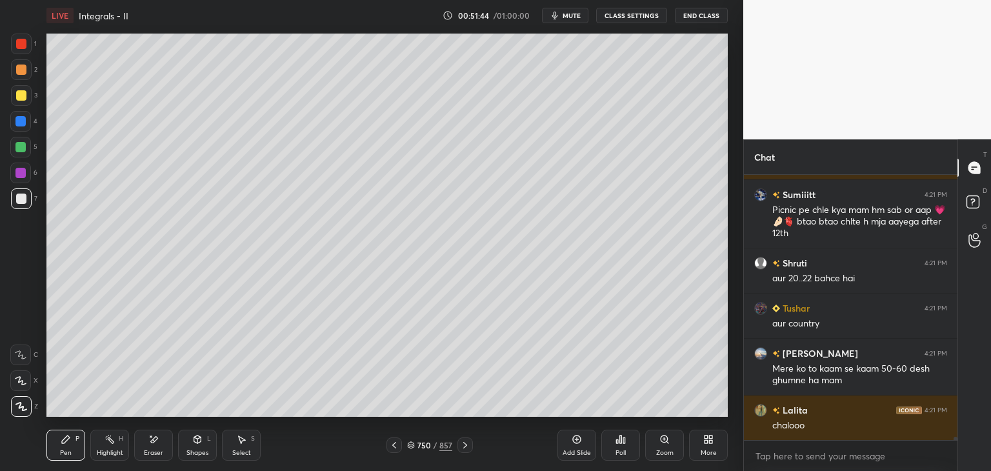
scroll to position [20461, 0]
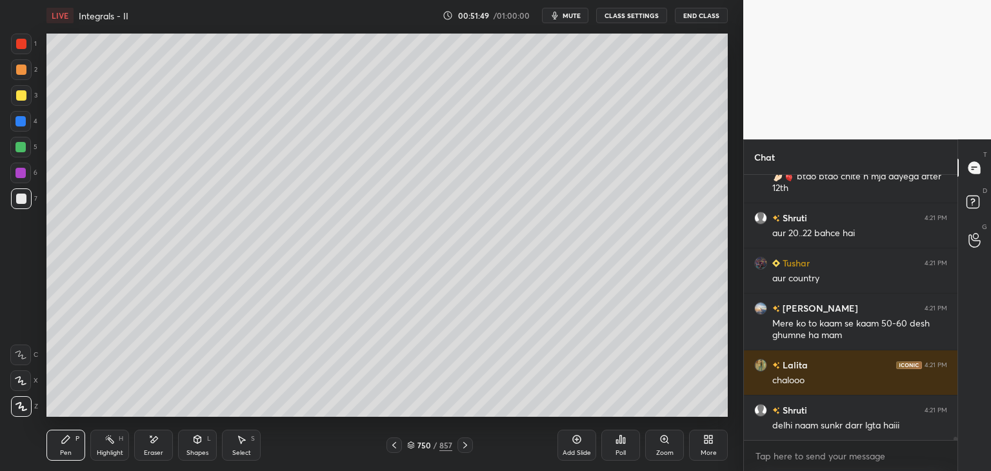
click at [394, 447] on icon at bounding box center [394, 445] width 4 height 6
click at [395, 447] on icon at bounding box center [394, 445] width 10 height 10
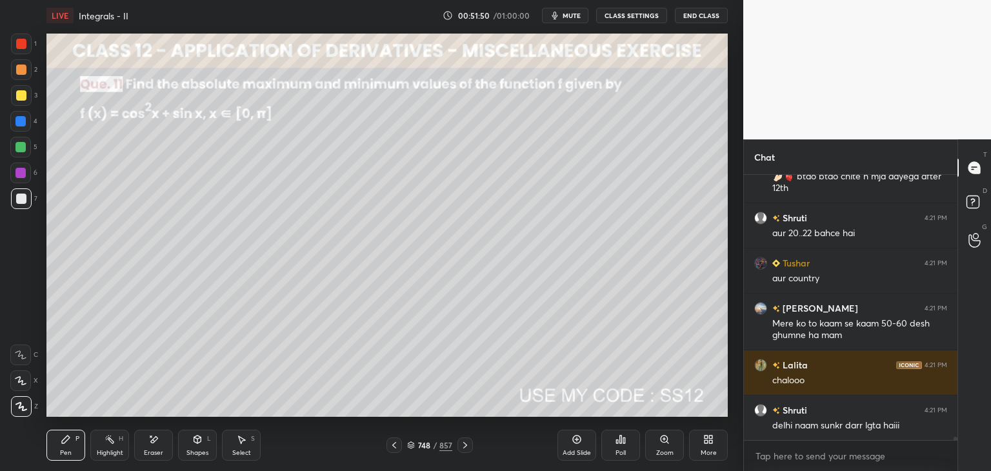
scroll to position [20518, 0]
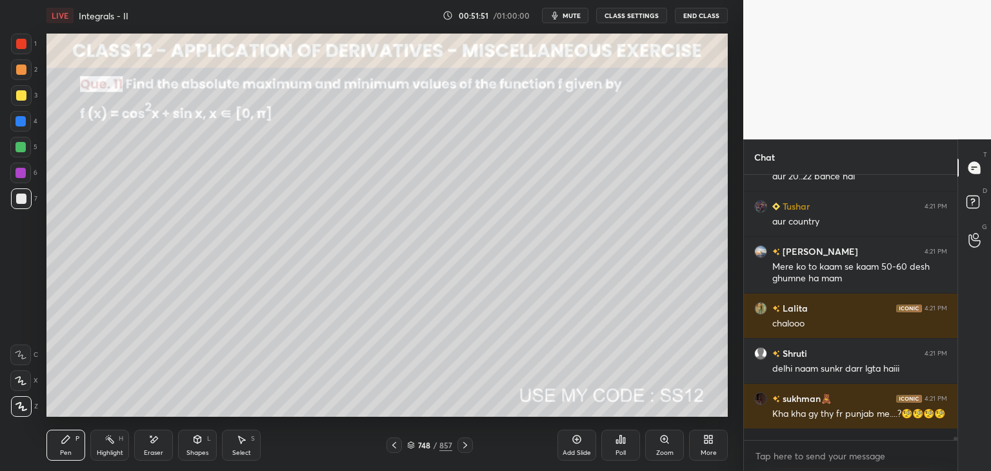
click at [461, 445] on icon at bounding box center [465, 445] width 10 height 10
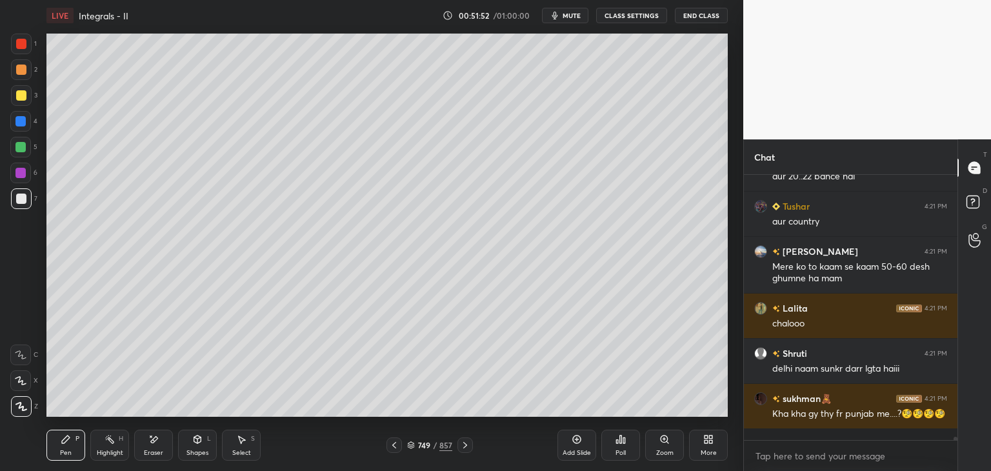
click at [460, 441] on icon at bounding box center [465, 445] width 10 height 10
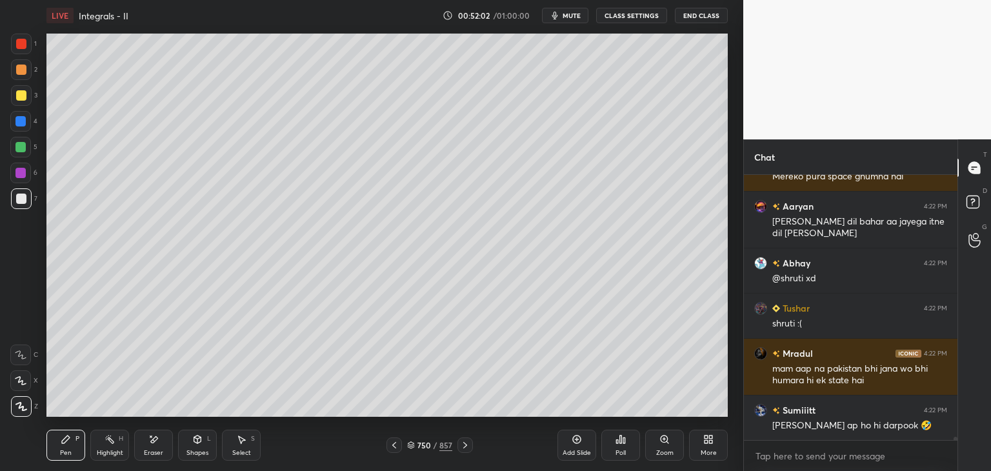
scroll to position [20857, 0]
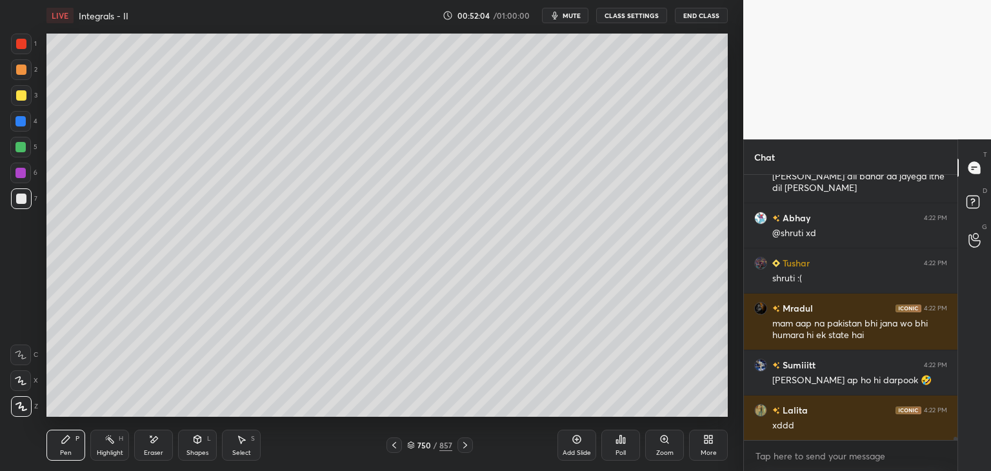
click at [464, 450] on div at bounding box center [464, 444] width 15 height 15
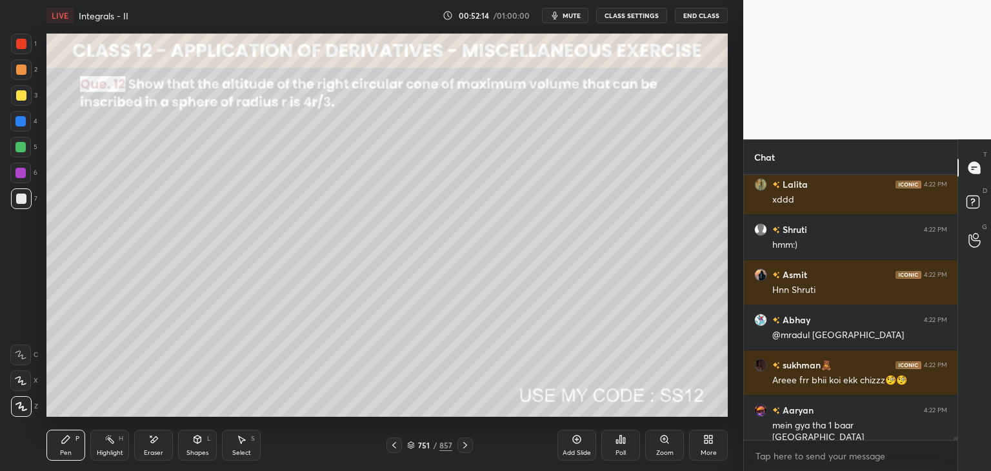
scroll to position [21128, 0]
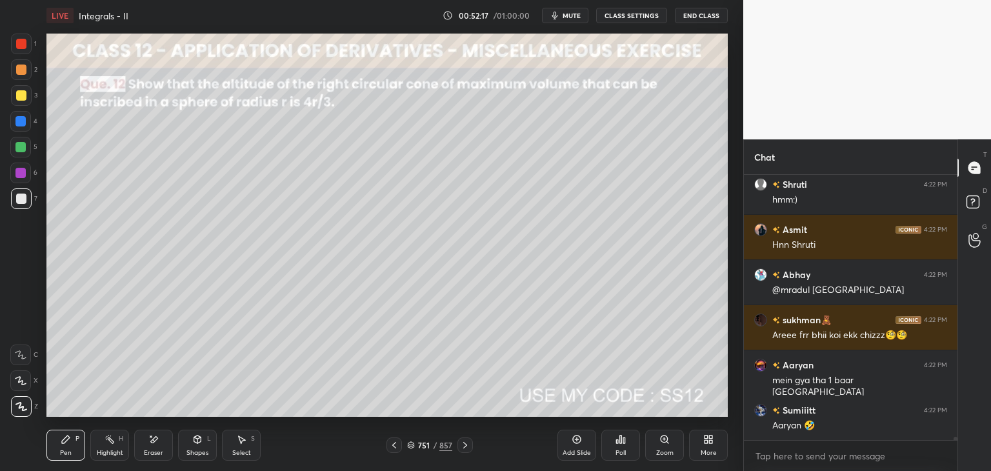
click at [618, 450] on div "Poll" at bounding box center [621, 453] width 10 height 6
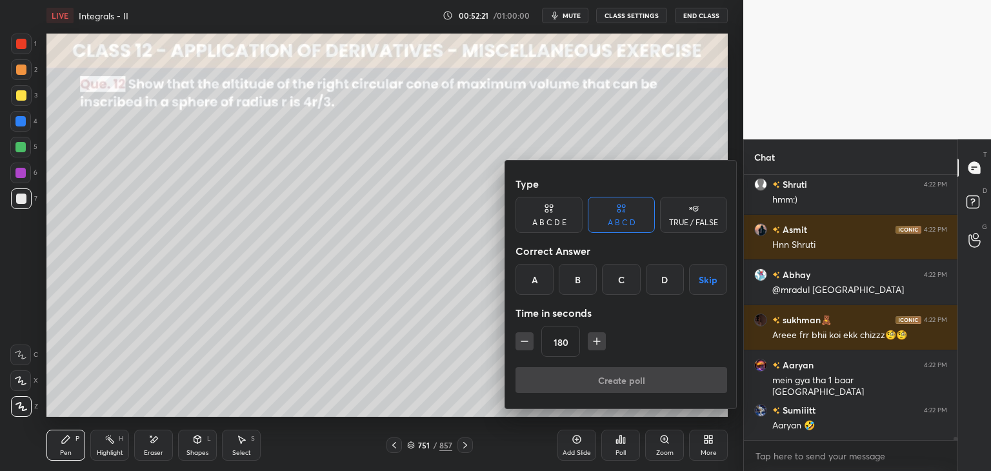
scroll to position [21173, 0]
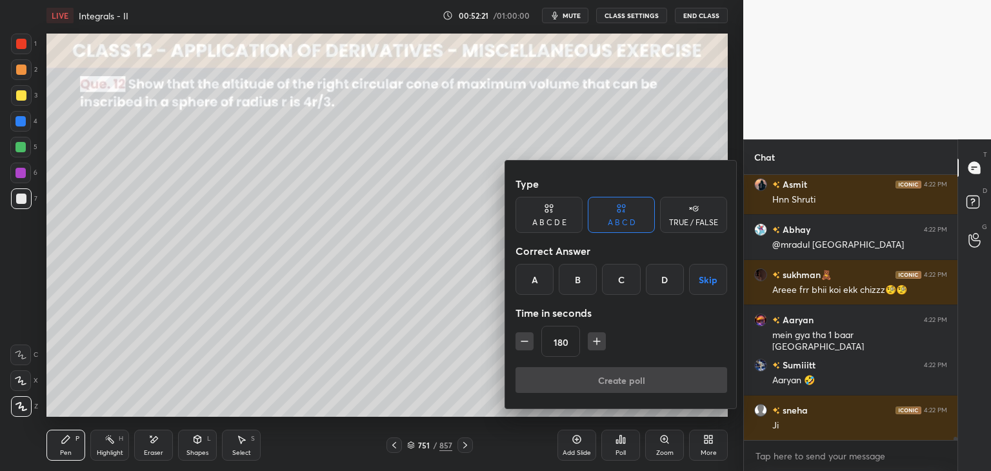
click at [714, 279] on button "Skip" at bounding box center [708, 279] width 38 height 31
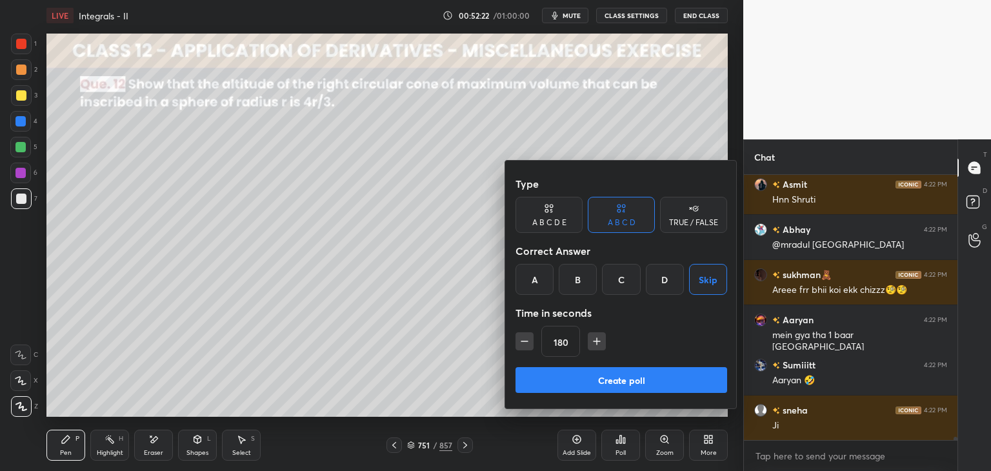
click at [641, 378] on button "Create poll" at bounding box center [622, 380] width 212 height 26
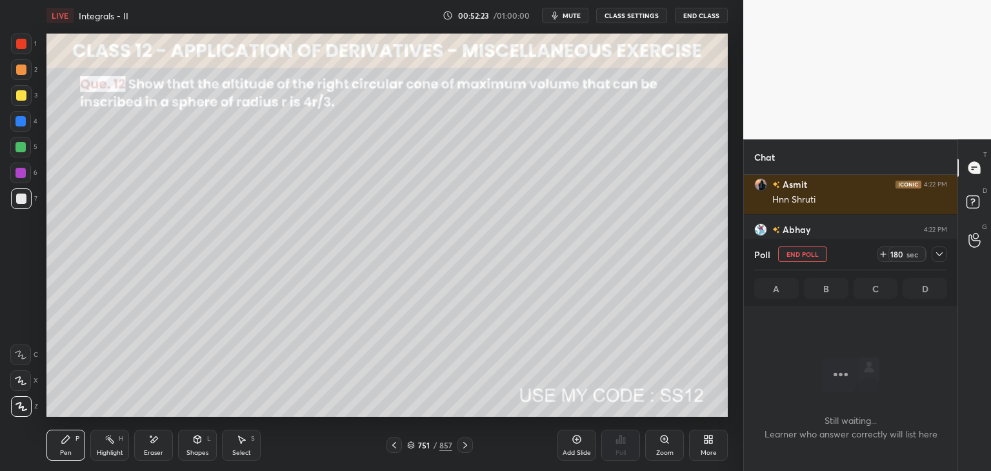
scroll to position [21285, 0]
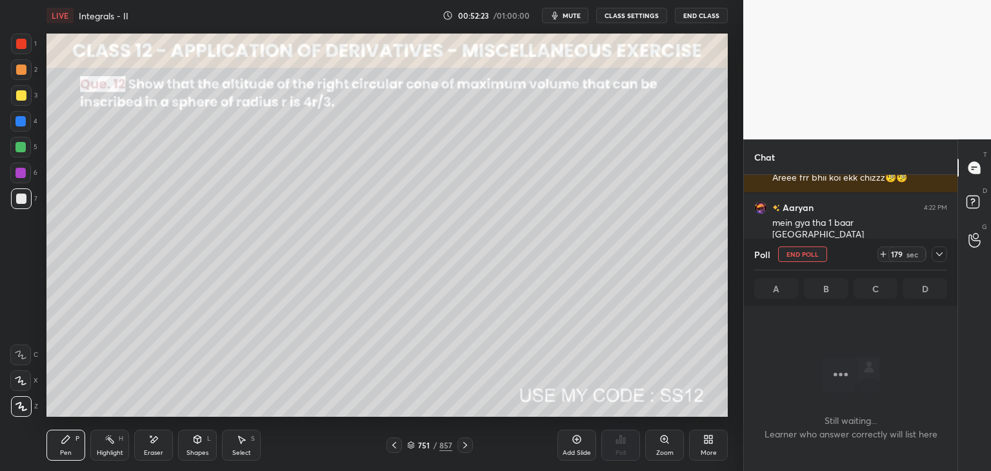
click at [938, 256] on icon at bounding box center [939, 254] width 10 height 10
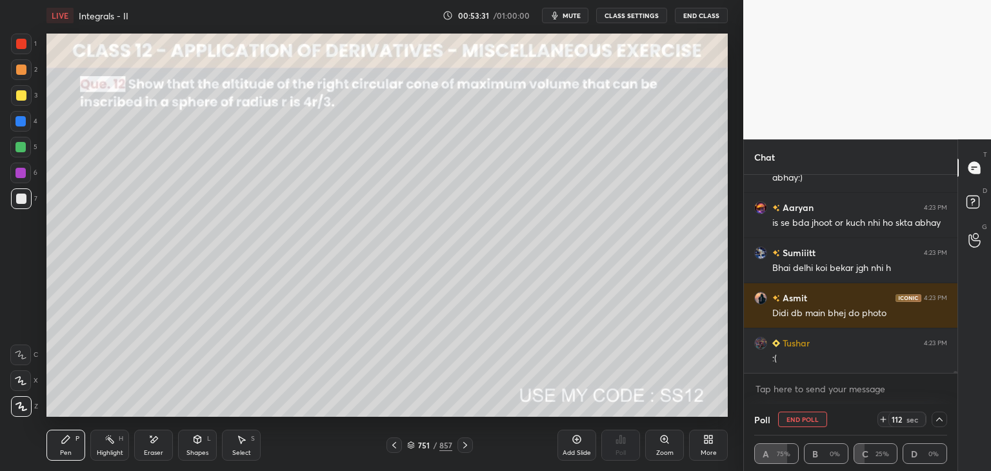
scroll to position [22043, 0]
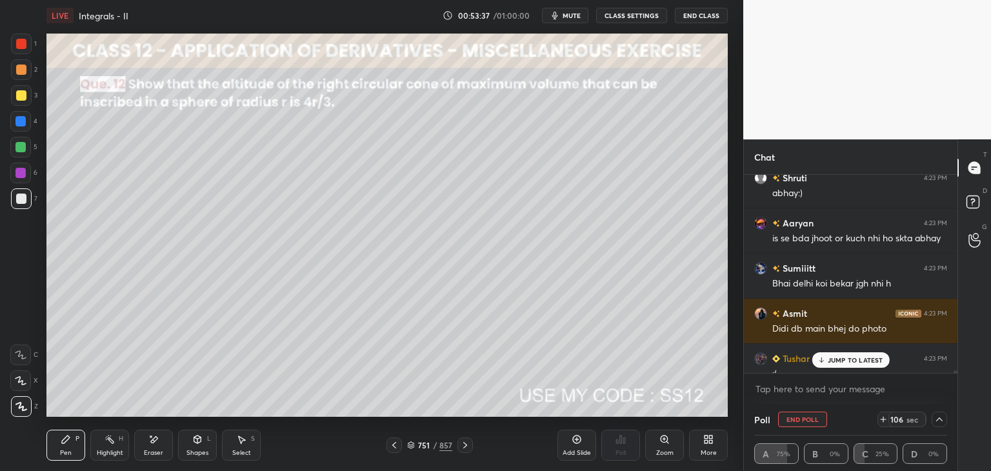
click at [955, 371] on div at bounding box center [956, 375] width 4 height 10
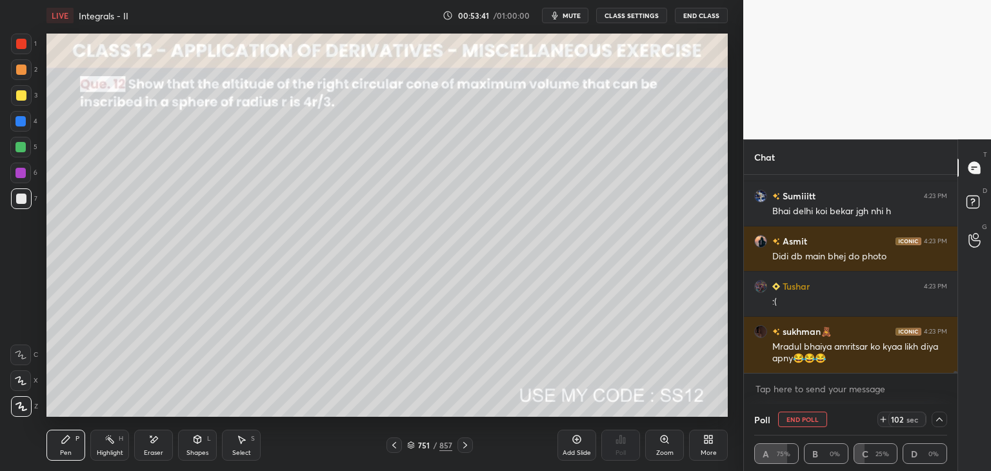
drag, startPoint x: 955, startPoint y: 371, endPoint x: 952, endPoint y: 390, distance: 19.6
click at [952, 388] on div "Shruti 4:23 PM abhay:) Aaryan 4:23 PM is se bda jhoot or kuch nhi ho skta abhay…" at bounding box center [851, 289] width 214 height 229
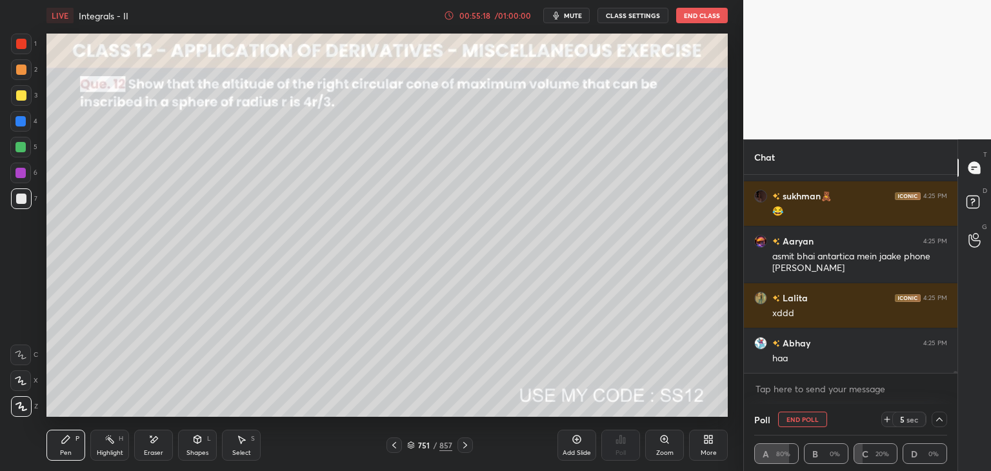
scroll to position [22757, 0]
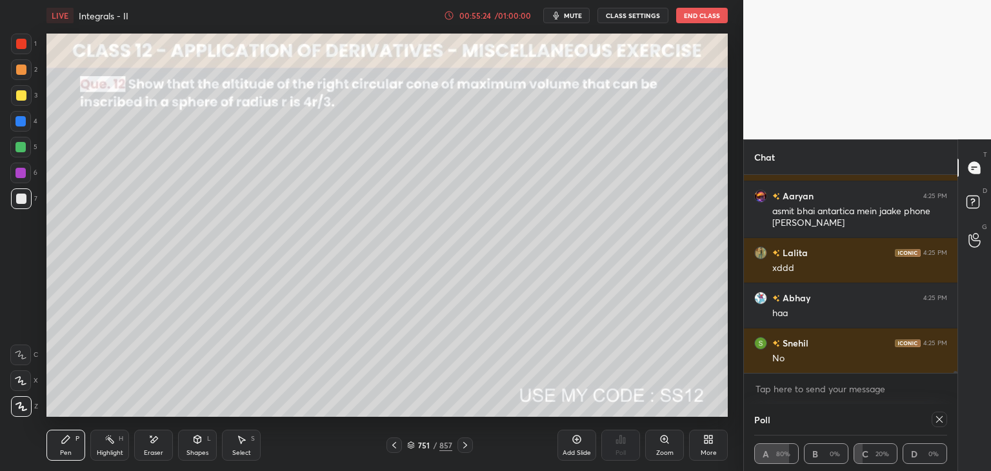
click at [945, 416] on div at bounding box center [939, 419] width 15 height 15
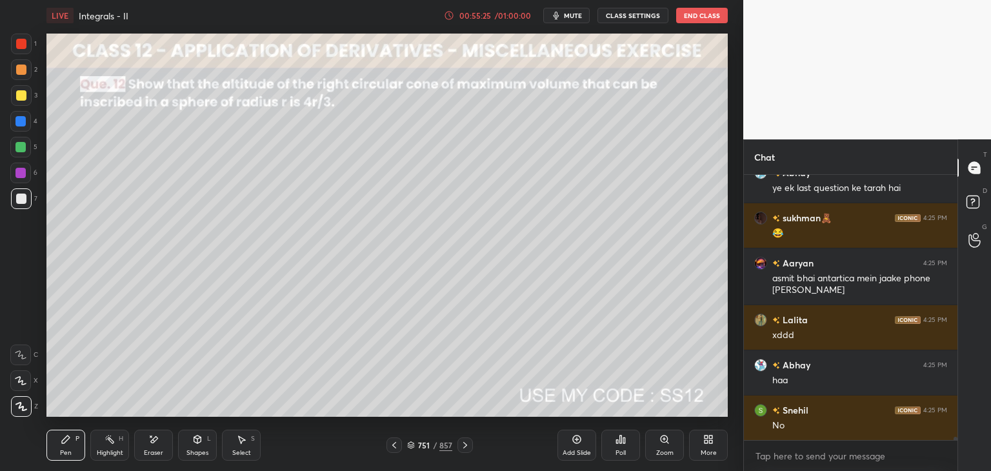
scroll to position [5, 4]
drag, startPoint x: 191, startPoint y: 455, endPoint x: 198, endPoint y: 443, distance: 14.2
click at [191, 455] on div "Shapes" at bounding box center [197, 453] width 22 height 6
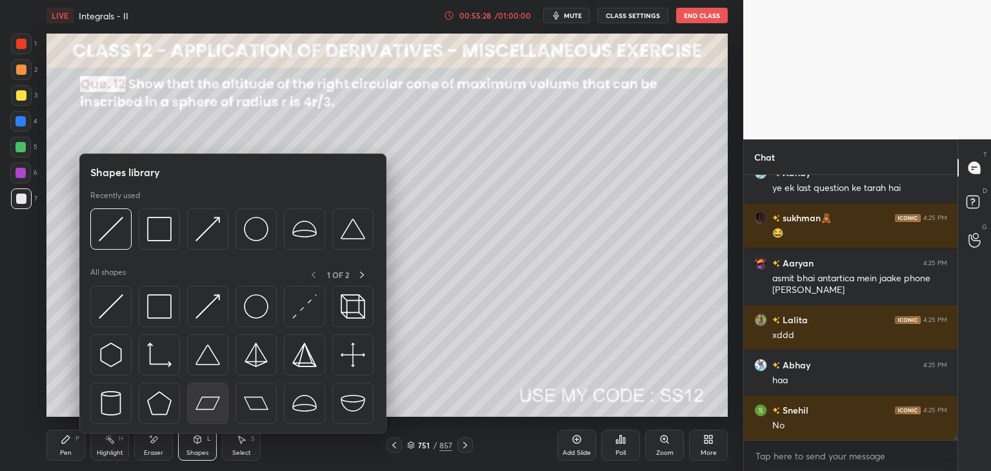
scroll to position [22735, 0]
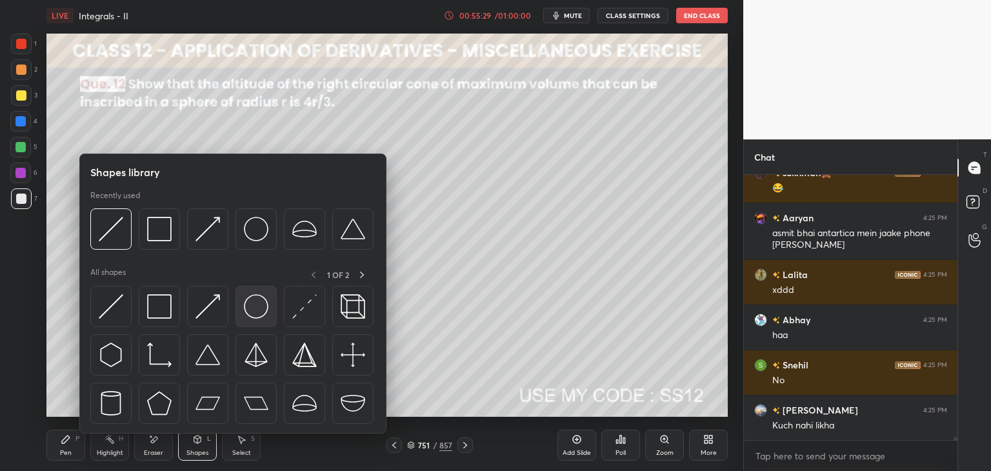
click at [248, 308] on img at bounding box center [256, 306] width 25 height 25
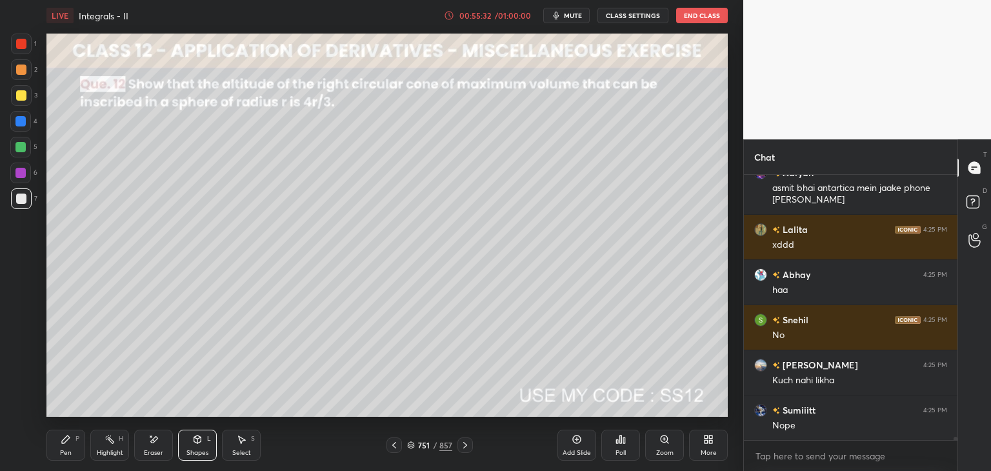
scroll to position [22825, 0]
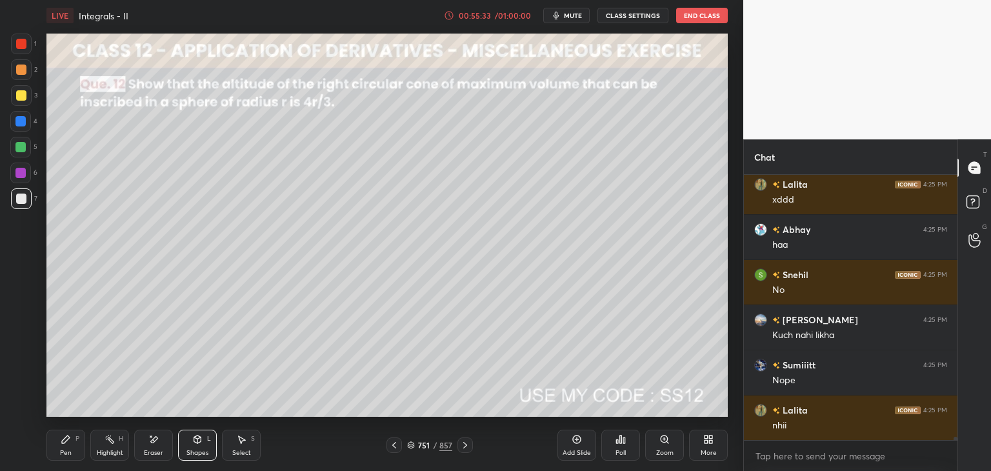
drag, startPoint x: 197, startPoint y: 452, endPoint x: 202, endPoint y: 442, distance: 11.5
click at [196, 452] on div "Shapes" at bounding box center [197, 453] width 22 height 6
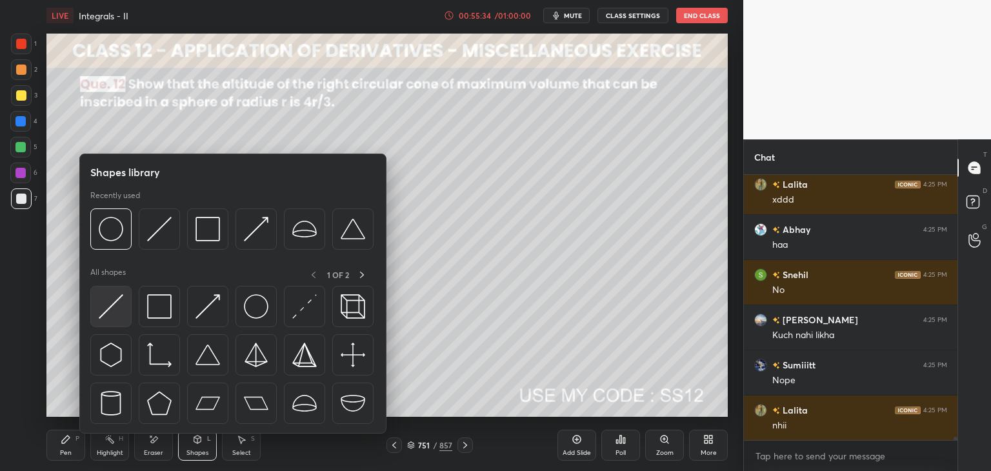
click at [105, 305] on img at bounding box center [111, 306] width 25 height 25
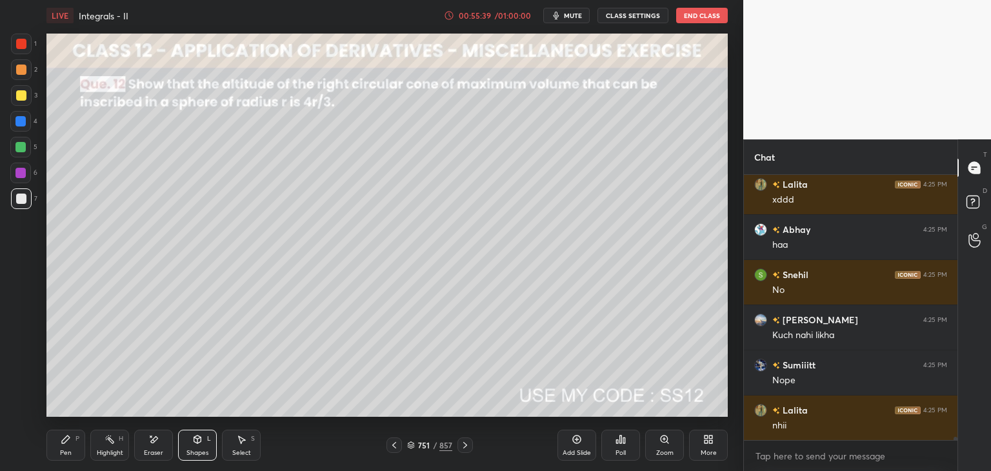
scroll to position [22870, 0]
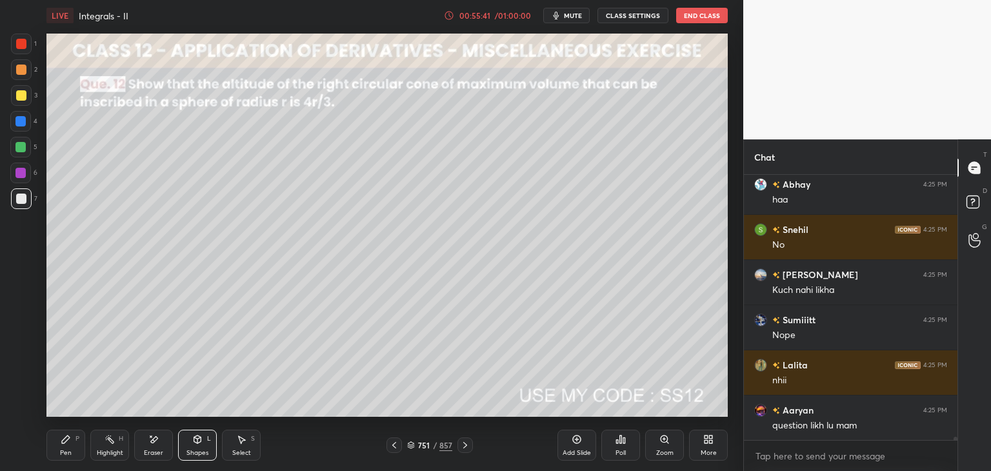
drag, startPoint x: 205, startPoint y: 452, endPoint x: 206, endPoint y: 442, distance: 10.3
click at [205, 452] on div "Shapes" at bounding box center [197, 453] width 22 height 6
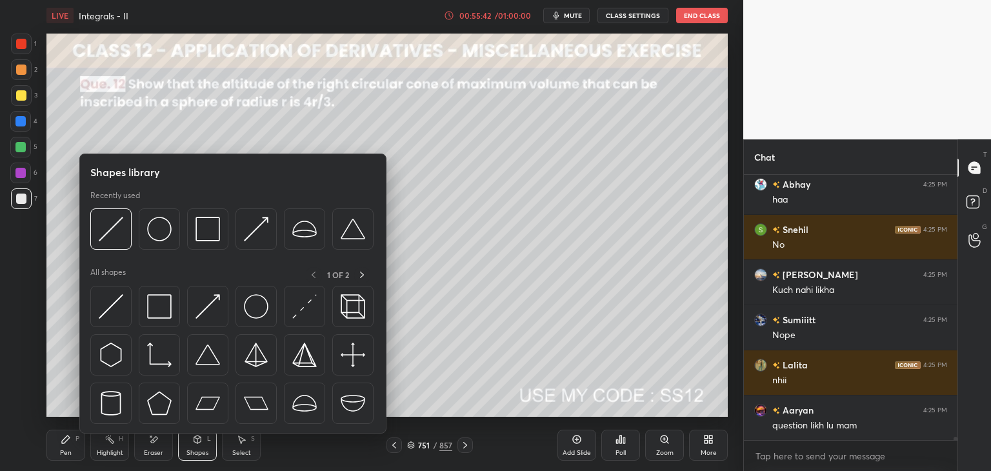
scroll to position [22915, 0]
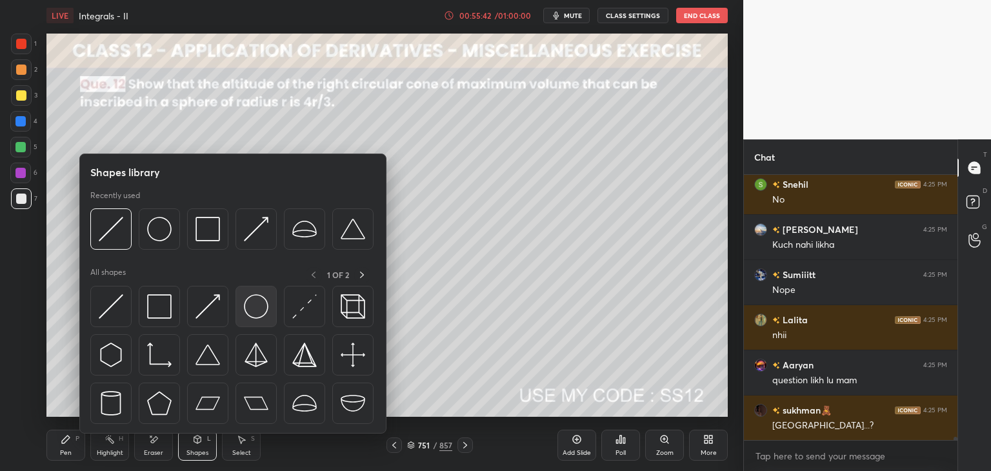
click at [245, 307] on img at bounding box center [256, 306] width 25 height 25
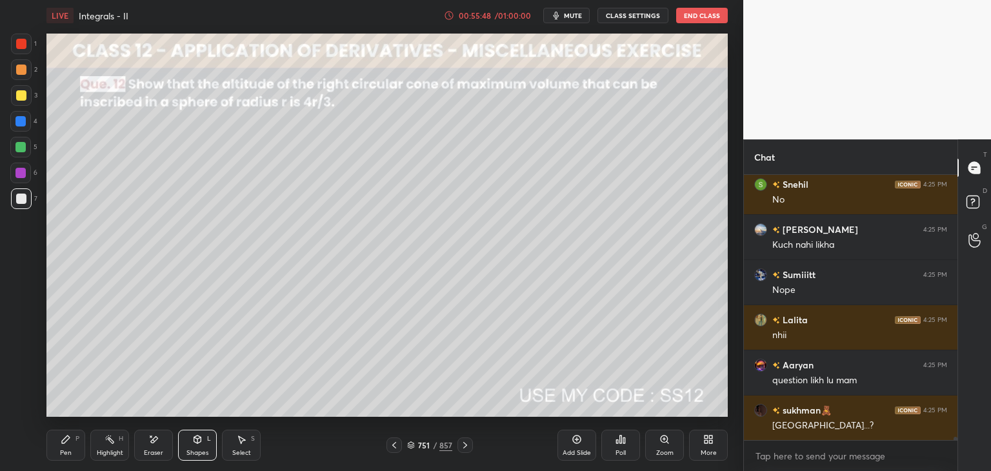
click at [191, 445] on div "Shapes L" at bounding box center [197, 445] width 39 height 31
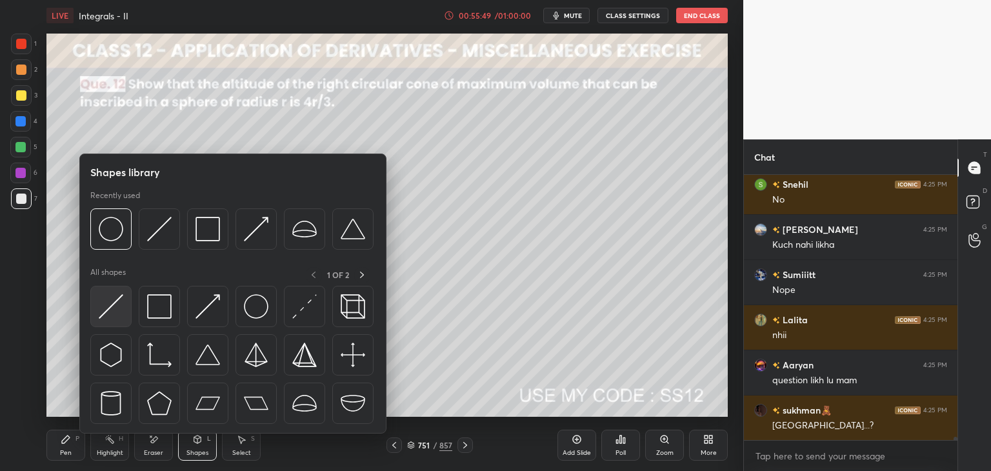
click at [113, 307] on img at bounding box center [111, 306] width 25 height 25
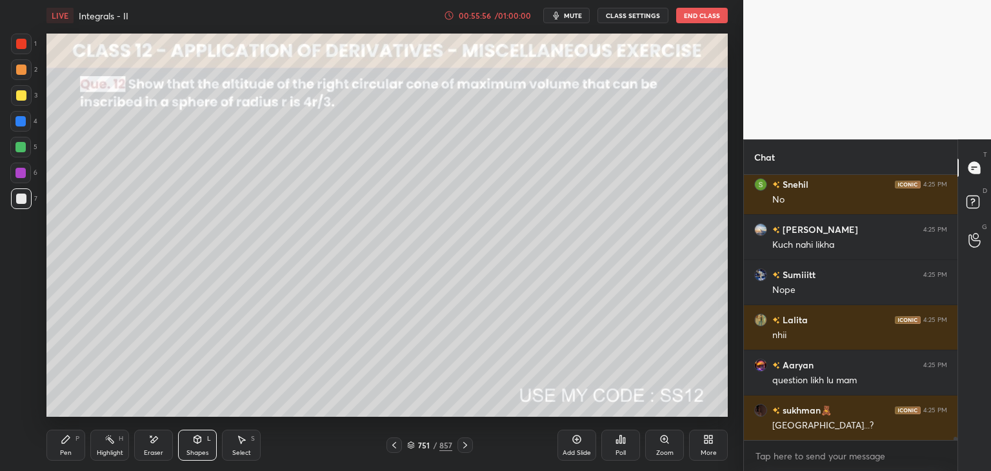
click at [60, 452] on div "Pen" at bounding box center [66, 453] width 12 height 6
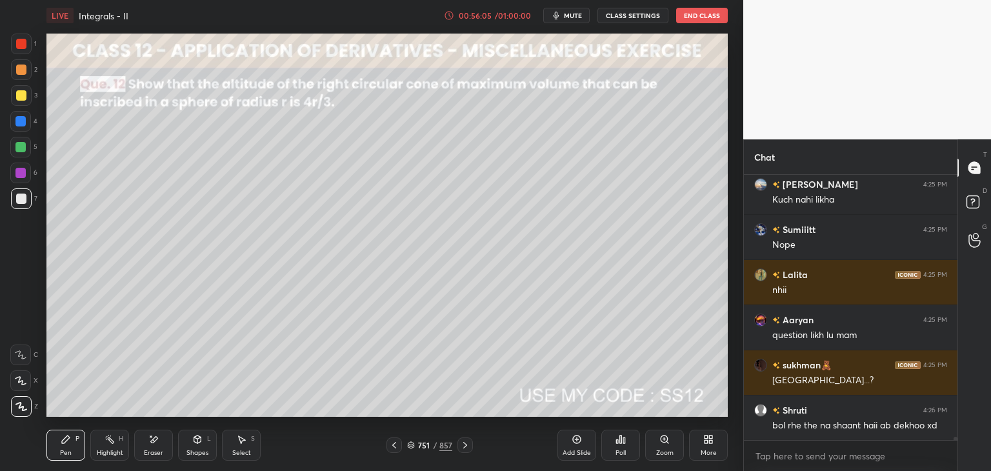
drag, startPoint x: 197, startPoint y: 451, endPoint x: 198, endPoint y: 434, distance: 16.8
click at [196, 451] on div "Shapes" at bounding box center [197, 453] width 22 height 6
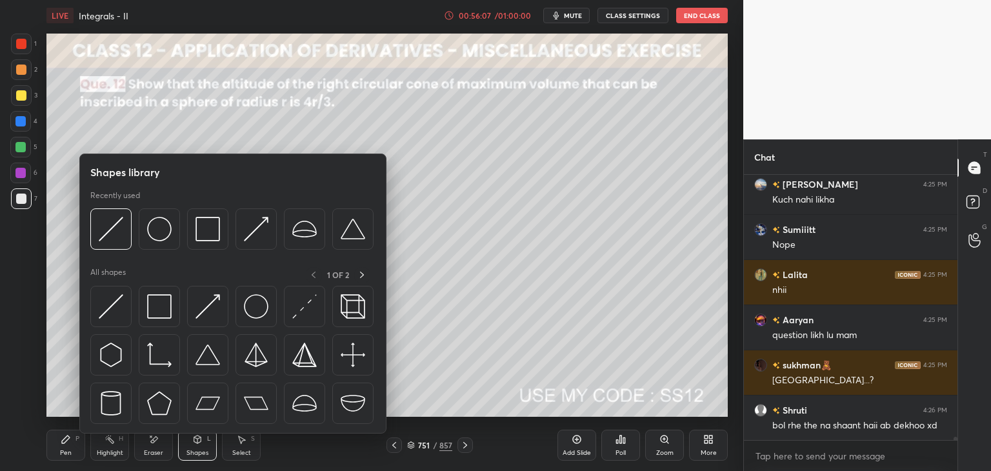
scroll to position [23006, 0]
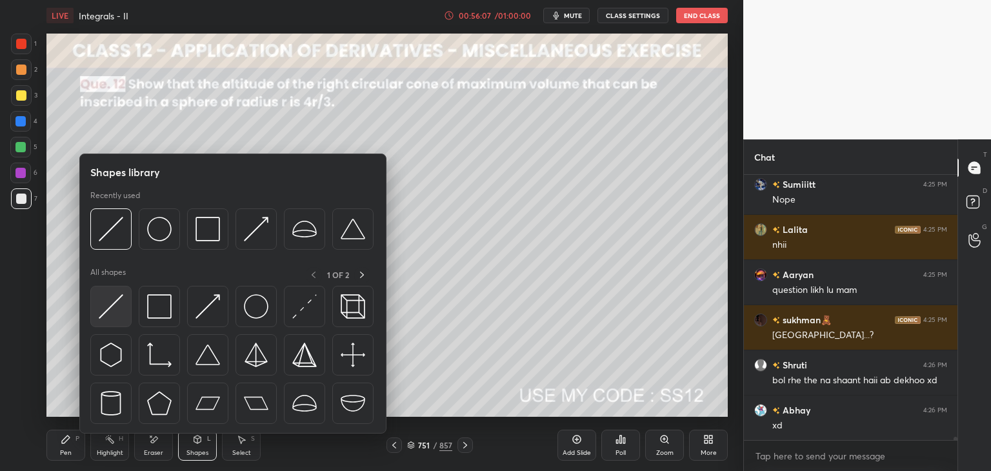
click at [116, 308] on img at bounding box center [111, 306] width 25 height 25
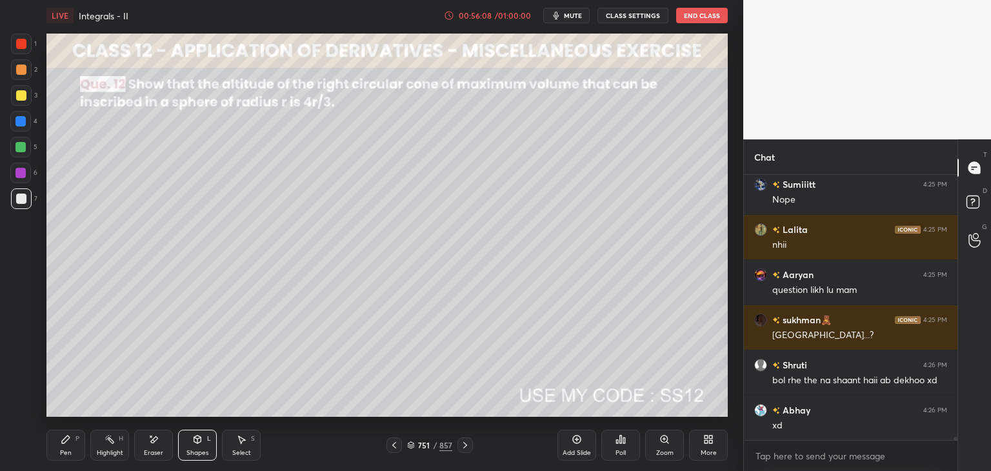
scroll to position [23051, 0]
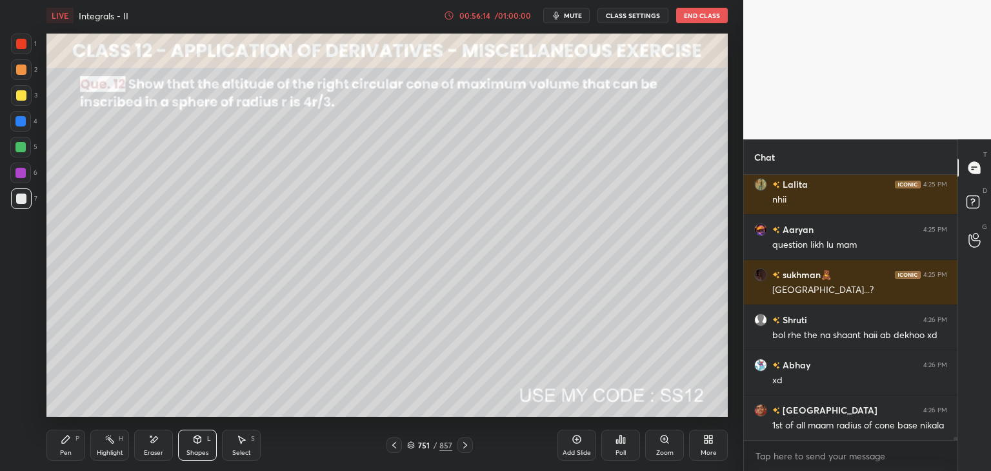
click at [74, 450] on div "Pen P" at bounding box center [65, 445] width 39 height 31
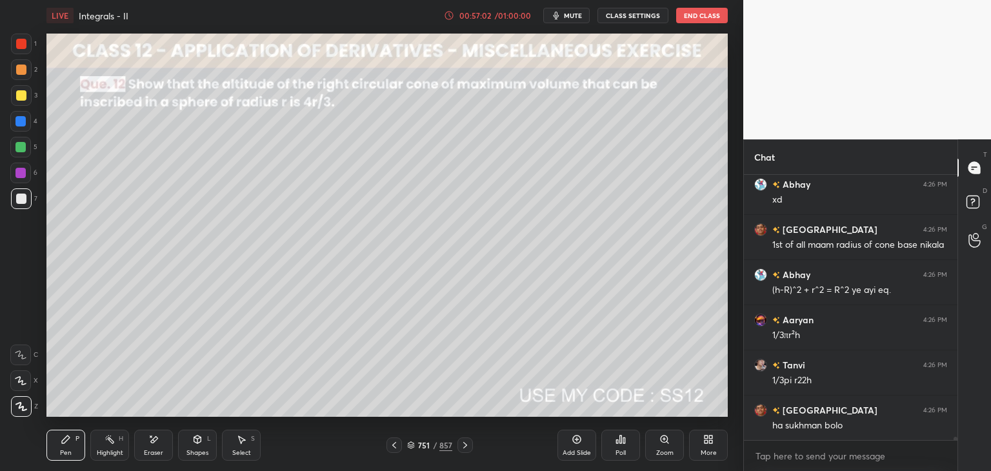
scroll to position [23277, 0]
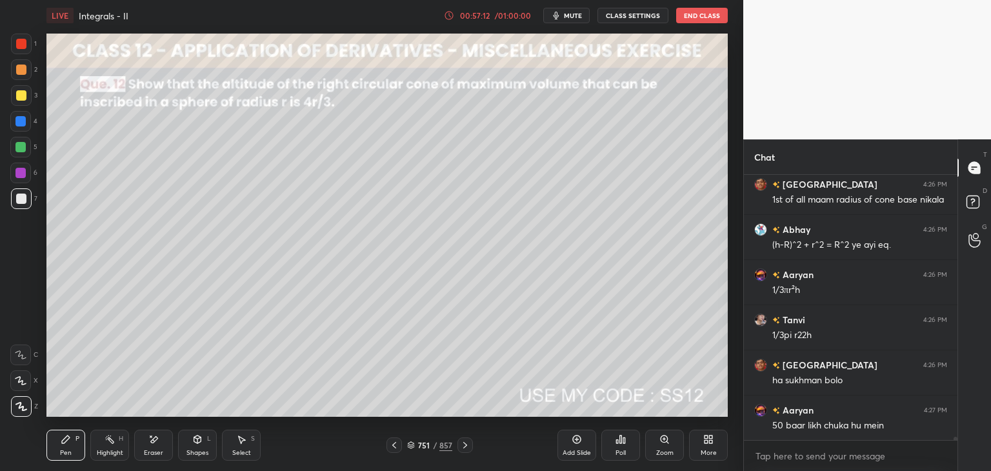
drag, startPoint x: 163, startPoint y: 457, endPoint x: 168, endPoint y: 434, distance: 23.2
click at [163, 456] on div "Eraser" at bounding box center [153, 445] width 39 height 31
click at [67, 450] on div "Pen" at bounding box center [66, 453] width 12 height 6
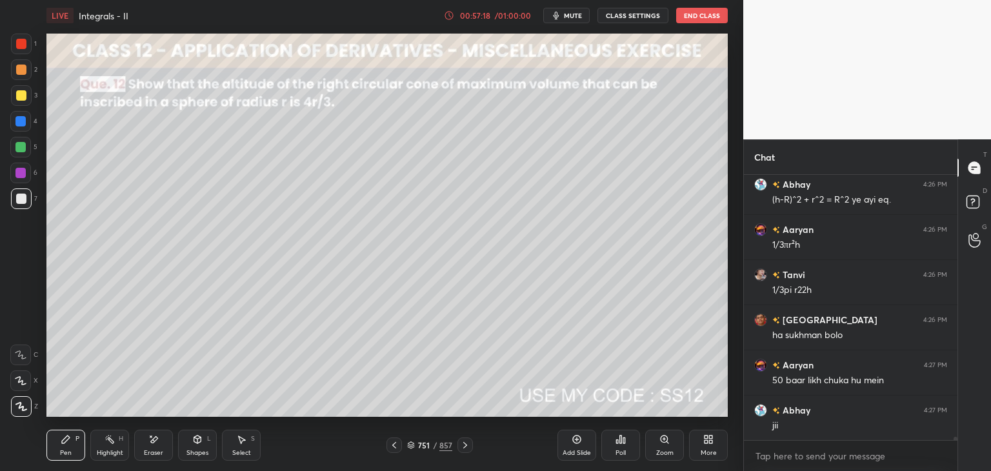
drag, startPoint x: 199, startPoint y: 452, endPoint x: 206, endPoint y: 444, distance: 11.4
click at [199, 452] on div "Shapes" at bounding box center [197, 453] width 22 height 6
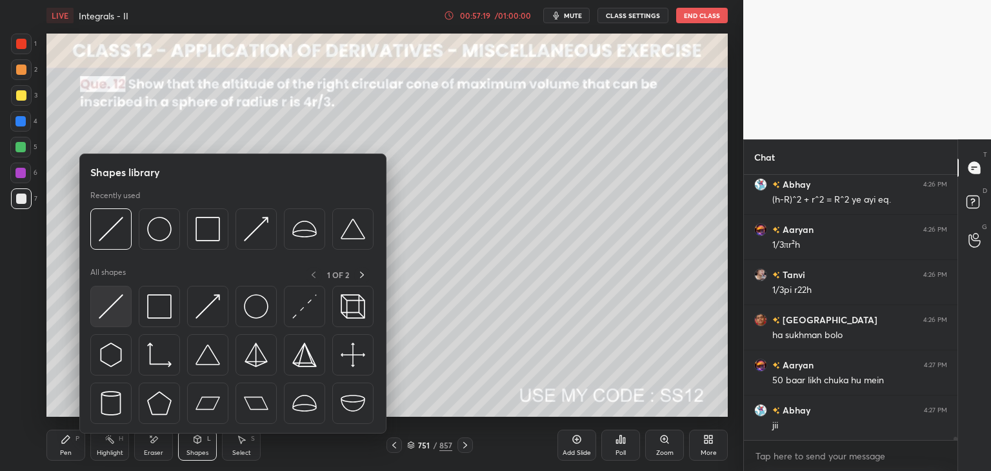
click at [93, 302] on div at bounding box center [110, 306] width 41 height 41
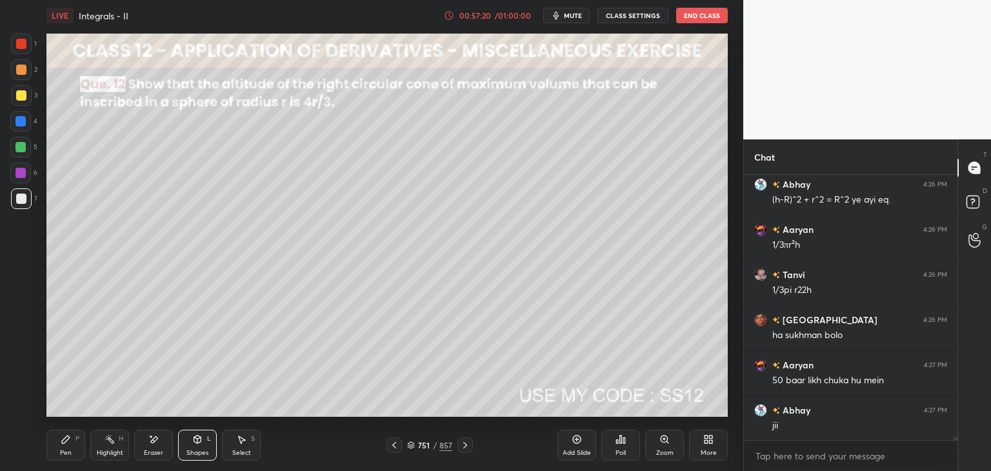
click at [65, 450] on div "Pen" at bounding box center [66, 453] width 12 height 6
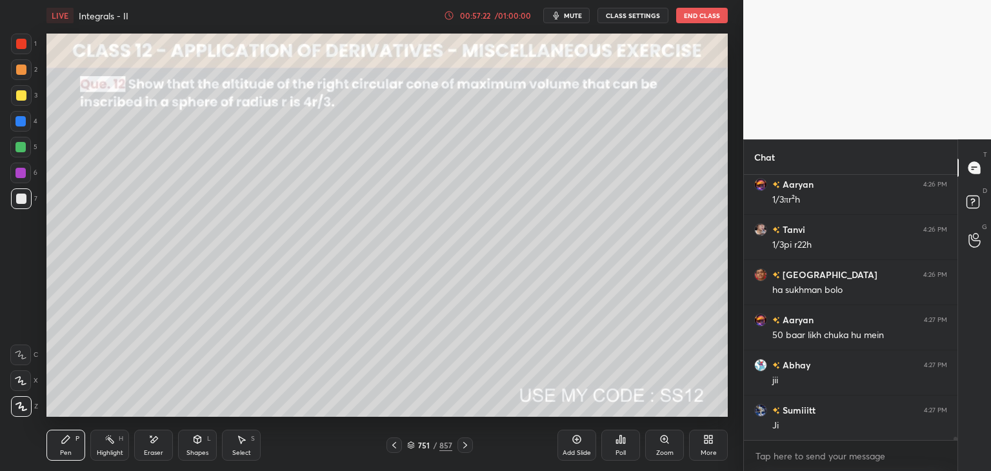
click at [19, 94] on div at bounding box center [21, 95] width 10 height 10
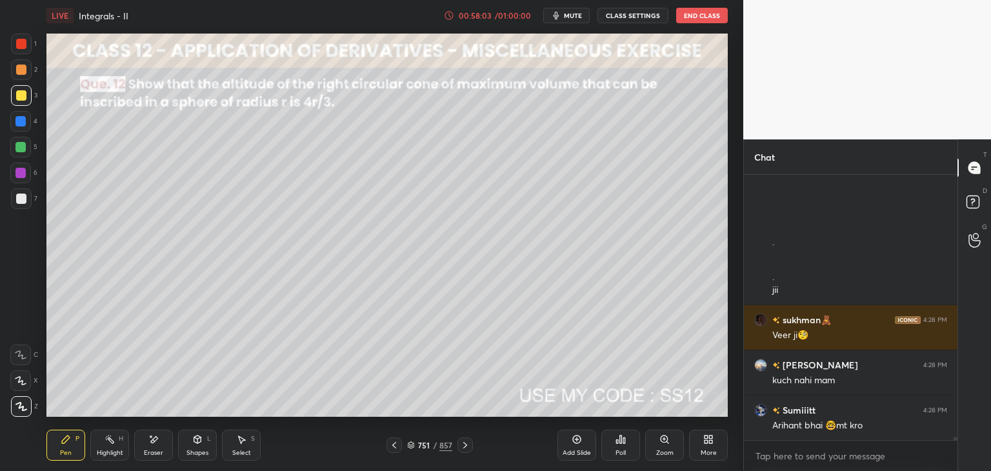
scroll to position [23804, 0]
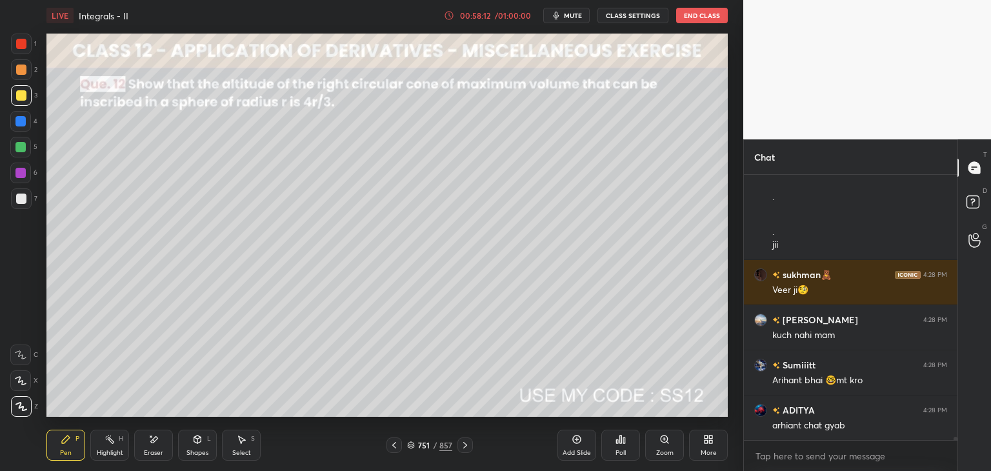
click at [199, 451] on div "Shapes" at bounding box center [197, 453] width 22 height 6
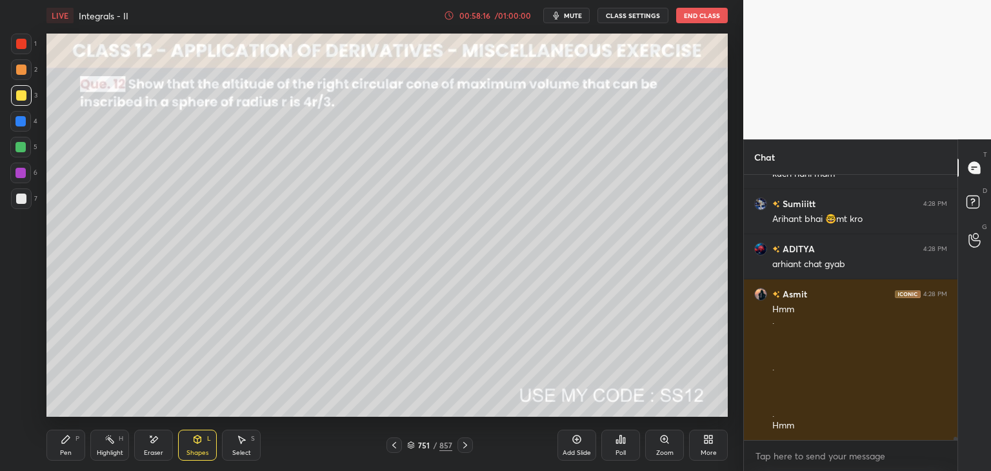
click at [72, 450] on div "Pen P" at bounding box center [65, 445] width 39 height 31
click at [155, 450] on div "Eraser" at bounding box center [153, 453] width 19 height 6
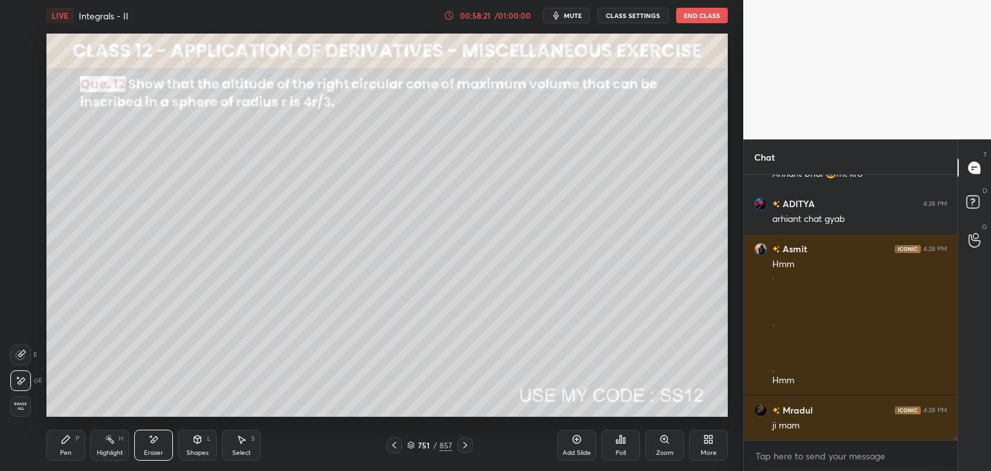
click at [196, 444] on icon at bounding box center [197, 439] width 10 height 10
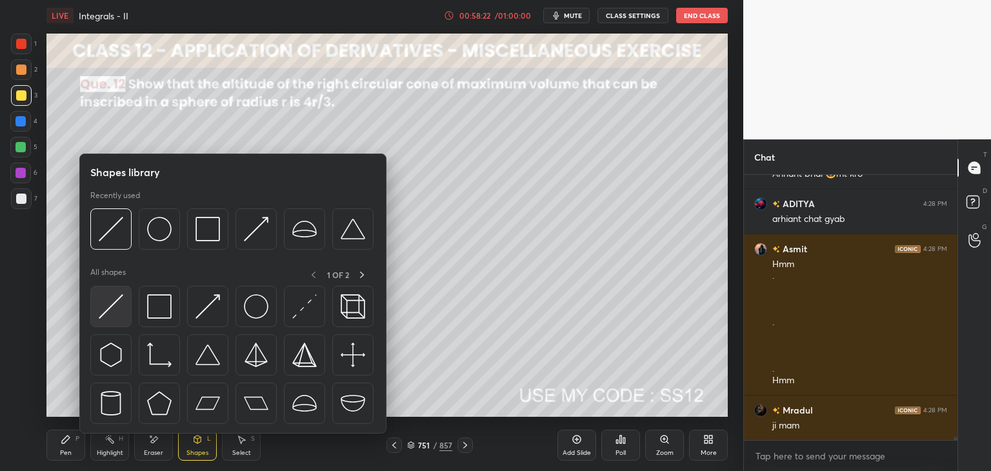
click at [106, 312] on img at bounding box center [111, 306] width 25 height 25
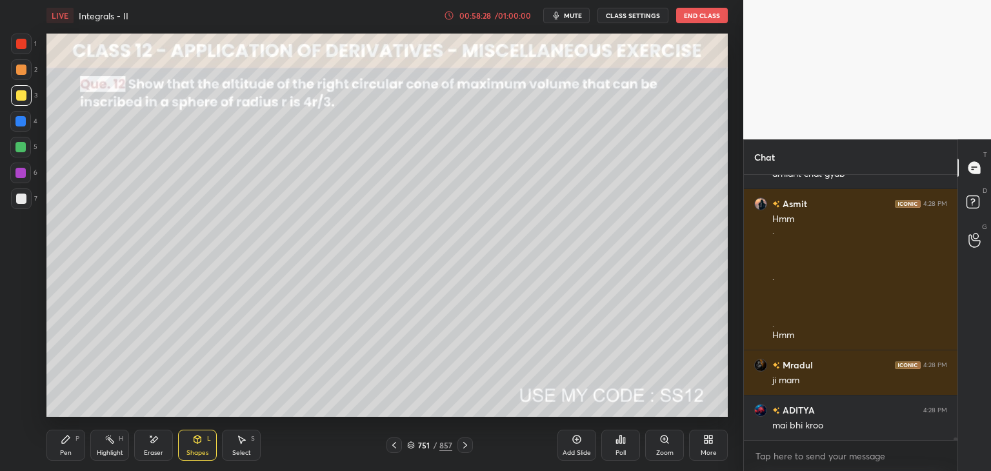
scroll to position [24101, 0]
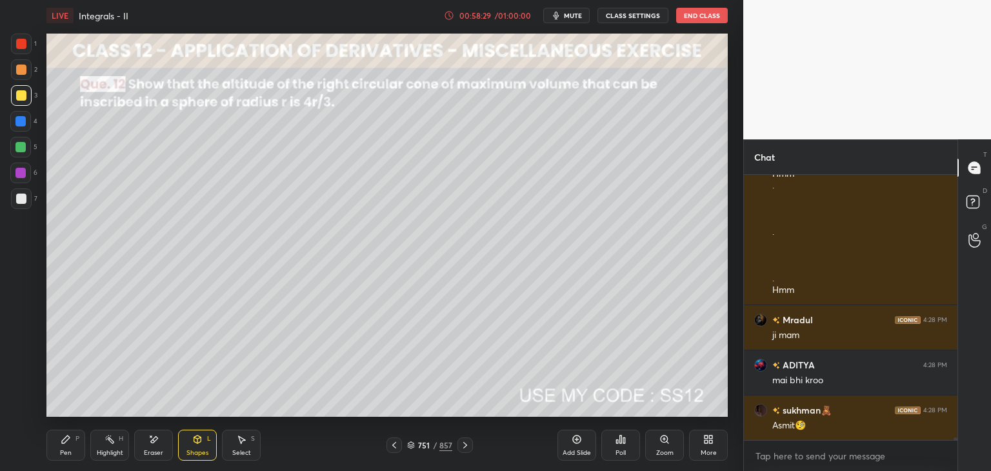
drag, startPoint x: 61, startPoint y: 445, endPoint x: 80, endPoint y: 442, distance: 19.0
click at [61, 445] on div "Pen P" at bounding box center [65, 445] width 39 height 31
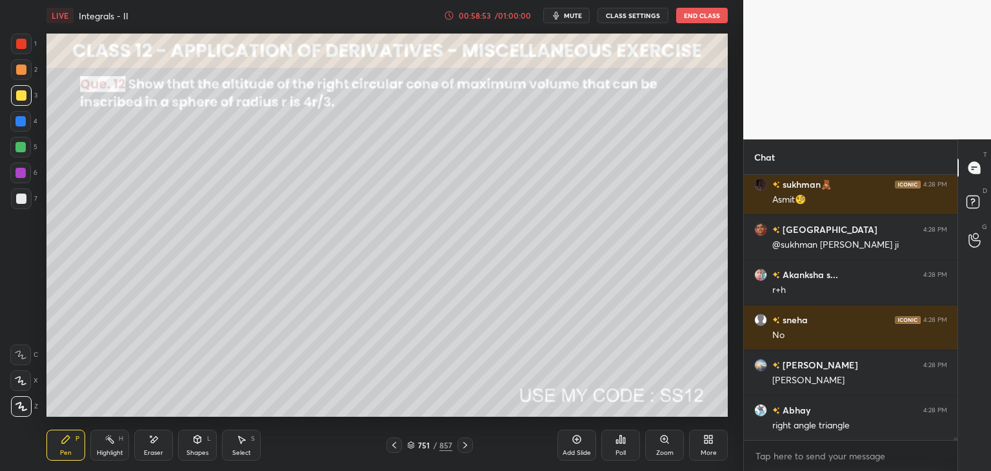
scroll to position [24372, 0]
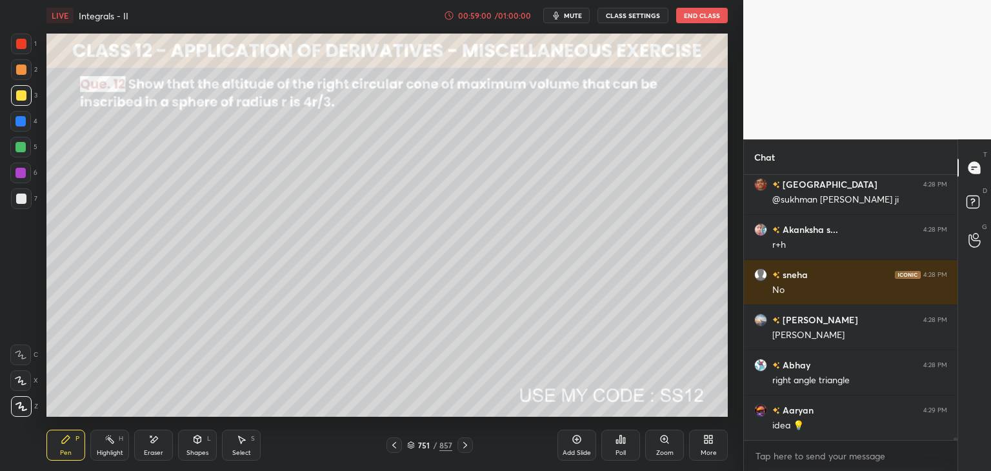
click at [61, 441] on icon at bounding box center [66, 439] width 10 height 10
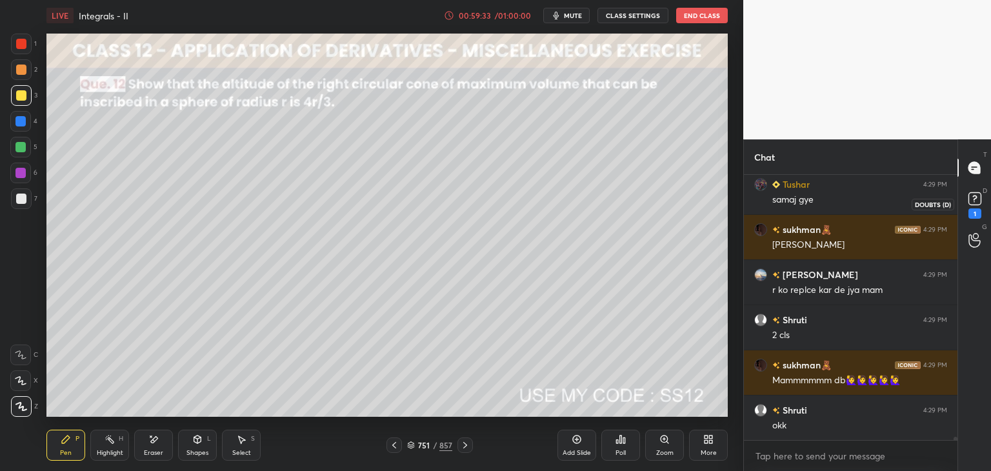
scroll to position [23753, 0]
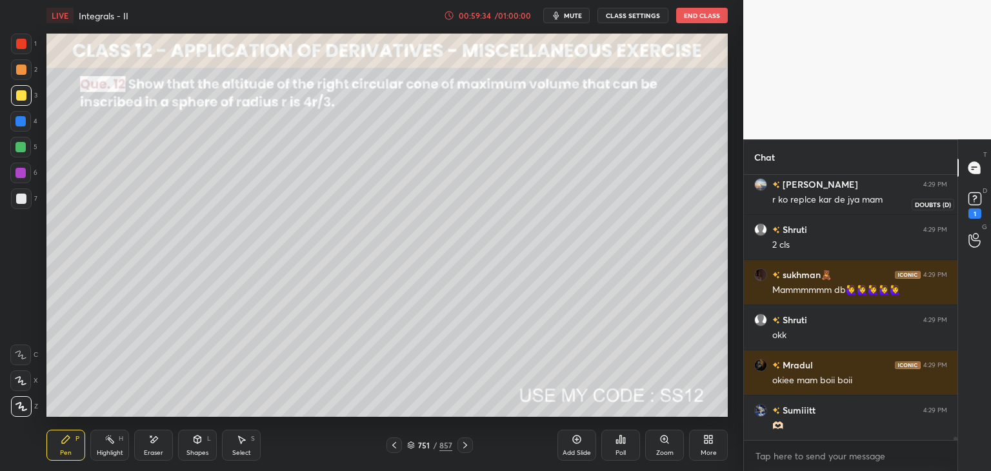
click at [976, 202] on rect at bounding box center [975, 199] width 12 height 12
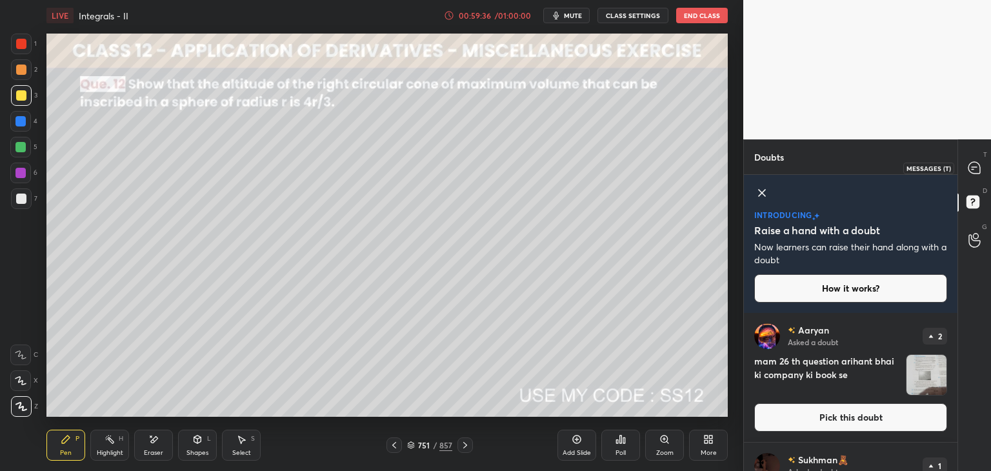
click at [972, 169] on icon at bounding box center [975, 168] width 14 height 14
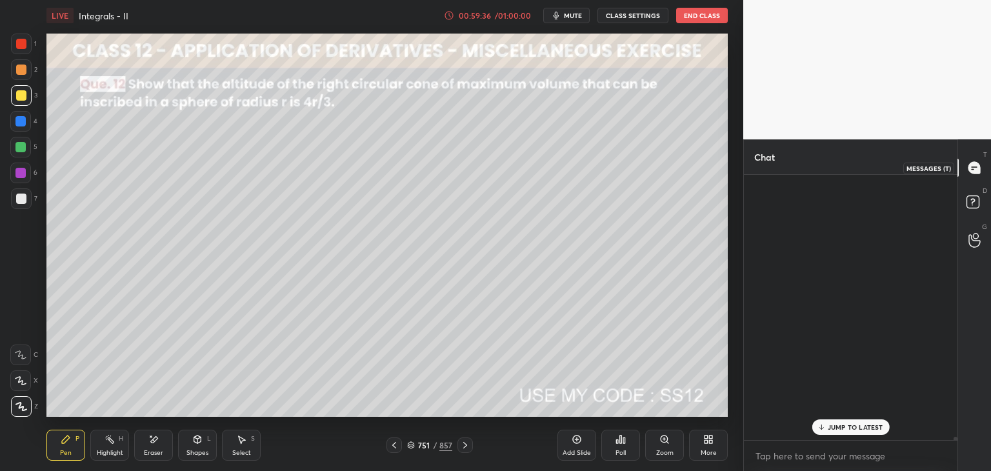
scroll to position [261, 210]
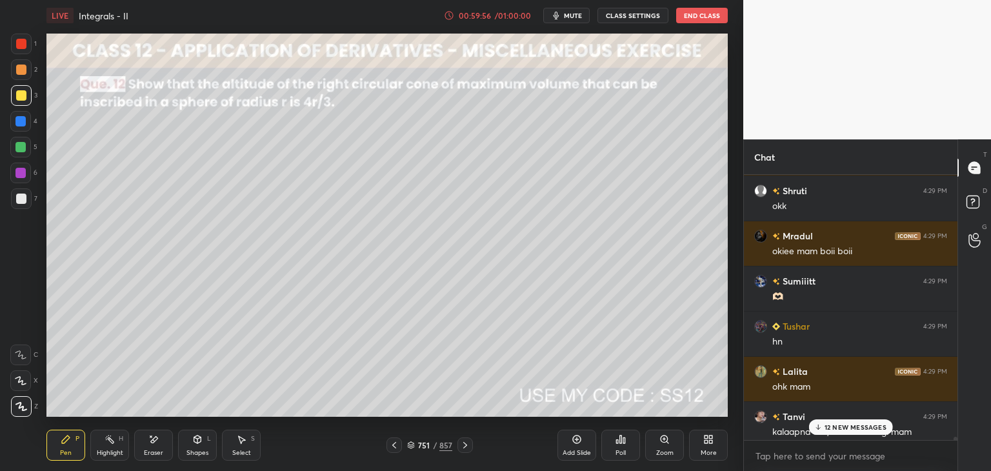
click at [850, 429] on p "12 NEW MESSAGES" at bounding box center [856, 427] width 62 height 8
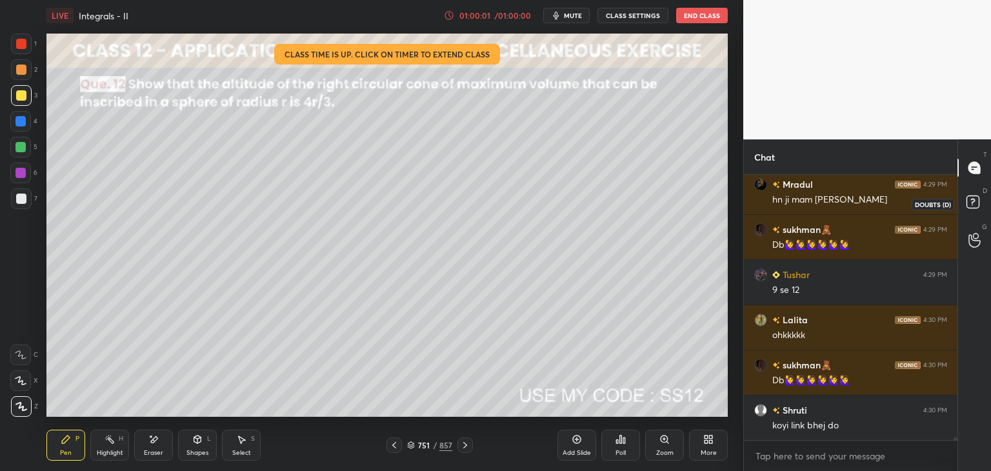
scroll to position [24859, 0]
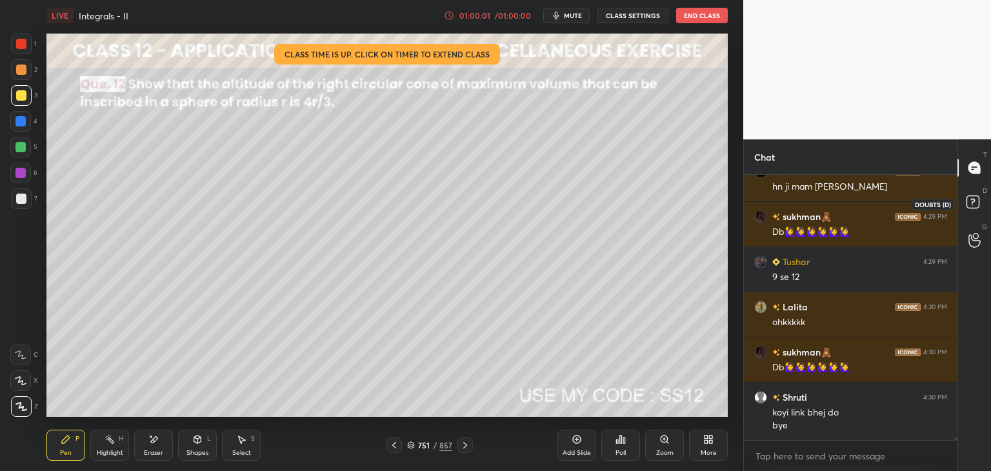
click at [970, 201] on rect at bounding box center [973, 202] width 12 height 12
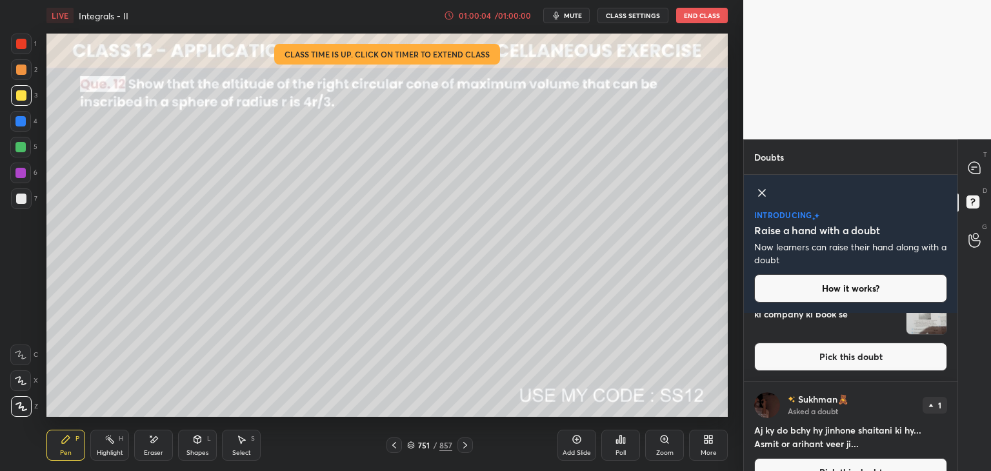
scroll to position [70, 0]
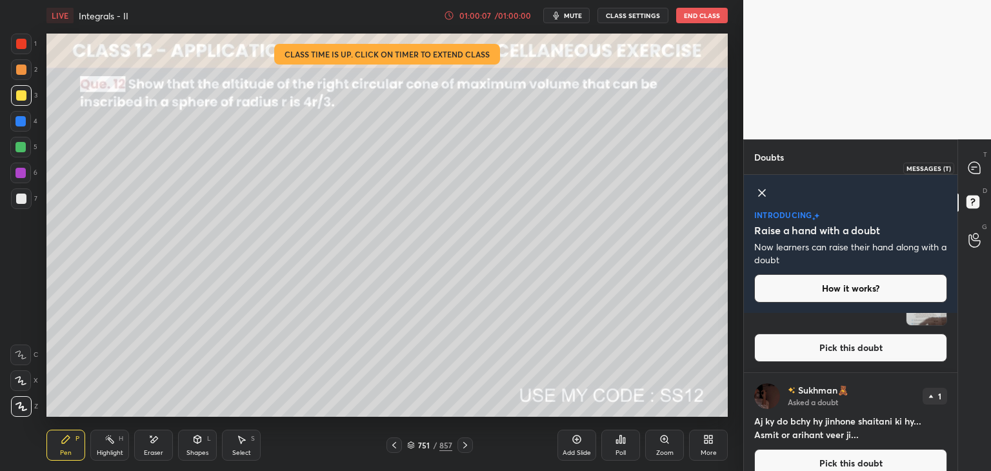
click at [974, 173] on icon at bounding box center [975, 168] width 12 height 12
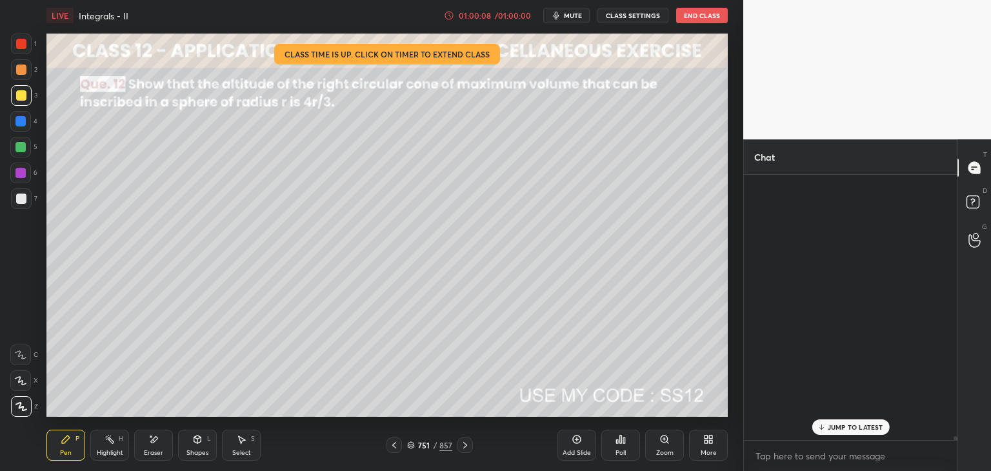
scroll to position [261, 210]
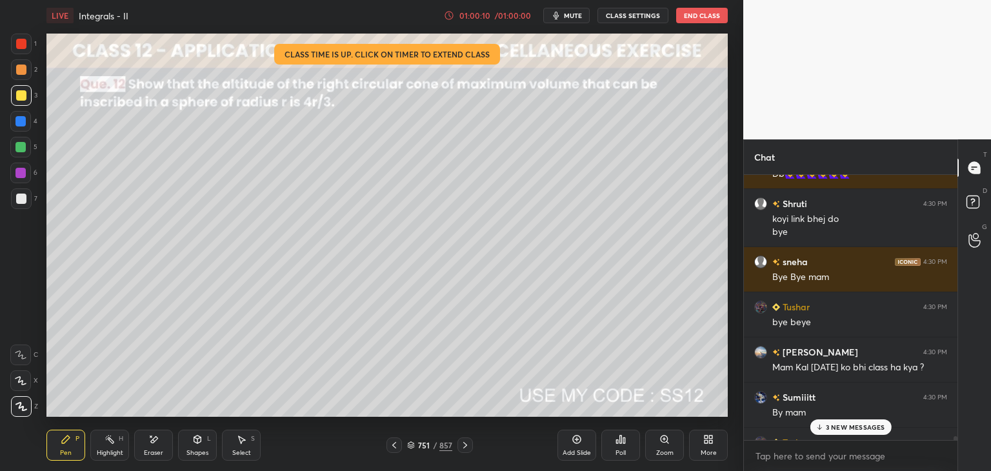
click at [852, 426] on p "3 NEW MESSAGES" at bounding box center [855, 427] width 59 height 8
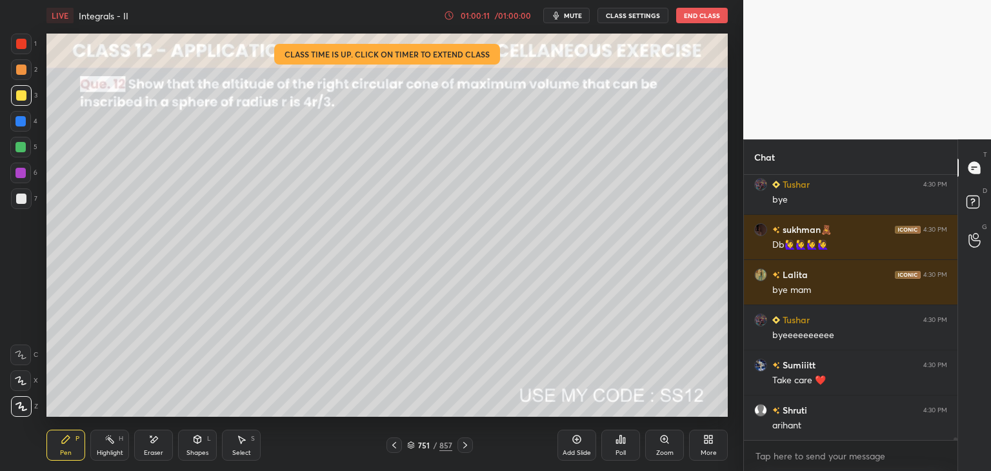
scroll to position [25356, 0]
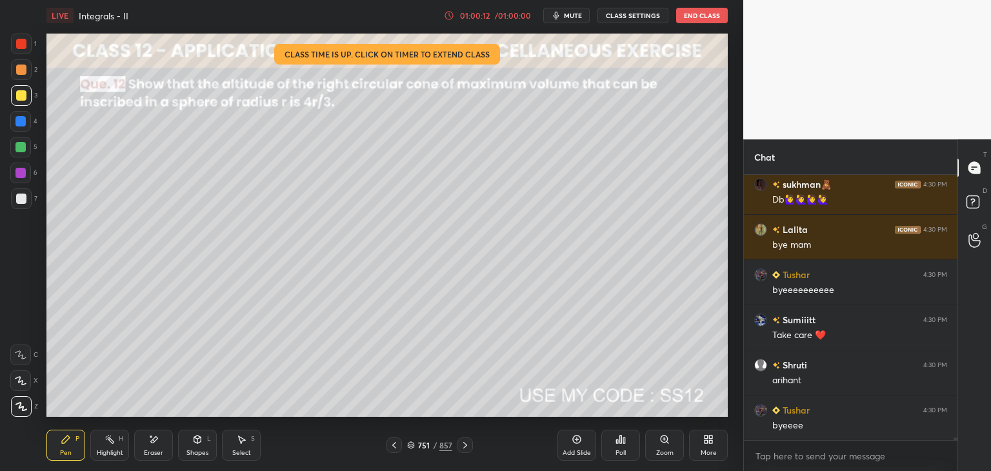
click at [699, 20] on button "End Class" at bounding box center [702, 15] width 52 height 15
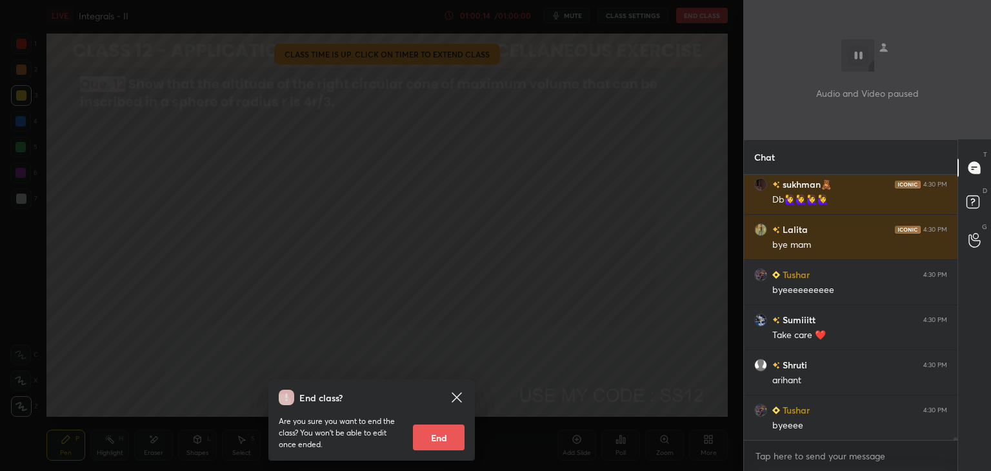
scroll to position [25401, 0]
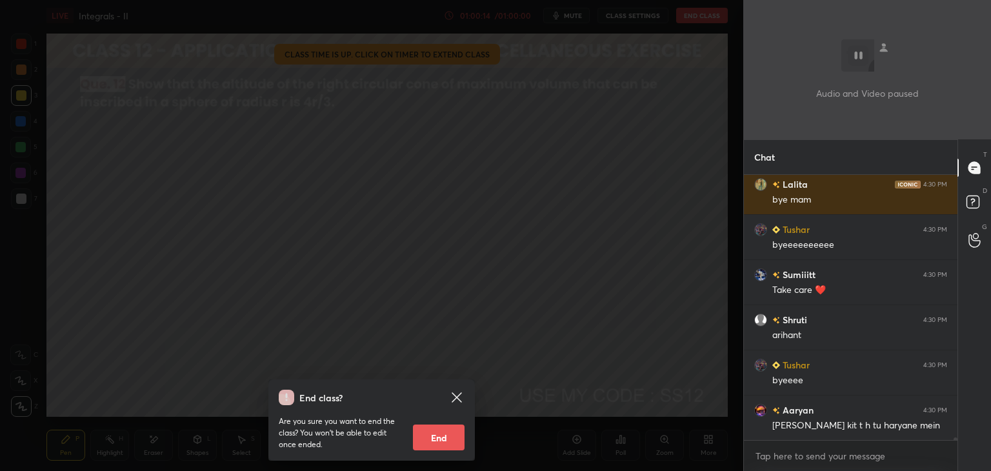
click at [436, 434] on button "End" at bounding box center [439, 438] width 52 height 26
type textarea "x"
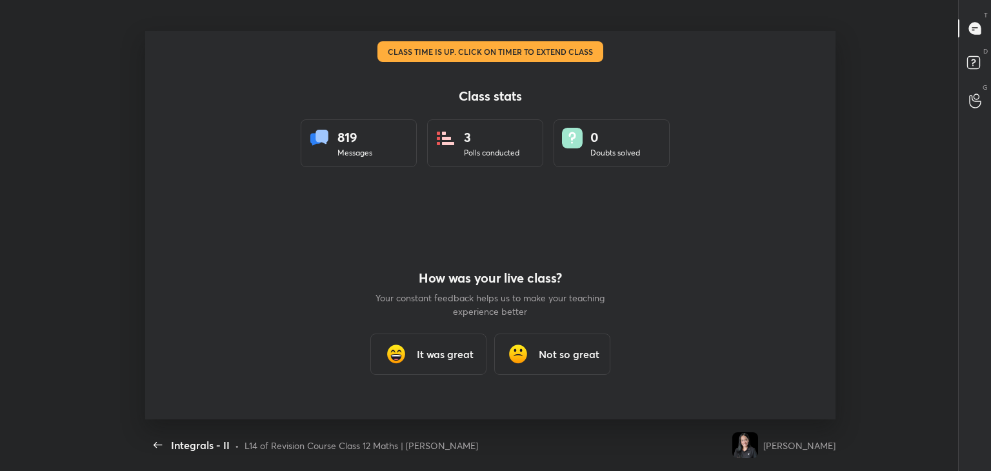
scroll to position [64136, 63613]
click at [412, 370] on div "It was great" at bounding box center [428, 354] width 116 height 41
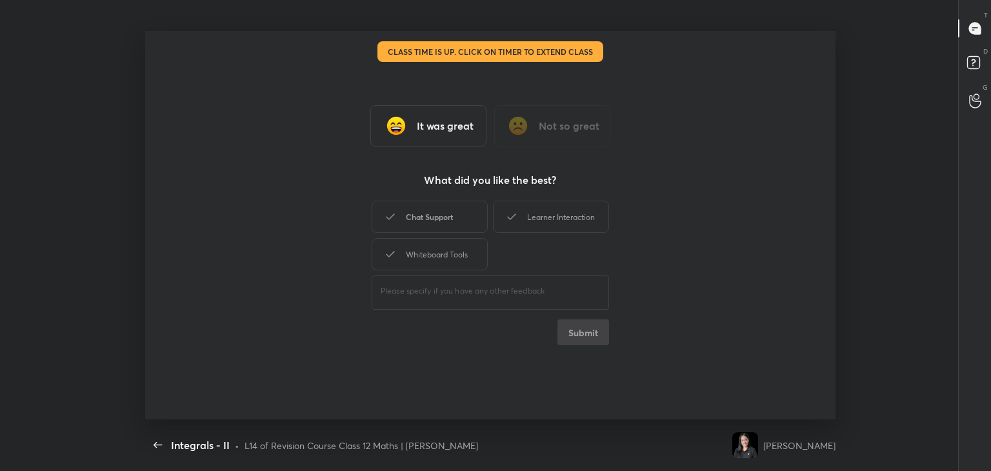
click at [401, 217] on div "Chat Support" at bounding box center [430, 217] width 116 height 32
click at [423, 254] on div "Whiteboard Tools" at bounding box center [430, 254] width 116 height 32
